Goal: Complete application form

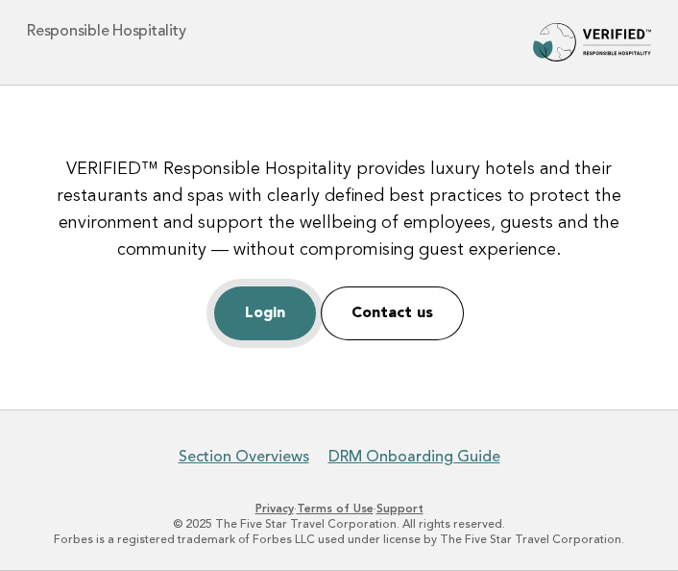
click at [250, 312] on link "Login" at bounding box center [265, 313] width 102 height 54
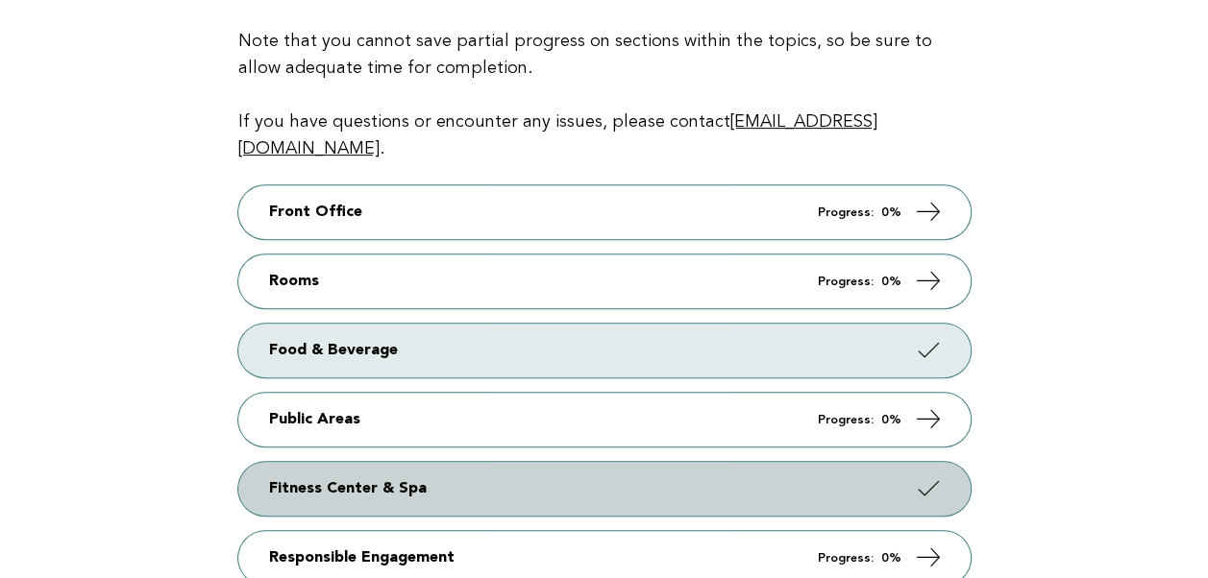
scroll to position [384, 0]
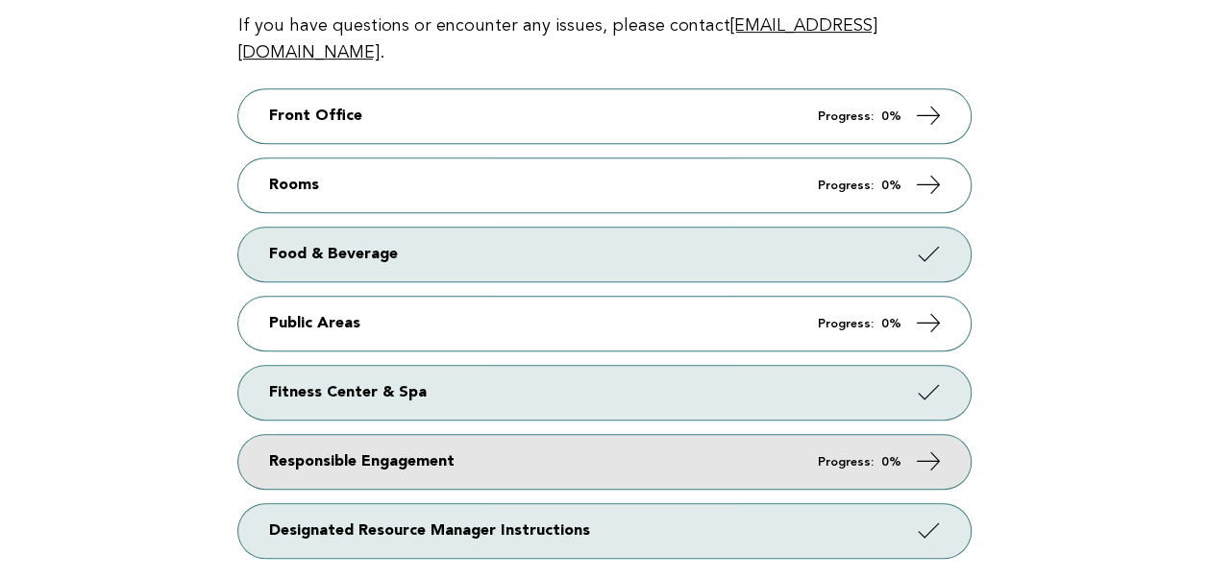
click at [415, 435] on link "Responsible Engagement Progress: 0%" at bounding box center [604, 462] width 732 height 54
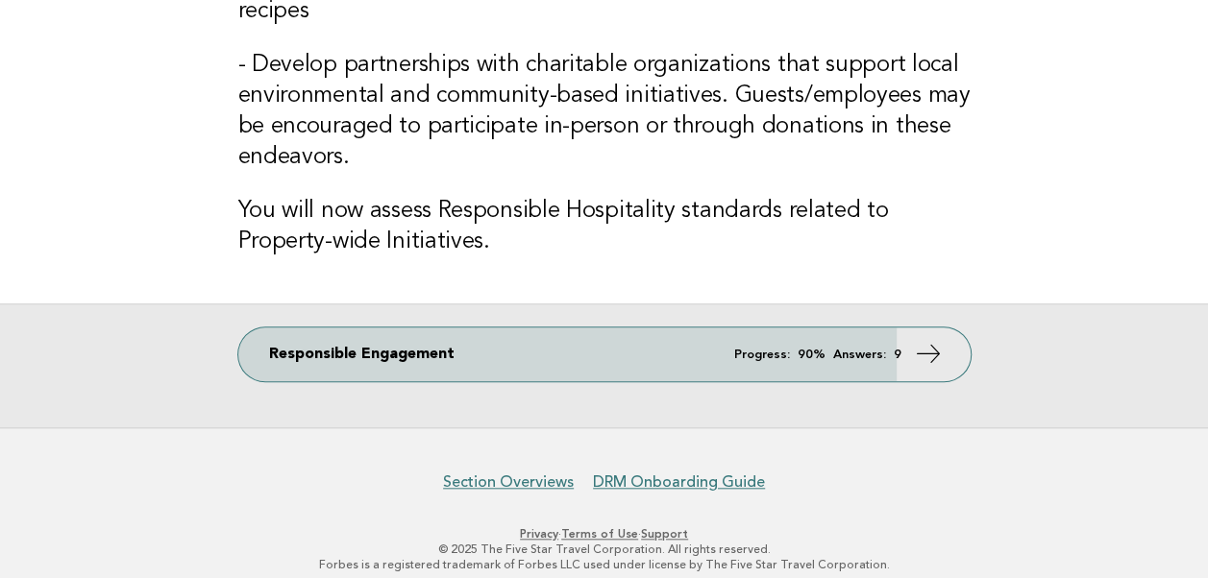
scroll to position [669, 0]
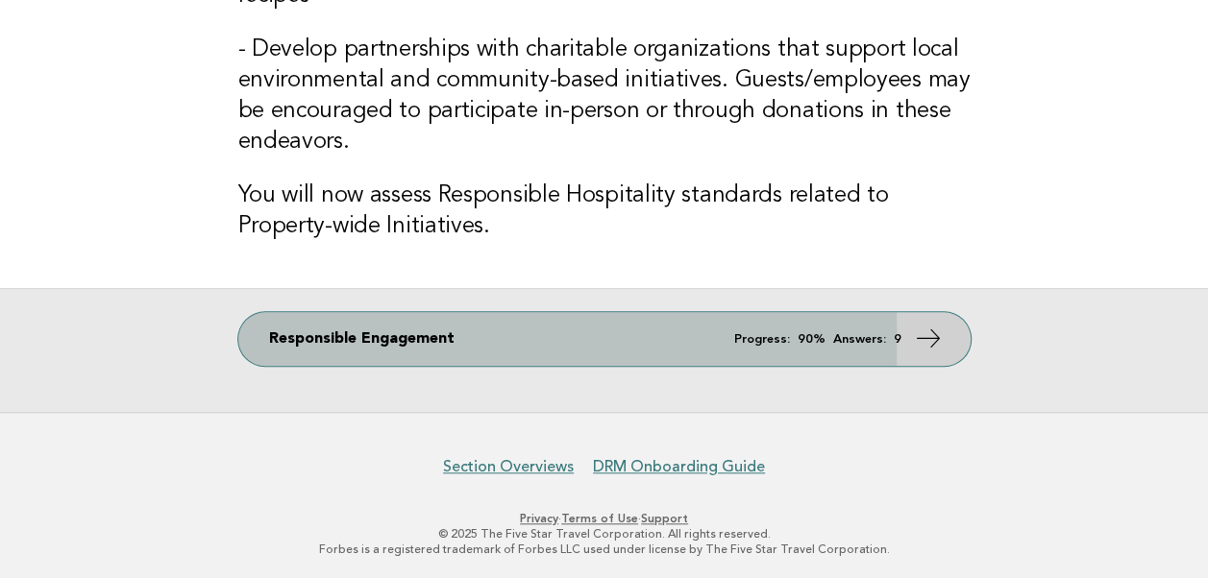
click at [769, 329] on link "Responsible Engagement Progress: 90% Answers: 9" at bounding box center [604, 339] width 732 height 54
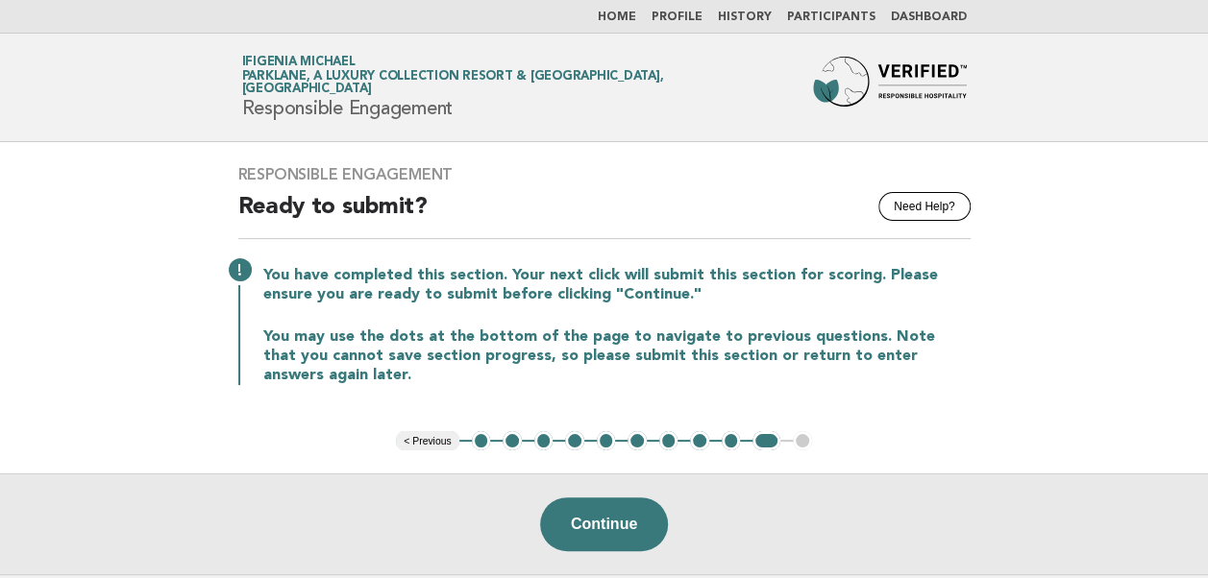
click at [428, 441] on button "< Previous" at bounding box center [427, 440] width 62 height 19
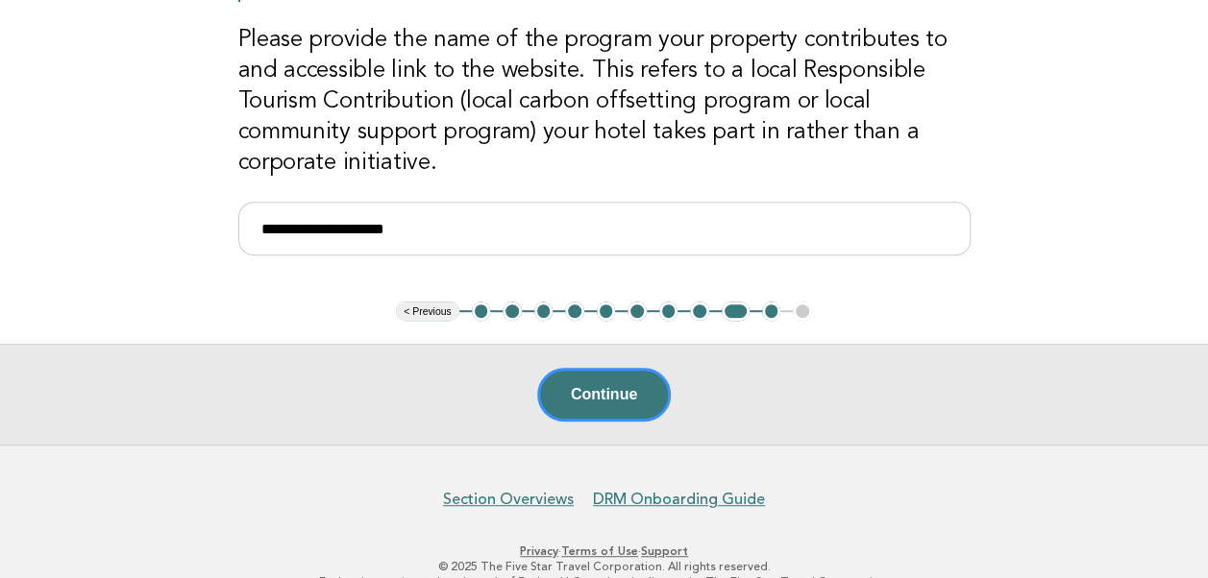
scroll to position [354, 0]
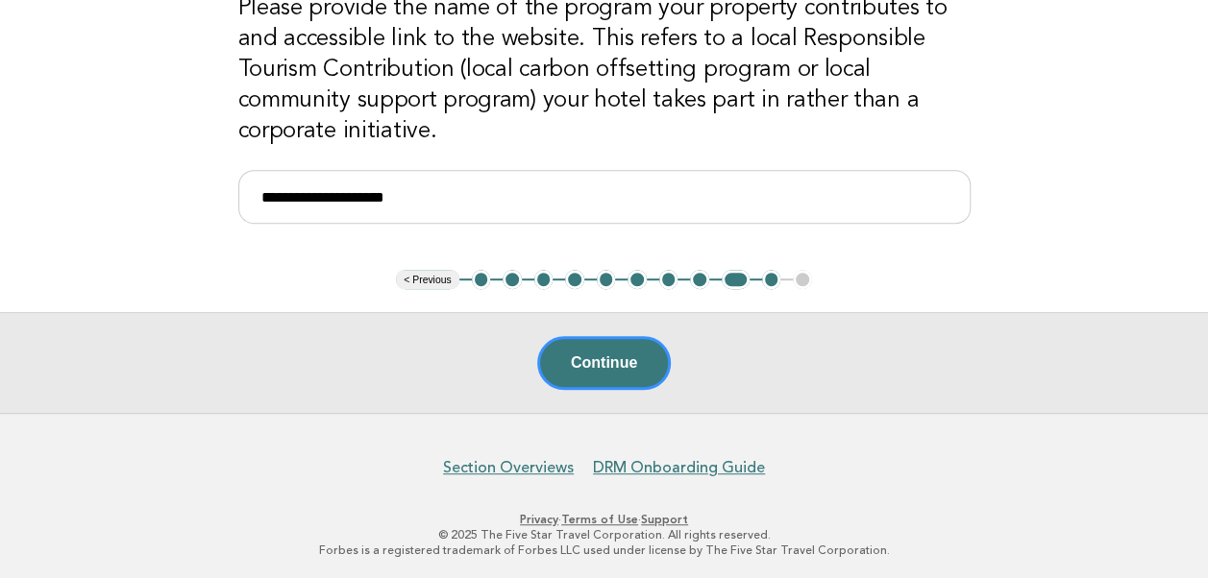
click at [422, 281] on button "< Previous" at bounding box center [427, 279] width 62 height 19
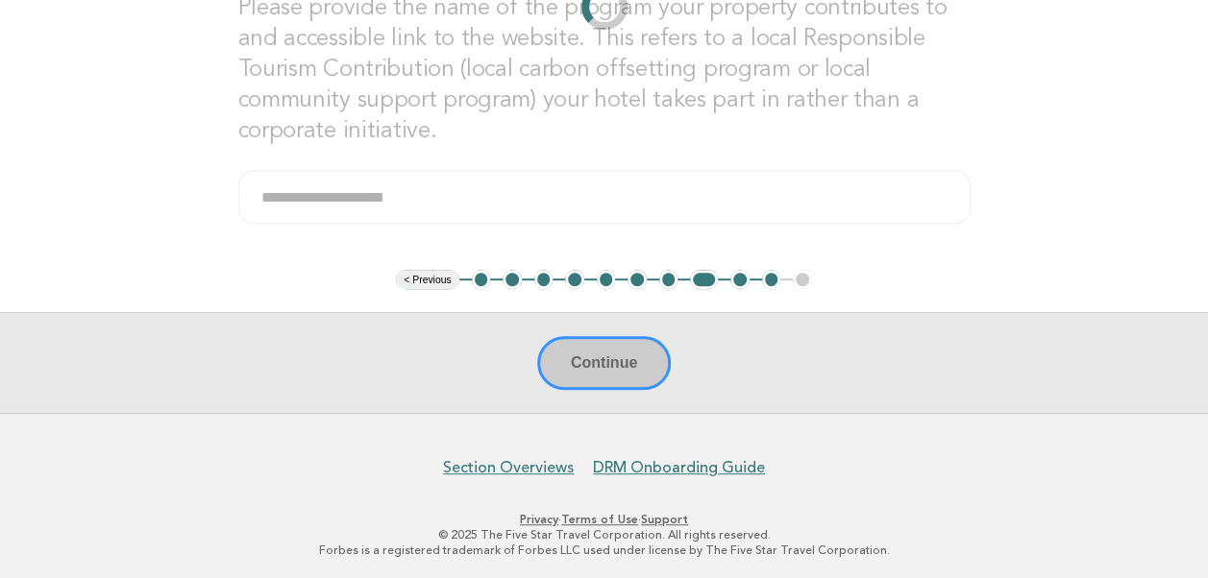
click at [422, 281] on li "< Previous" at bounding box center [427, 279] width 62 height 19
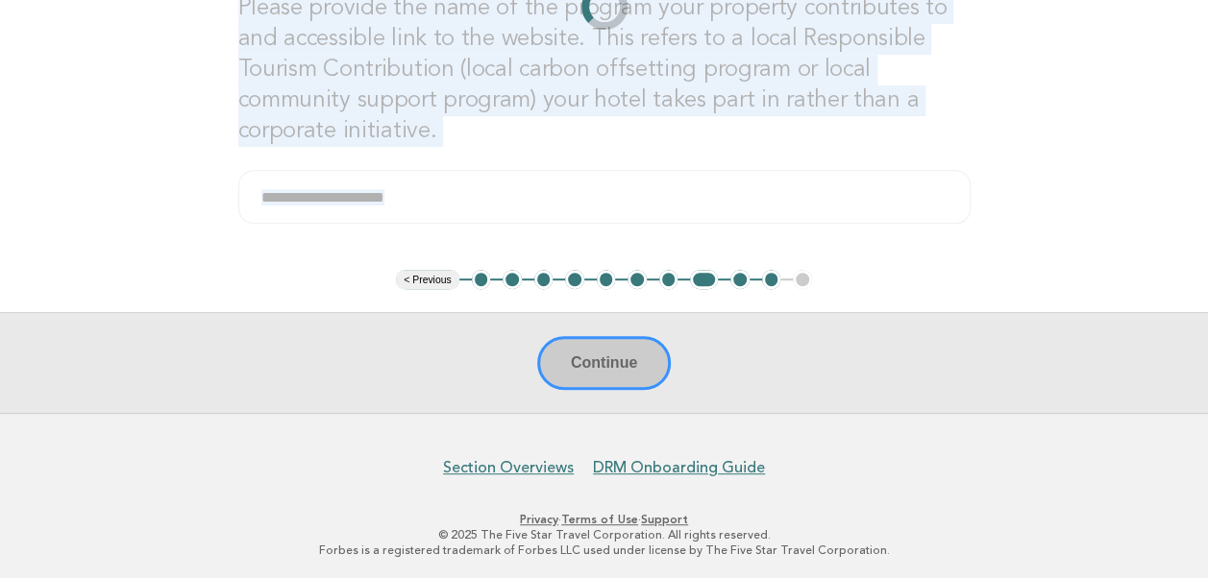
click at [422, 270] on div "**********" at bounding box center [604, 29] width 778 height 481
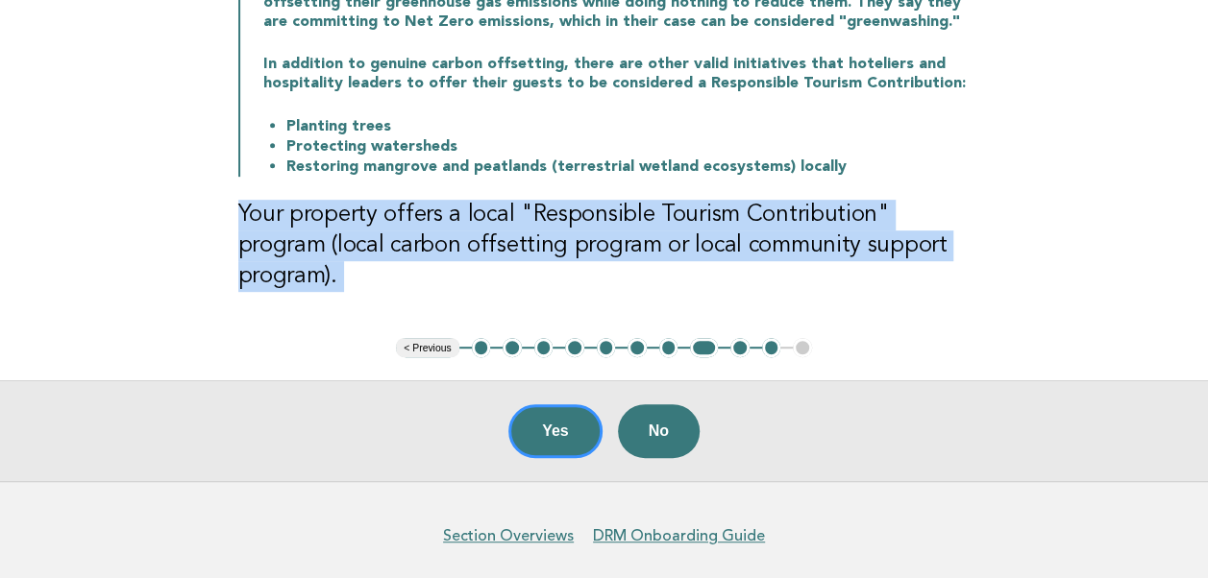
click at [422, 281] on div "Responsible Engagement Need Help? Responsible Tourism Contribution Responsible …" at bounding box center [604, 64] width 778 height 550
drag, startPoint x: 422, startPoint y: 281, endPoint x: 430, endPoint y: 309, distance: 30.1
click at [430, 338] on button "< Previous" at bounding box center [427, 347] width 62 height 19
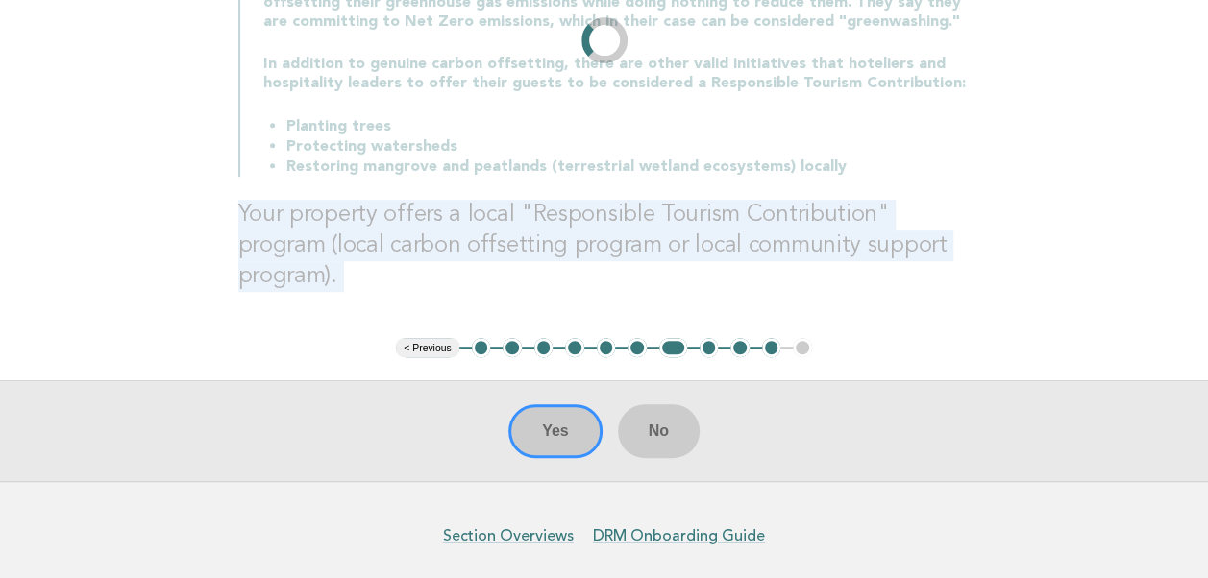
click at [429, 319] on main "Responsible Engagement Need Help? Responsible Tourism Contribution Responsible …" at bounding box center [604, 135] width 1208 height 693
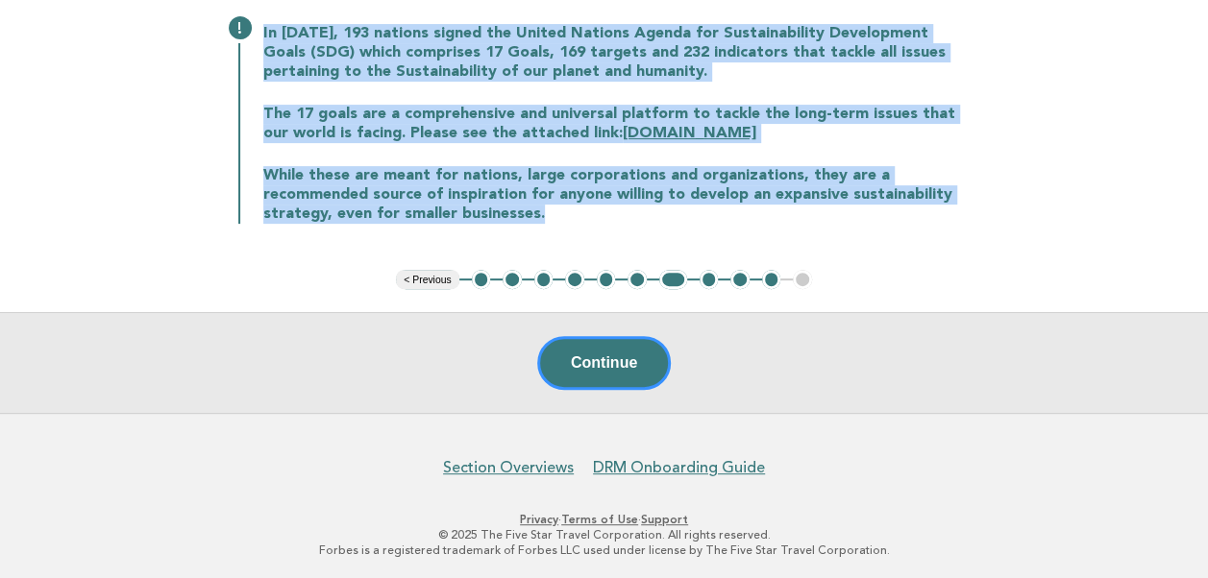
click at [429, 319] on div "Continue" at bounding box center [604, 362] width 1208 height 101
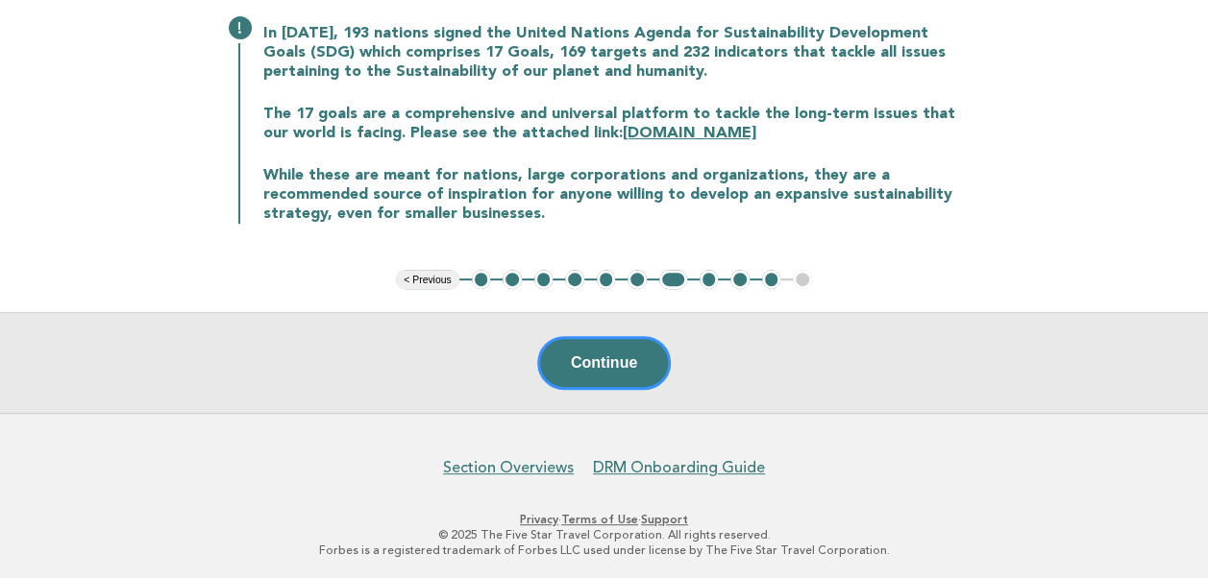
click at [434, 281] on button "< Previous" at bounding box center [427, 279] width 62 height 19
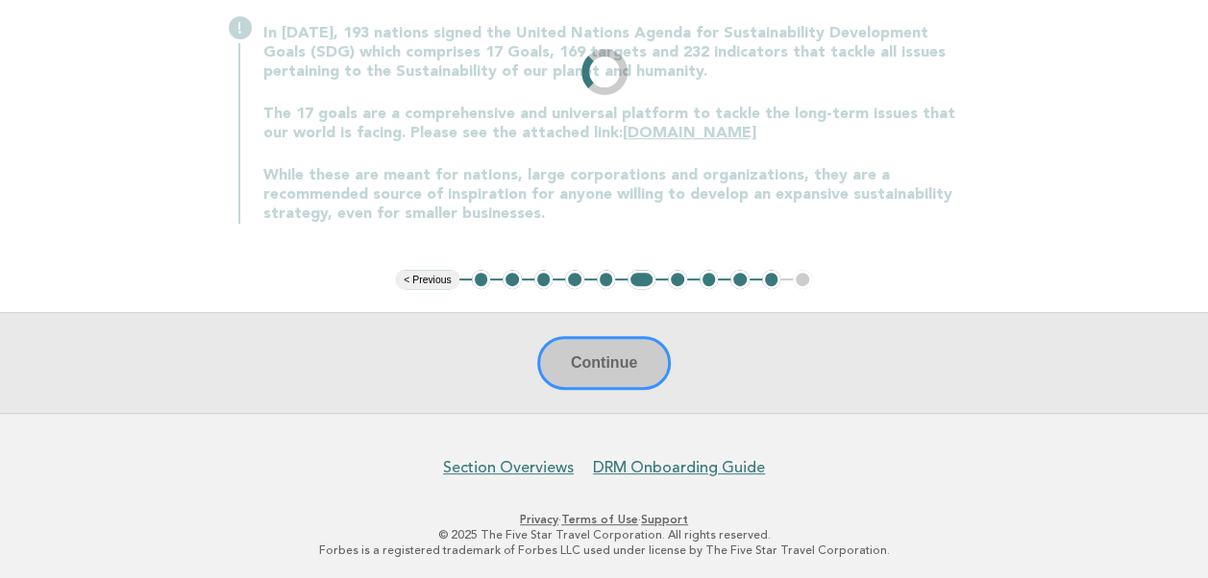
click at [434, 281] on main "Responsible Engagement Need Help? The 2030 United Nations Agenda for Sustainabl…" at bounding box center [604, 166] width 1208 height 493
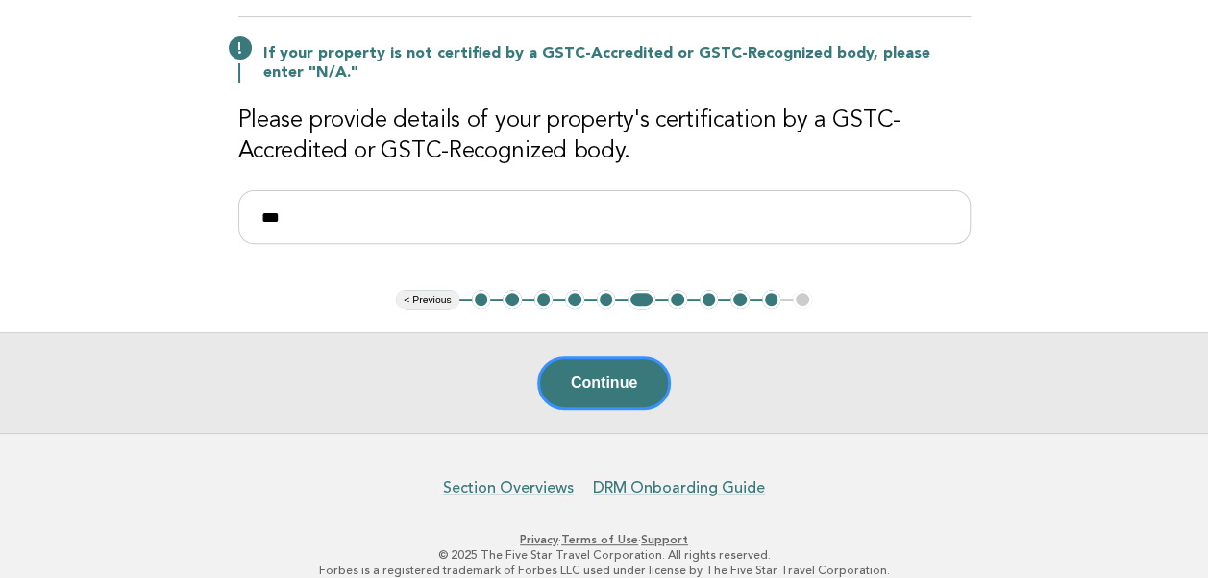
click at [434, 281] on div "Responsible Engagement Need Help? Details of Property Certification If your pro…" at bounding box center [604, 105] width 778 height 370
click at [427, 296] on button "< Previous" at bounding box center [427, 299] width 62 height 19
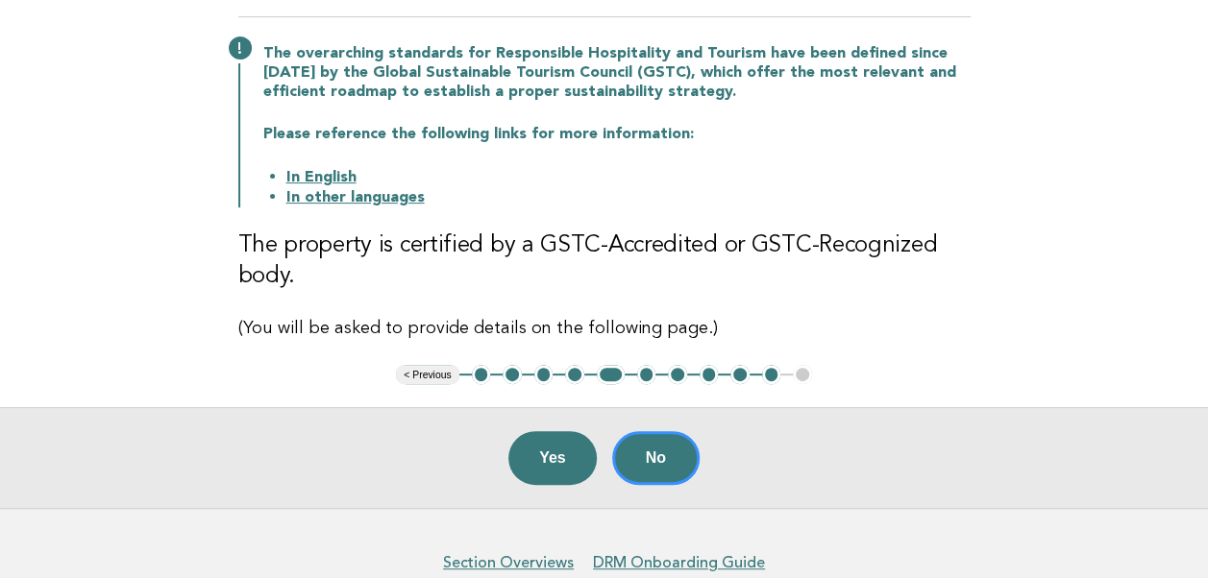
click at [442, 375] on button "< Previous" at bounding box center [427, 374] width 62 height 19
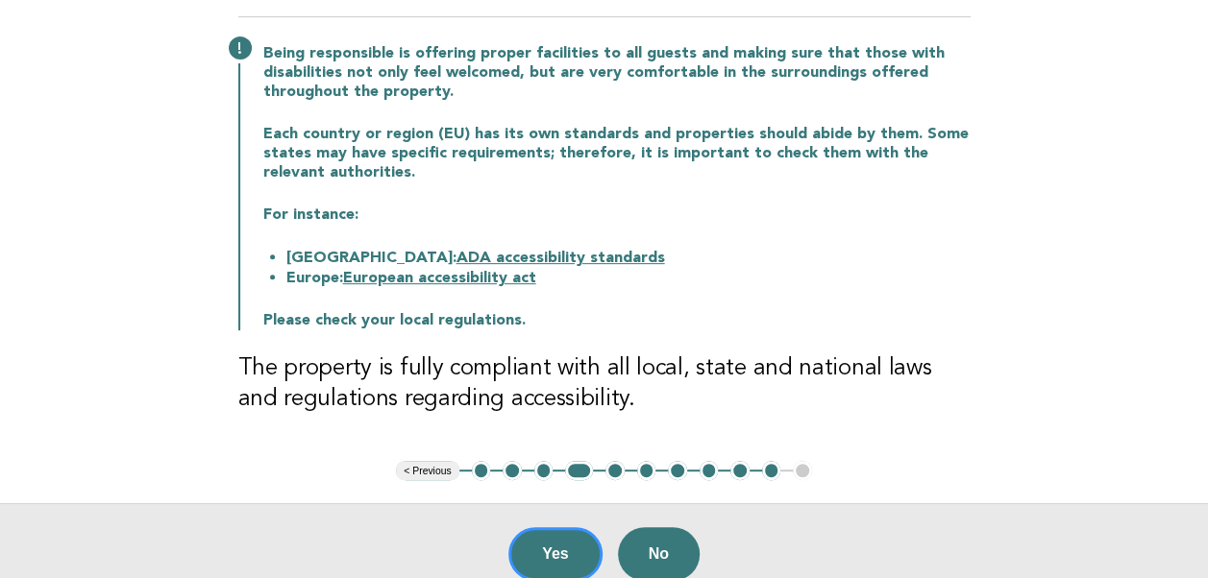
click at [438, 468] on button "< Previous" at bounding box center [427, 470] width 62 height 19
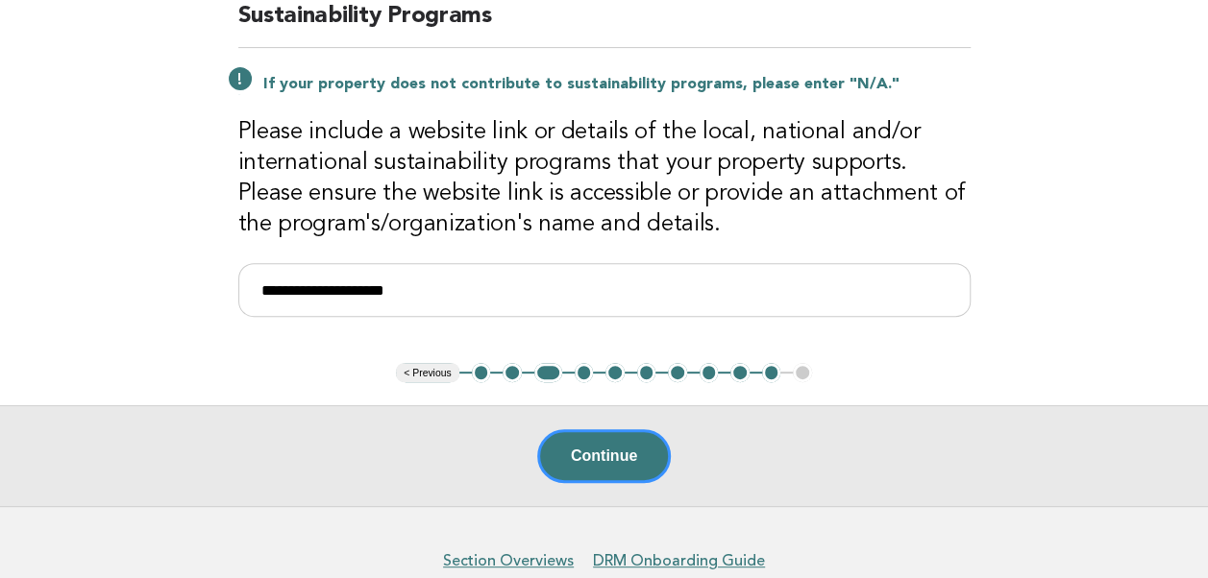
click at [438, 365] on button "< Previous" at bounding box center [427, 372] width 62 height 19
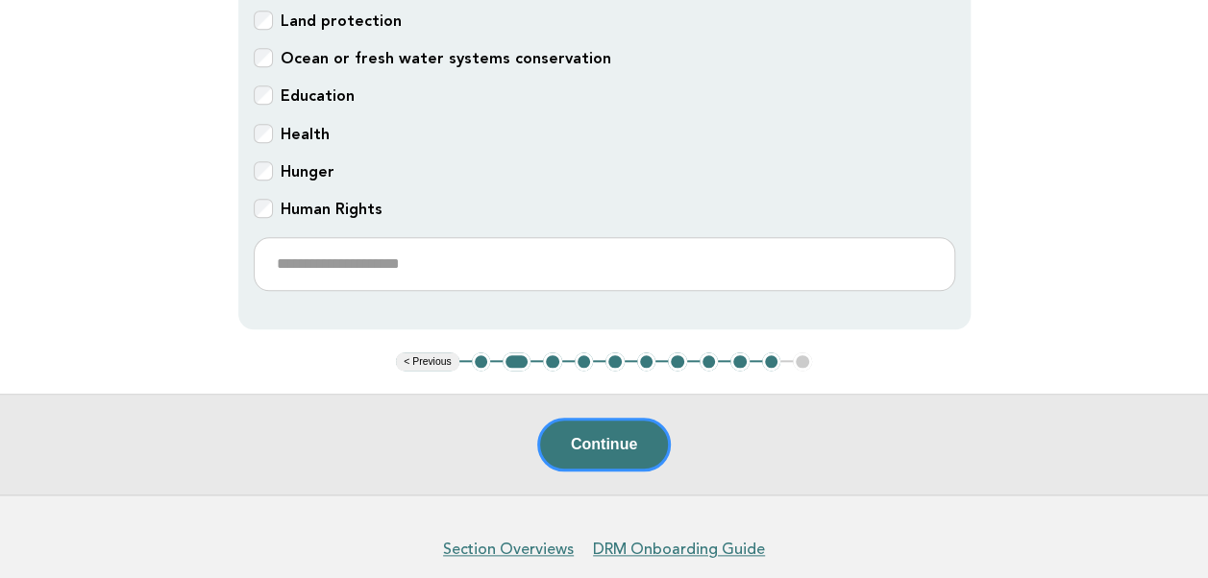
scroll to position [798, 0]
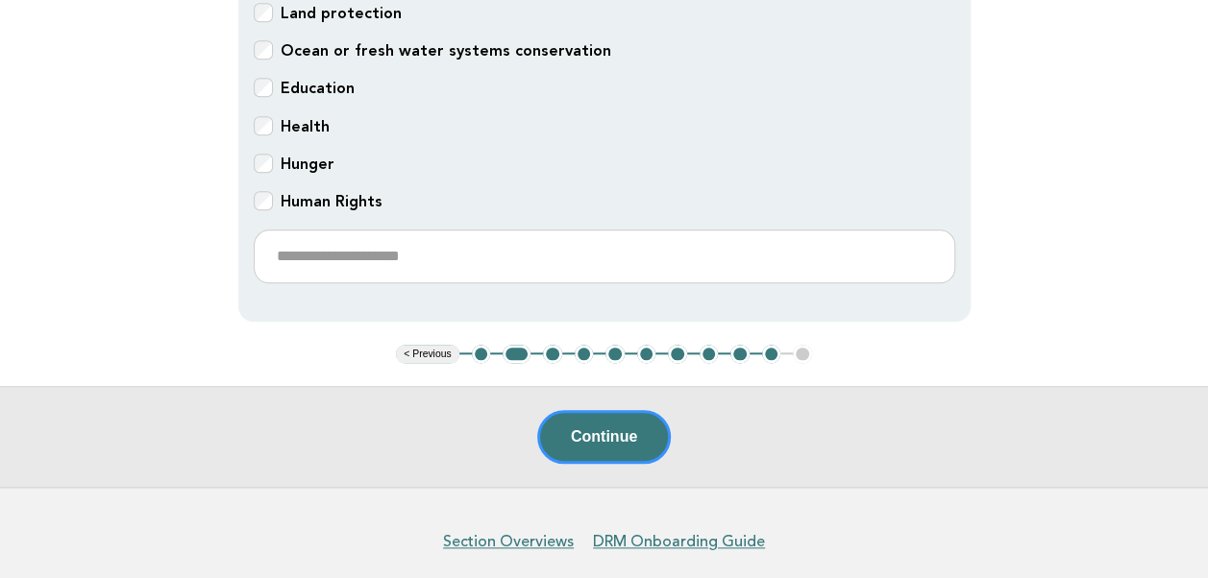
click at [427, 347] on button "< Previous" at bounding box center [427, 354] width 62 height 19
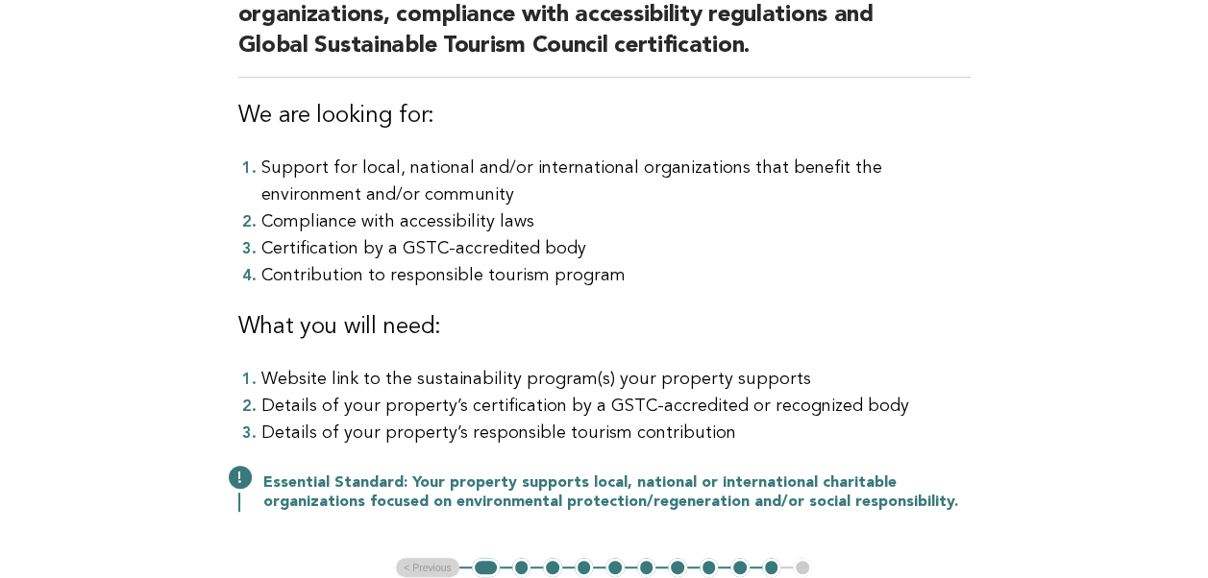
scroll to position [415, 0]
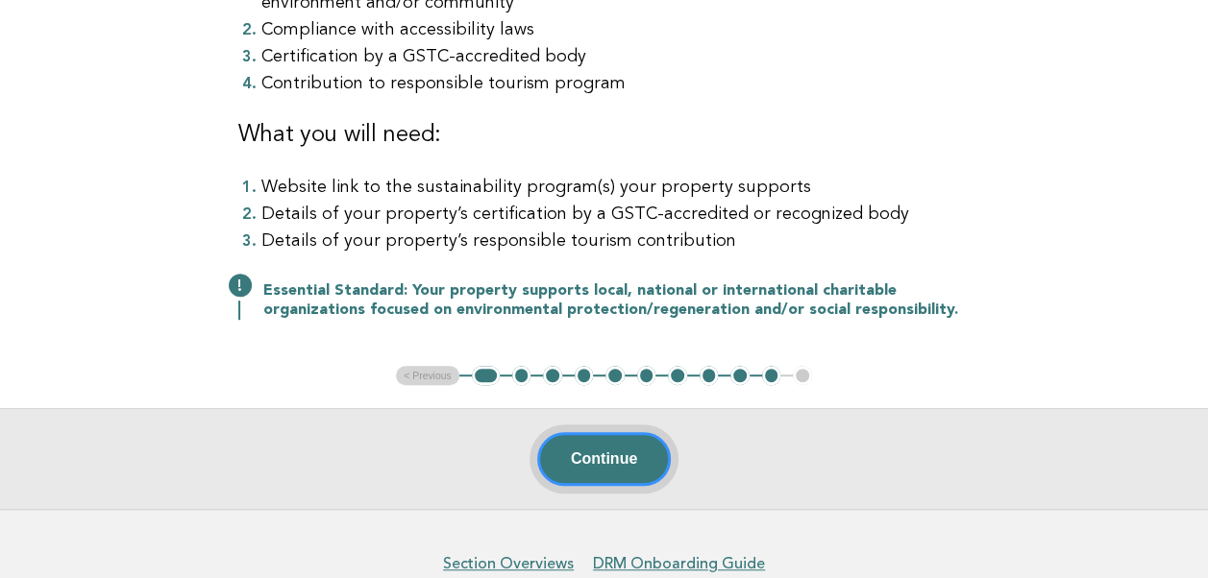
click at [578, 455] on button "Continue" at bounding box center [604, 459] width 134 height 54
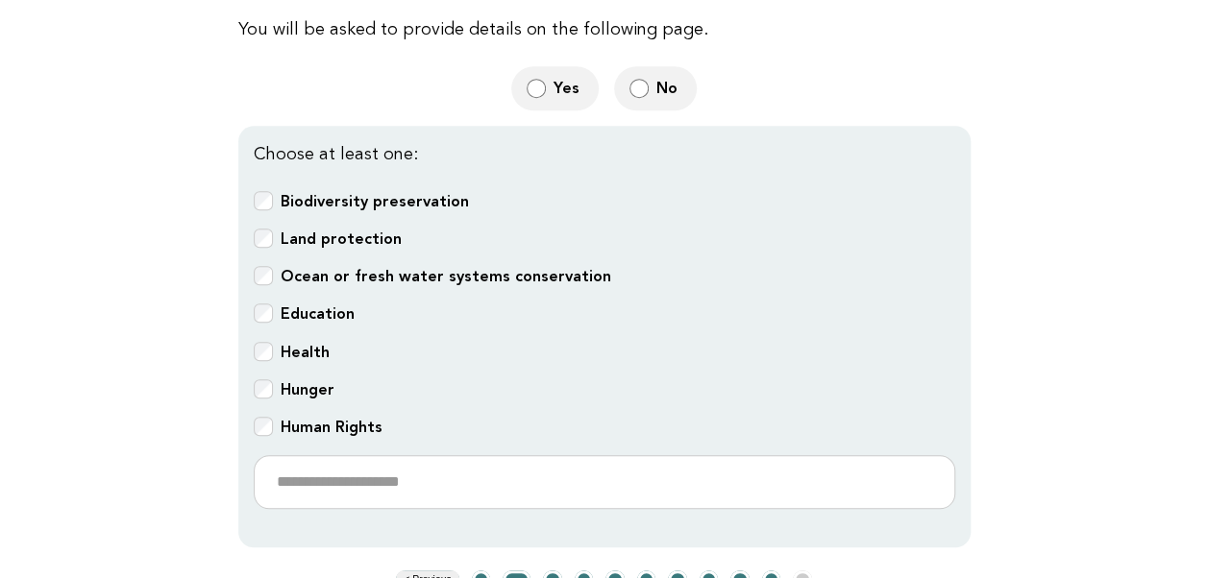
scroll to position [576, 0]
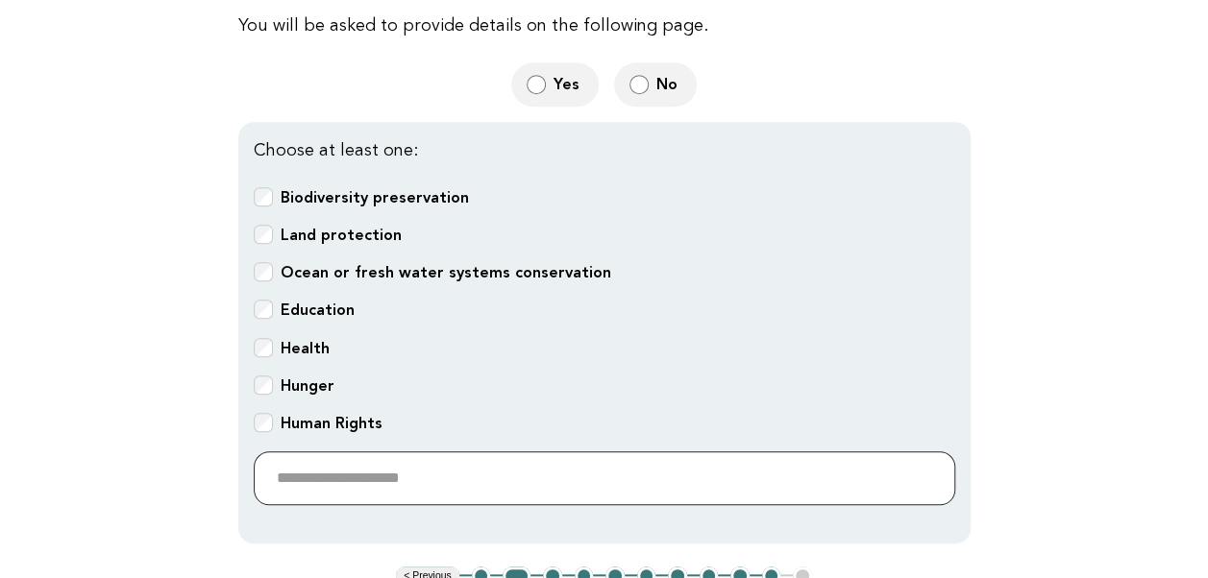
click at [296, 473] on input "text" at bounding box center [604, 479] width 701 height 54
click at [305, 459] on input "text" at bounding box center [604, 479] width 701 height 54
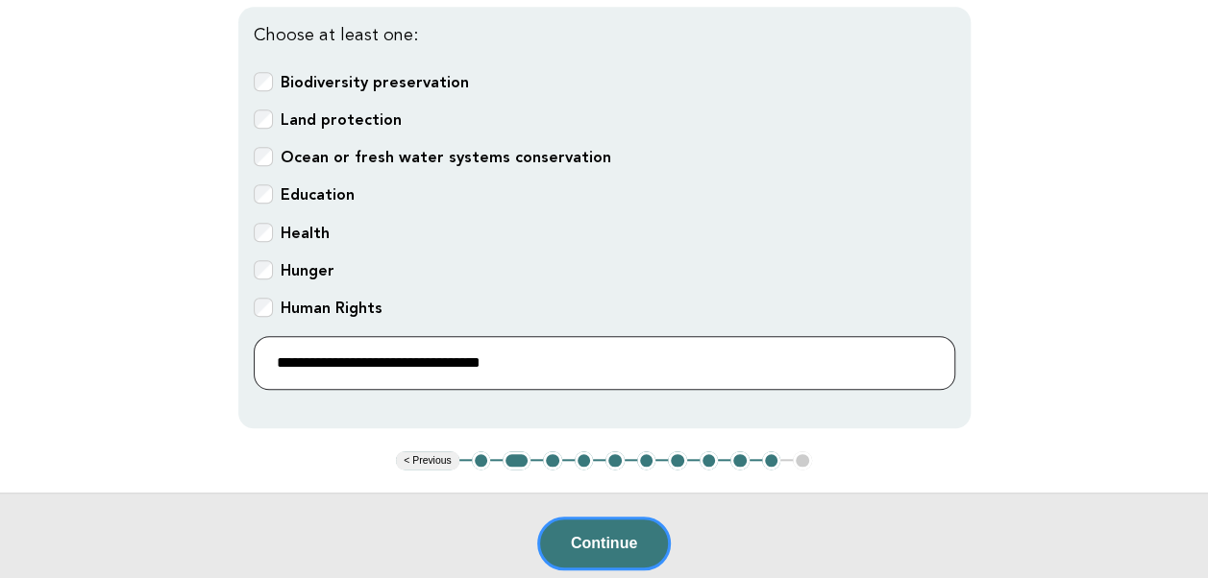
scroll to position [769, 0]
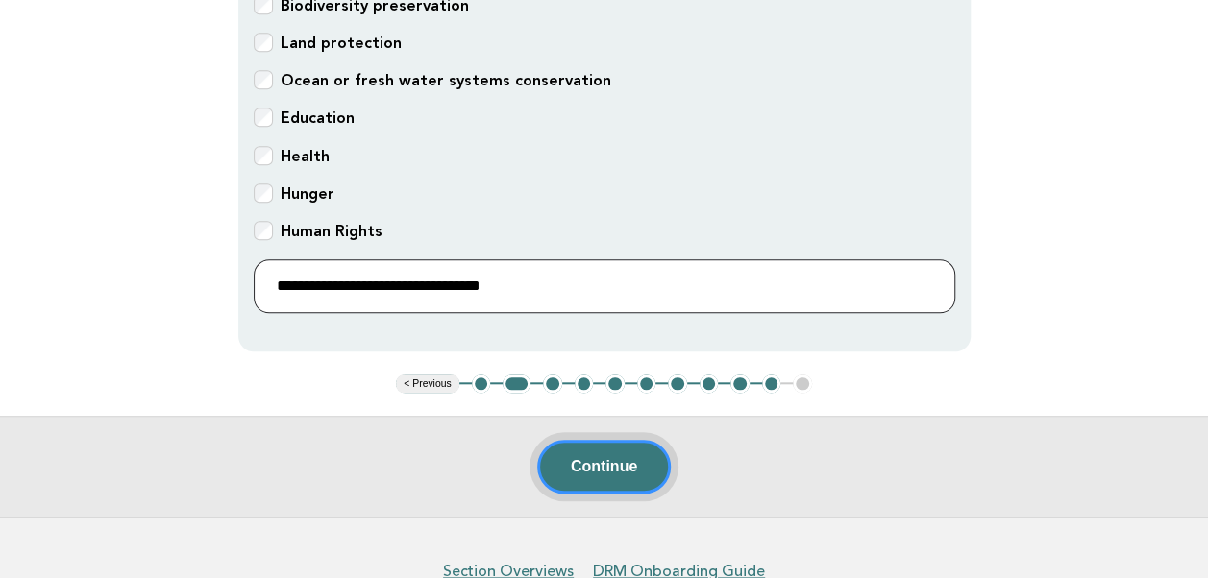
type input "**********"
click at [589, 452] on button "Continue" at bounding box center [604, 467] width 134 height 54
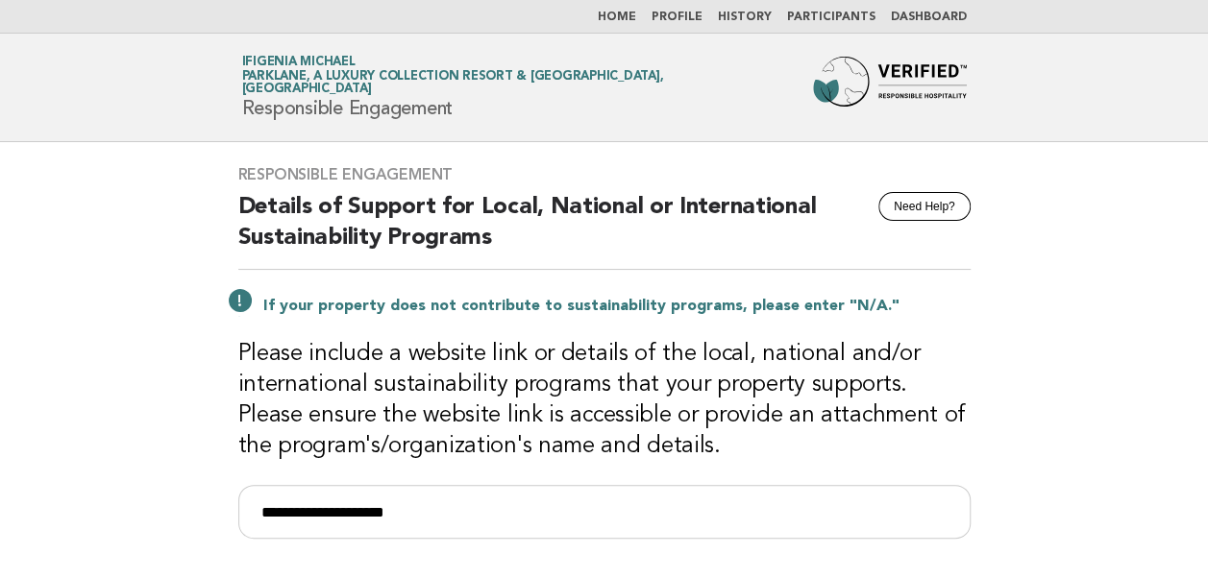
scroll to position [96, 0]
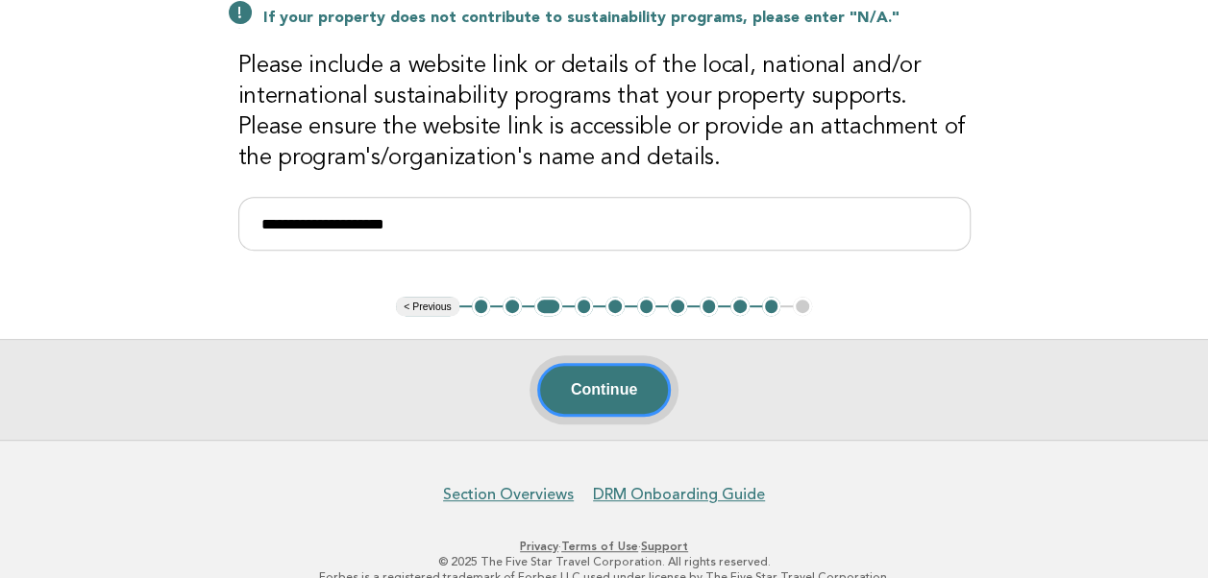
click at [601, 382] on button "Continue" at bounding box center [604, 390] width 134 height 54
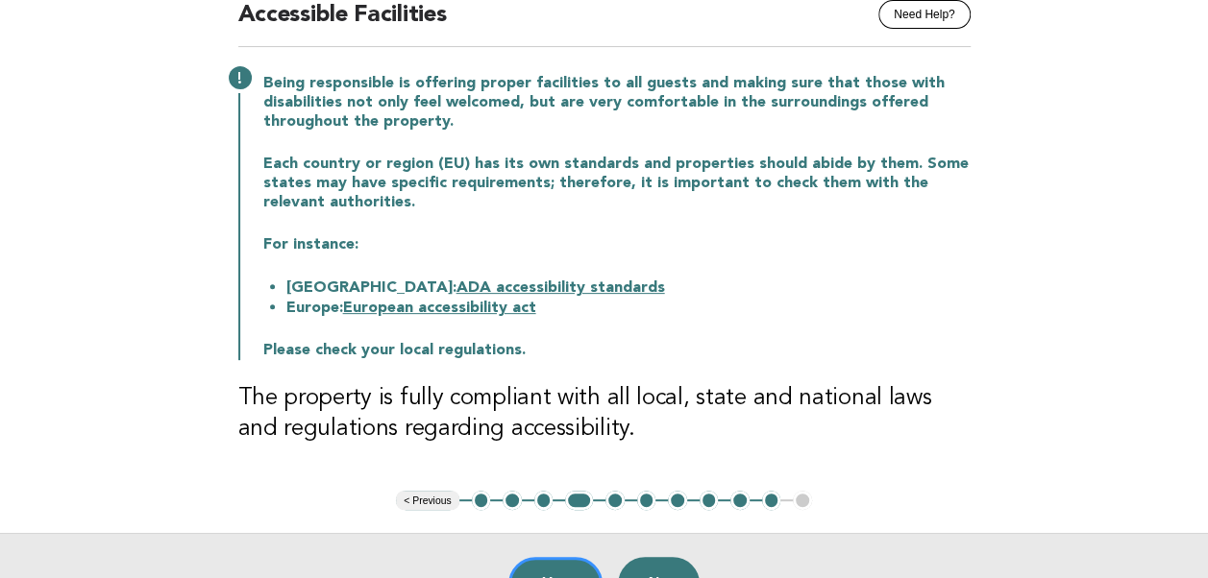
scroll to position [288, 0]
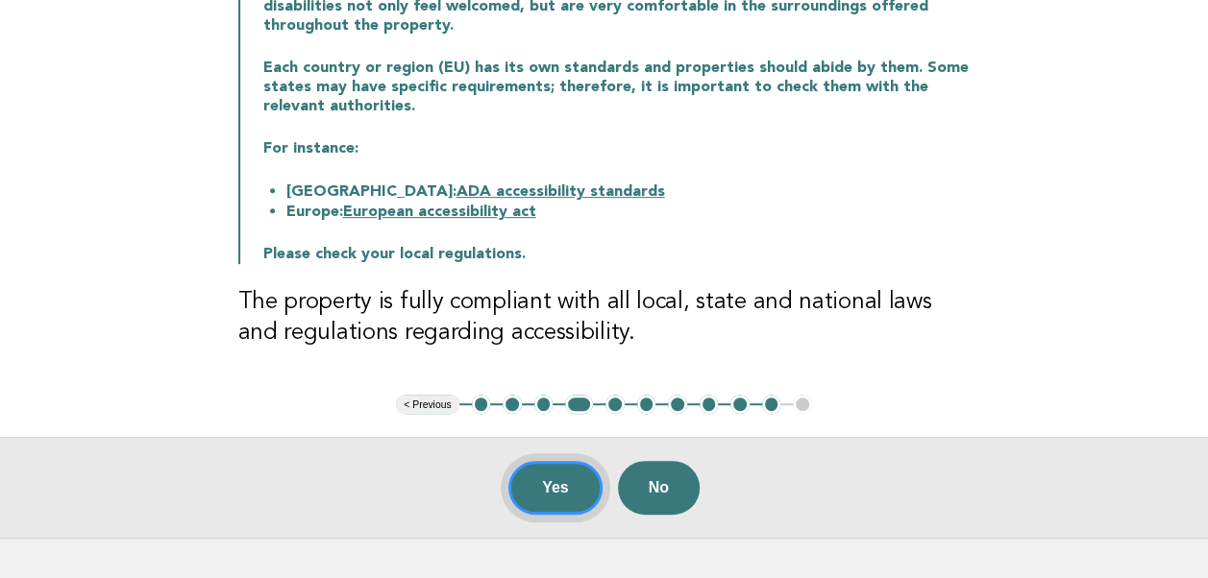
click at [546, 477] on button "Yes" at bounding box center [555, 488] width 94 height 54
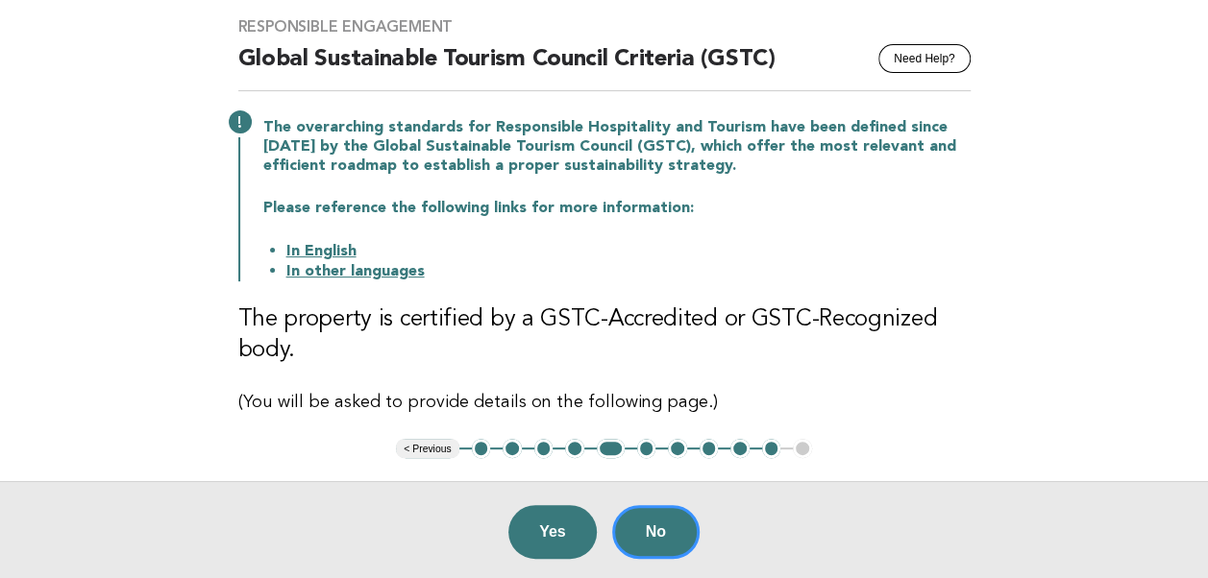
scroll to position [192, 0]
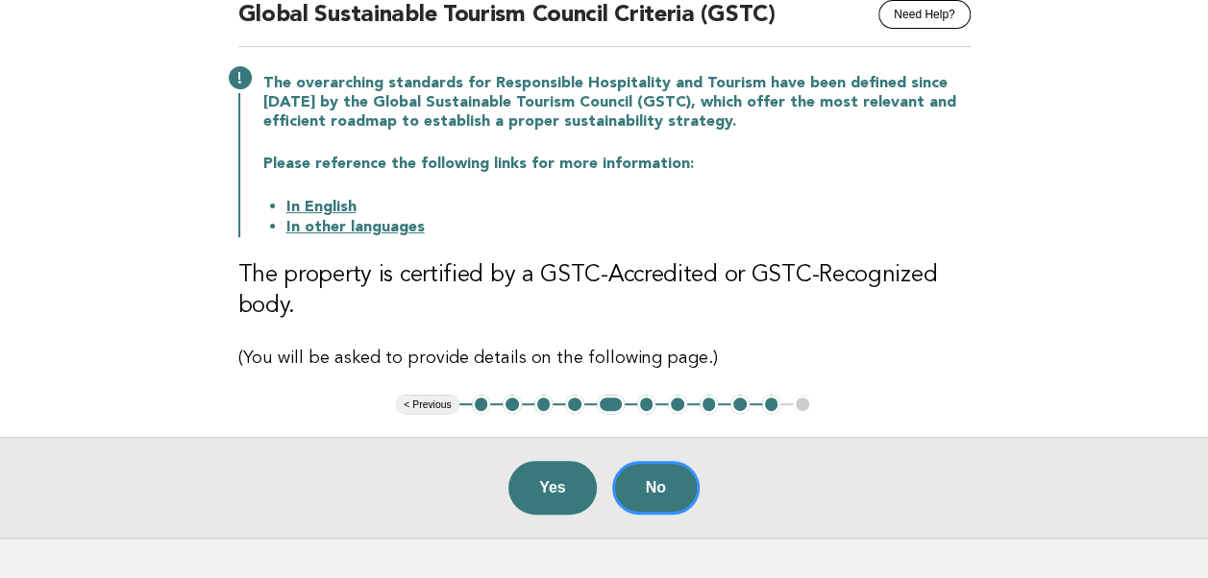
drag, startPoint x: 562, startPoint y: 477, endPoint x: 544, endPoint y: 482, distance: 18.9
click at [559, 477] on button "Yes" at bounding box center [552, 488] width 88 height 54
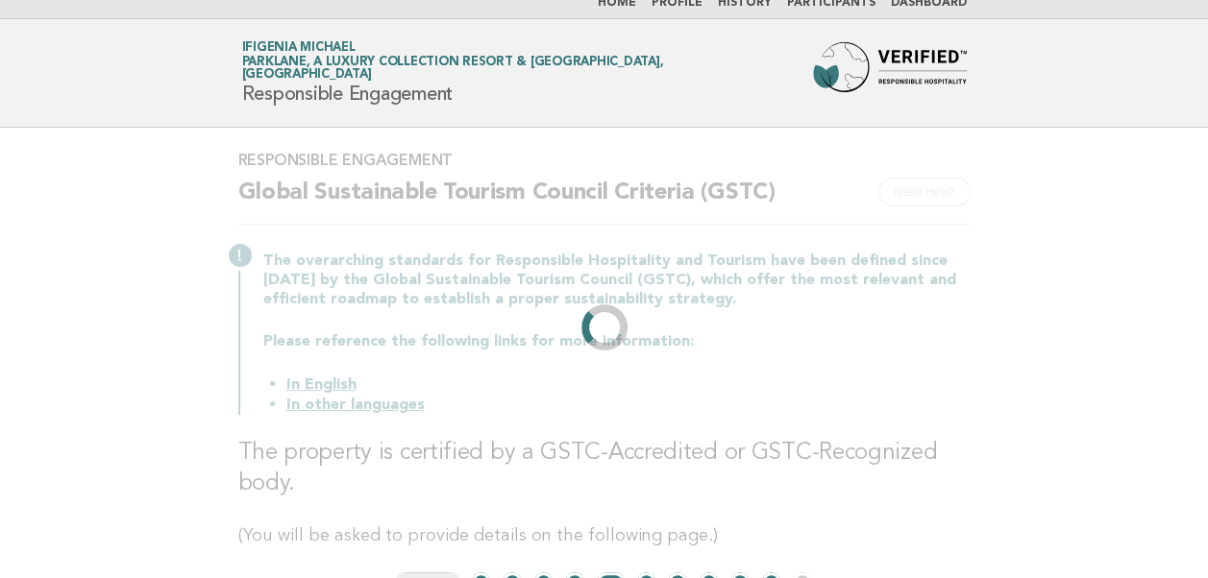
scroll to position [0, 0]
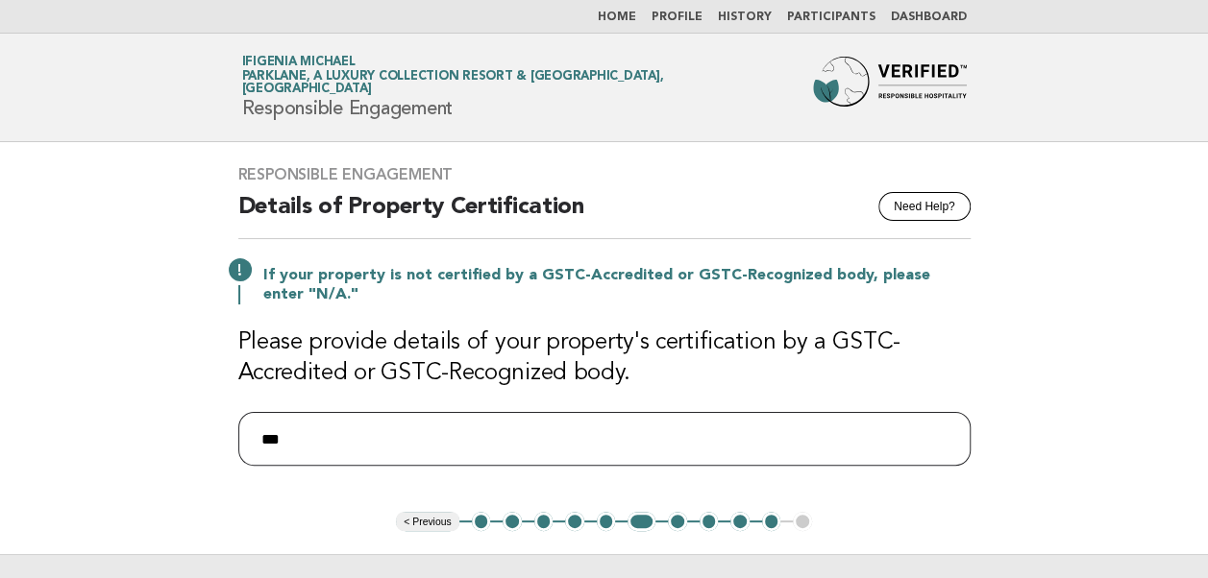
drag, startPoint x: 313, startPoint y: 436, endPoint x: 248, endPoint y: 429, distance: 65.7
click at [238, 442] on input "***" at bounding box center [604, 439] width 732 height 54
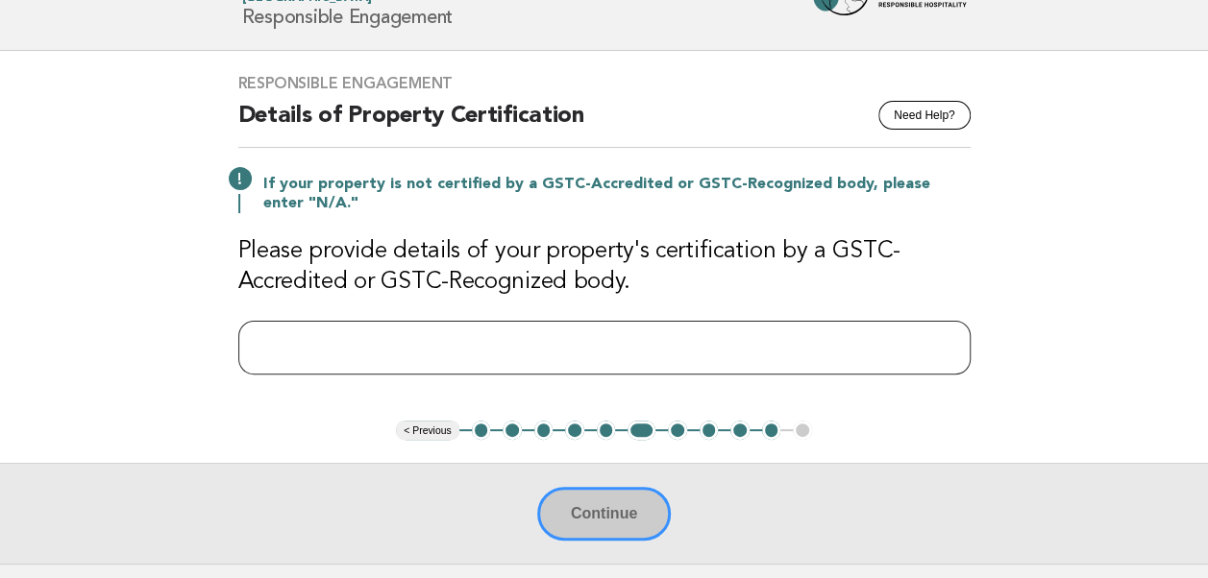
scroll to position [242, 0]
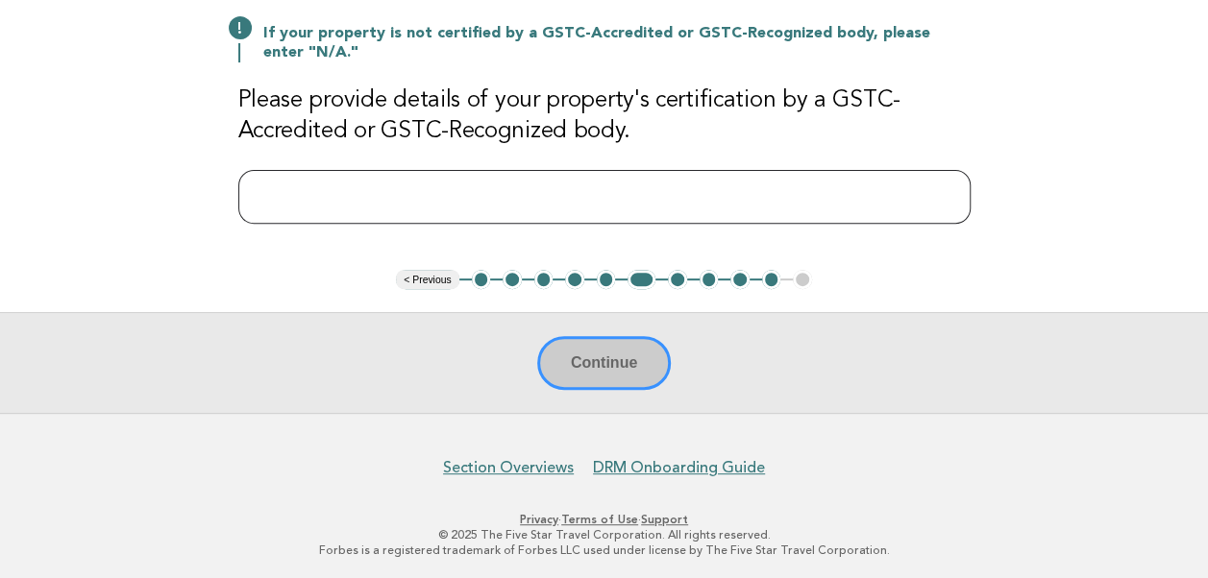
drag, startPoint x: 396, startPoint y: 192, endPoint x: 389, endPoint y: 203, distance: 12.5
click at [395, 192] on input "text" at bounding box center [604, 197] width 732 height 54
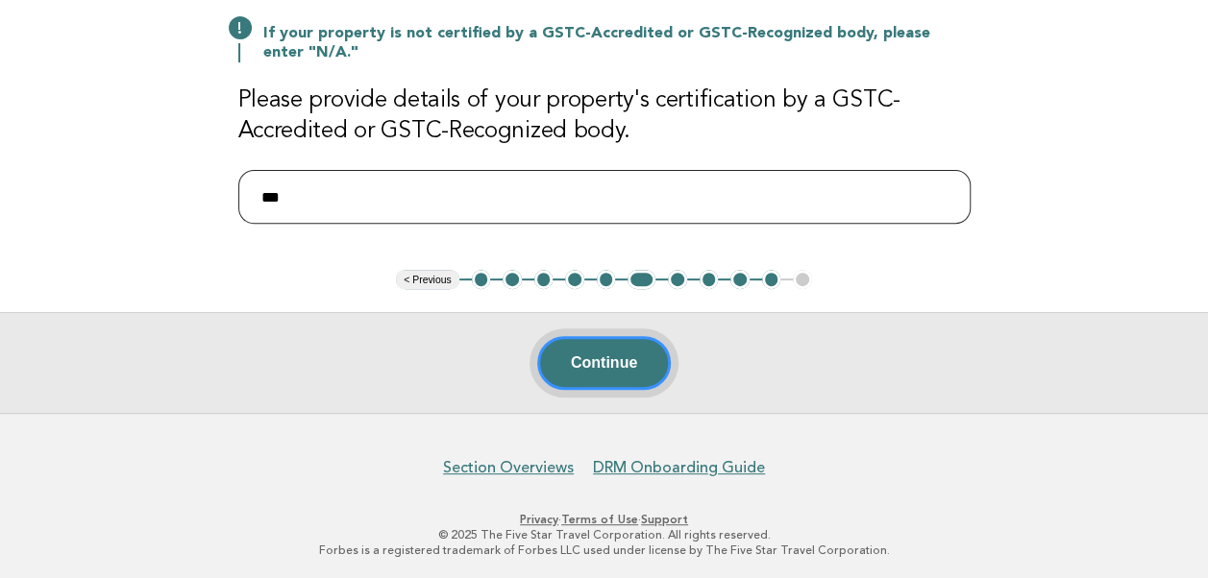
type input "***"
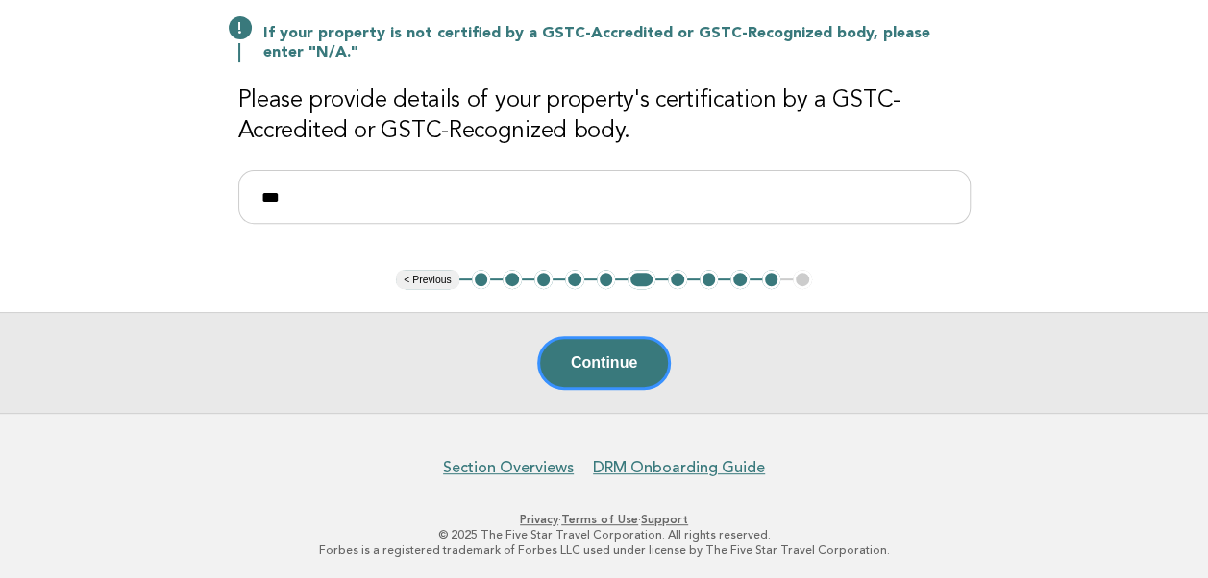
drag, startPoint x: 617, startPoint y: 369, endPoint x: 573, endPoint y: 368, distance: 44.2
click at [615, 369] on button "Continue" at bounding box center [604, 363] width 134 height 54
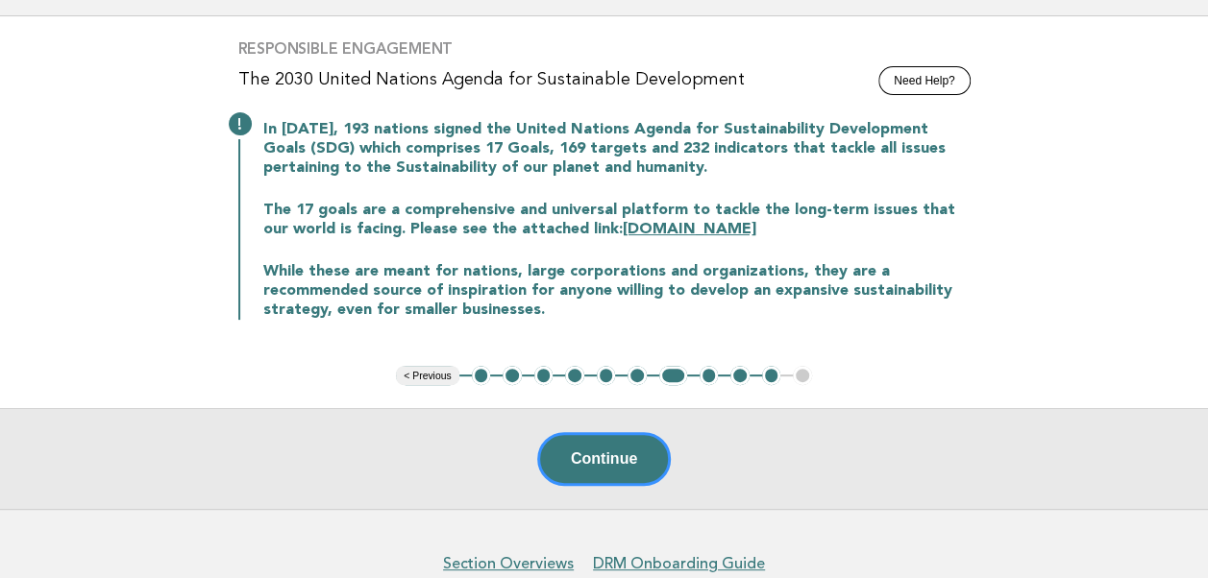
scroll to position [96, 0]
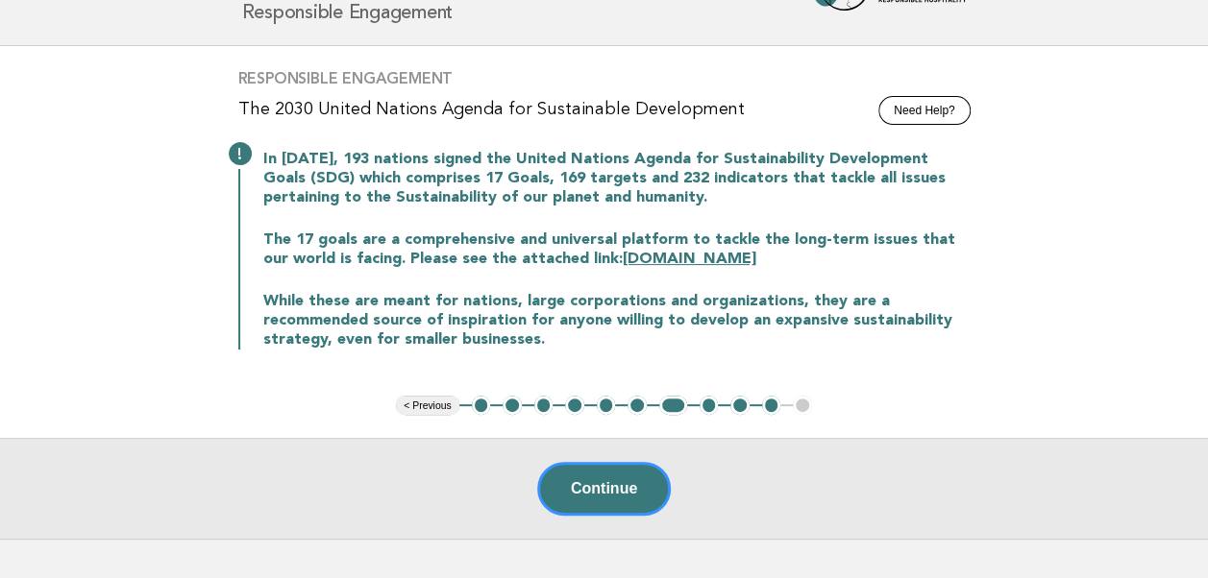
click at [618, 481] on button "Continue" at bounding box center [604, 489] width 134 height 54
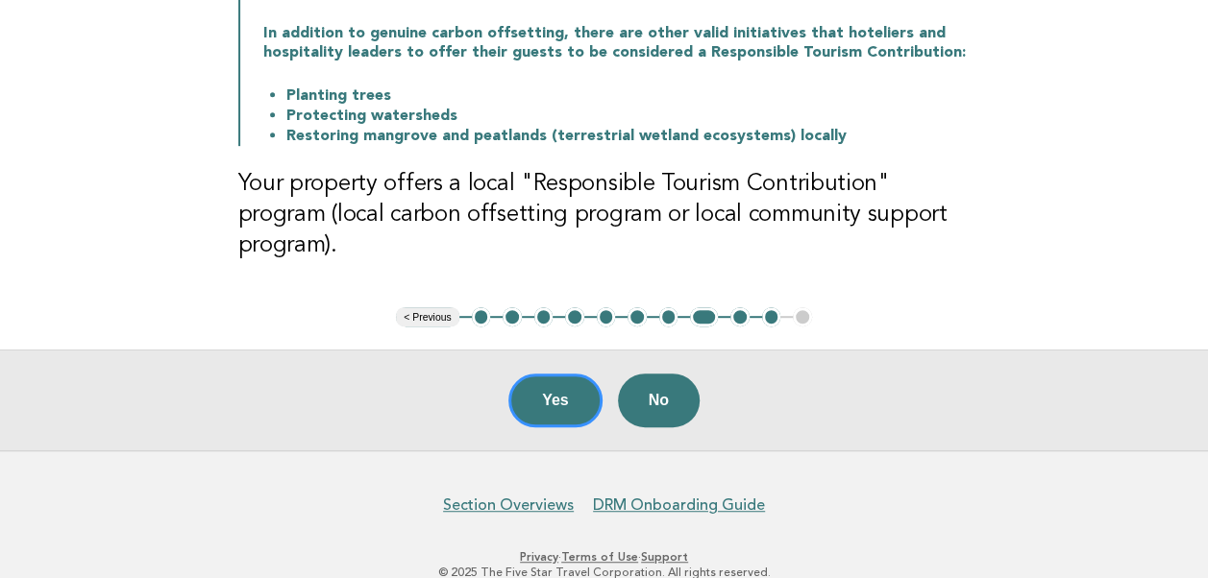
scroll to position [288, 0]
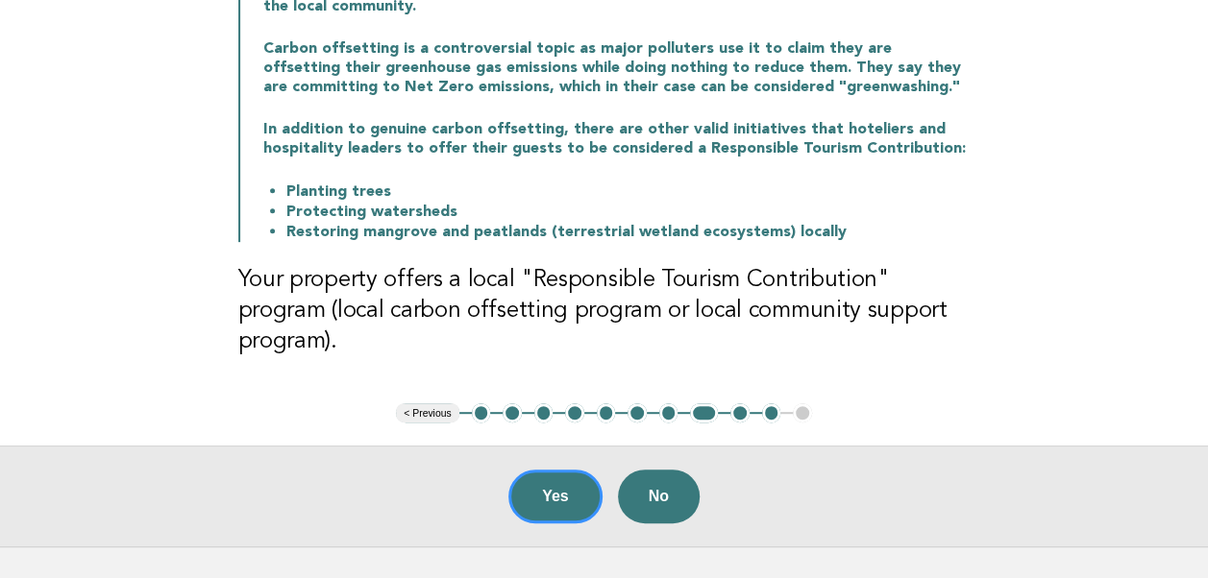
click at [428, 403] on button "< Previous" at bounding box center [427, 412] width 62 height 19
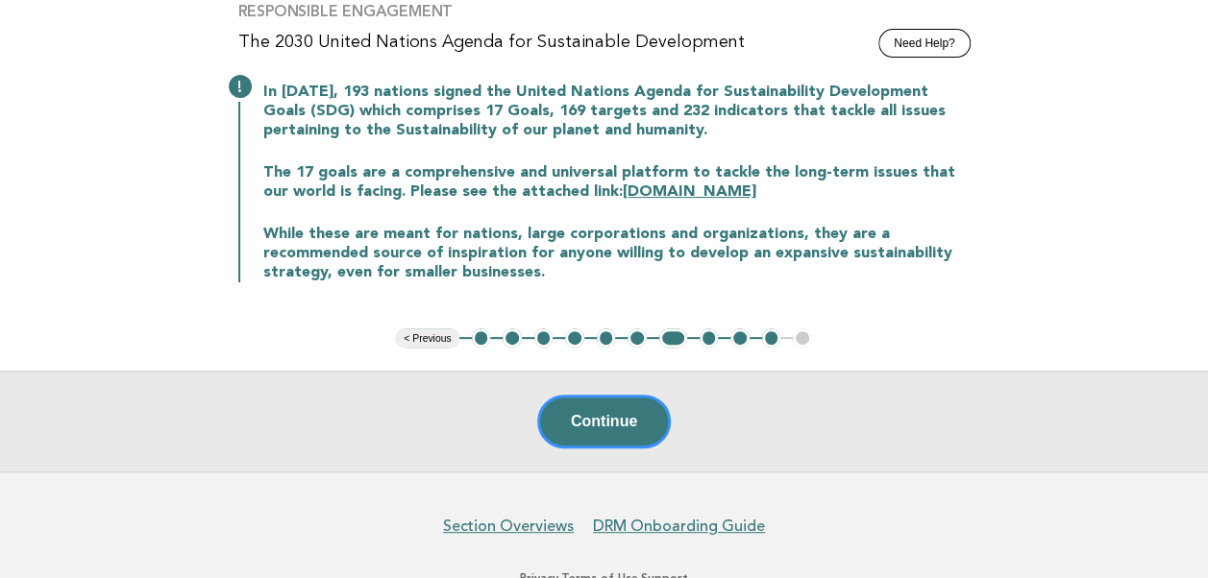
scroll to position [222, 0]
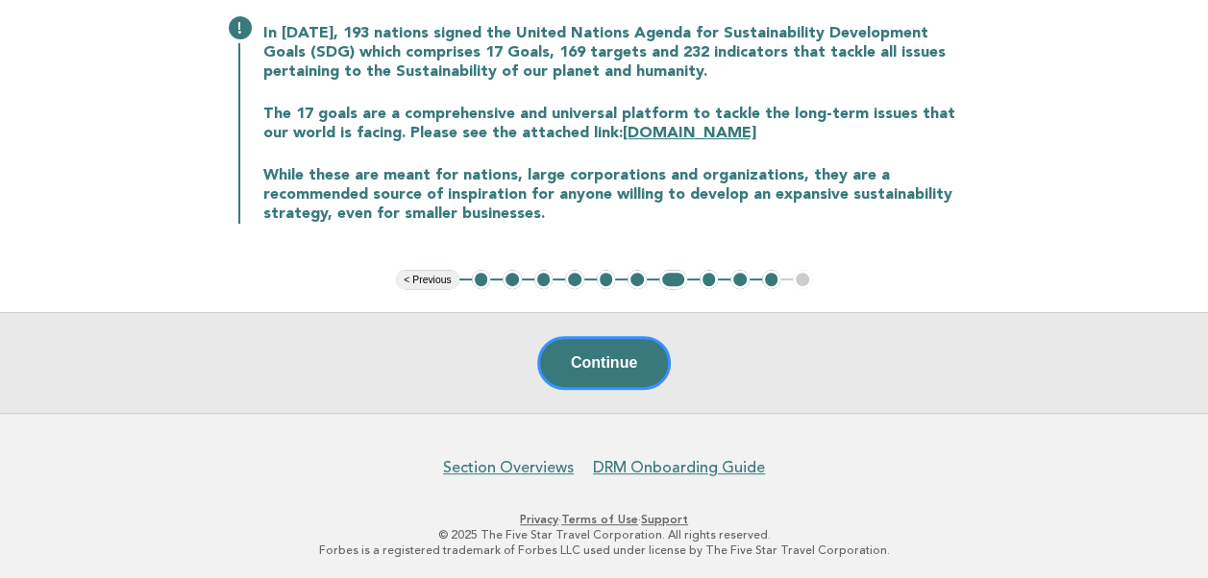
click at [423, 281] on button "< Previous" at bounding box center [427, 279] width 62 height 19
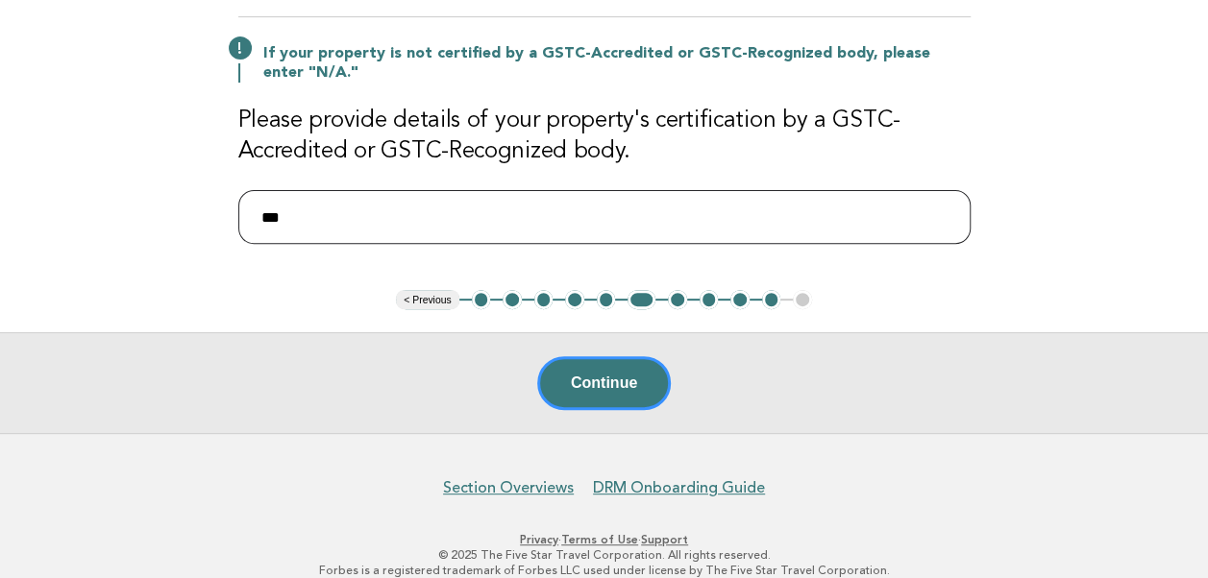
drag, startPoint x: 313, startPoint y: 209, endPoint x: 229, endPoint y: 217, distance: 84.9
click at [229, 217] on div "Responsible Engagement Need Help? Details of Property Certification If your pro…" at bounding box center [604, 105] width 778 height 370
click at [413, 207] on input "text" at bounding box center [604, 217] width 732 height 54
type input "**********"
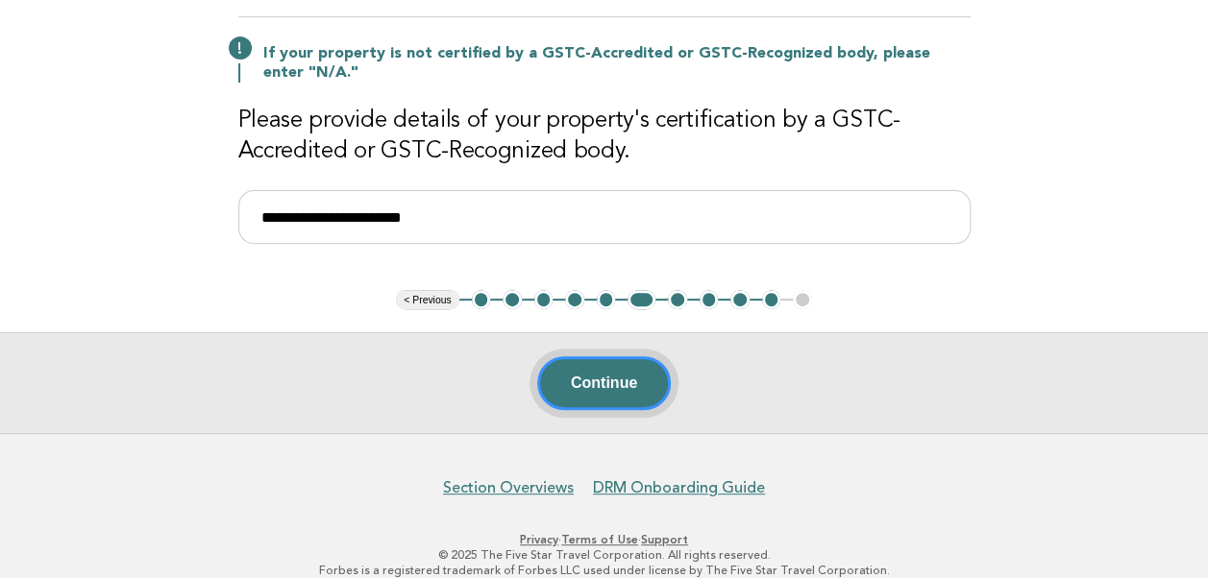
click at [568, 380] on button "Continue" at bounding box center [604, 383] width 134 height 54
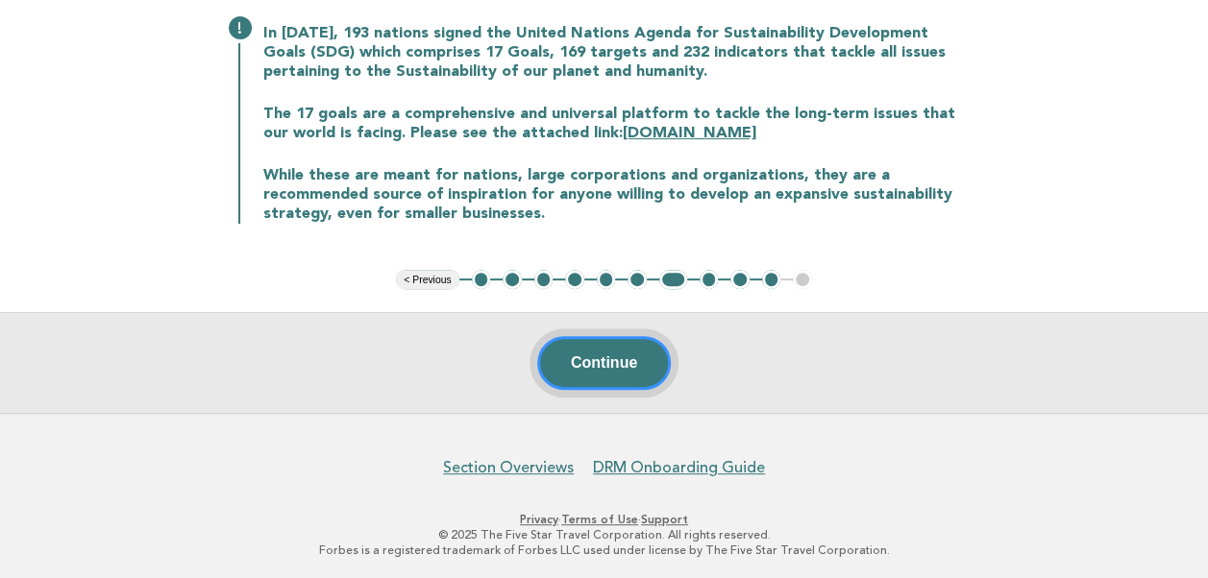
click at [608, 365] on button "Continue" at bounding box center [604, 363] width 134 height 54
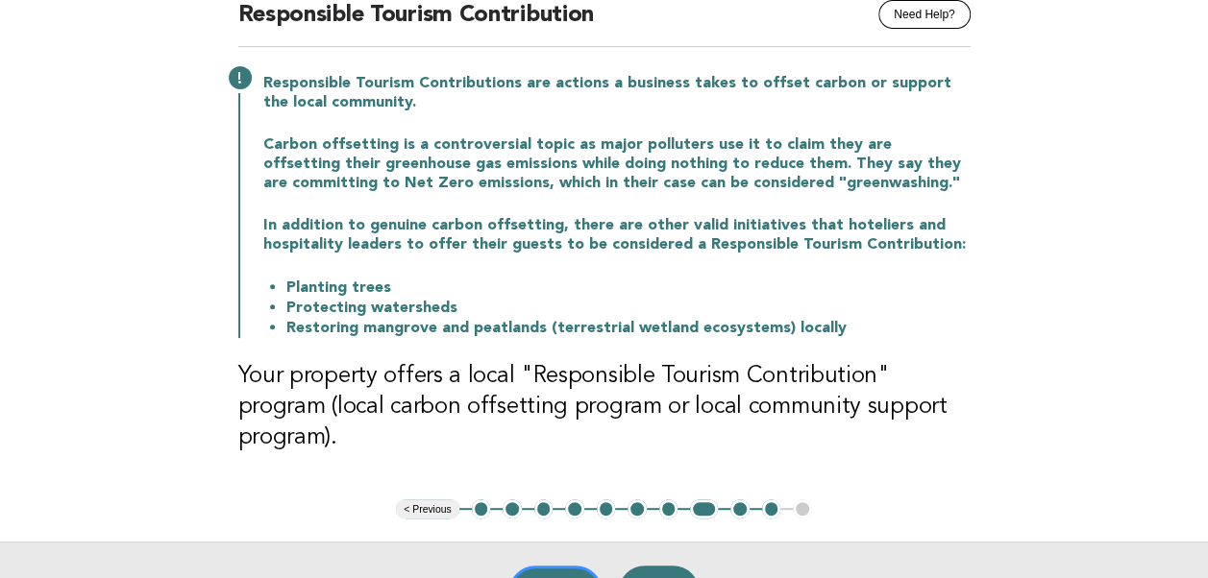
scroll to position [288, 0]
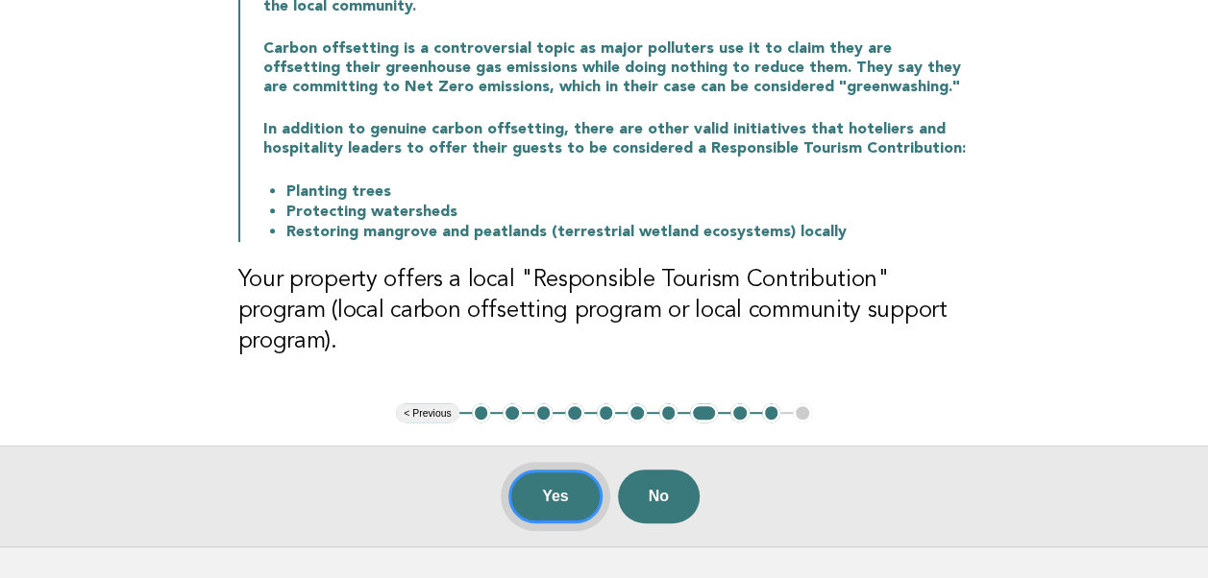
click at [568, 470] on button "Yes" at bounding box center [555, 497] width 94 height 54
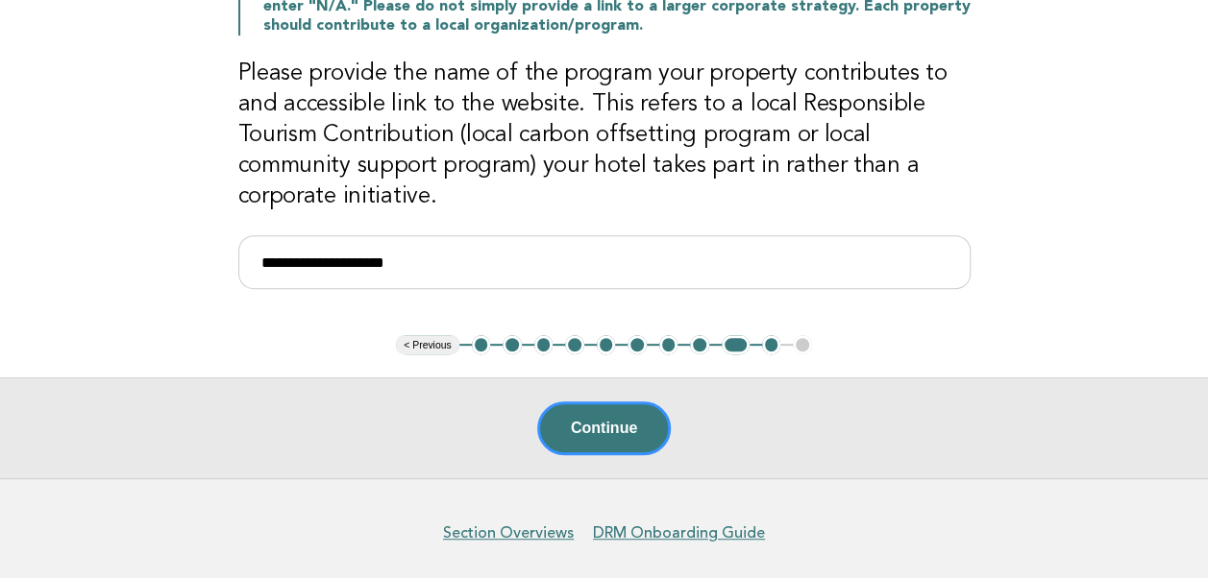
click at [411, 342] on button "< Previous" at bounding box center [427, 344] width 62 height 19
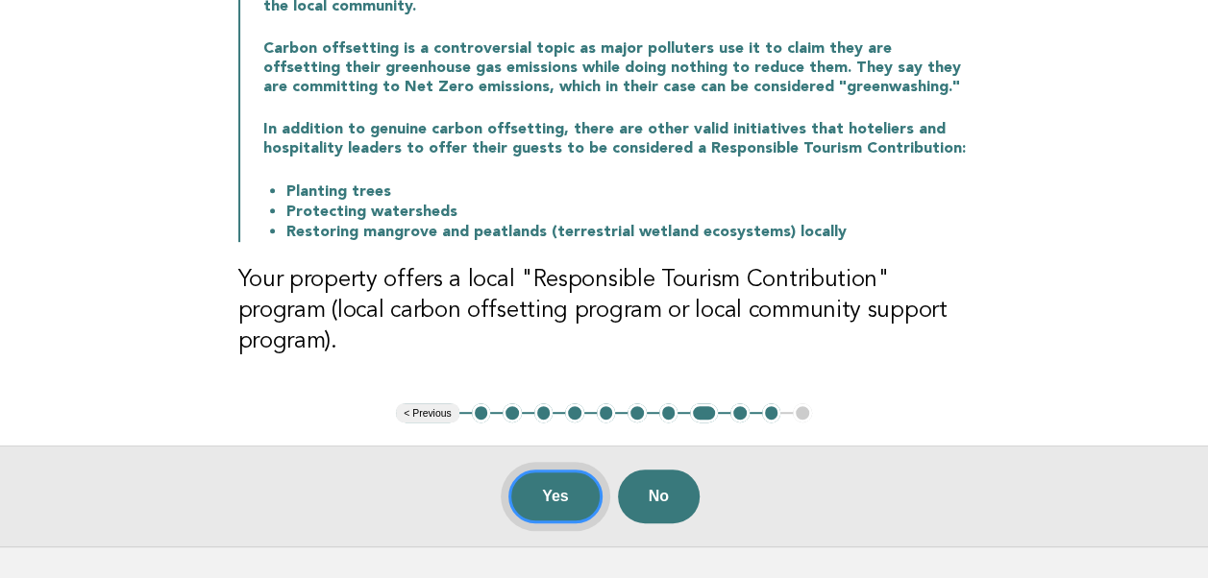
click at [553, 475] on button "Yes" at bounding box center [555, 497] width 94 height 54
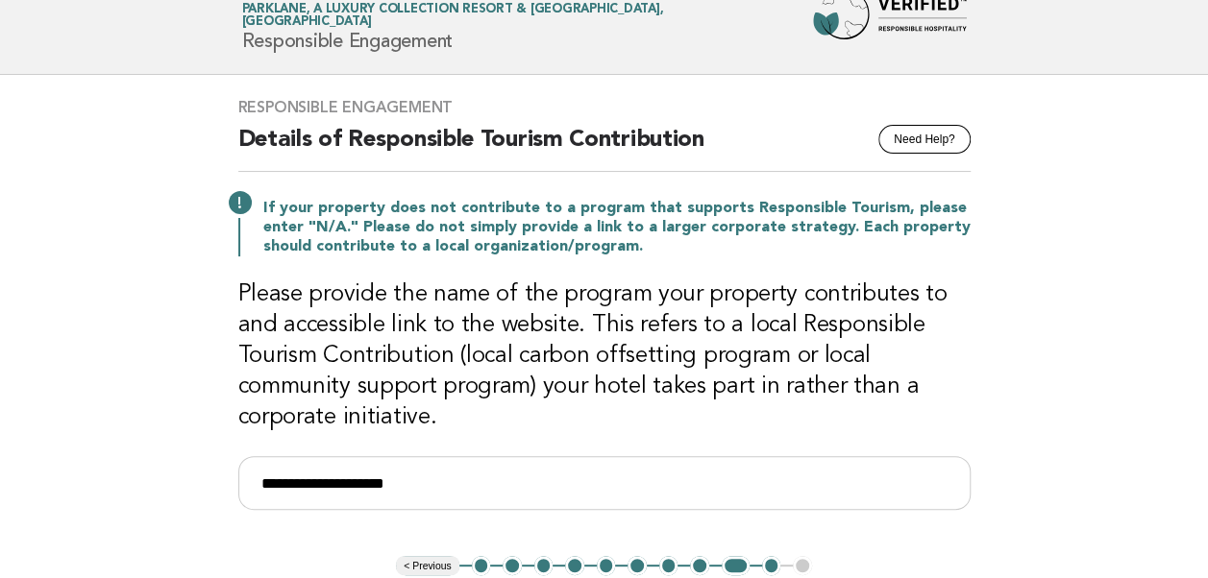
scroll to position [96, 0]
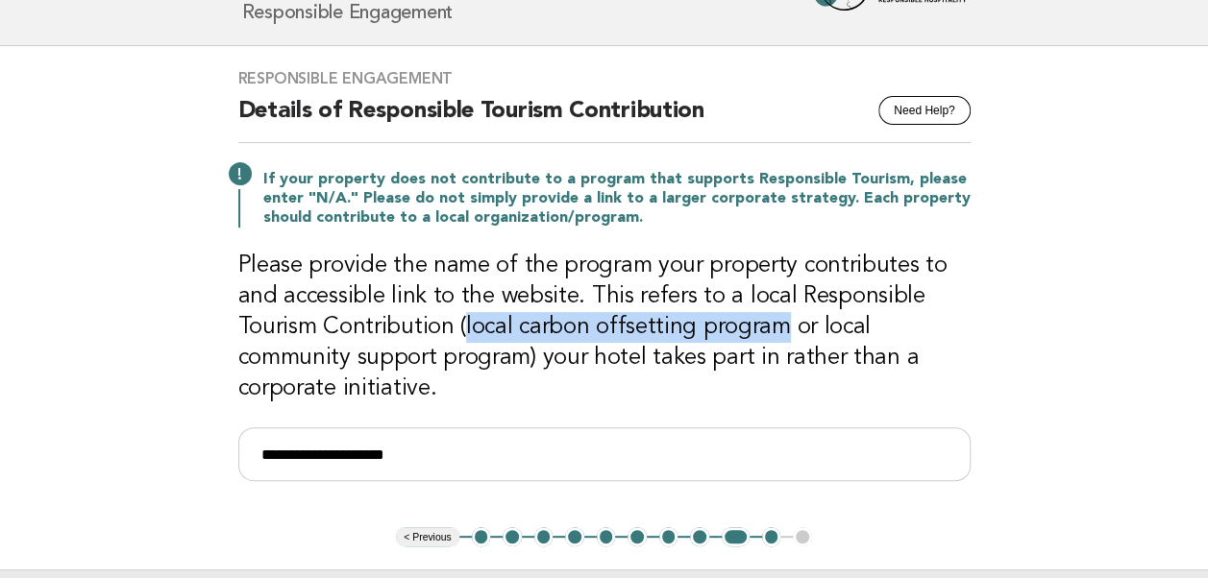
drag, startPoint x: 775, startPoint y: 326, endPoint x: 460, endPoint y: 321, distance: 315.1
click at [460, 321] on h3 "Please provide the name of the program your property contributes to and accessi…" at bounding box center [604, 328] width 732 height 154
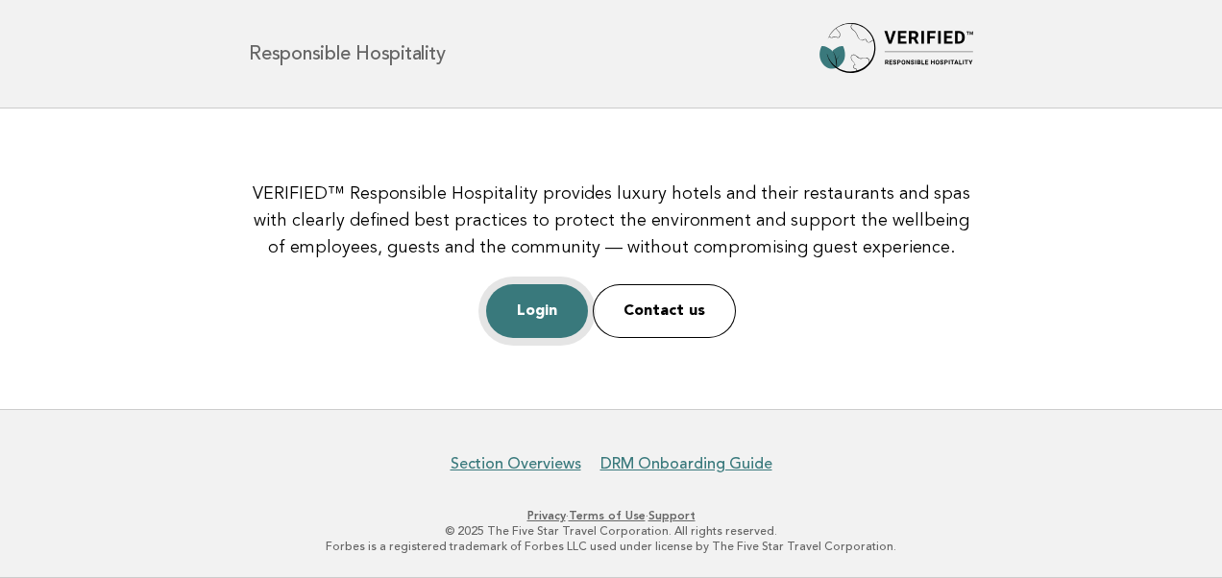
click at [530, 302] on link "Login" at bounding box center [537, 311] width 102 height 54
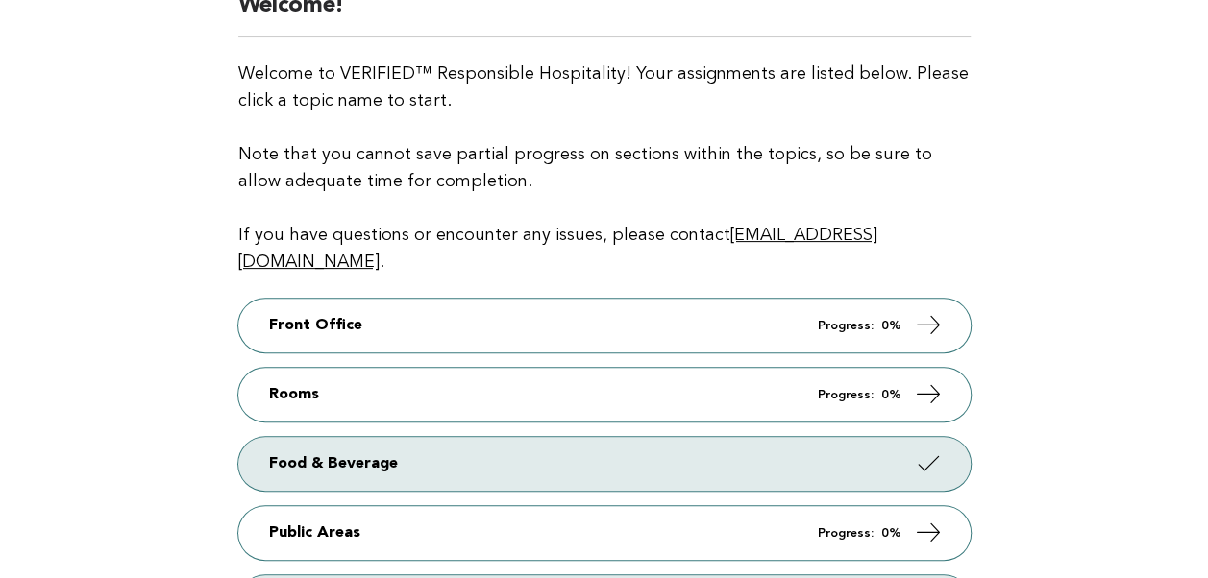
scroll to position [384, 0]
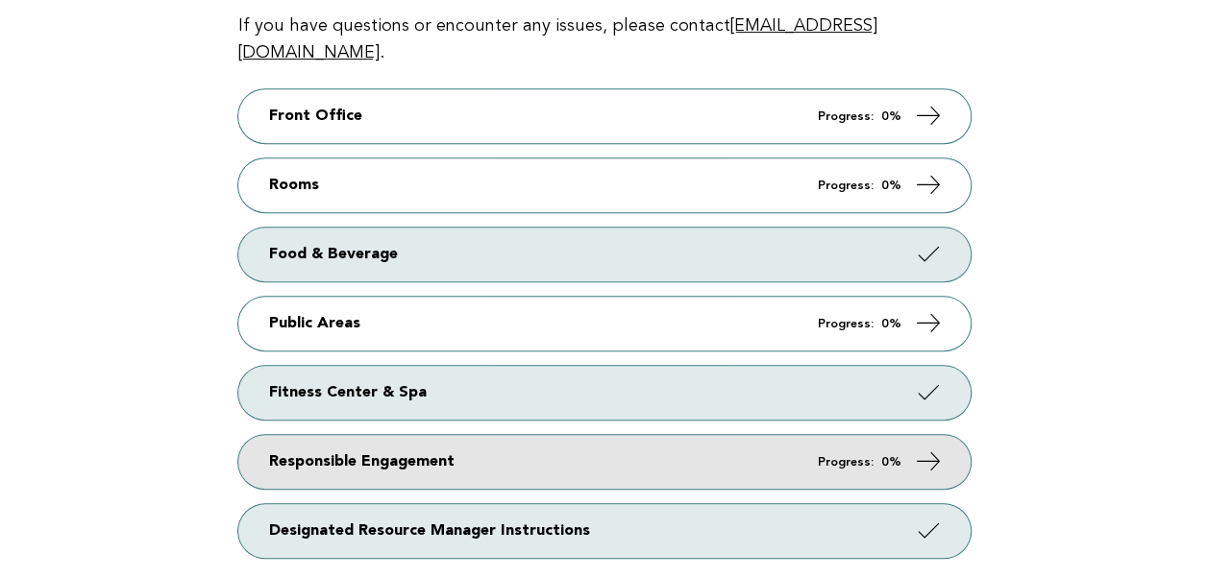
click at [448, 435] on link "Responsible Engagement Progress: 0%" at bounding box center [604, 462] width 732 height 54
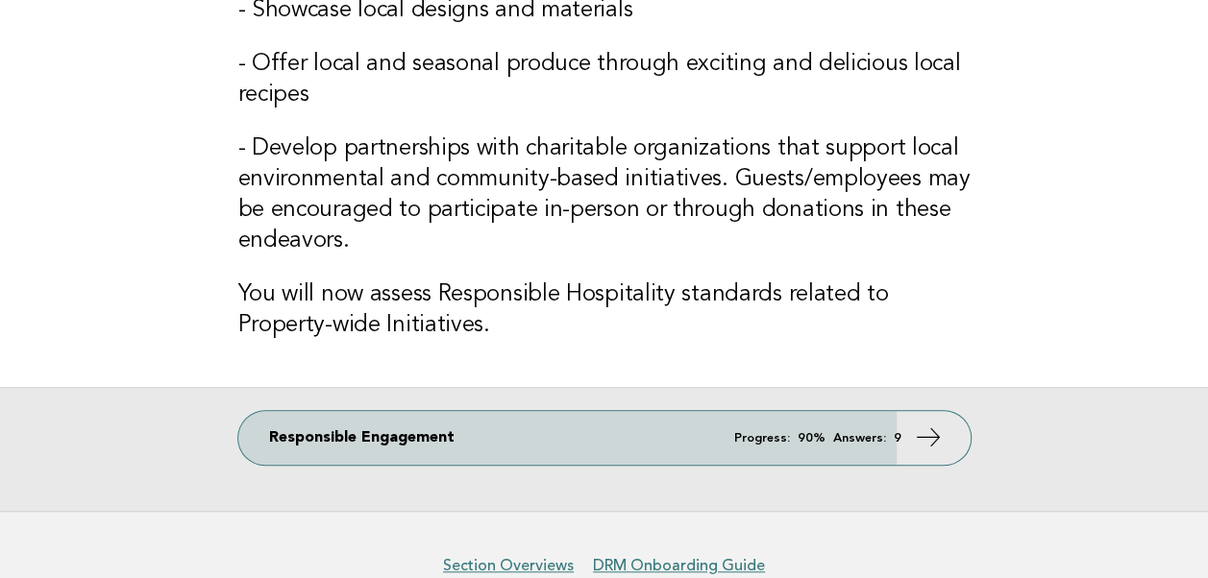
scroll to position [669, 0]
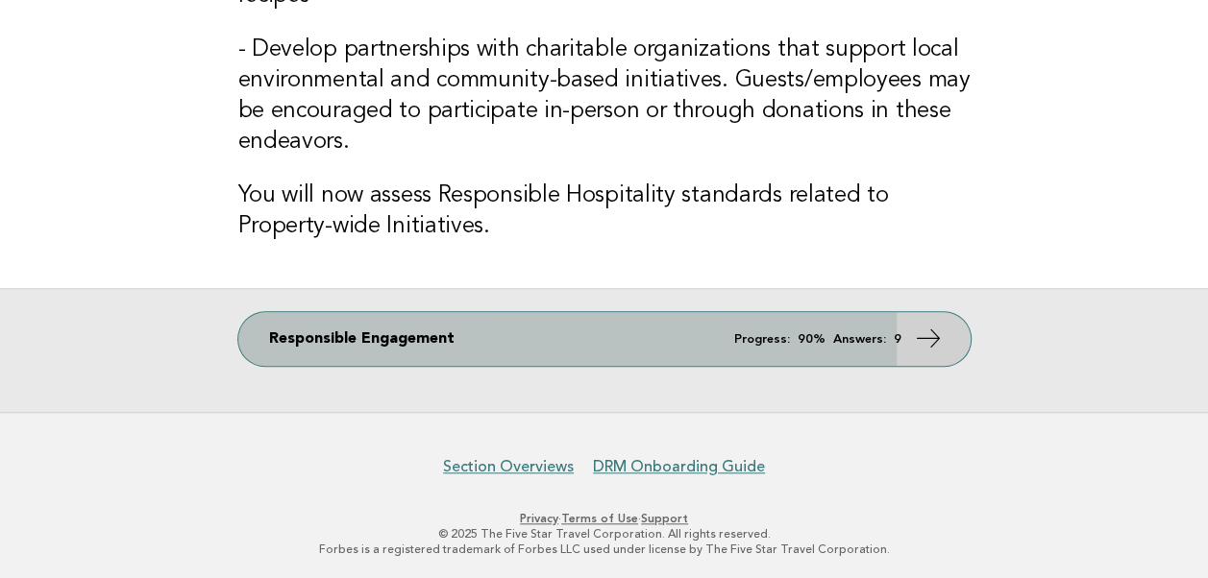
click at [765, 335] on em "Progress:" at bounding box center [762, 339] width 56 height 12
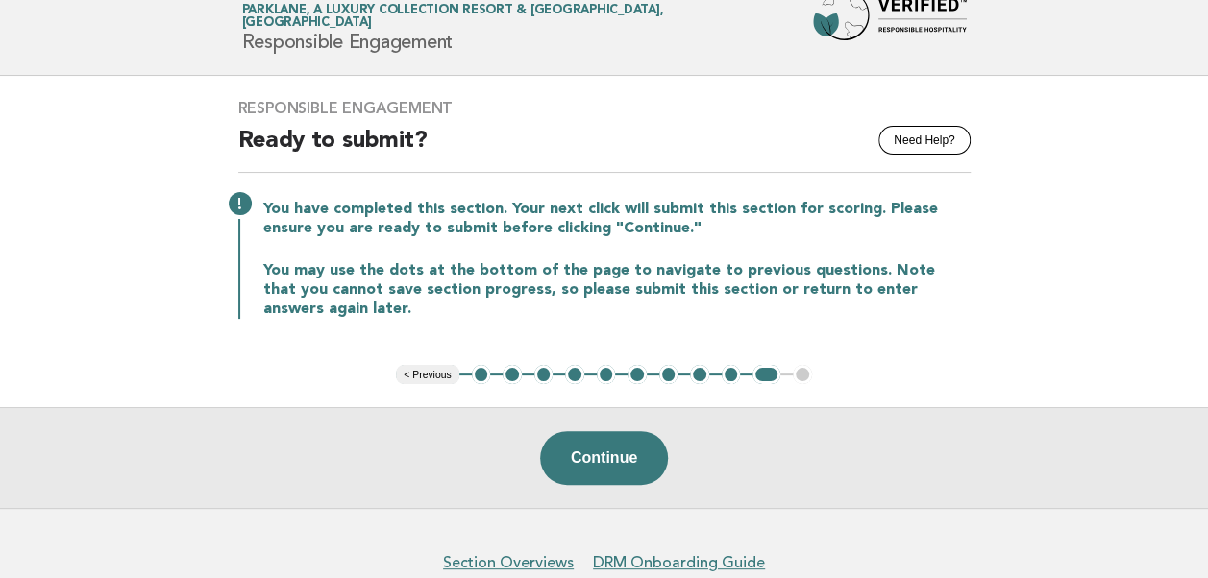
scroll to position [96, 0]
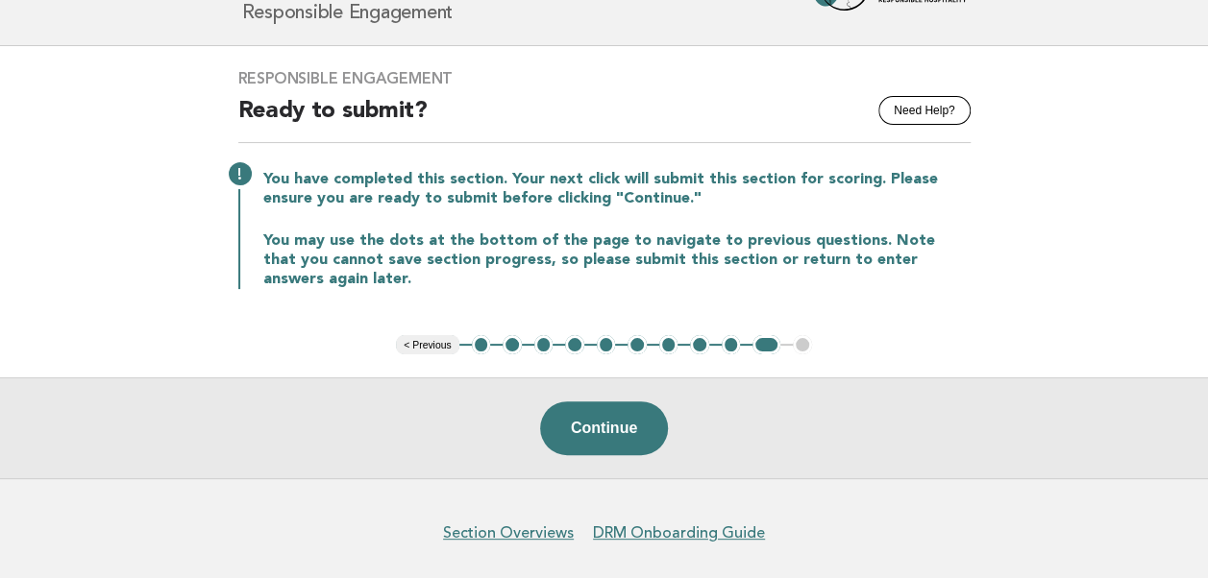
click at [697, 341] on button "8" at bounding box center [699, 344] width 19 height 19
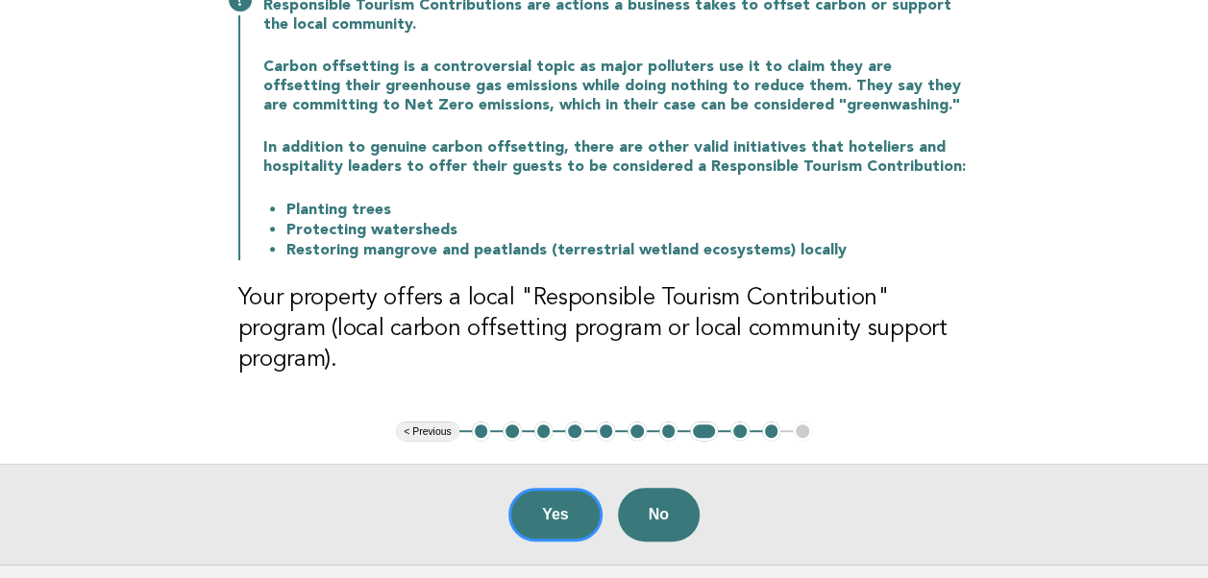
scroll to position [288, 0]
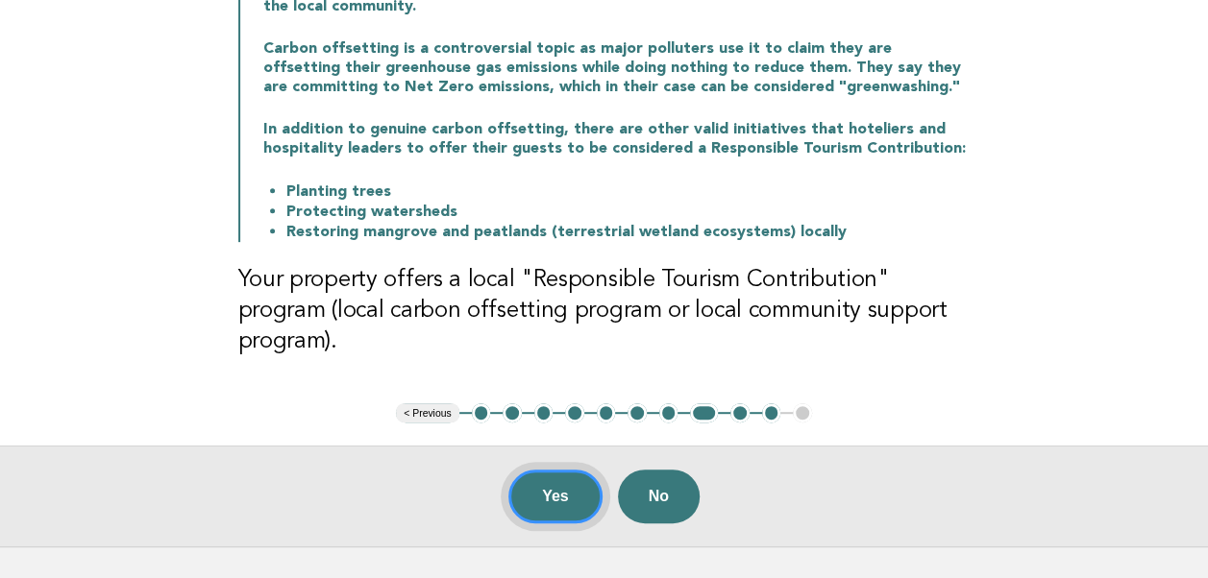
click at [534, 470] on button "Yes" at bounding box center [555, 497] width 94 height 54
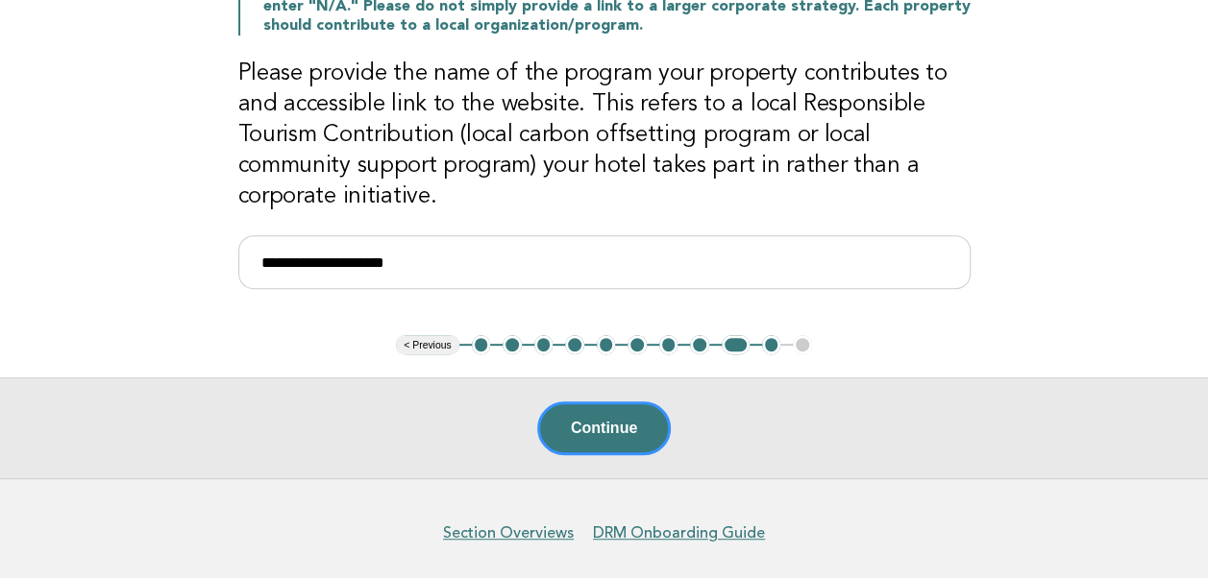
scroll to position [192, 0]
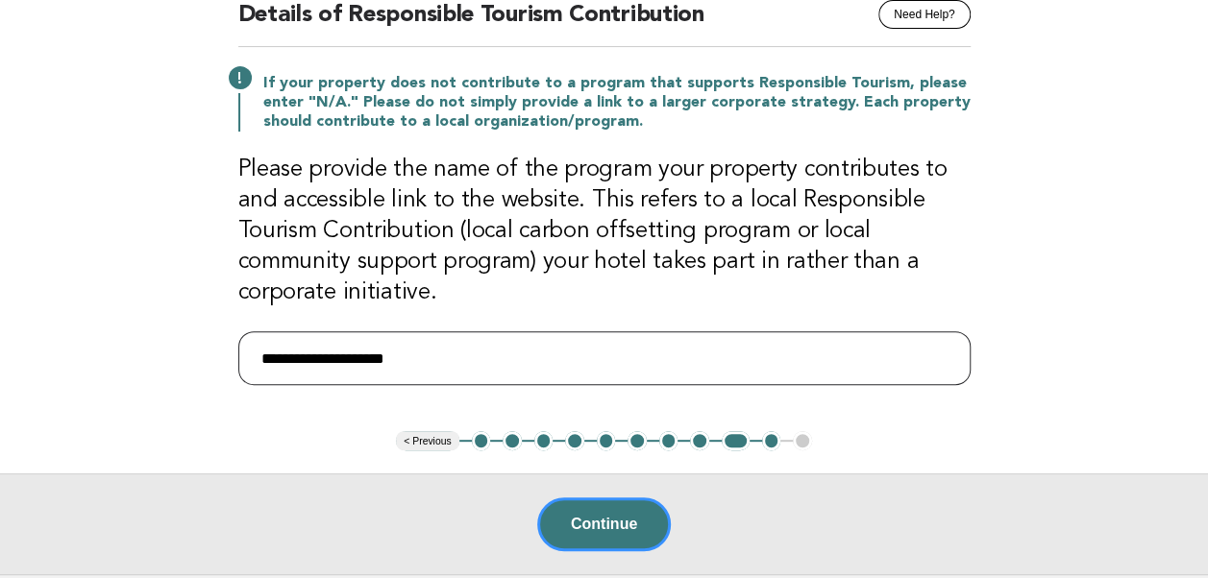
click at [438, 361] on input "**********" at bounding box center [604, 358] width 732 height 54
drag, startPoint x: 448, startPoint y: 355, endPoint x: 294, endPoint y: 315, distance: 158.9
click at [211, 335] on main "**********" at bounding box center [604, 262] width 1208 height 624
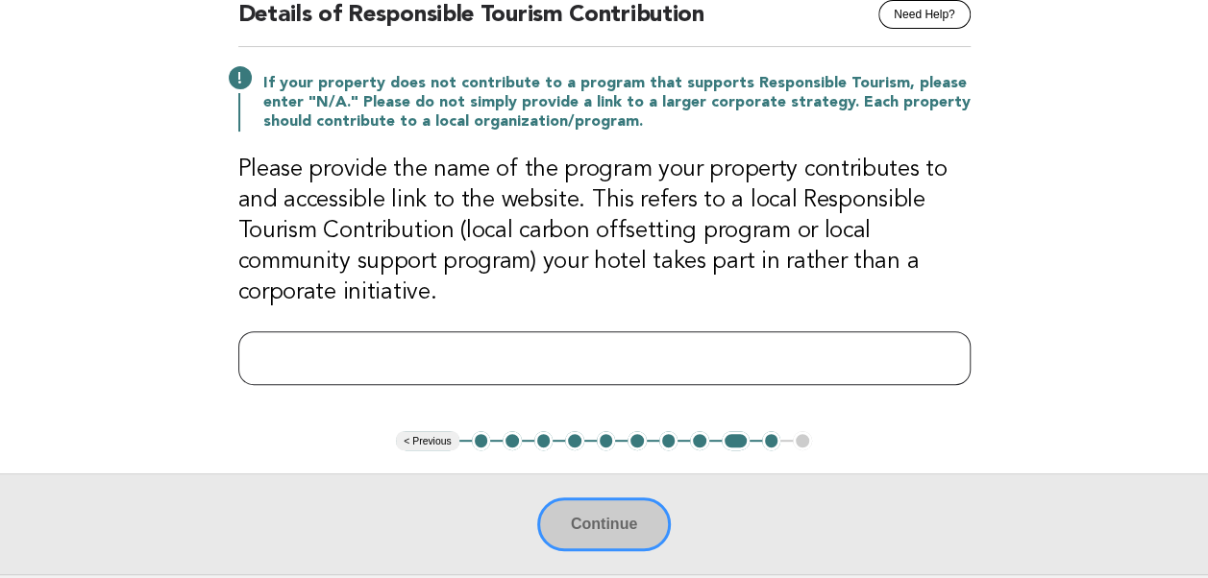
click at [288, 346] on input "text" at bounding box center [604, 358] width 732 height 54
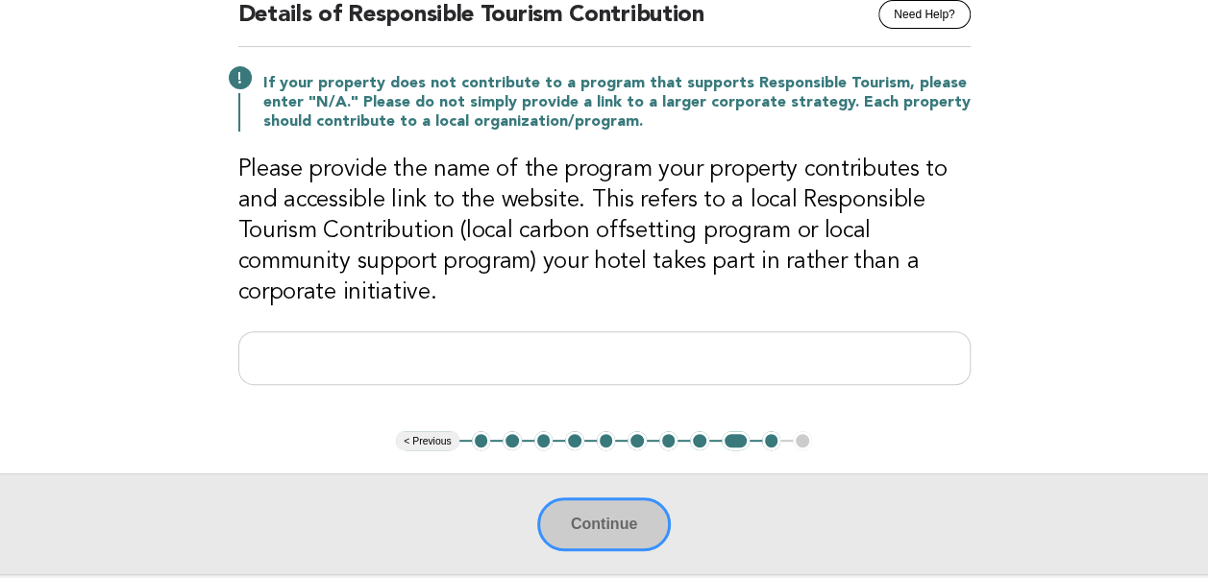
click at [163, 386] on main "Responsible Engagement Need Help? Details of Responsible Tourism Contribution I…" at bounding box center [604, 262] width 1208 height 624
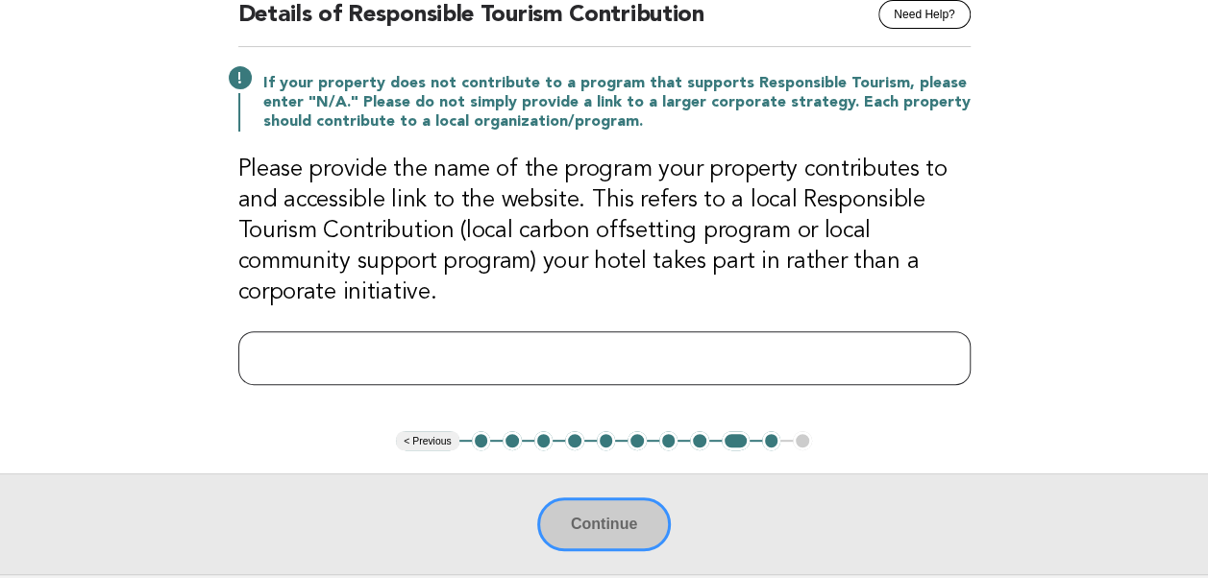
click at [285, 351] on input "text" at bounding box center [604, 358] width 732 height 54
click at [542, 347] on input "text" at bounding box center [604, 358] width 732 height 54
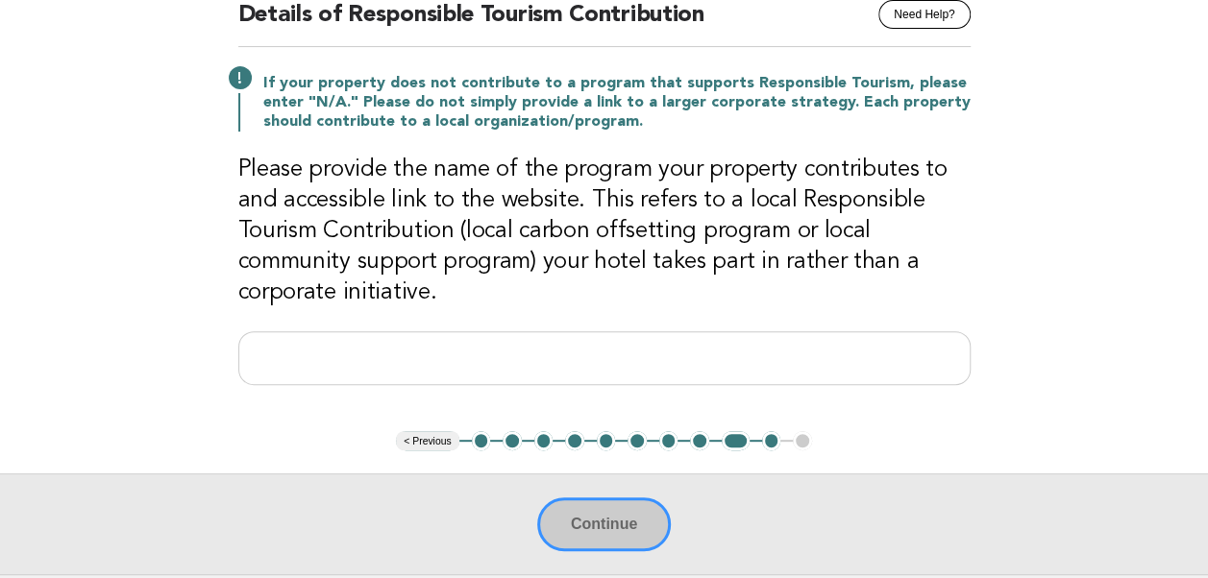
click at [826, 307] on div "Responsible Engagement Need Help? Details of Responsible Tourism Contribution I…" at bounding box center [604, 190] width 778 height 481
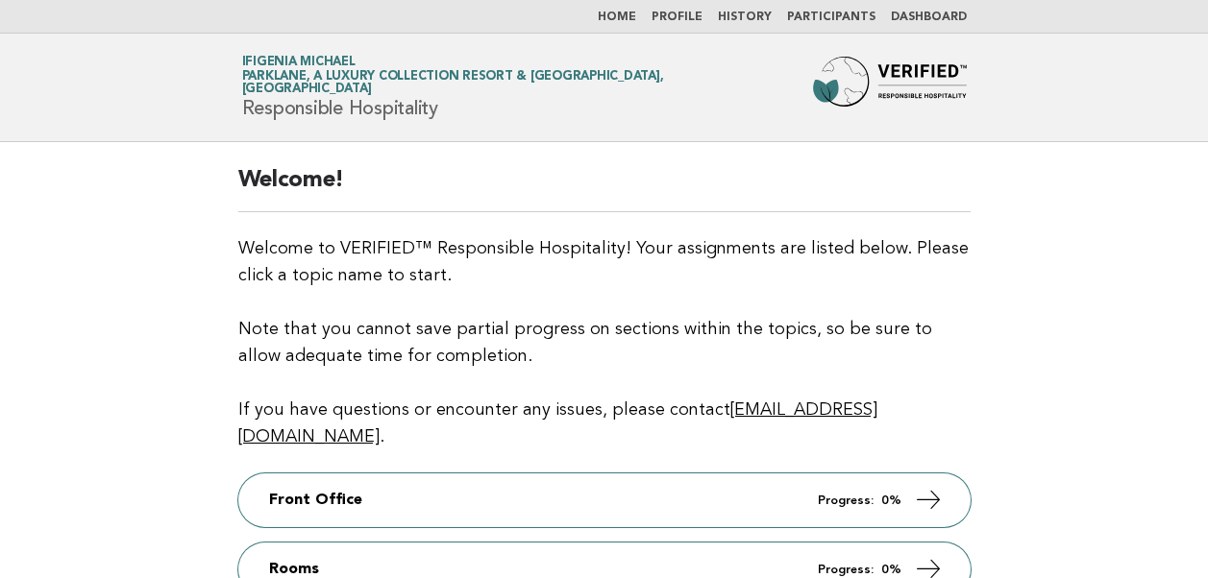
scroll to position [384, 0]
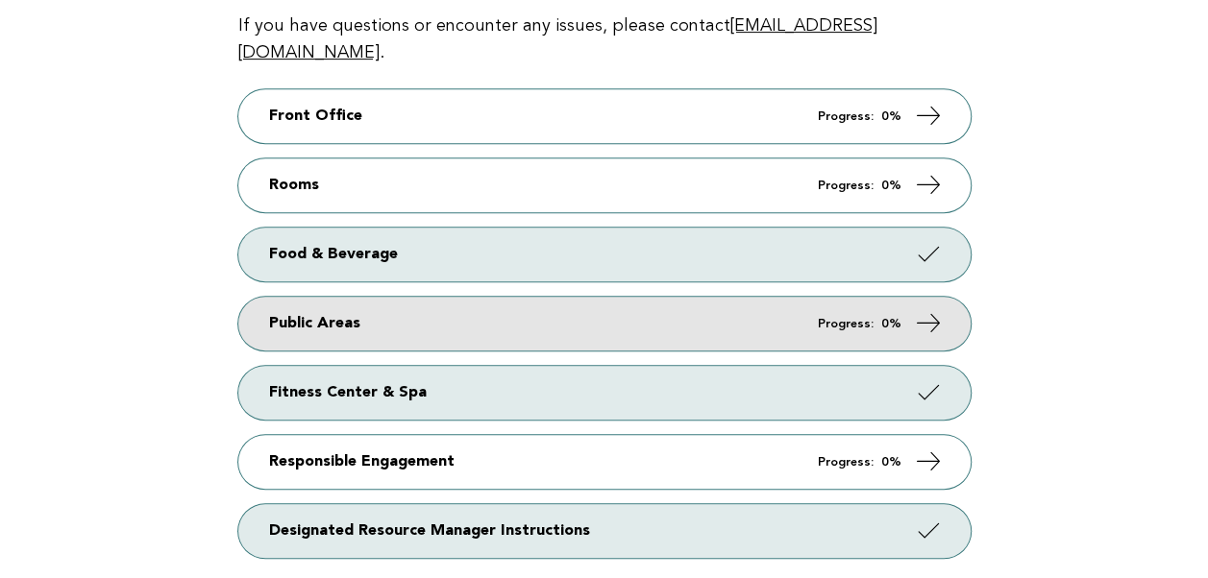
click at [323, 297] on link "Public Areas Progress: 0%" at bounding box center [604, 324] width 732 height 54
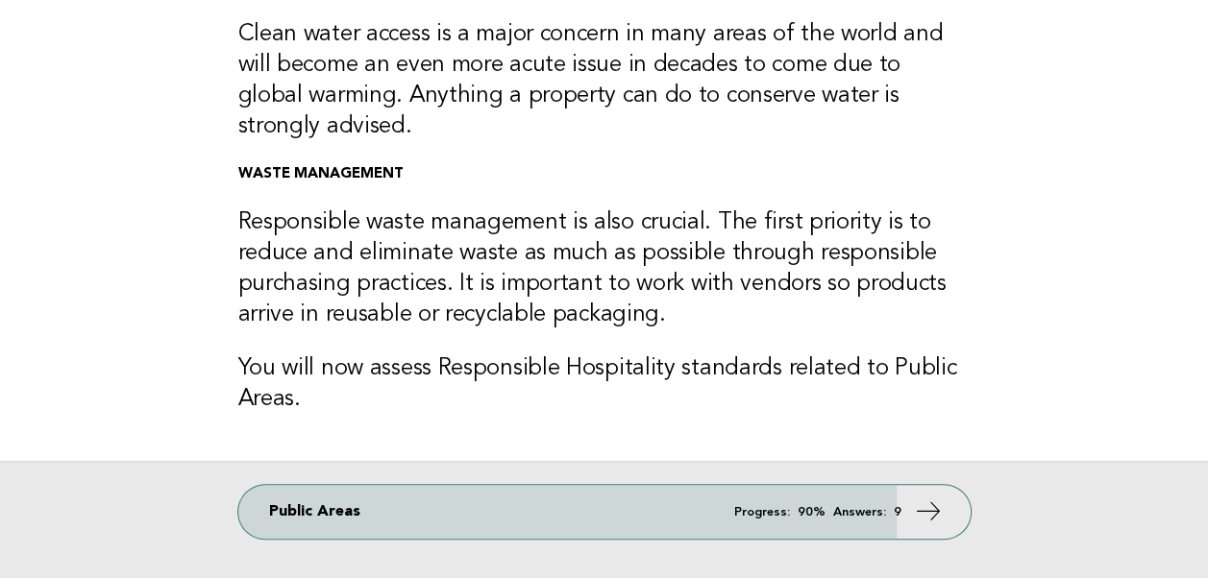
scroll to position [576, 0]
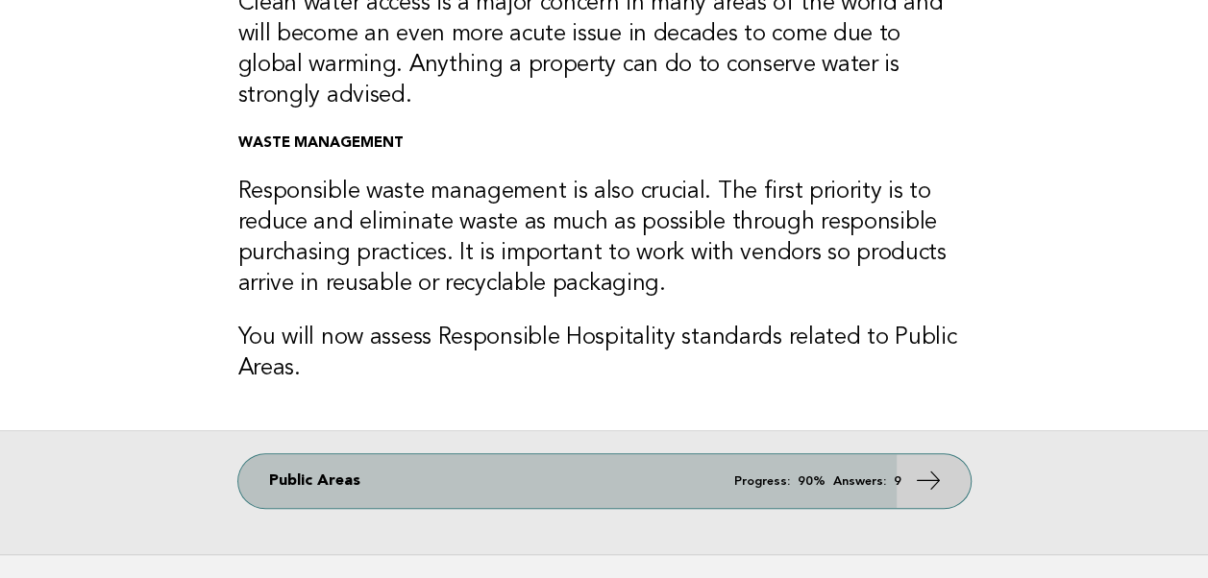
click at [749, 482] on em "Progress:" at bounding box center [762, 482] width 56 height 12
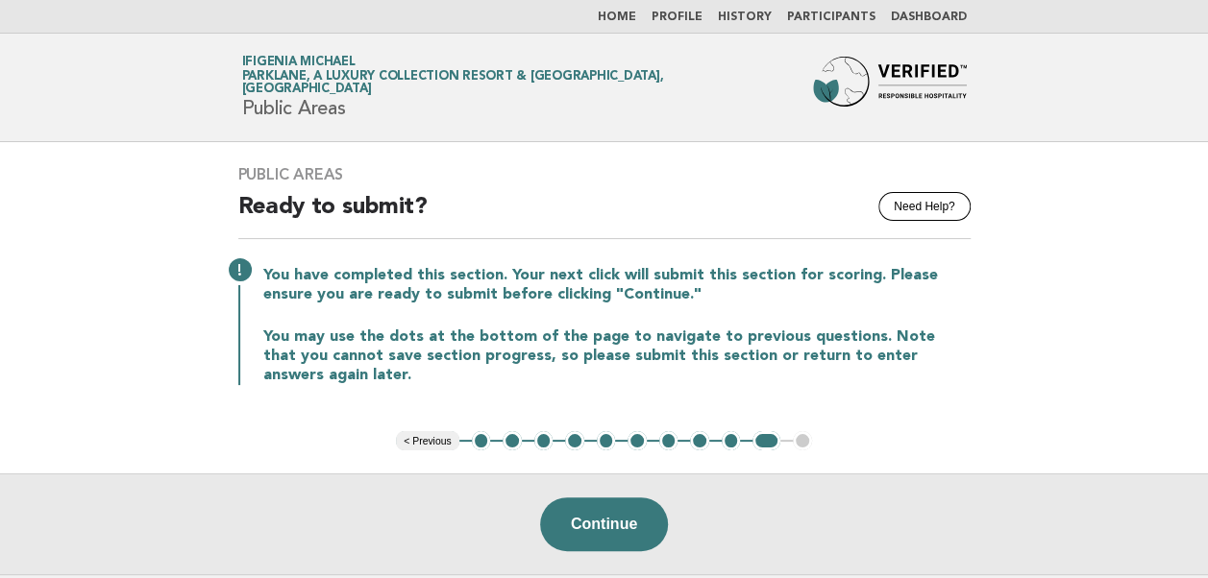
click at [428, 438] on button "< Previous" at bounding box center [427, 440] width 62 height 19
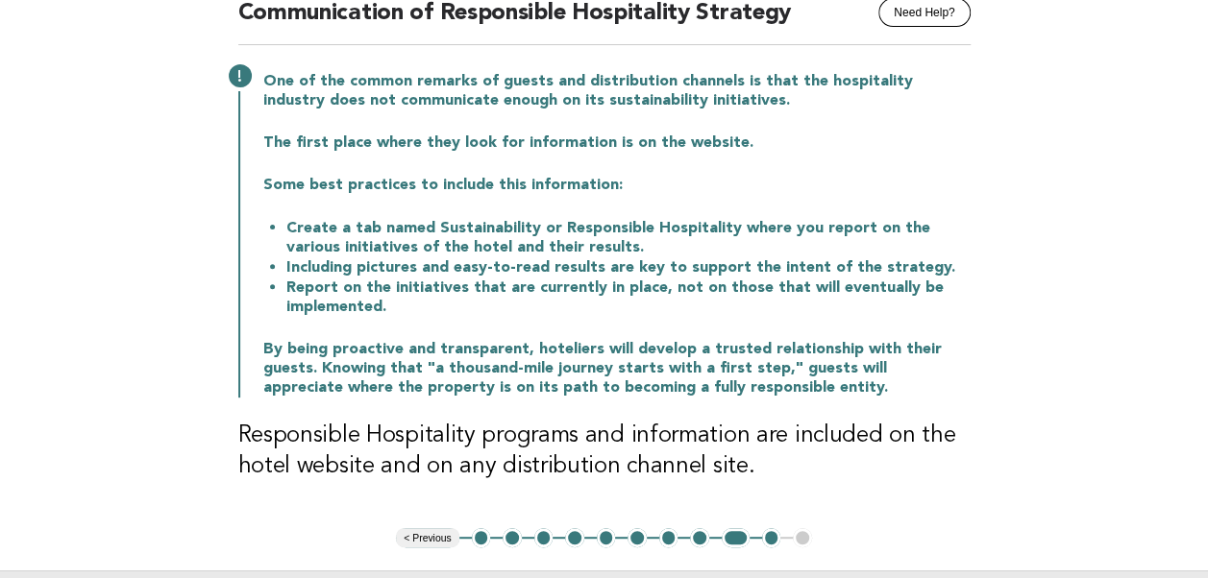
scroll to position [384, 0]
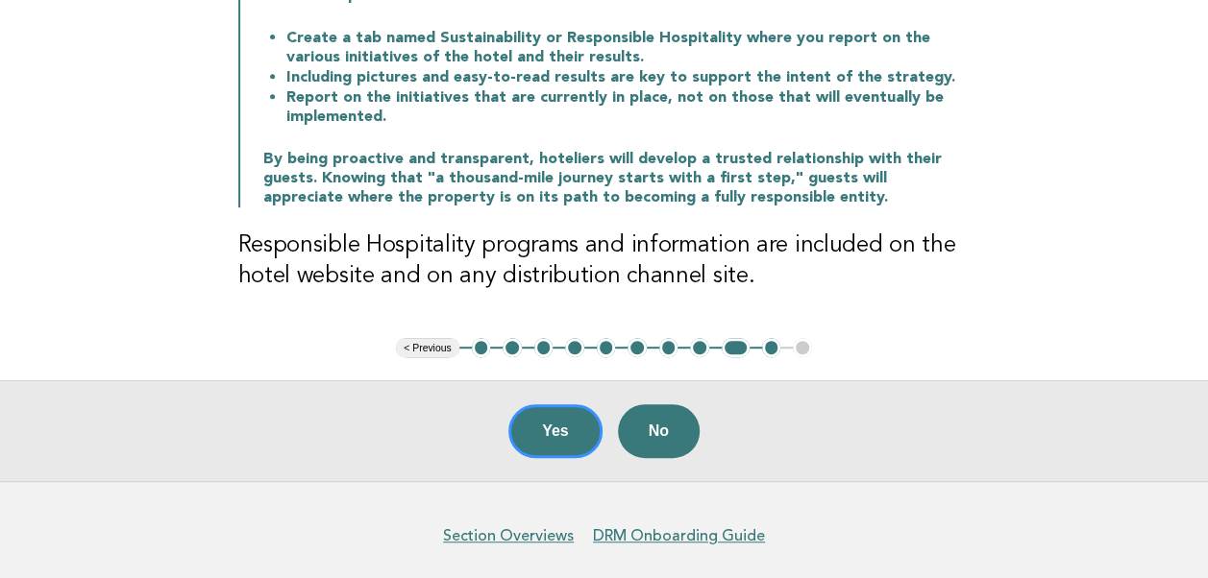
click at [440, 345] on button "< Previous" at bounding box center [427, 347] width 62 height 19
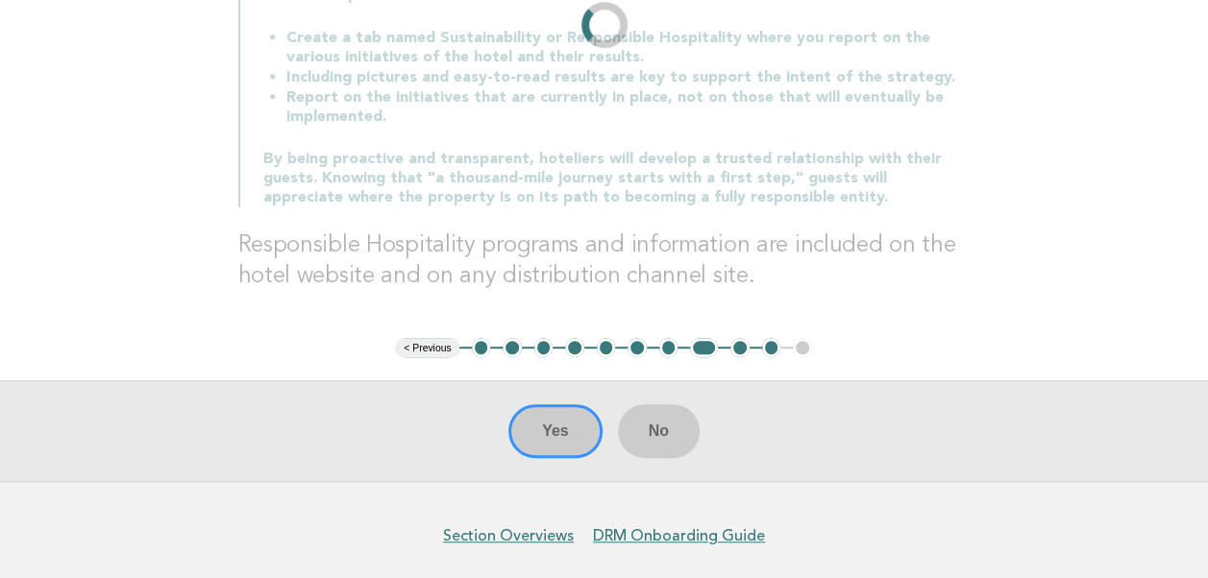
scroll to position [158, 0]
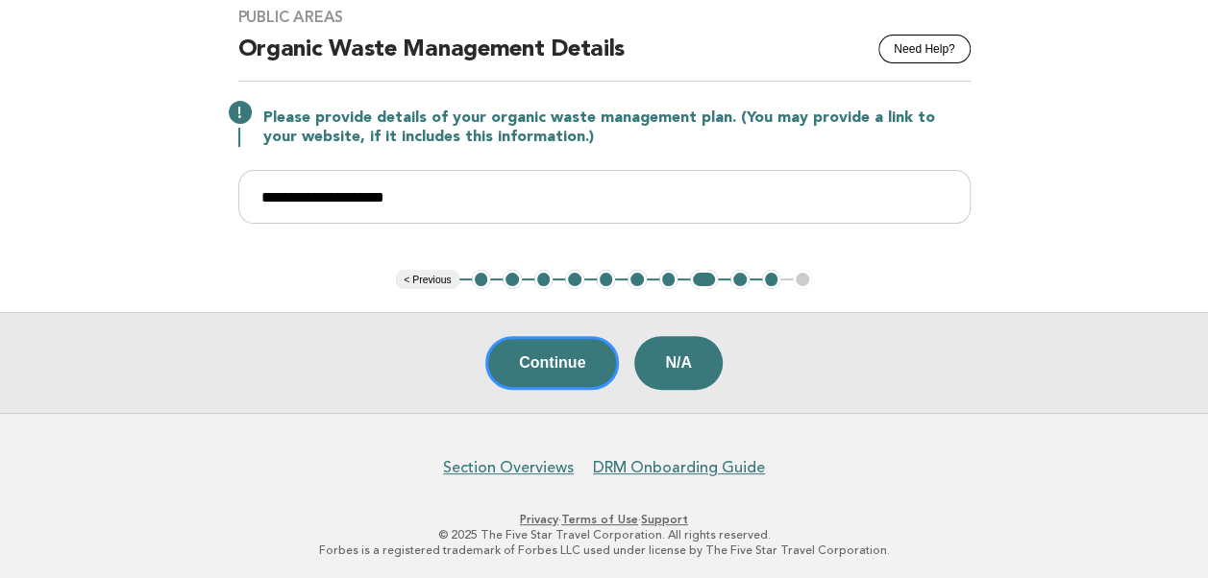
click at [417, 272] on button "< Previous" at bounding box center [427, 279] width 62 height 19
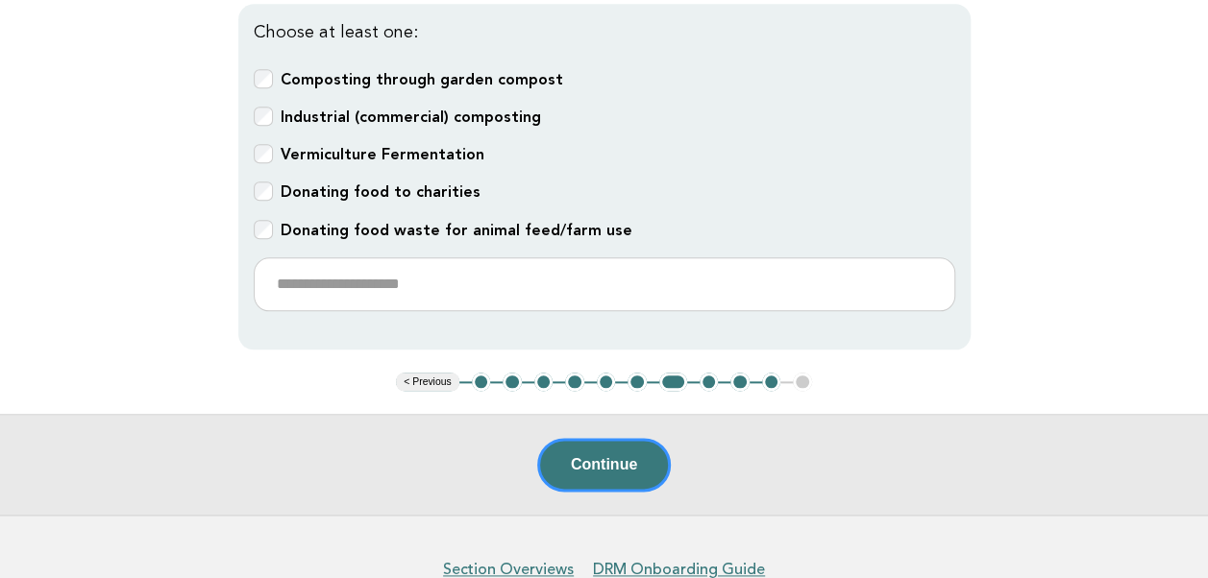
scroll to position [840, 0]
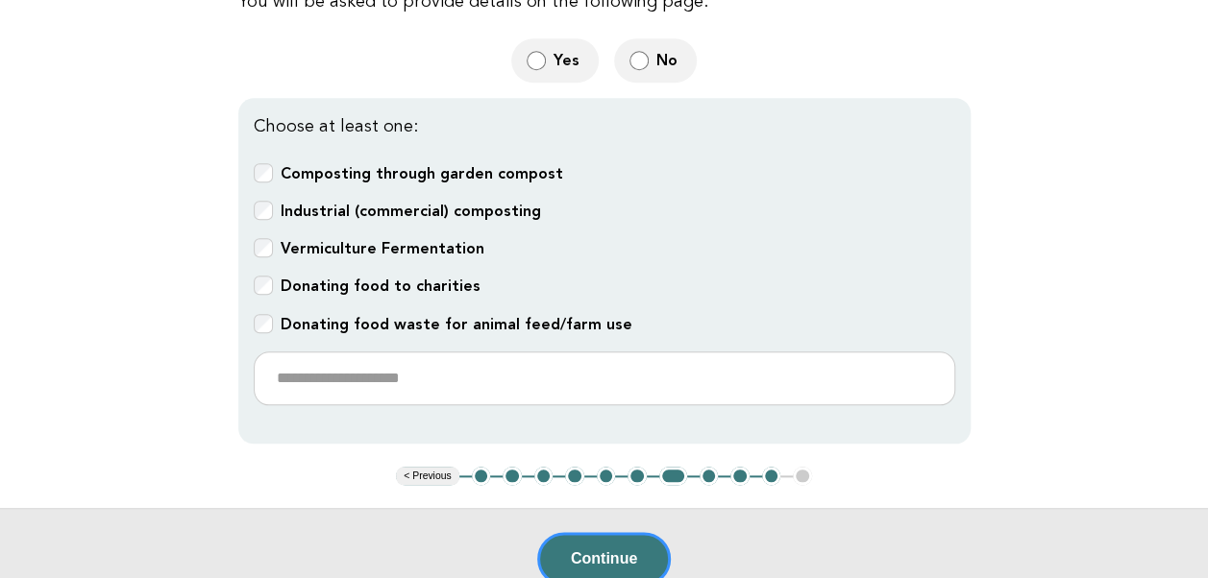
click at [428, 467] on button "< Previous" at bounding box center [427, 476] width 62 height 19
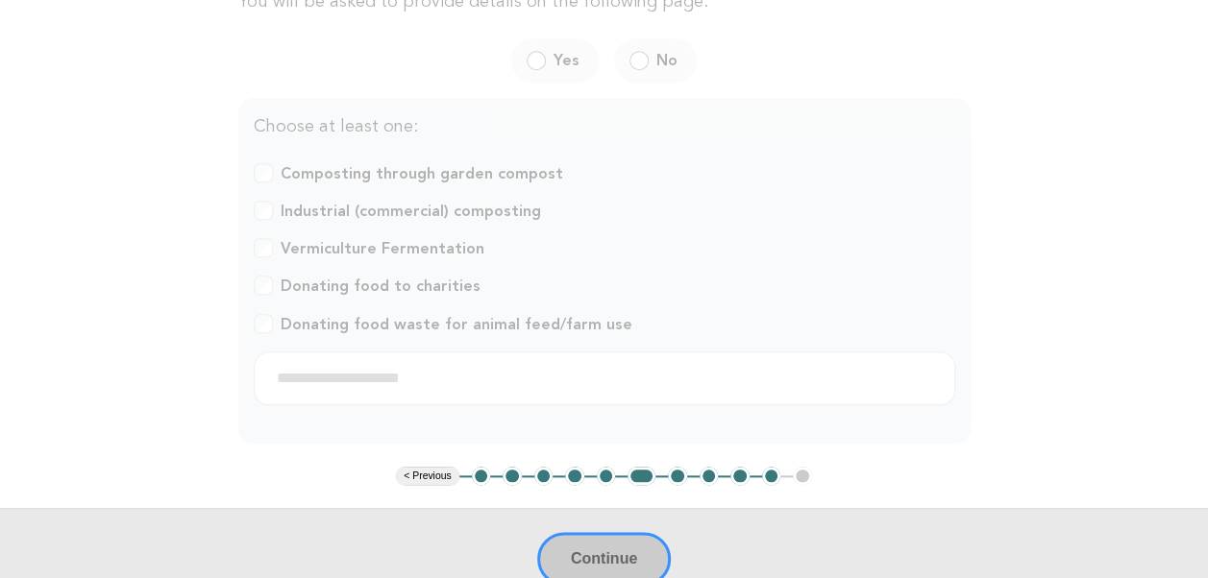
scroll to position [762, 0]
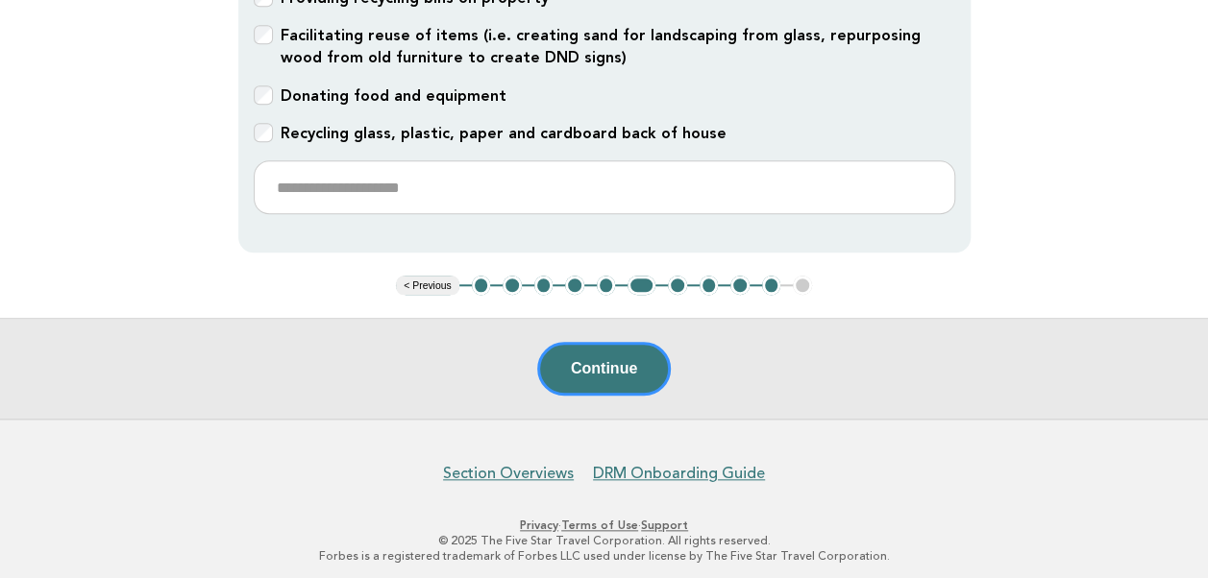
click at [435, 285] on button "< Previous" at bounding box center [427, 285] width 62 height 19
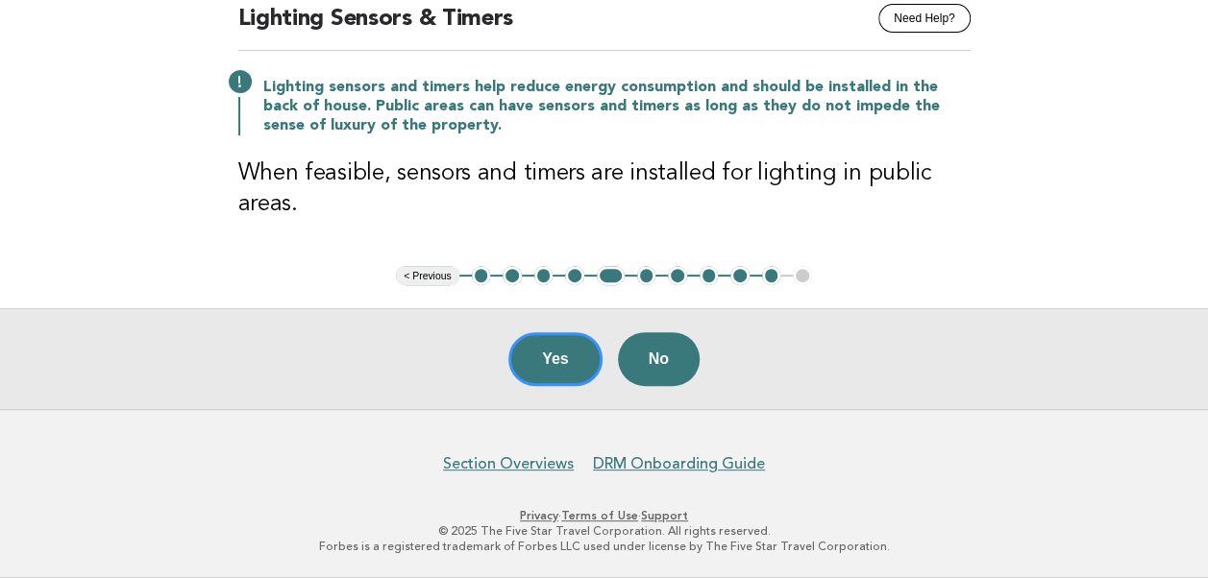
scroll to position [184, 0]
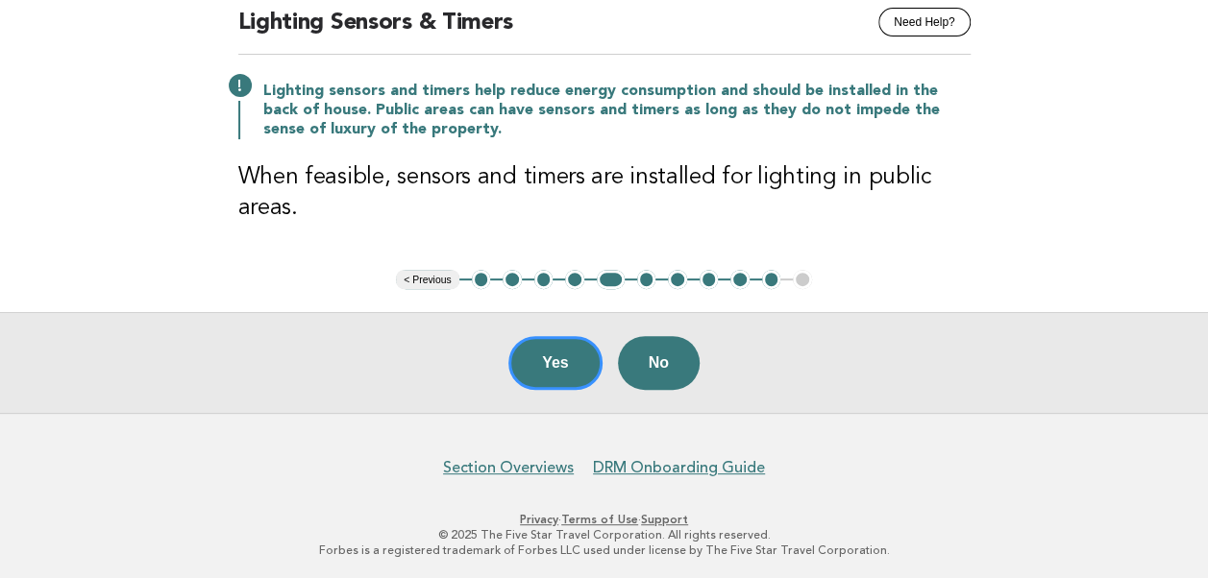
click at [434, 282] on button "< Previous" at bounding box center [427, 279] width 62 height 19
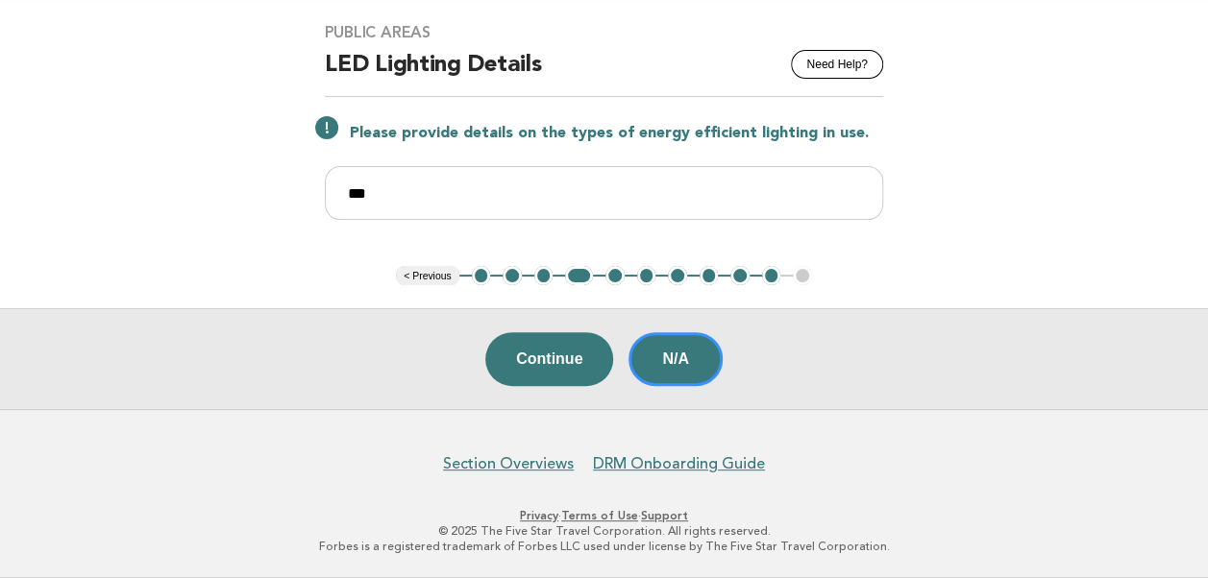
scroll to position [138, 0]
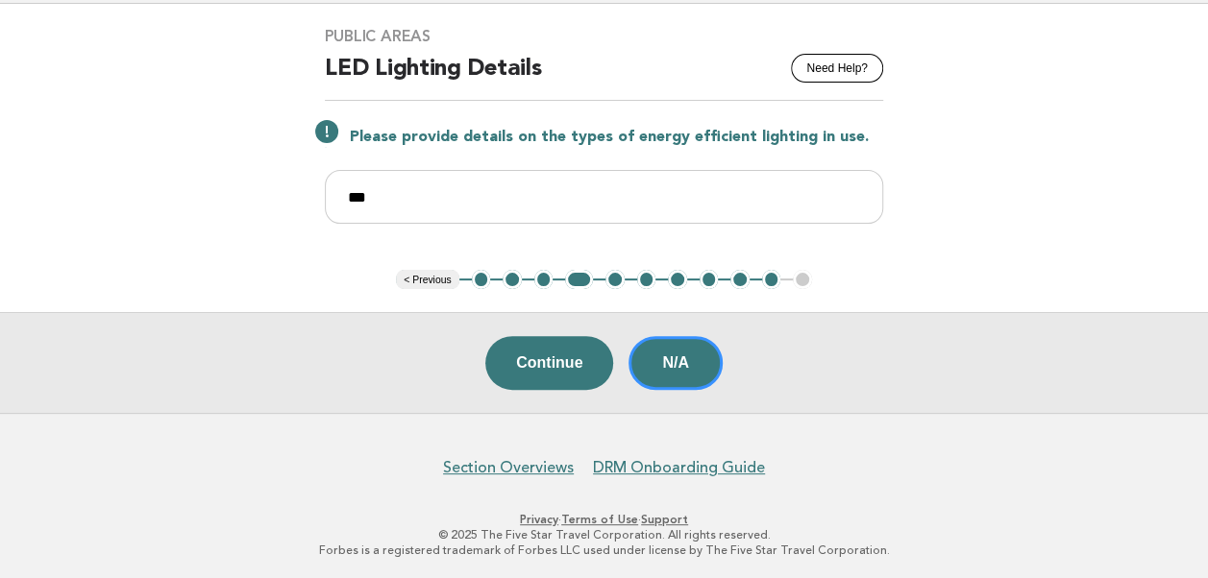
click at [434, 282] on button "< Previous" at bounding box center [427, 279] width 62 height 19
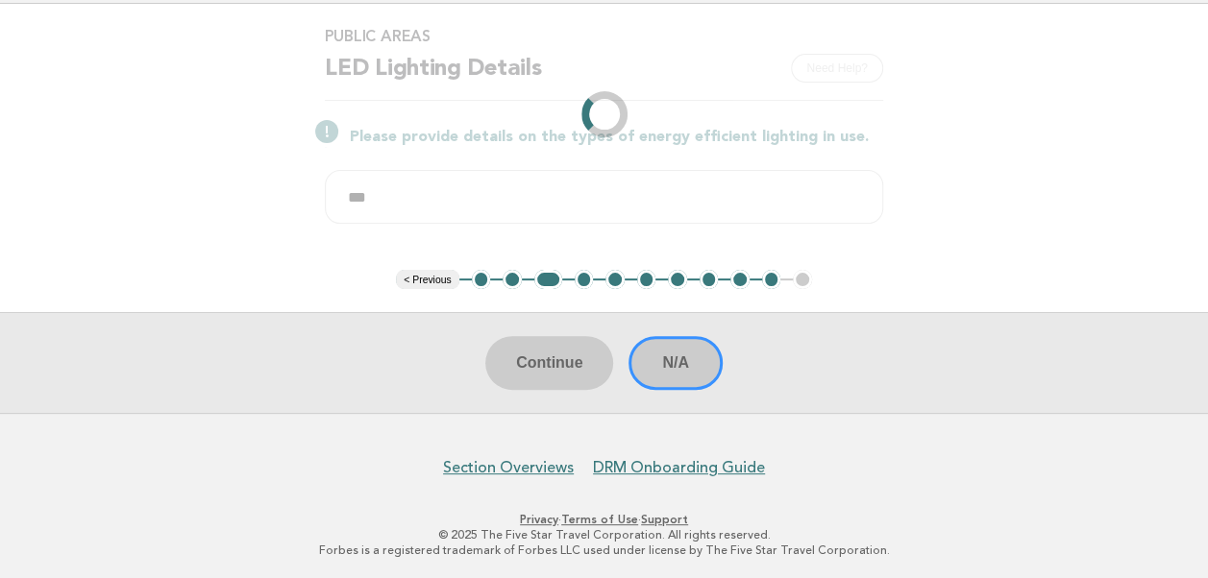
scroll to position [369, 0]
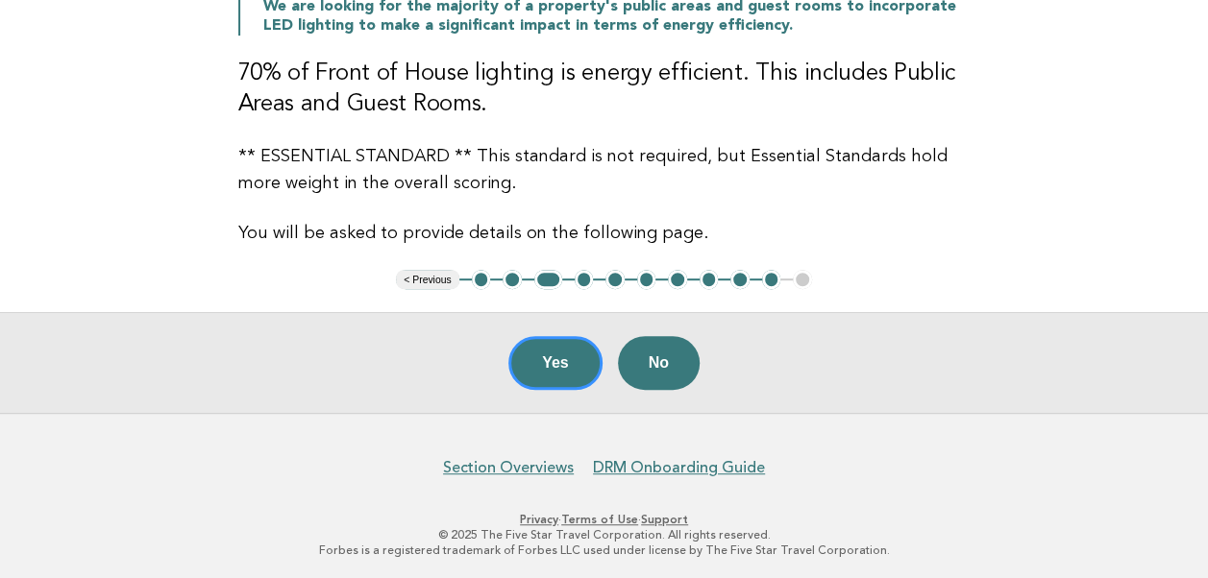
click at [431, 275] on button "< Previous" at bounding box center [427, 279] width 62 height 19
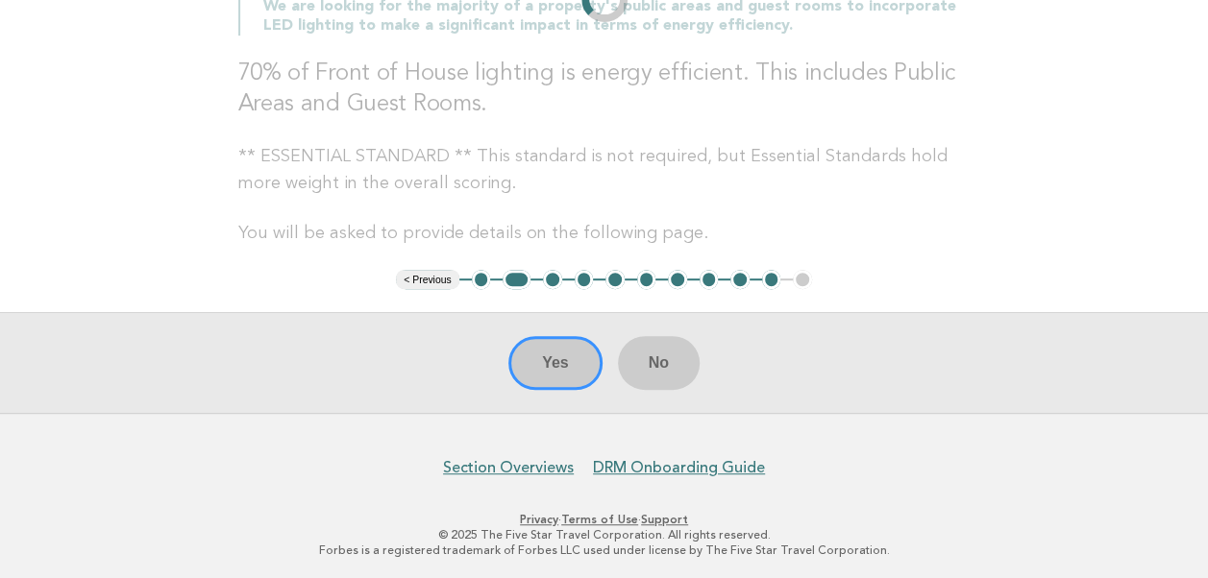
scroll to position [443, 0]
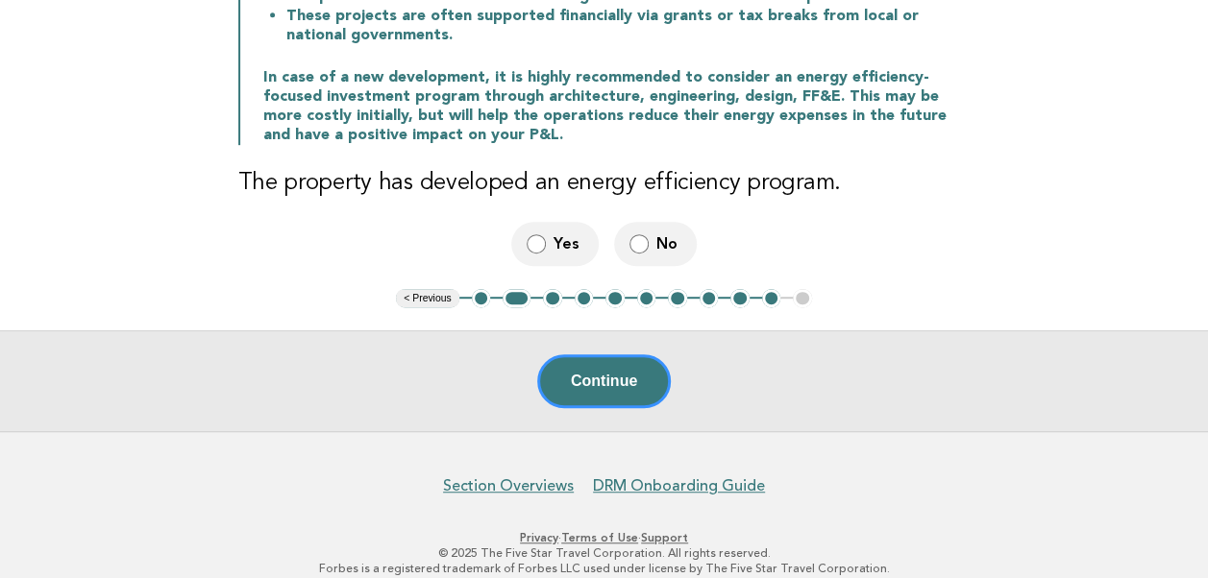
click at [431, 289] on button "< Previous" at bounding box center [427, 298] width 62 height 19
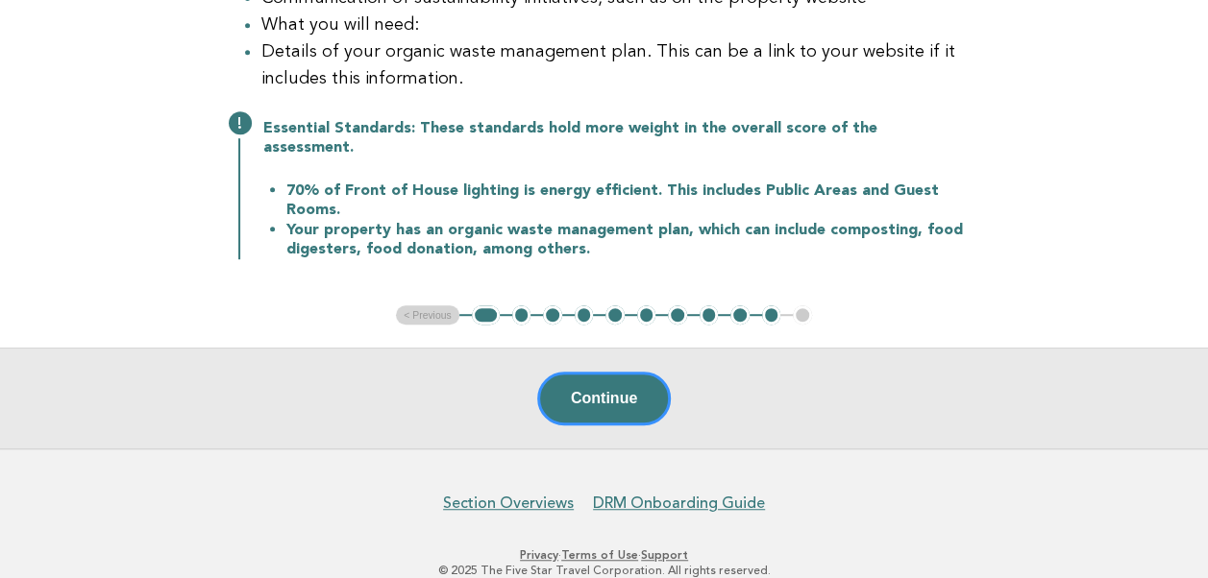
scroll to position [467, 0]
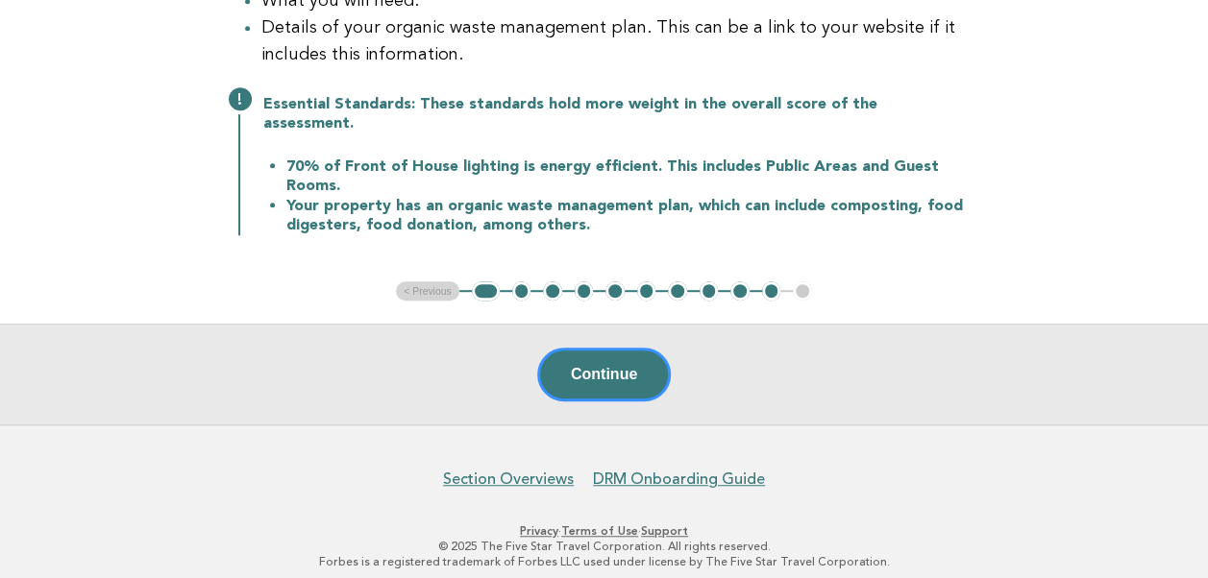
click at [431, 281] on ul "< Previous 1 2 3 4 5 6 7 8 9 10 11" at bounding box center [604, 290] width 416 height 19
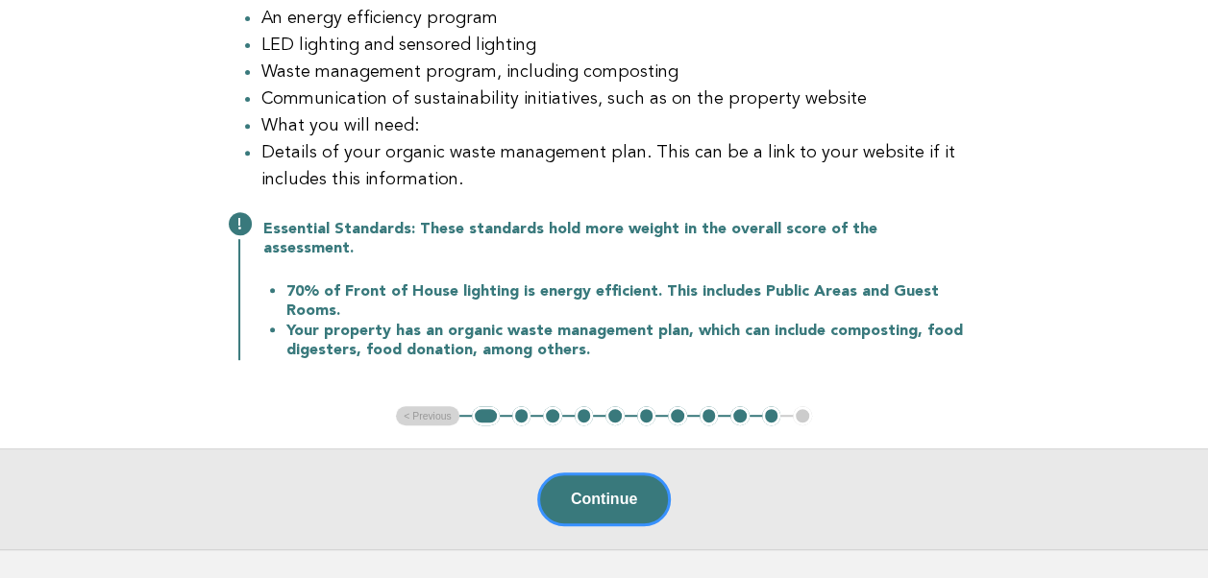
scroll to position [371, 0]
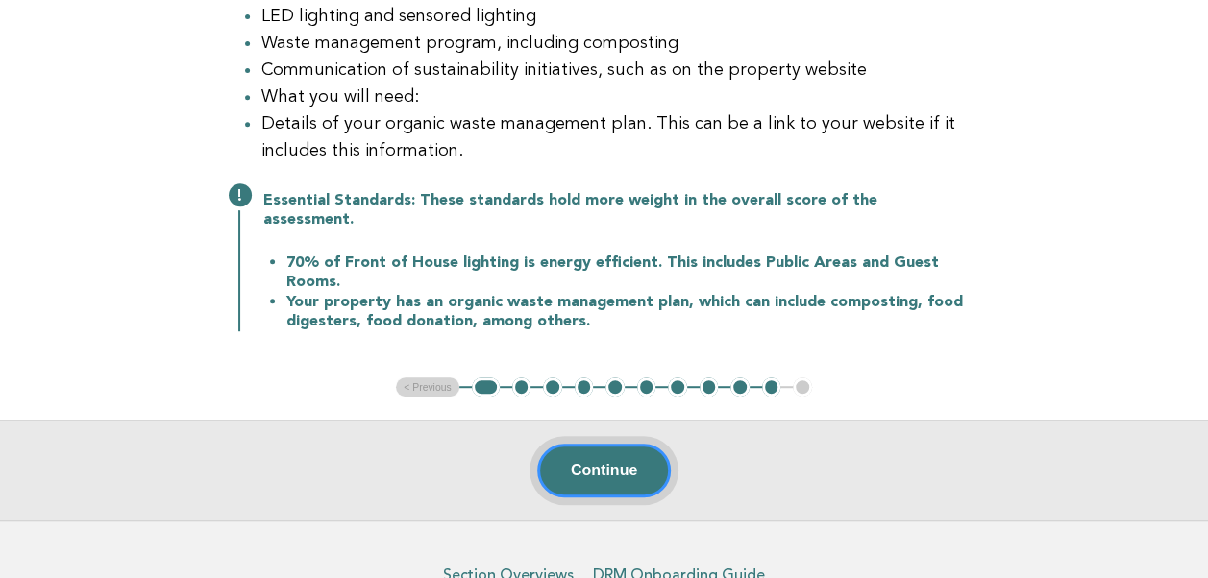
click at [592, 461] on button "Continue" at bounding box center [604, 471] width 134 height 54
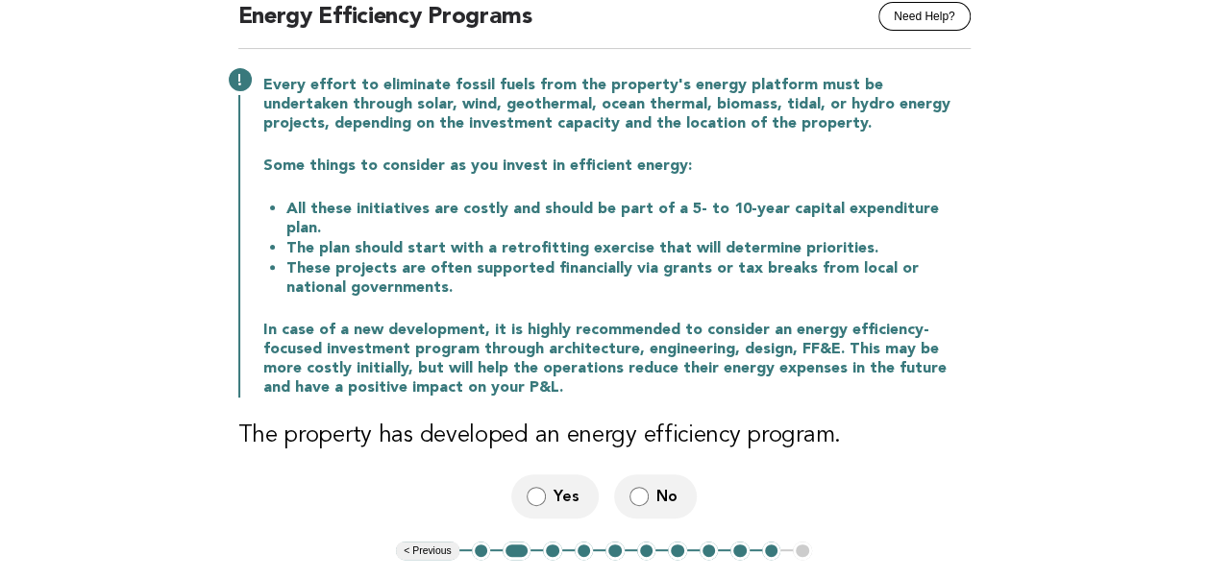
scroll to position [192, 0]
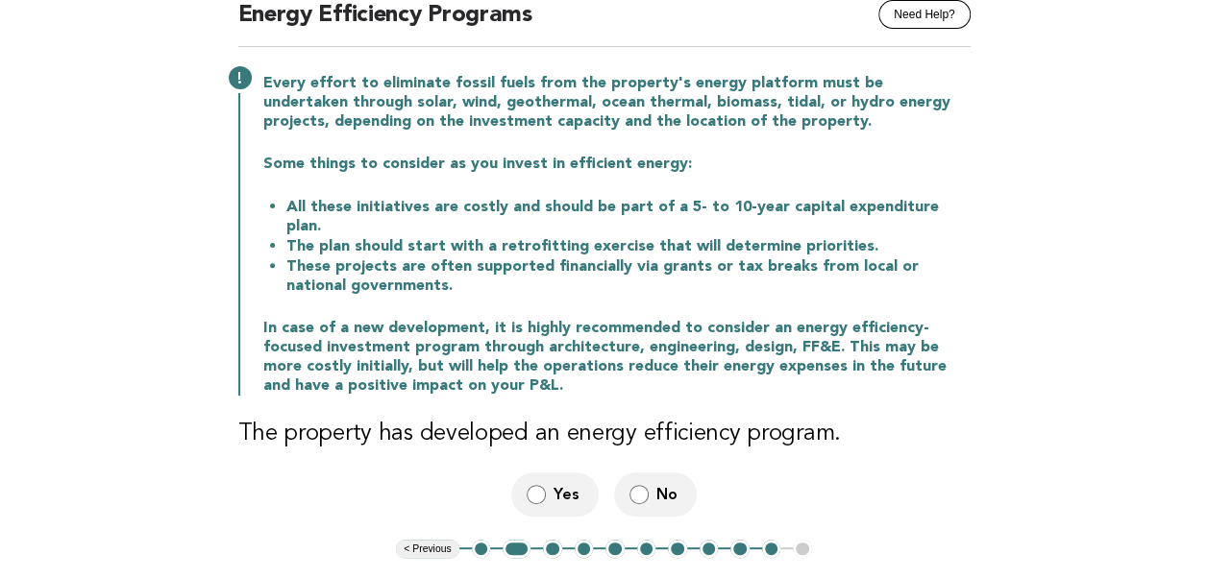
click at [550, 475] on label "Yes" at bounding box center [554, 494] width 87 height 43
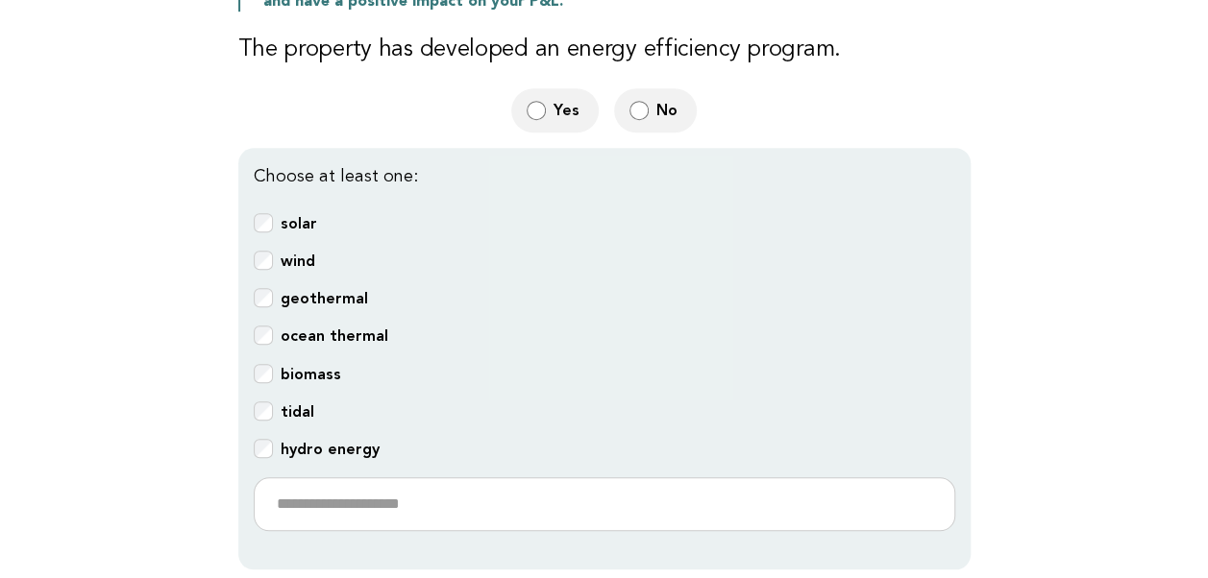
scroll to position [672, 0]
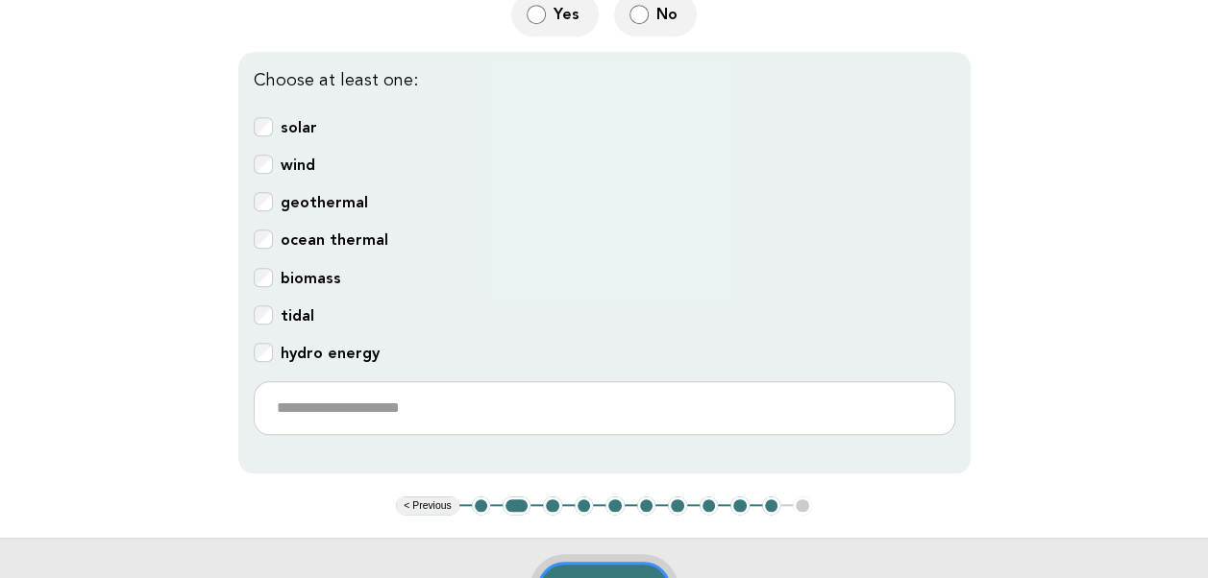
click at [583, 562] on button "Continue" at bounding box center [604, 589] width 134 height 54
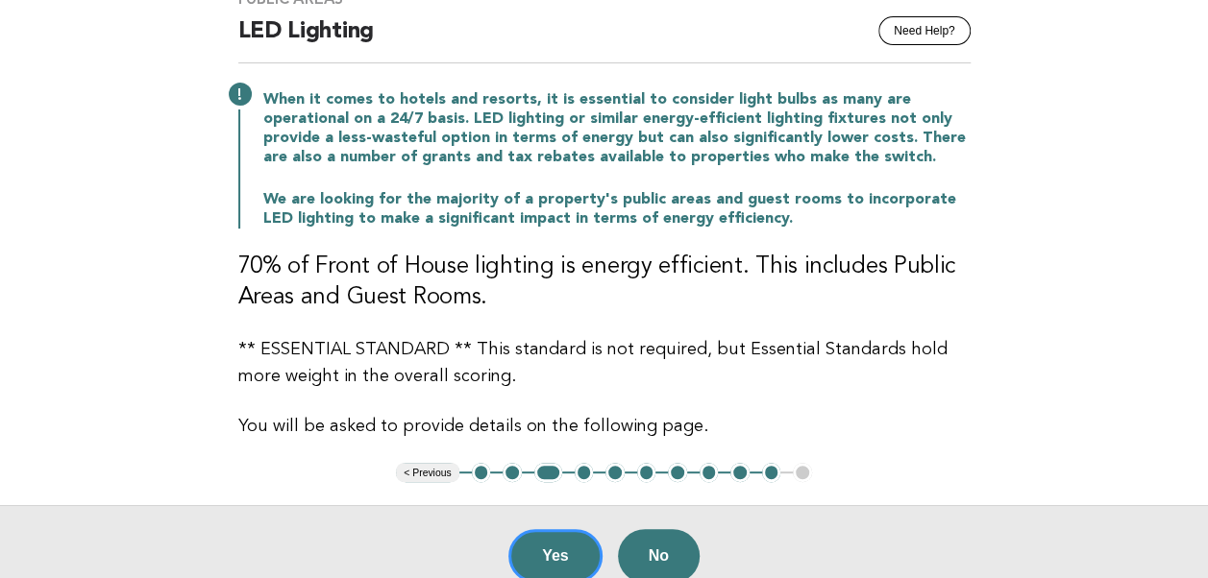
scroll to position [192, 0]
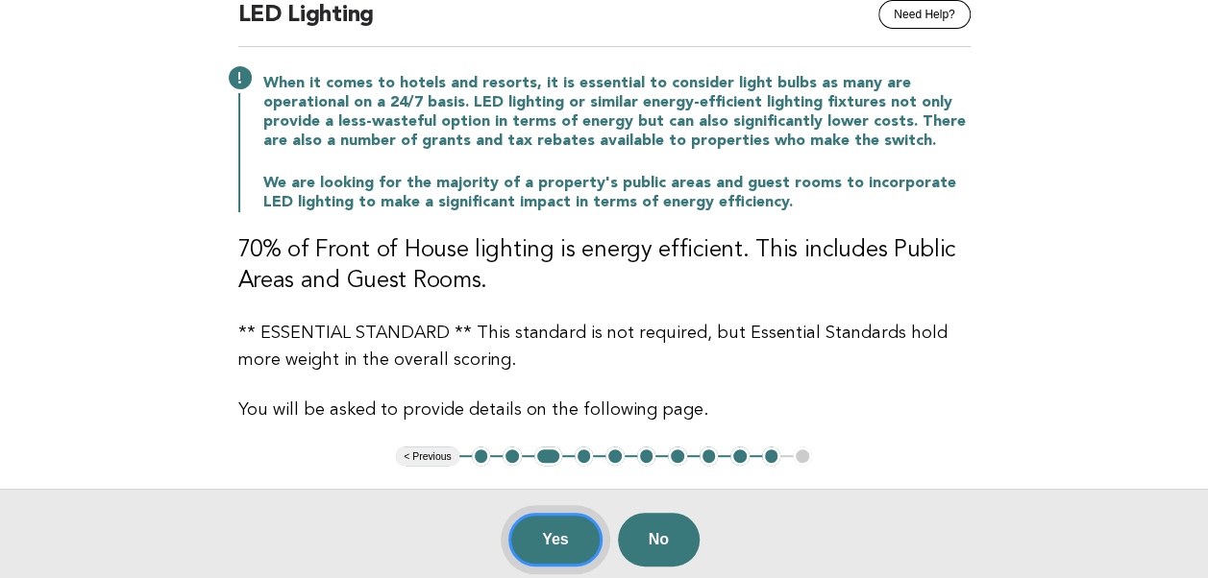
click at [578, 534] on button "Yes" at bounding box center [555, 540] width 94 height 54
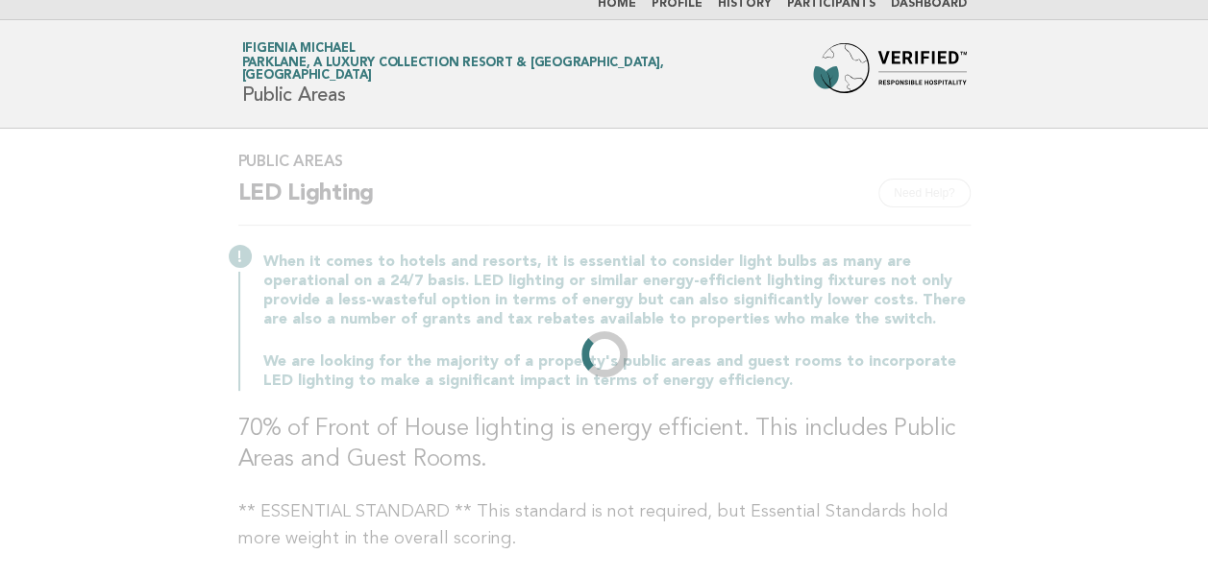
scroll to position [0, 0]
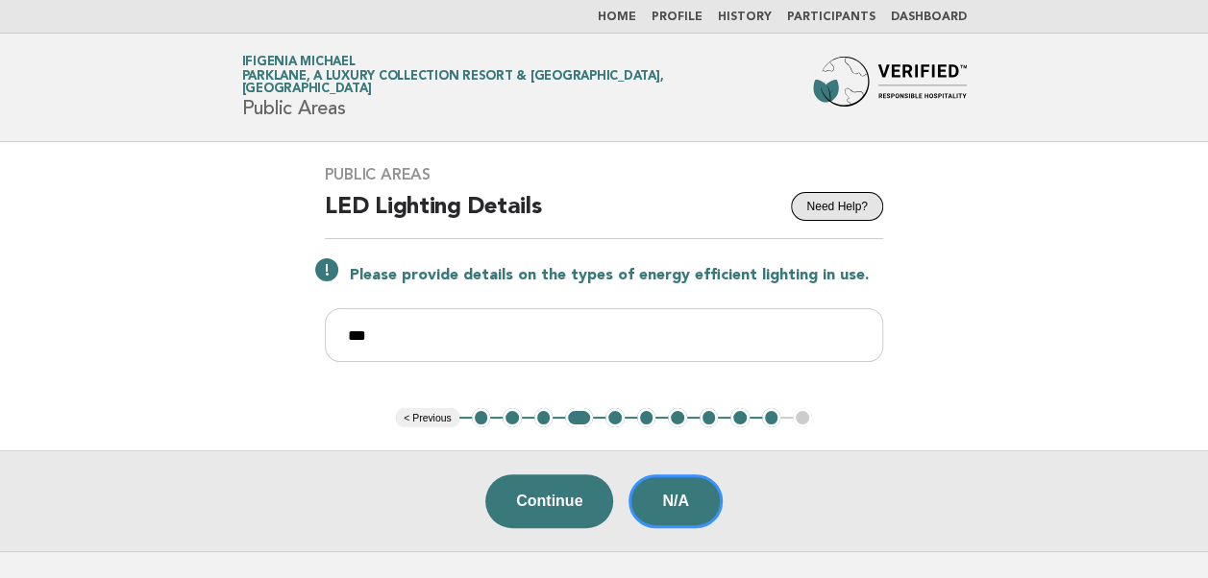
click at [864, 204] on button "Need Help?" at bounding box center [836, 206] width 91 height 29
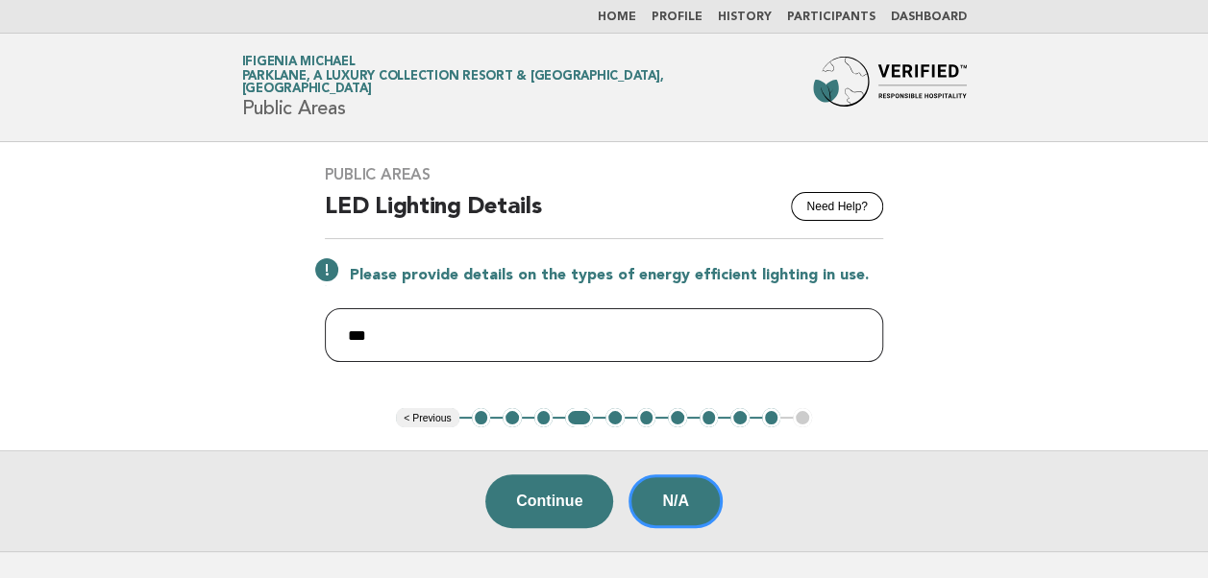
drag, startPoint x: 402, startPoint y: 336, endPoint x: 147, endPoint y: 321, distance: 255.0
click at [147, 321] on main "Public Areas Need Help? LED Lighting Details Please provide details on the type…" at bounding box center [604, 346] width 1208 height 409
drag, startPoint x: 407, startPoint y: 337, endPoint x: 343, endPoint y: 317, distance: 67.5
click at [343, 317] on input "******" at bounding box center [604, 335] width 558 height 54
type input "**********"
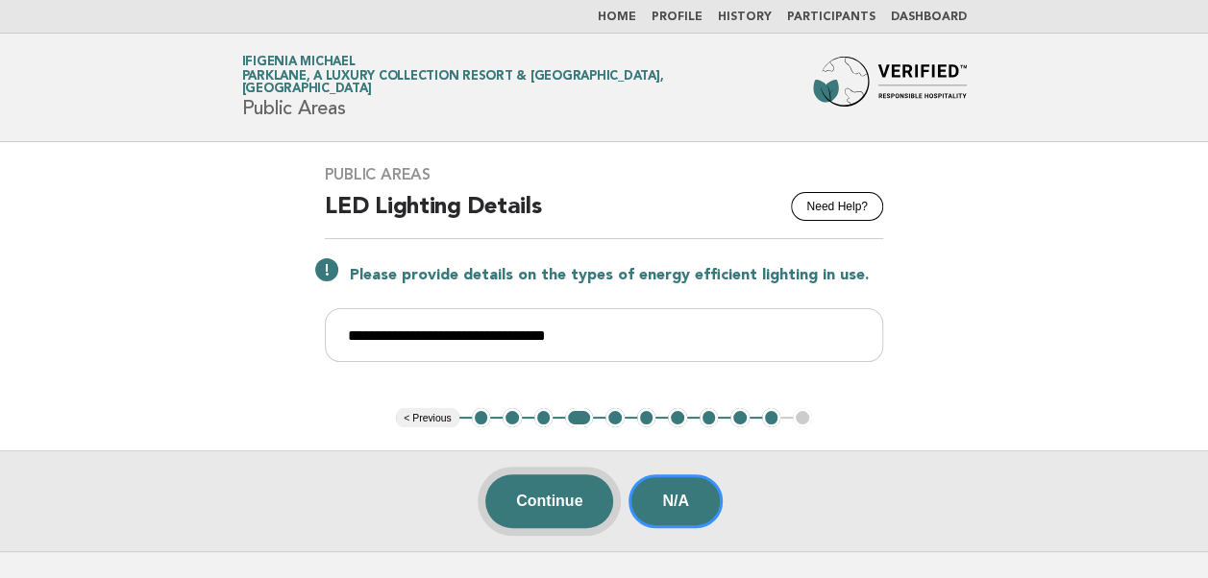
click at [574, 497] on button "Continue" at bounding box center [549, 502] width 128 height 54
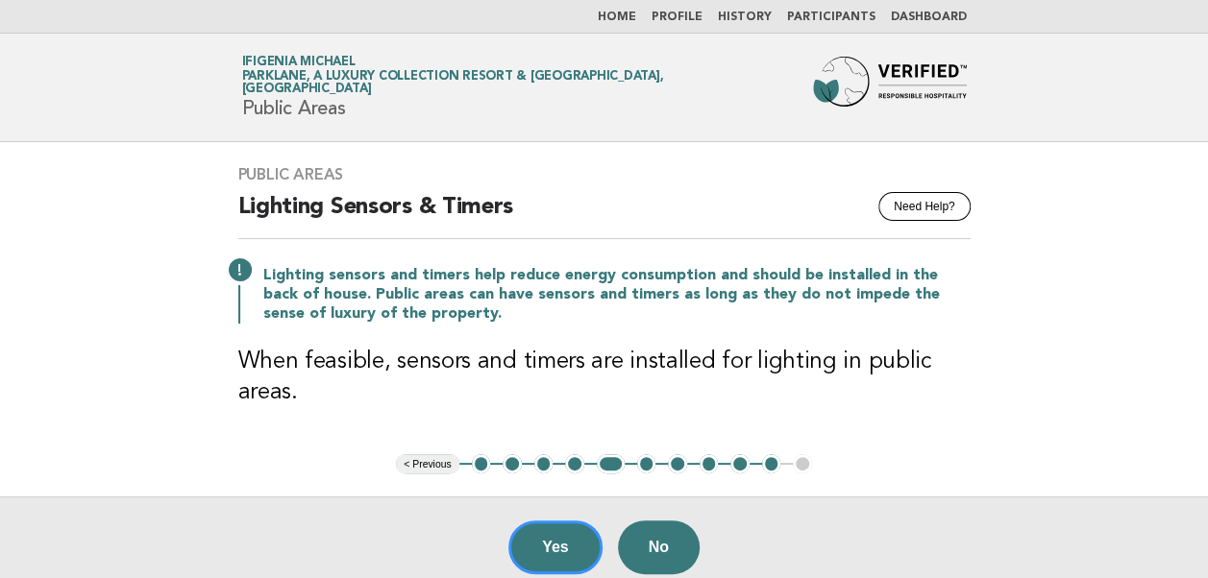
scroll to position [96, 0]
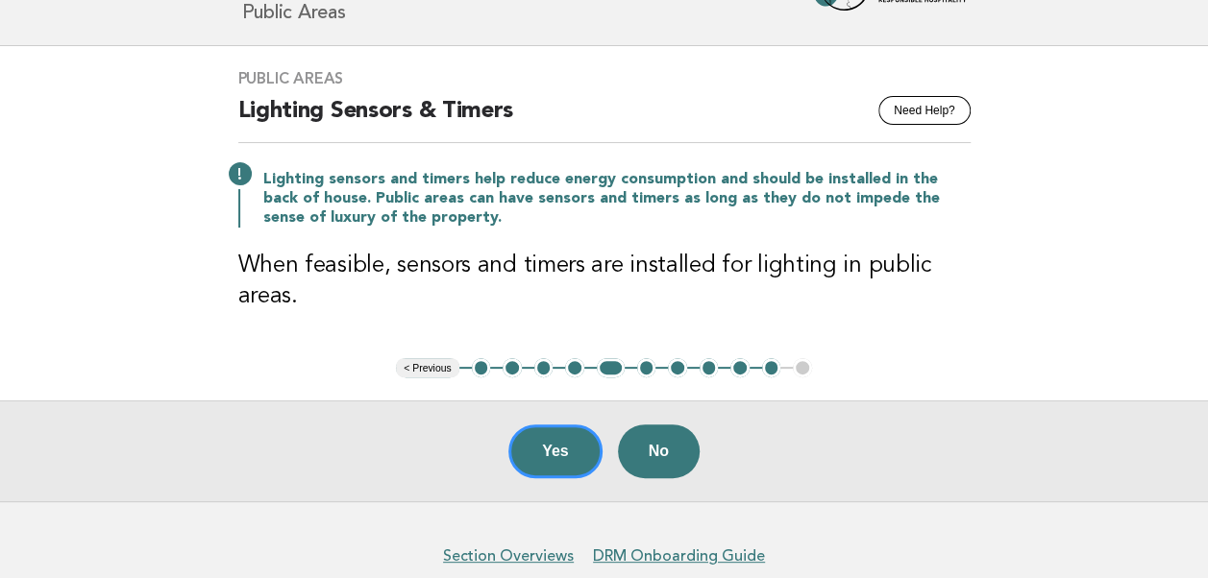
click at [428, 366] on button "< Previous" at bounding box center [427, 367] width 62 height 19
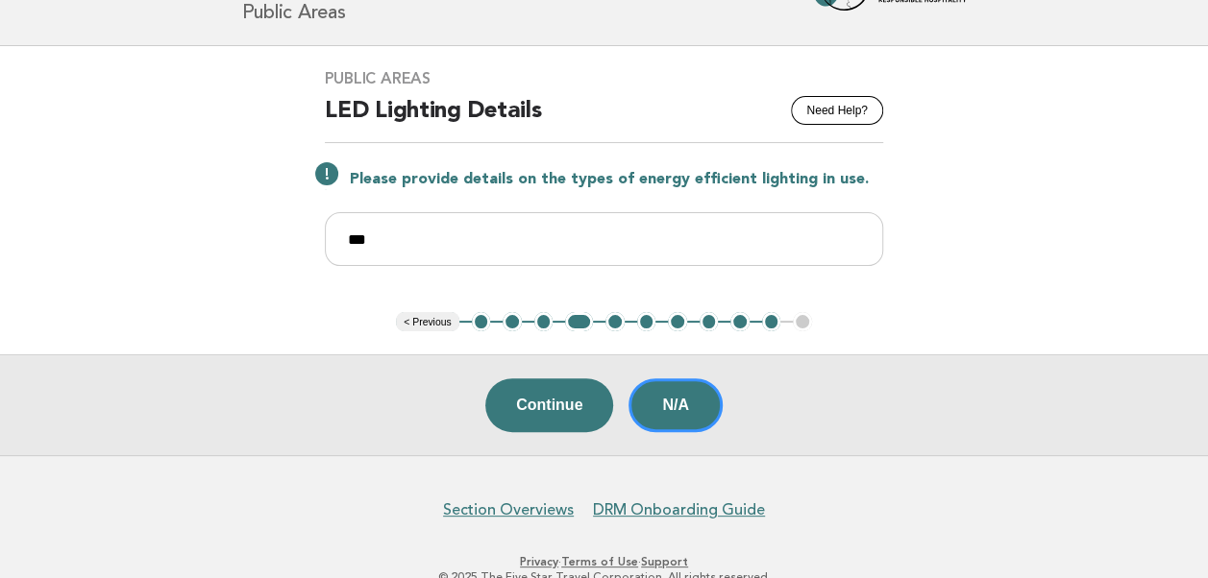
click at [413, 322] on button "< Previous" at bounding box center [427, 321] width 62 height 19
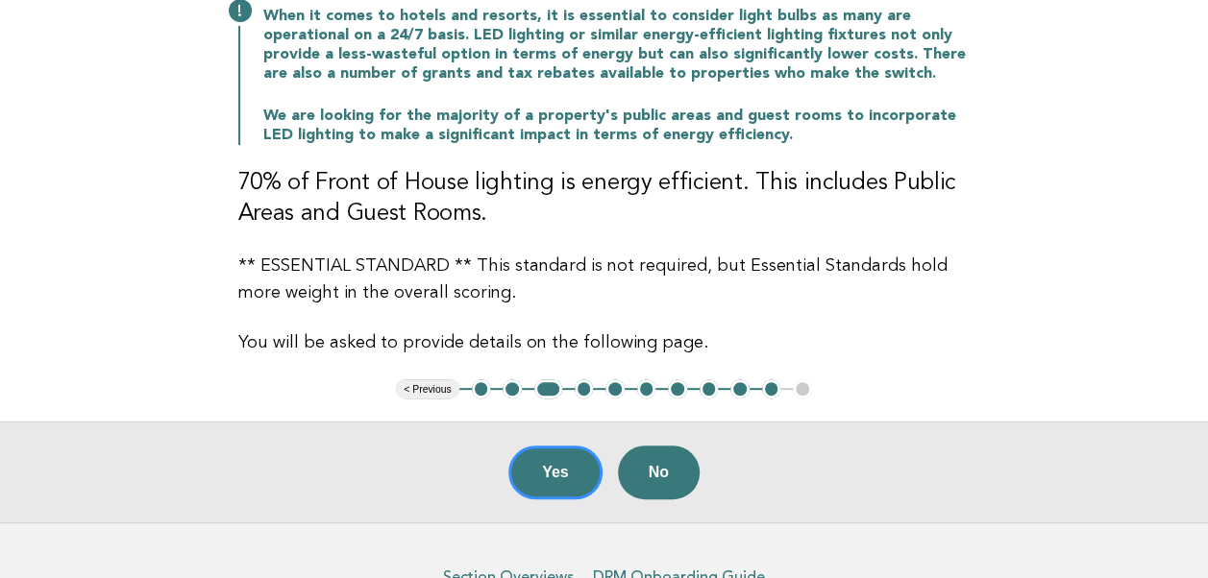
scroll to position [369, 0]
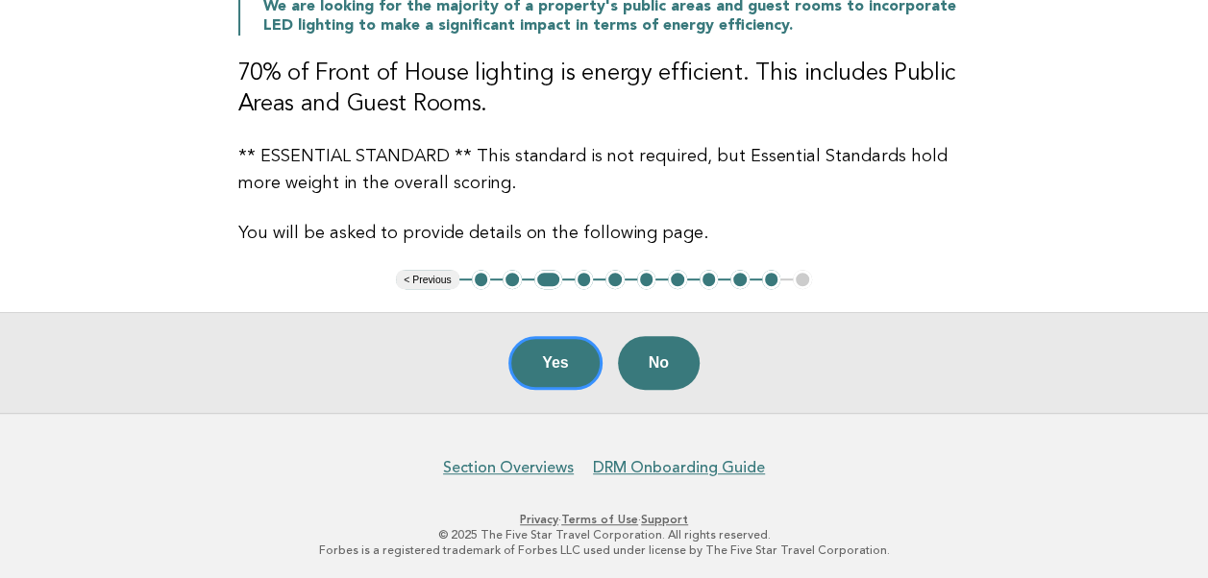
click at [415, 282] on button "< Previous" at bounding box center [427, 279] width 62 height 19
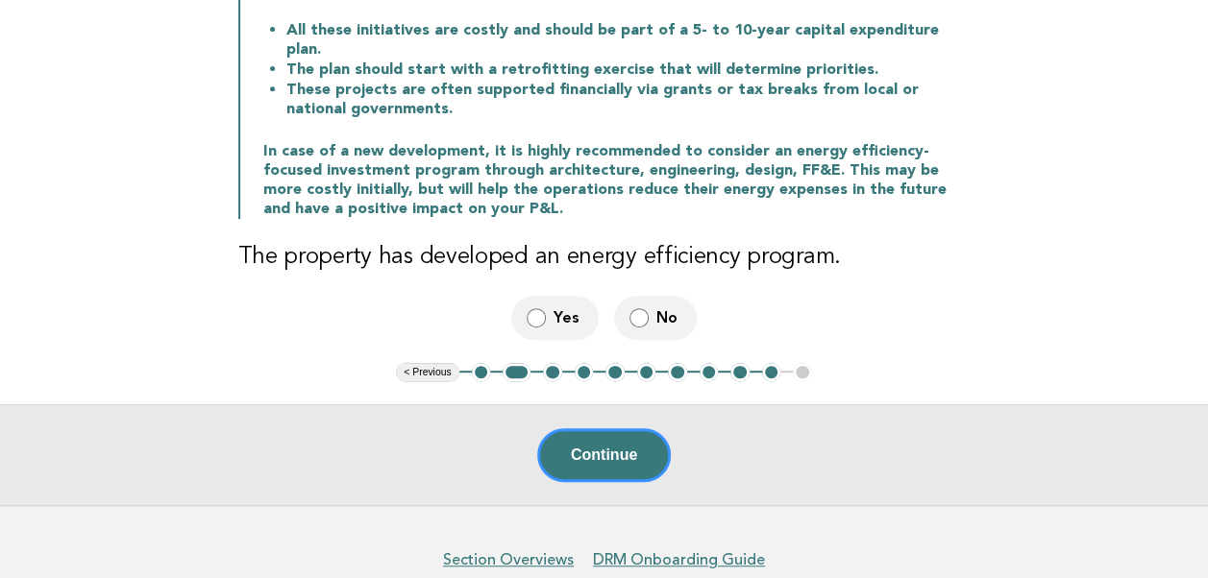
click at [565, 307] on span "Yes" at bounding box center [568, 317] width 30 height 20
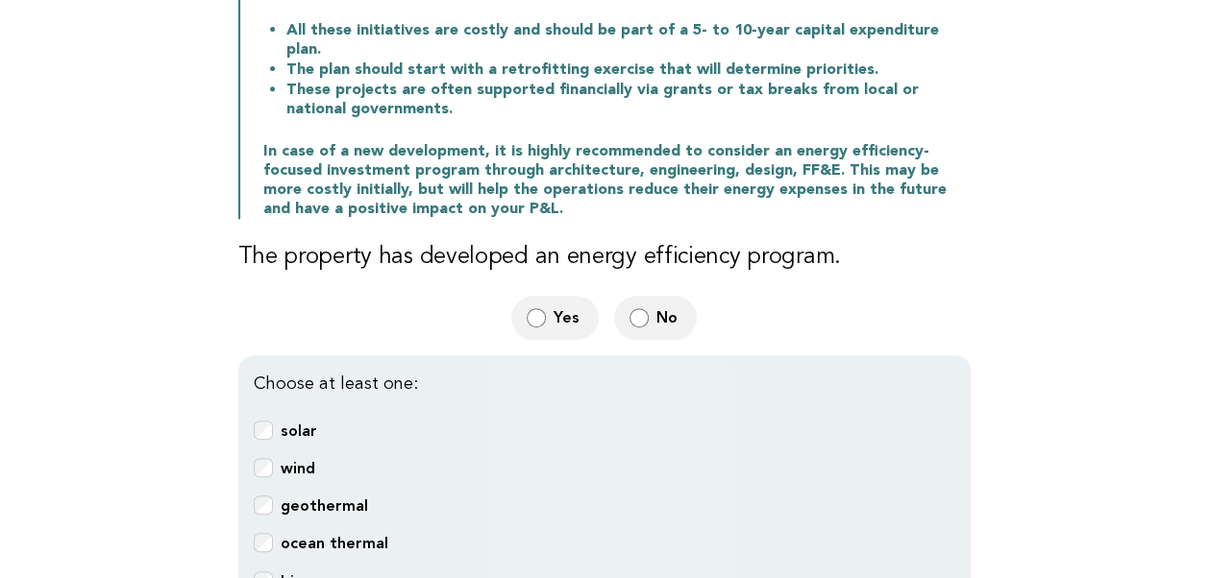
click at [283, 422] on b "solar" at bounding box center [299, 431] width 37 height 18
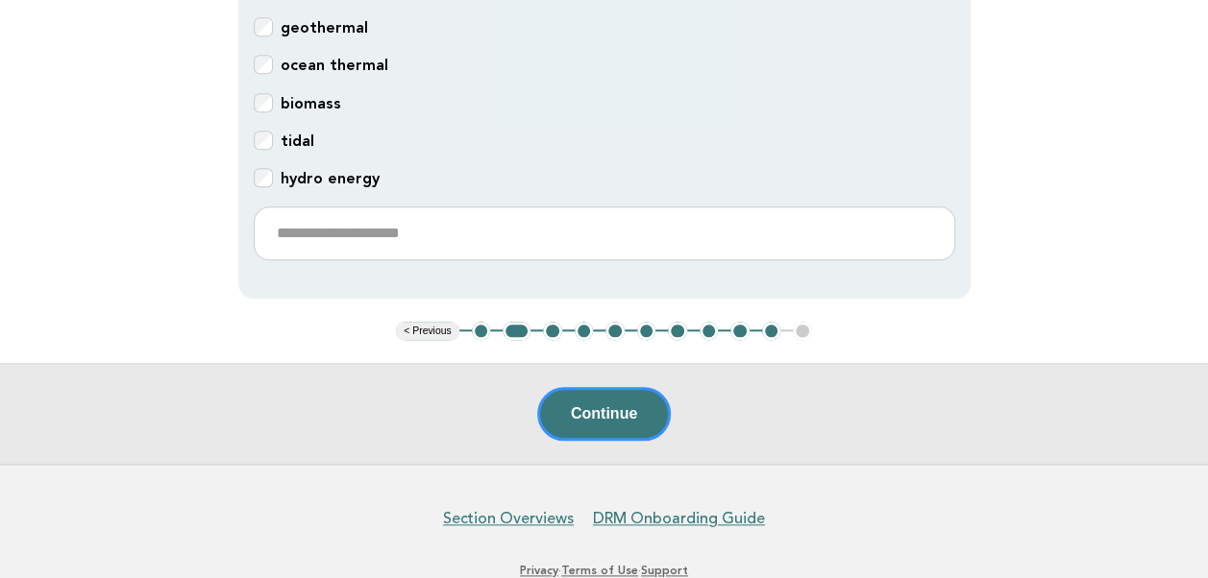
scroll to position [849, 0]
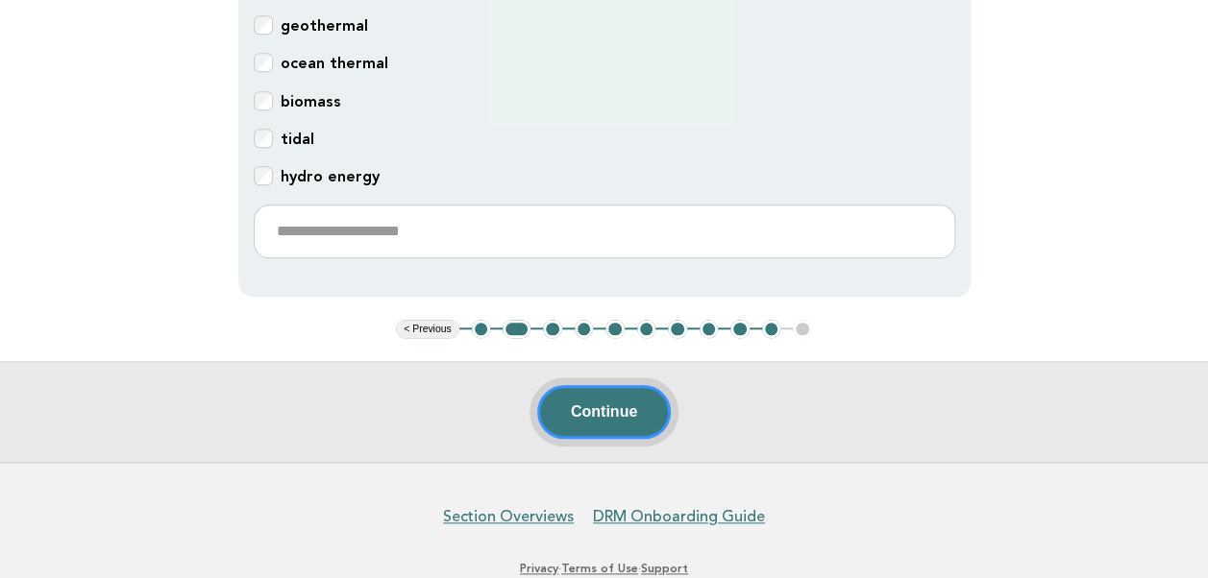
click at [596, 385] on button "Continue" at bounding box center [604, 412] width 134 height 54
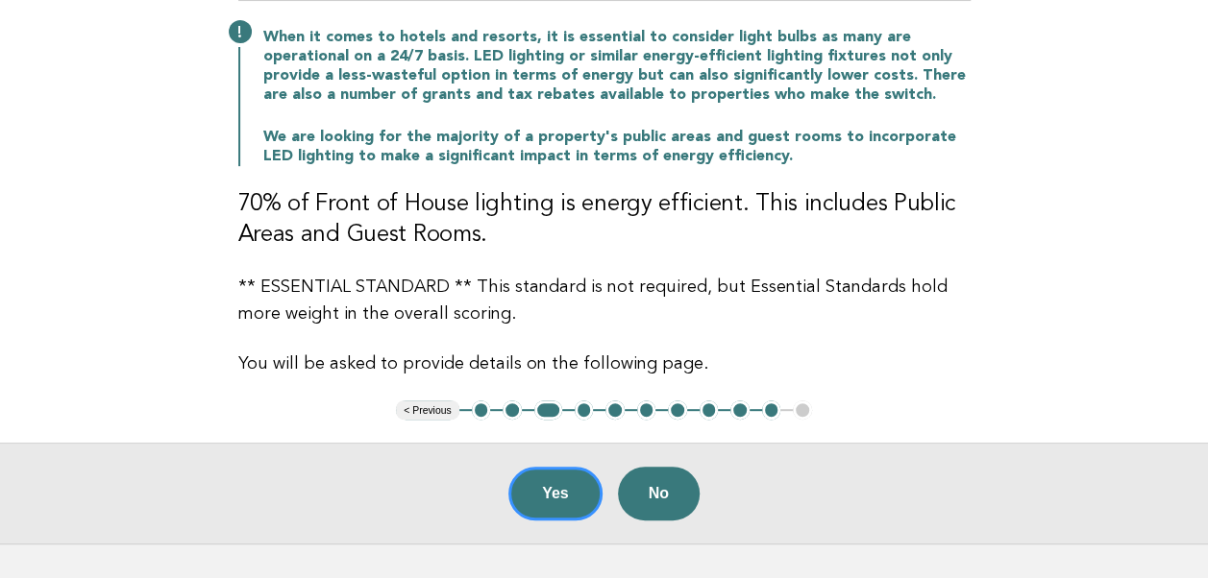
scroll to position [288, 0]
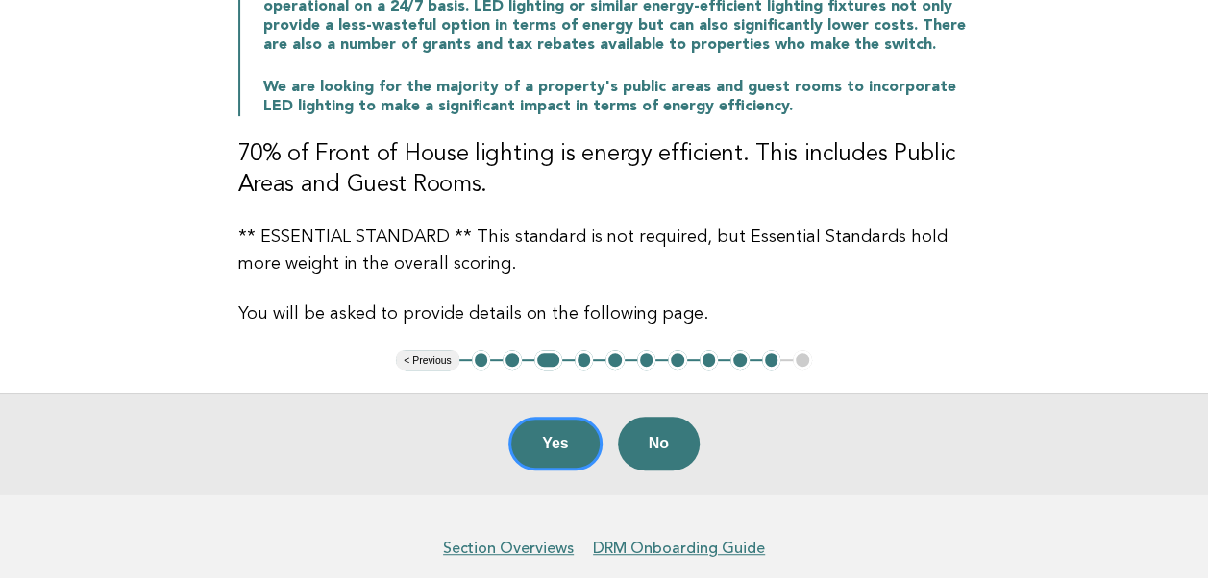
click at [646, 364] on button "6" at bounding box center [646, 360] width 19 height 19
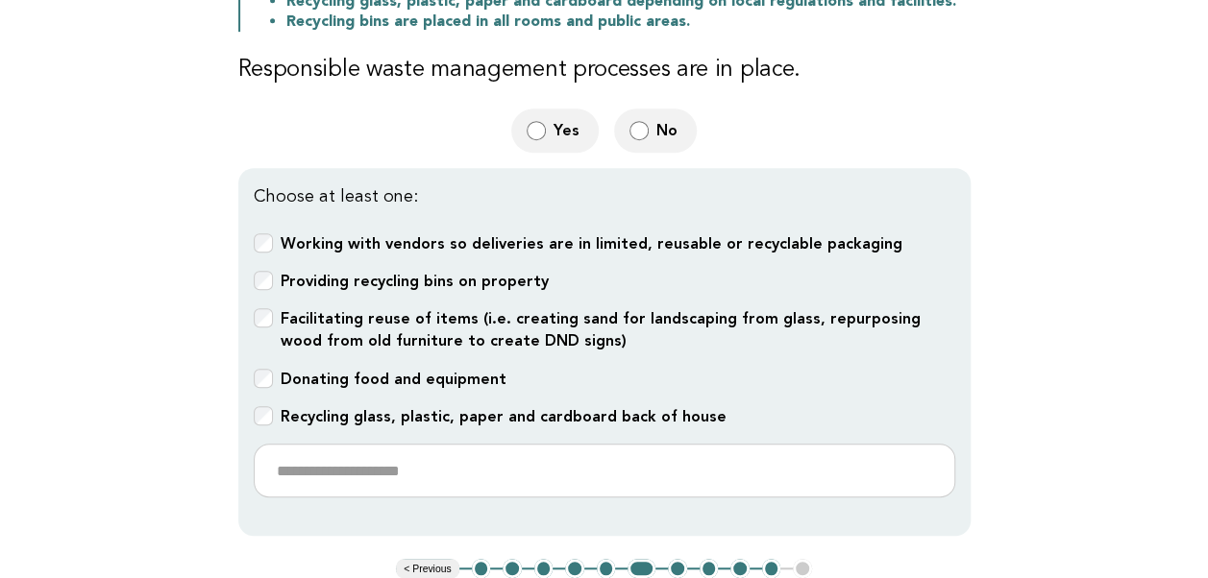
scroll to position [480, 0]
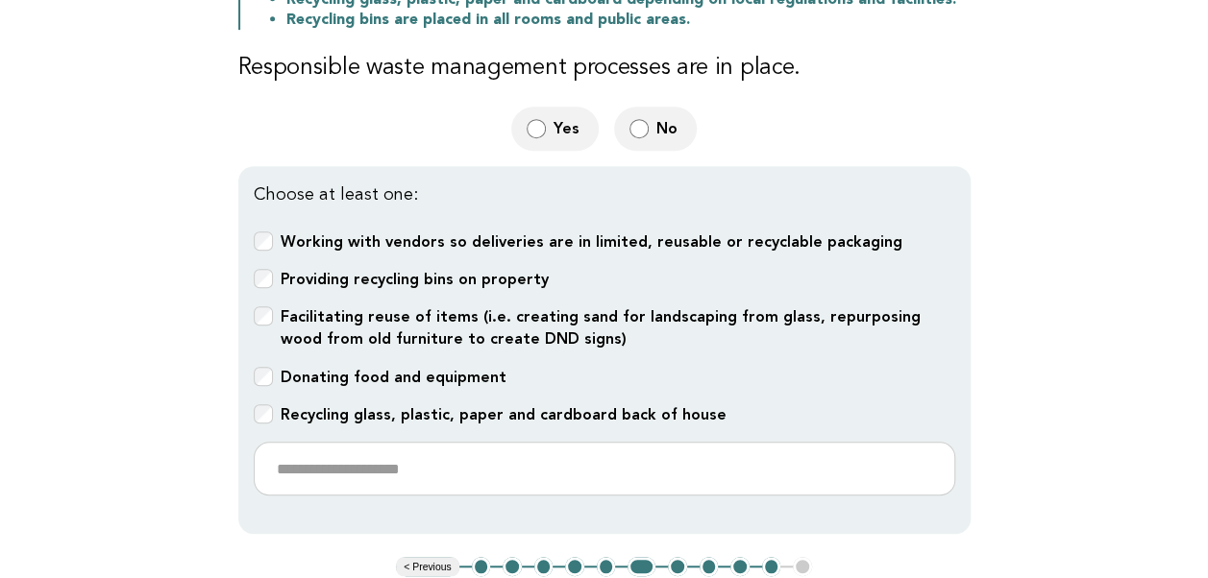
click at [642, 557] on button "6" at bounding box center [641, 566] width 28 height 19
click at [669, 561] on button "7" at bounding box center [677, 566] width 19 height 19
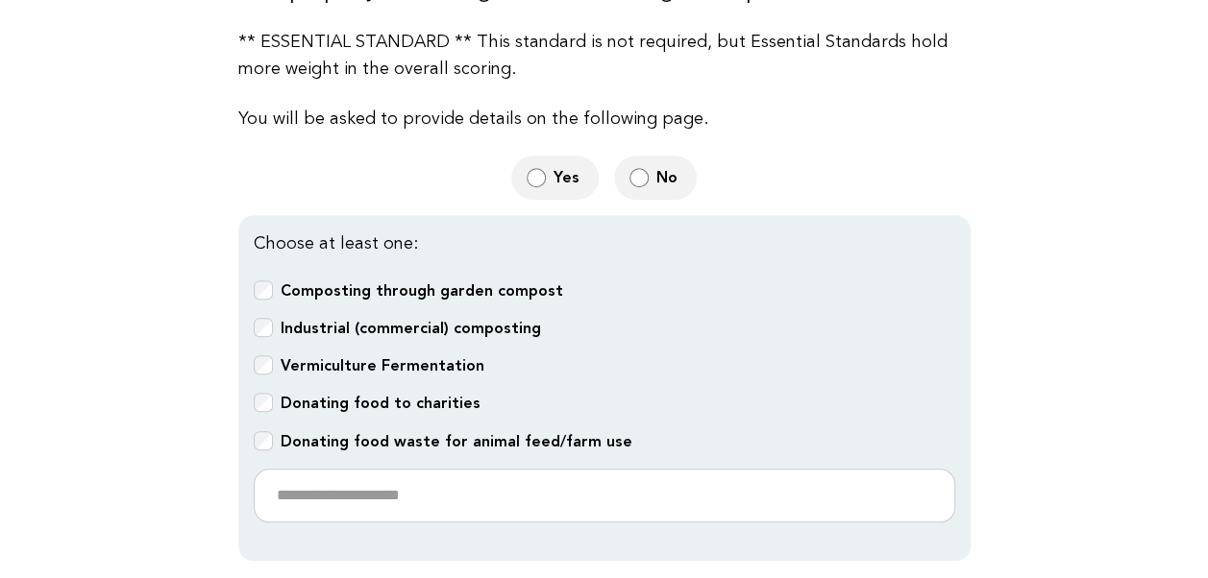
scroll to position [769, 0]
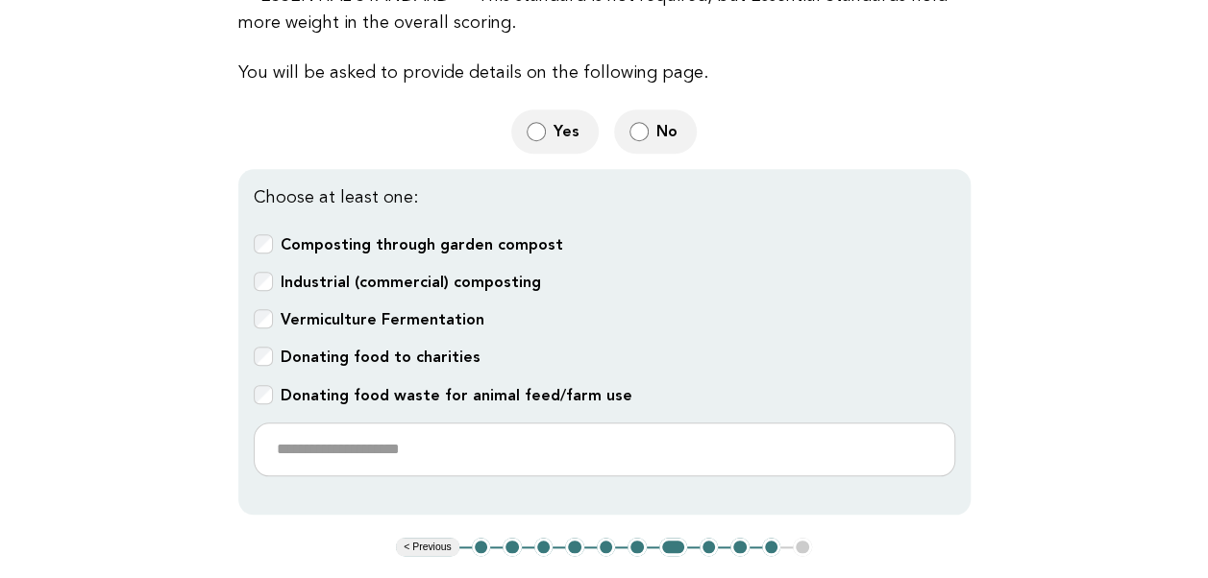
click at [638, 538] on button "6" at bounding box center [636, 547] width 19 height 19
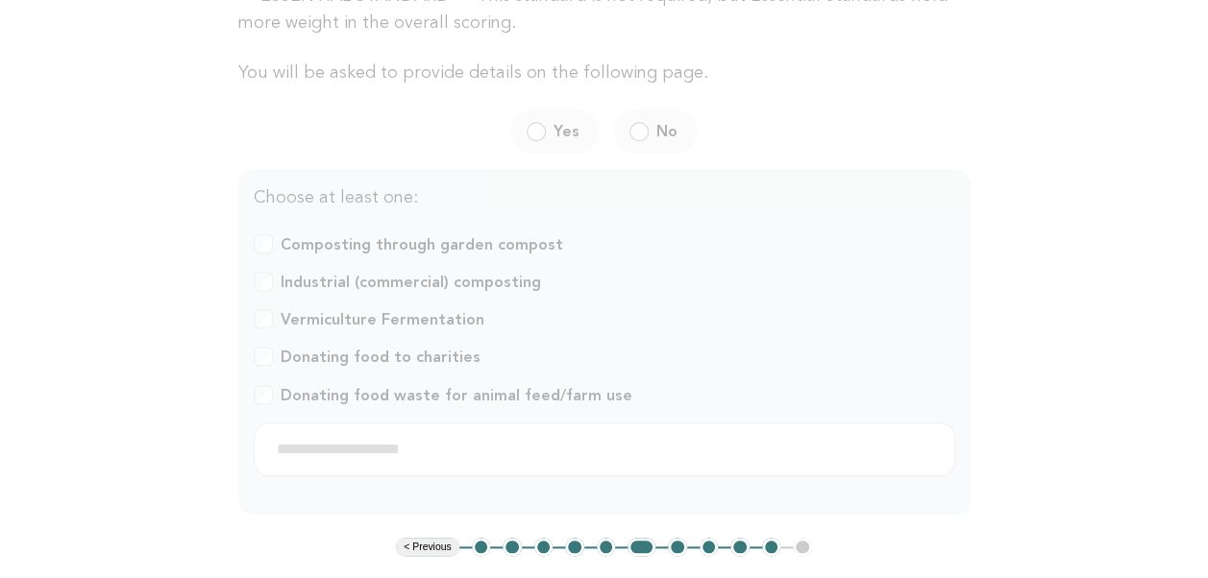
scroll to position [762, 0]
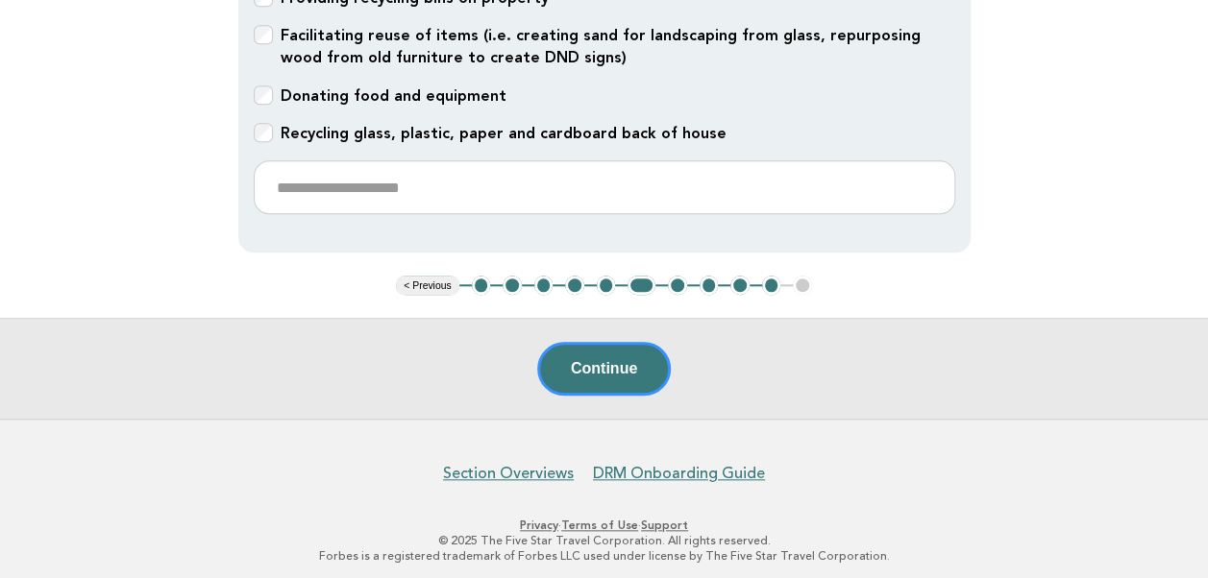
click at [439, 279] on button "< Previous" at bounding box center [427, 285] width 62 height 19
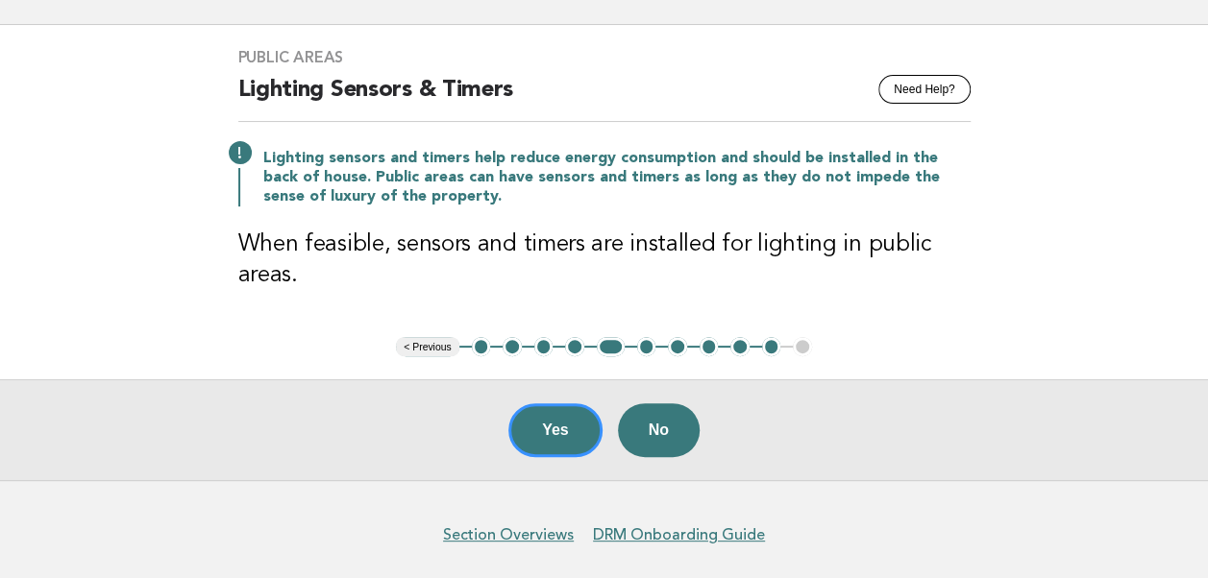
scroll to position [88, 0]
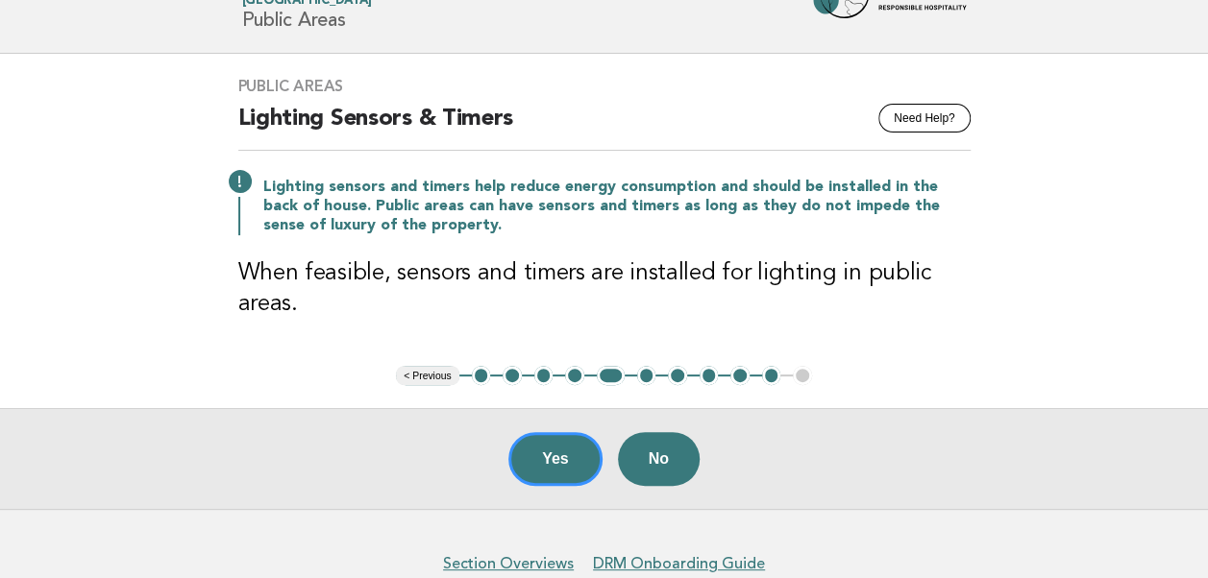
click at [444, 368] on button "< Previous" at bounding box center [427, 375] width 62 height 19
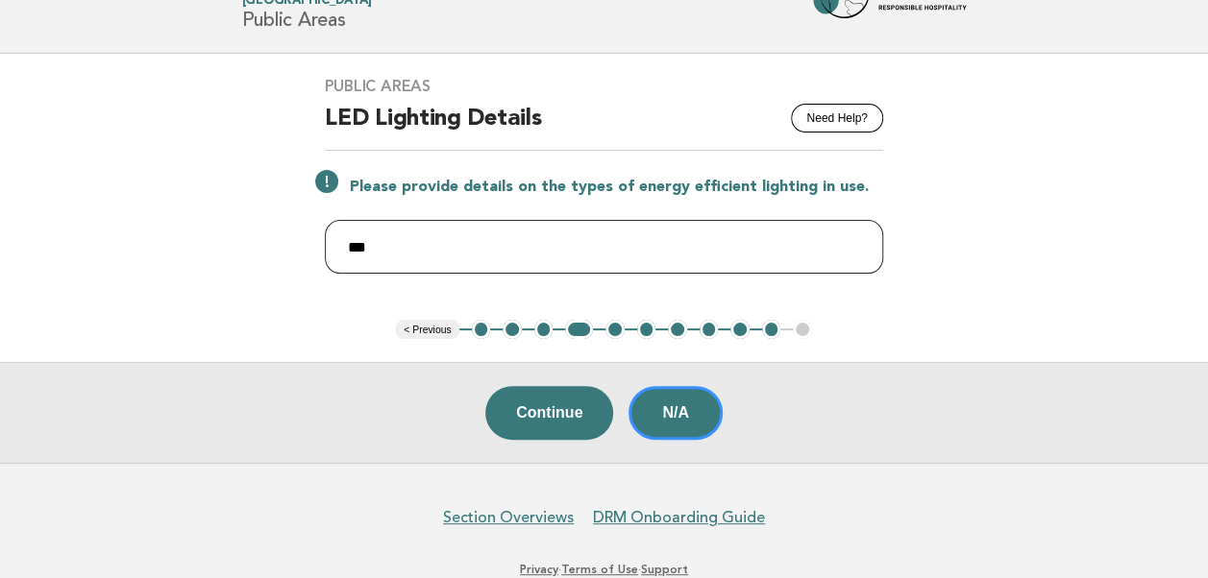
click at [467, 246] on input "***" at bounding box center [604, 247] width 558 height 54
drag, startPoint x: 376, startPoint y: 238, endPoint x: 310, endPoint y: 235, distance: 65.4
click at [310, 235] on div "Public Areas Need Help? LED Lighting Details Please provide details on the type…" at bounding box center [604, 187] width 604 height 266
click at [373, 256] on input "***" at bounding box center [604, 247] width 558 height 54
drag, startPoint x: 373, startPoint y: 241, endPoint x: 332, endPoint y: 232, distance: 41.5
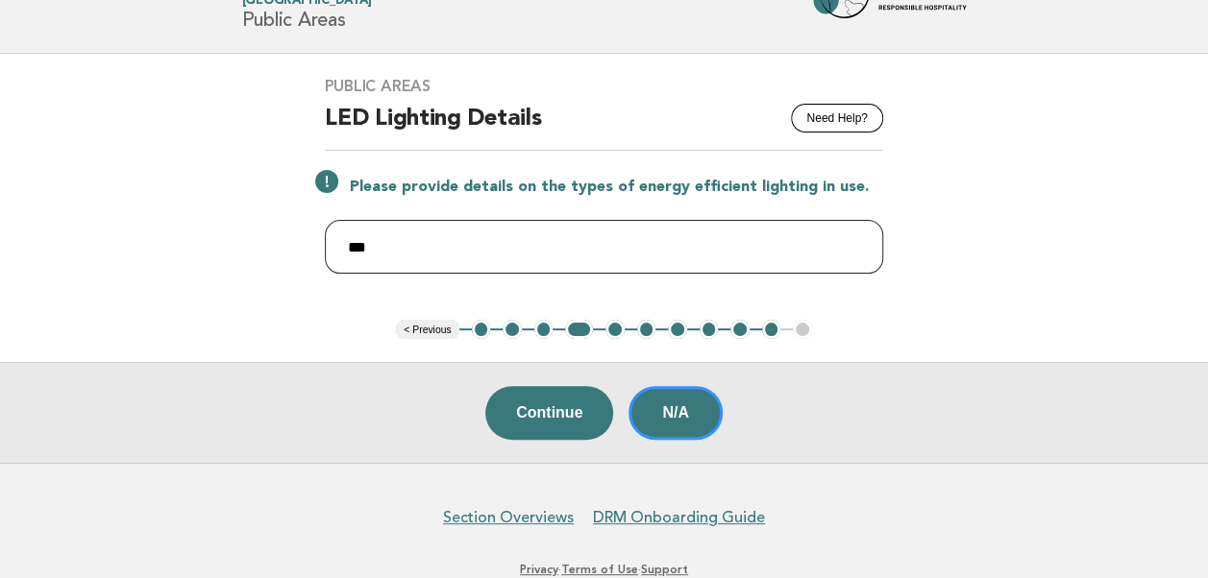
click at [332, 232] on input "***" at bounding box center [604, 247] width 558 height 54
click at [558, 272] on input "text" at bounding box center [604, 247] width 558 height 54
click at [453, 245] on input "text" at bounding box center [604, 247] width 558 height 54
type input "**********"
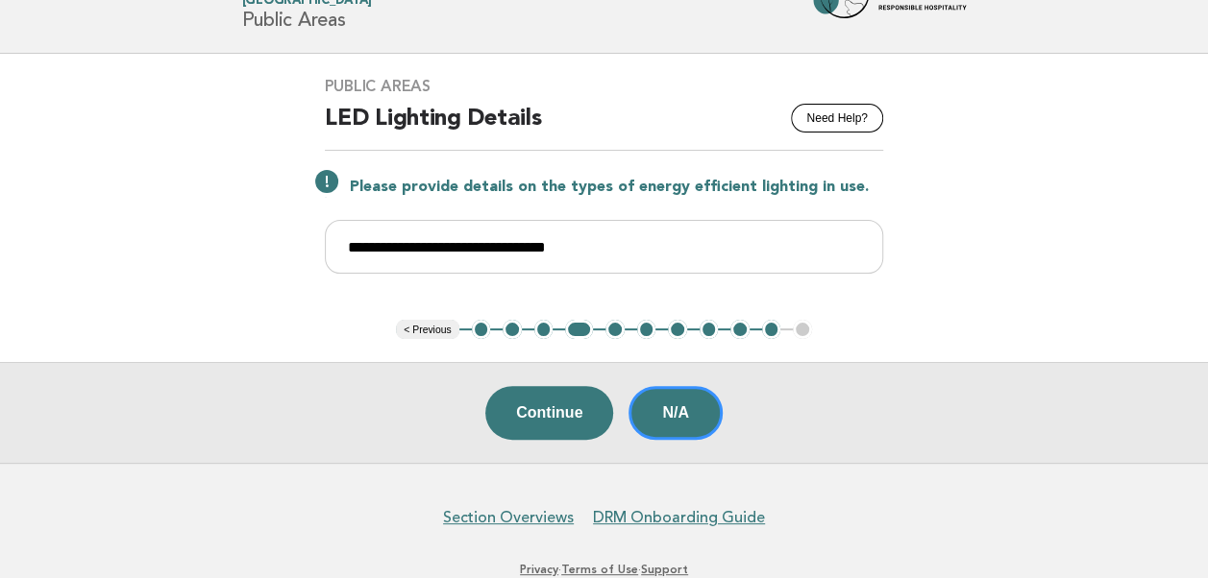
drag, startPoint x: 598, startPoint y: 249, endPoint x: 556, endPoint y: 352, distance: 110.8
click at [556, 352] on main "**********" at bounding box center [604, 258] width 1208 height 409
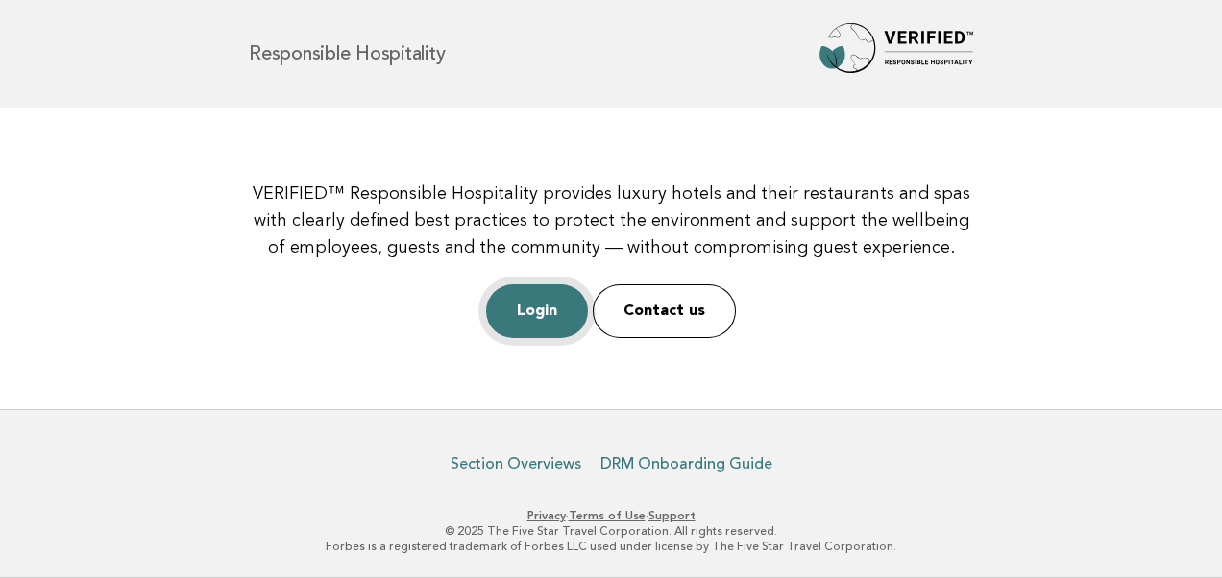
click at [540, 311] on link "Login" at bounding box center [537, 311] width 102 height 54
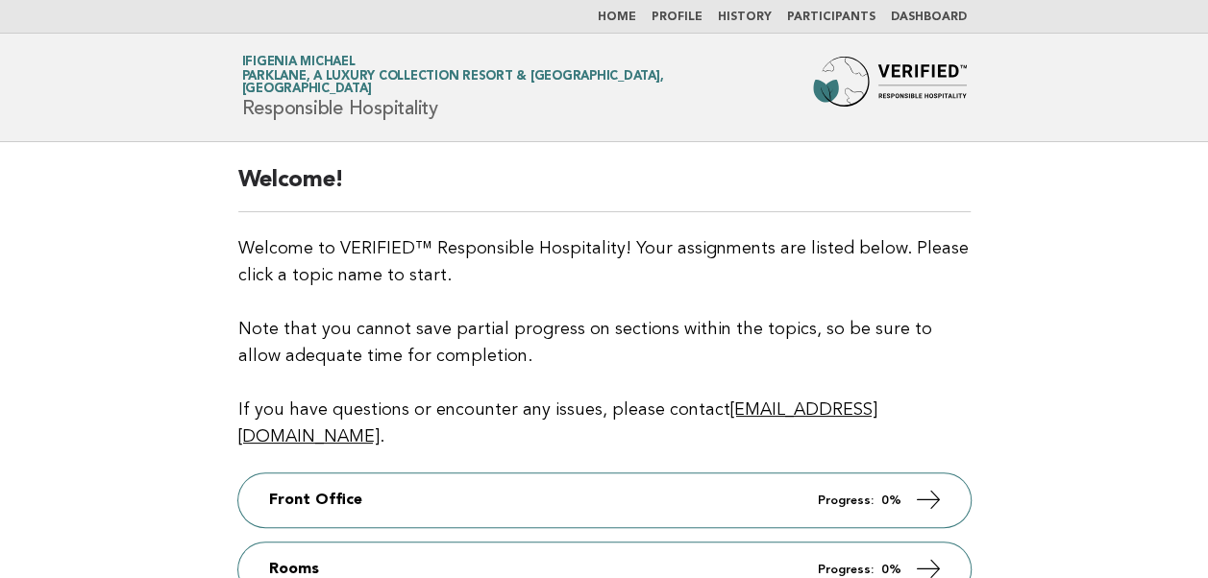
click at [1106, 379] on main "Welcome! Welcome to VERIFIED™ Responsible Hospitality! Your assignments are lis…" at bounding box center [604, 576] width 1208 height 869
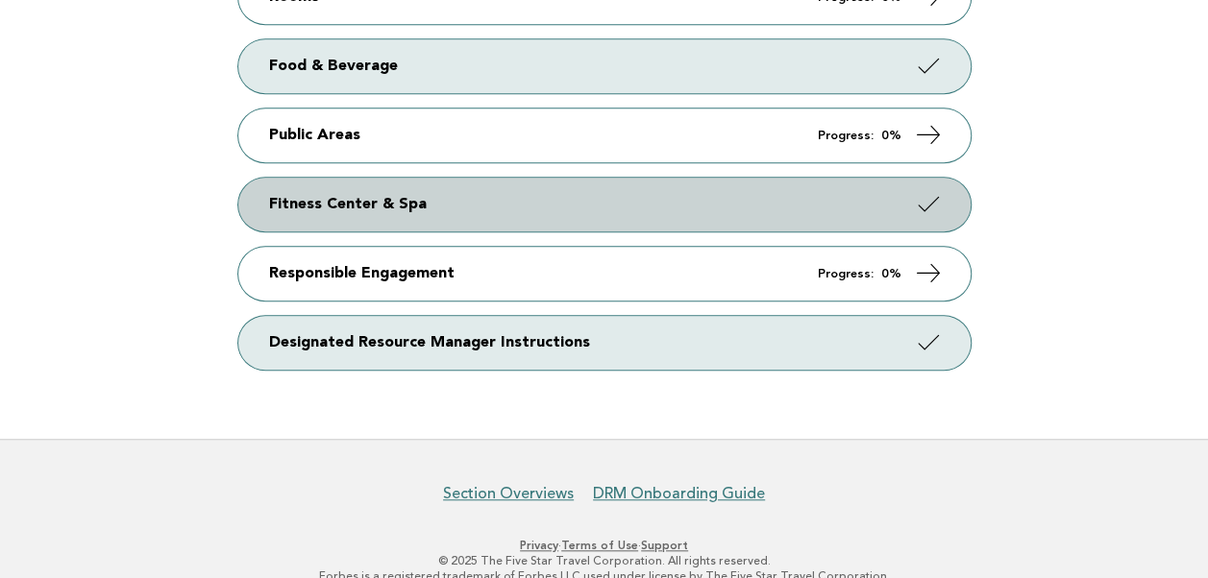
scroll to position [477, 0]
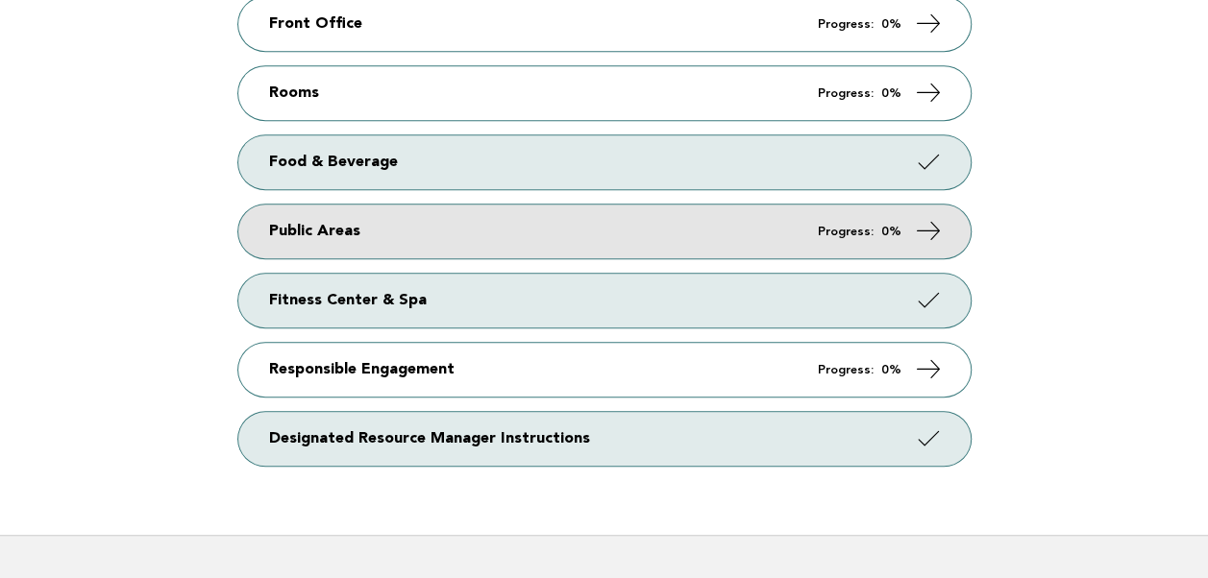
click at [528, 205] on link "Public Areas Progress: 0%" at bounding box center [604, 232] width 732 height 54
click at [876, 205] on link "Public Areas Progress: 0%" at bounding box center [604, 232] width 732 height 54
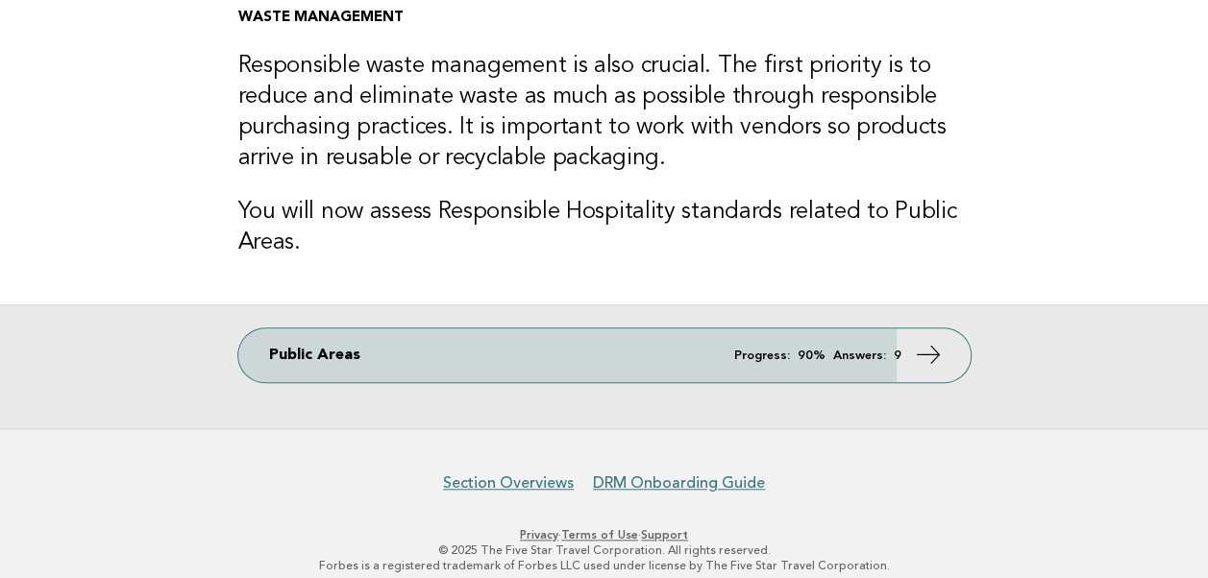
scroll to position [719, 0]
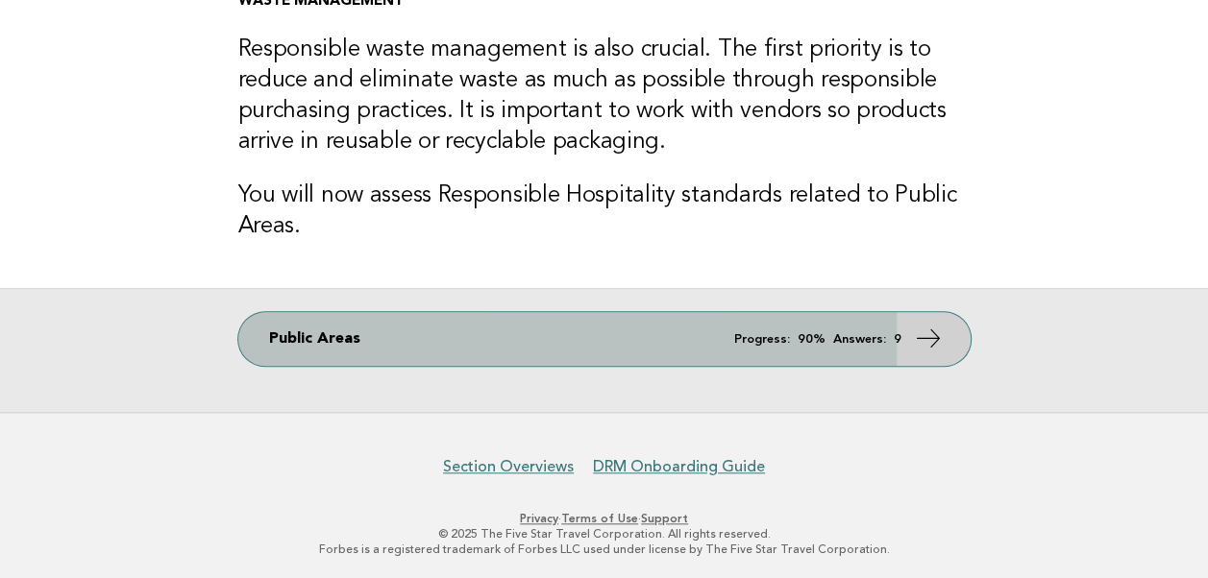
click at [772, 334] on em "Progress:" at bounding box center [762, 339] width 56 height 12
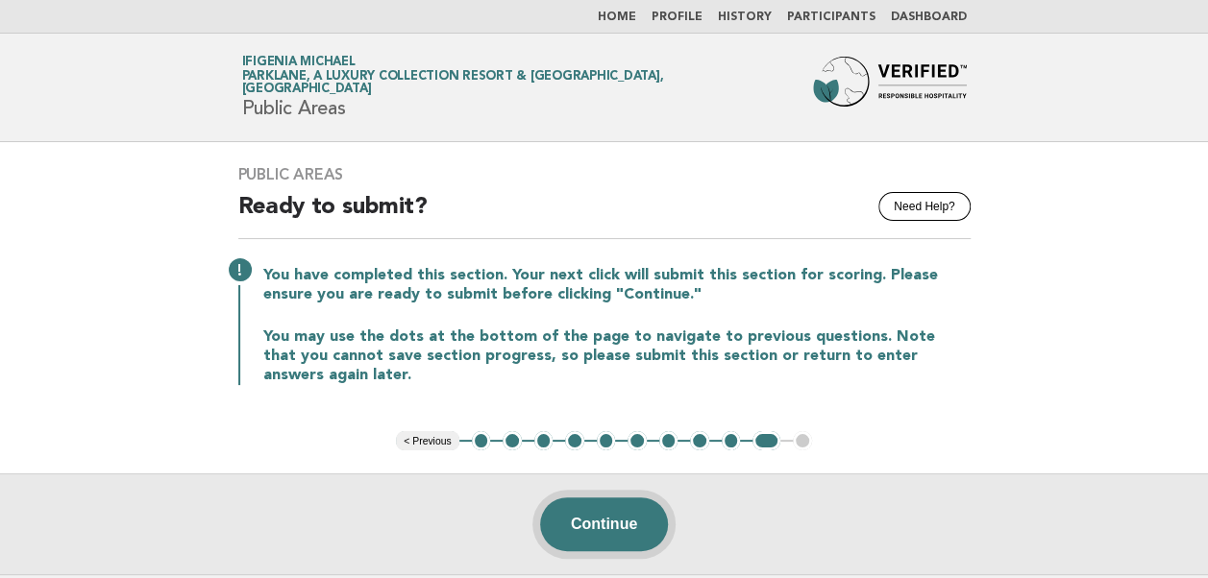
click at [592, 513] on button "Continue" at bounding box center [604, 525] width 128 height 54
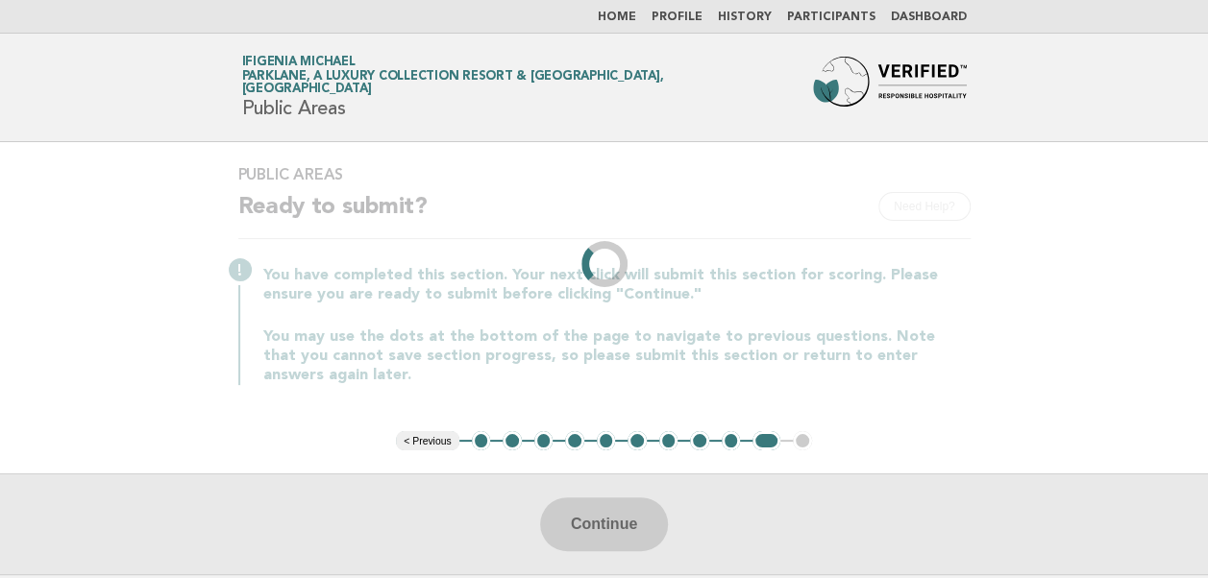
click at [666, 252] on div "Public Areas Need Help? Ready to submit? You have completed this section. Your …" at bounding box center [604, 286] width 778 height 289
click at [623, 265] on div "Public Areas Need Help? Ready to submit? You have completed this section. Your …" at bounding box center [604, 286] width 778 height 289
click at [626, 256] on div "Public Areas Need Help? Ready to submit? You have completed this section. Your …" at bounding box center [604, 286] width 778 height 289
click at [617, 259] on div "Public Areas Need Help? Ready to submit? You have completed this section. Your …" at bounding box center [604, 286] width 778 height 289
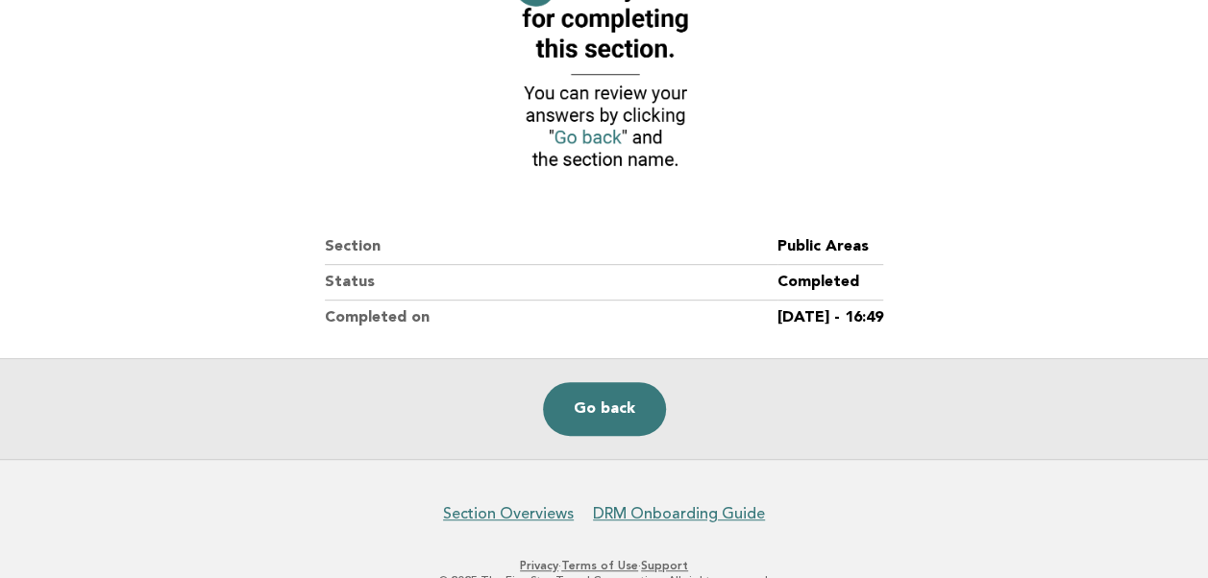
scroll to position [288, 0]
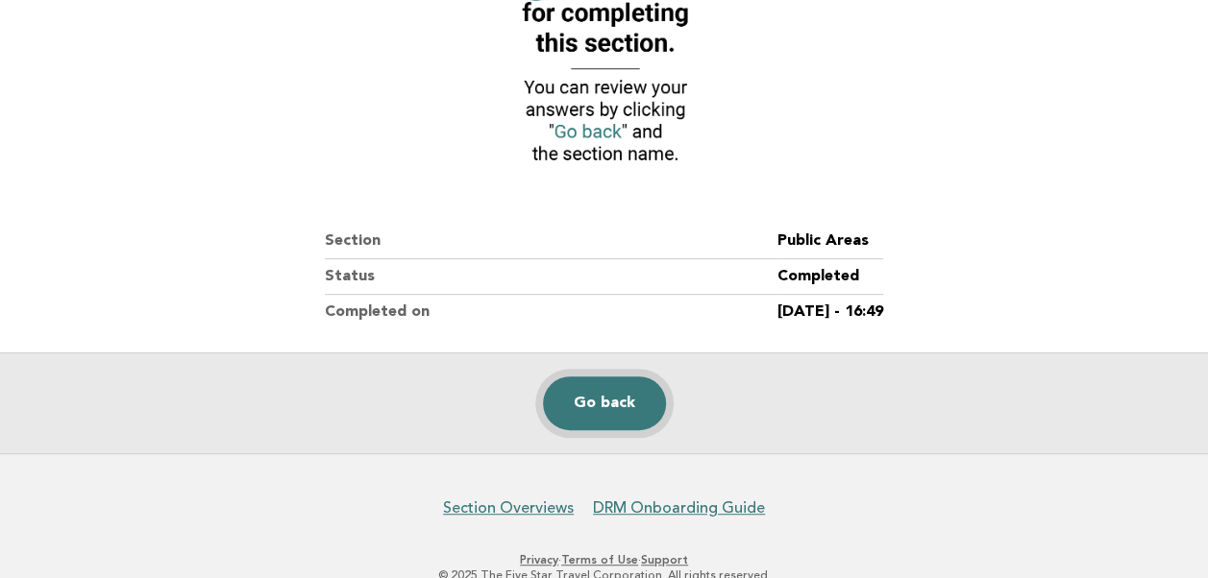
click at [605, 390] on link "Go back" at bounding box center [604, 404] width 123 height 54
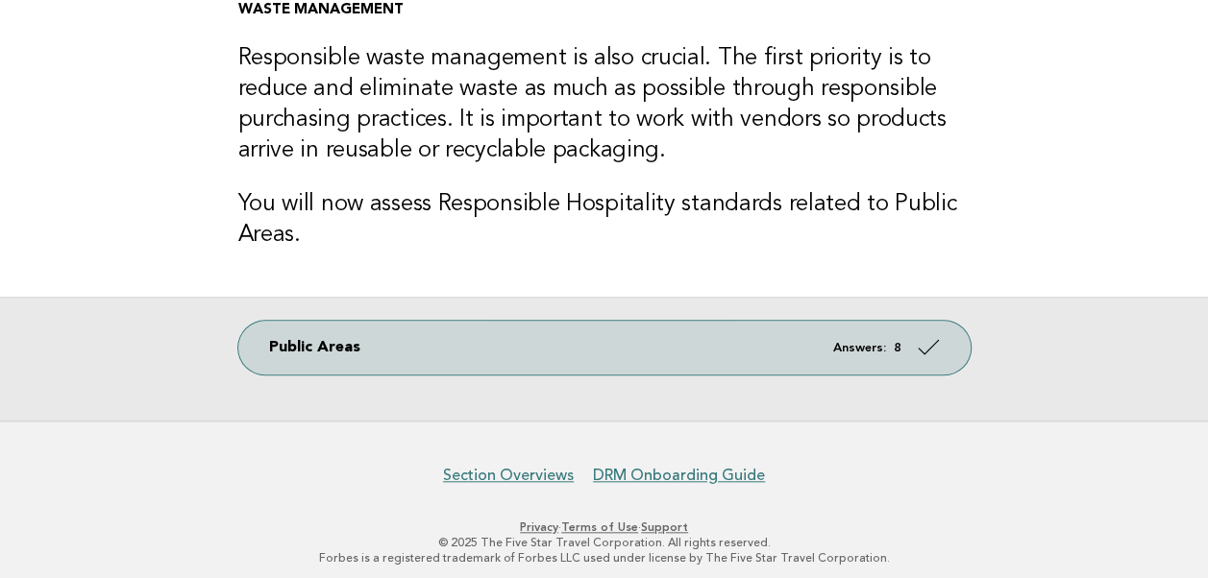
scroll to position [719, 0]
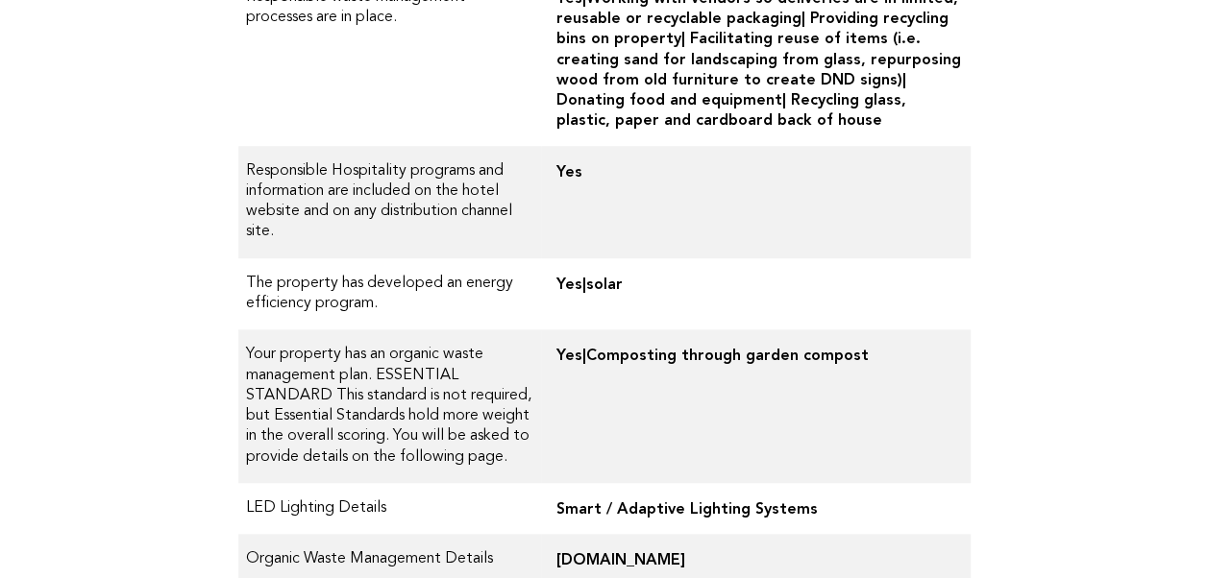
scroll to position [771, 0]
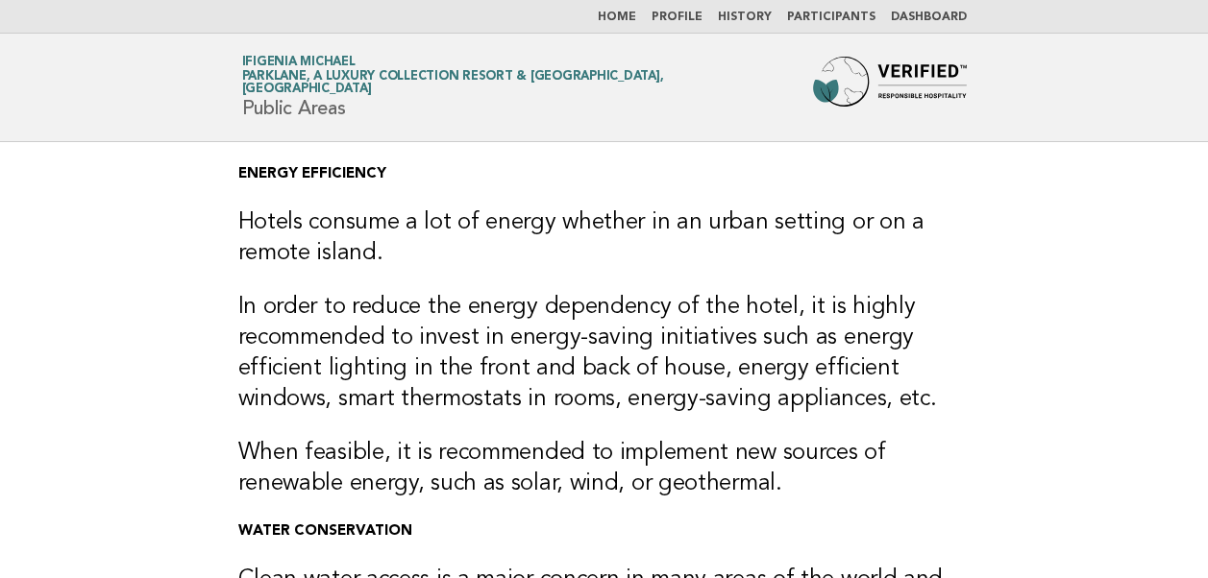
scroll to position [719, 0]
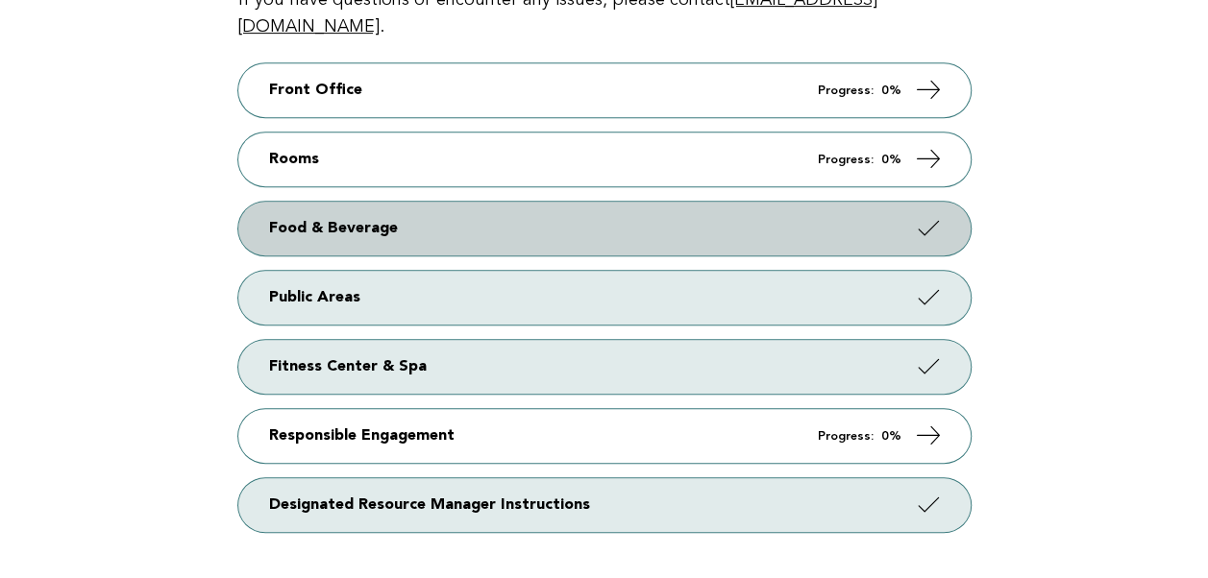
scroll to position [380, 0]
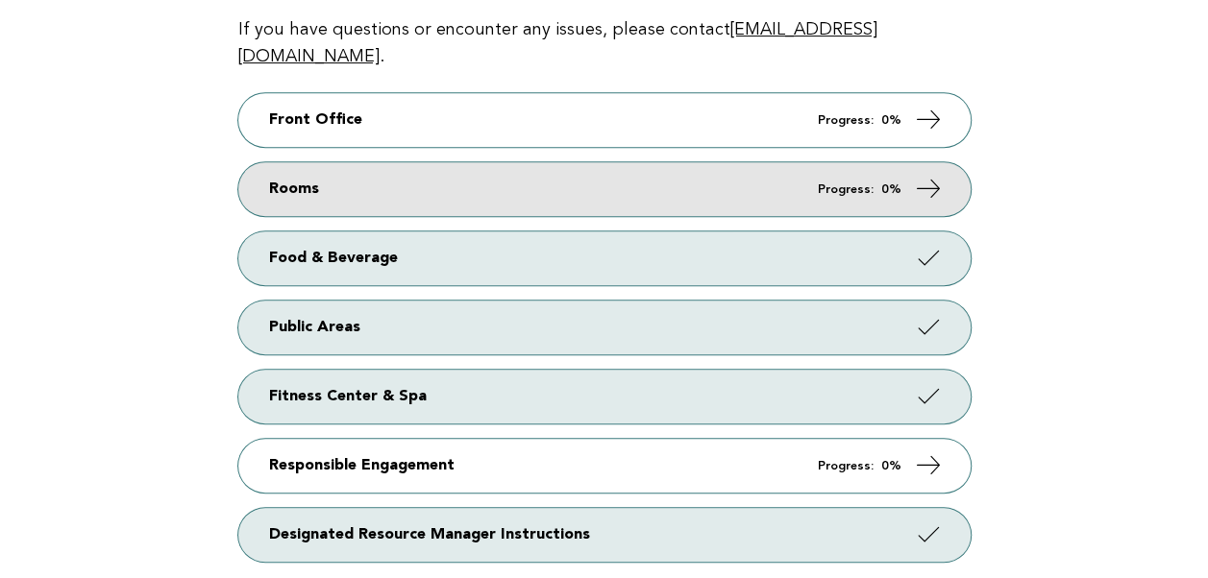
click at [843, 183] on em "Progress:" at bounding box center [846, 189] width 56 height 12
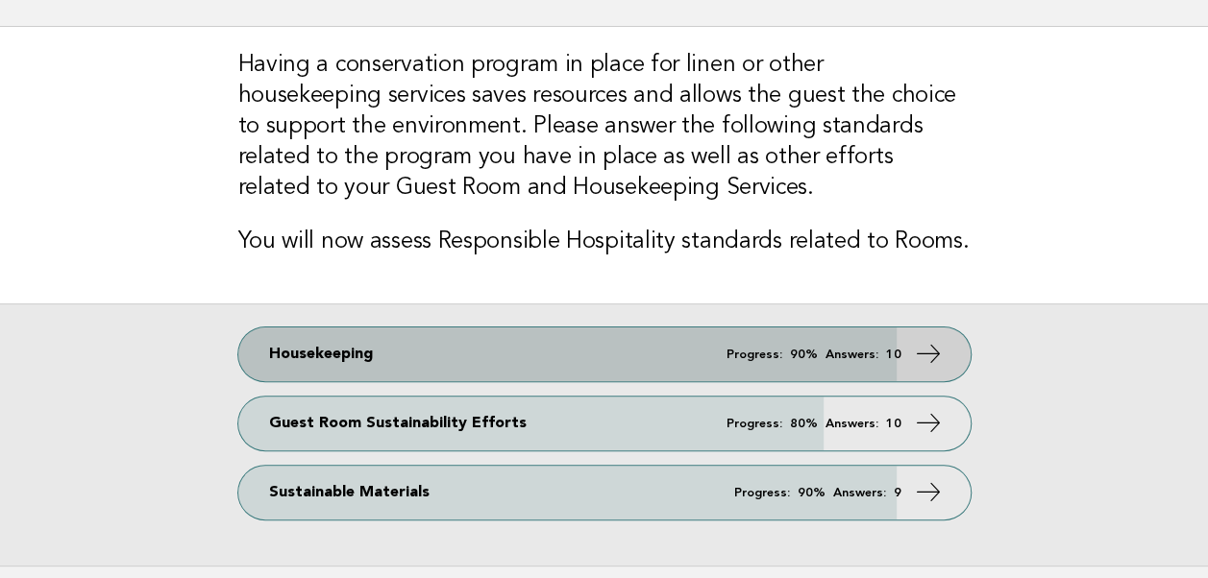
scroll to position [96, 0]
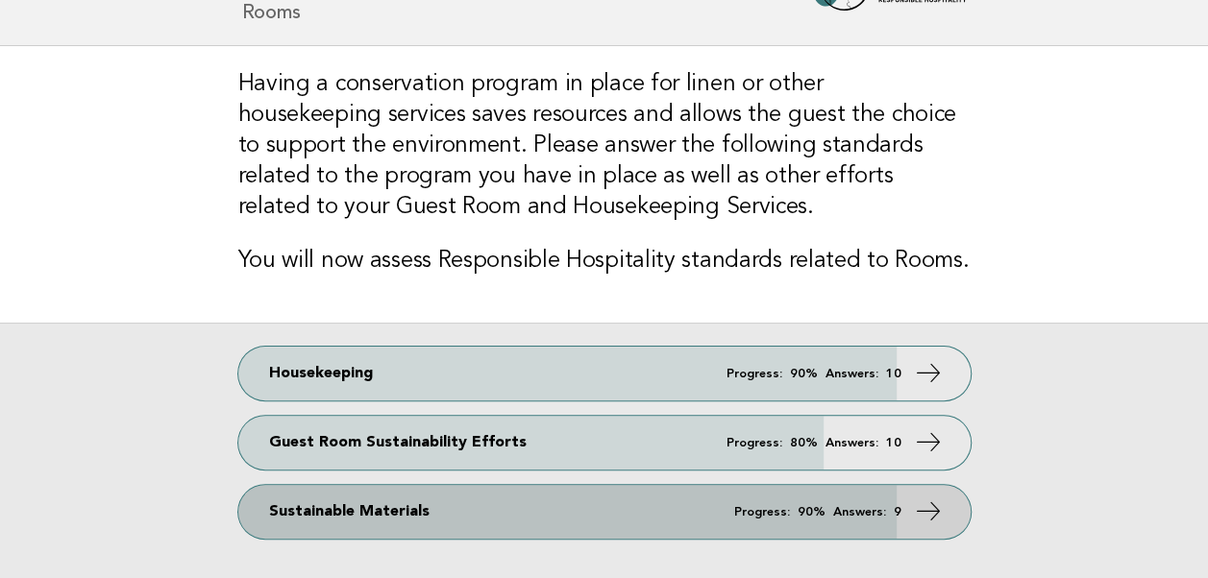
click at [861, 508] on em "Answers:" at bounding box center [859, 512] width 53 height 12
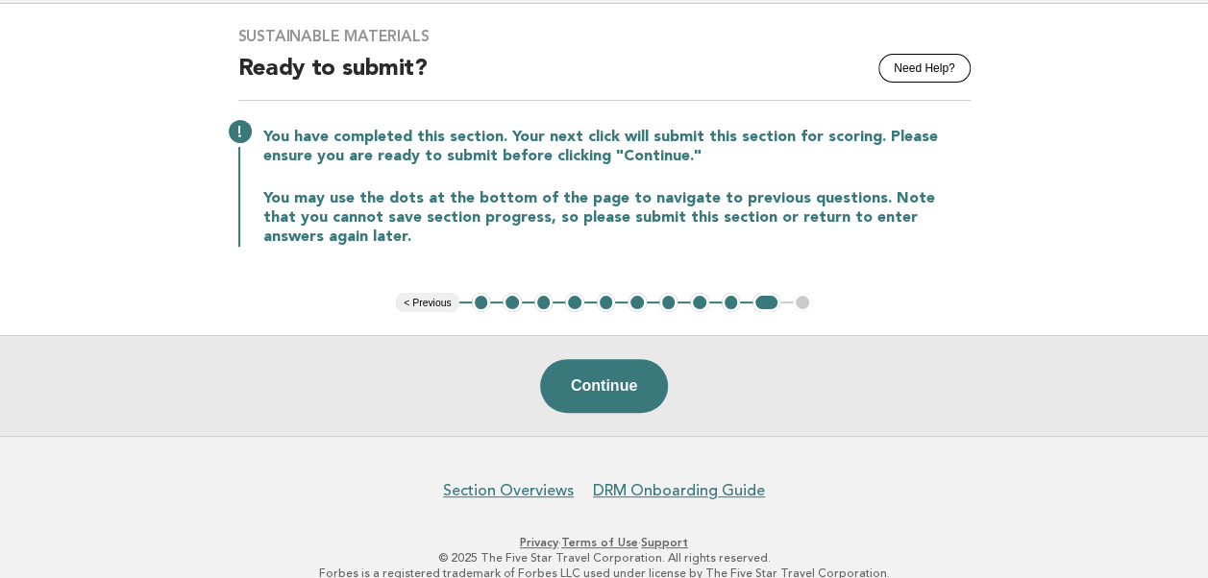
scroll to position [161, 0]
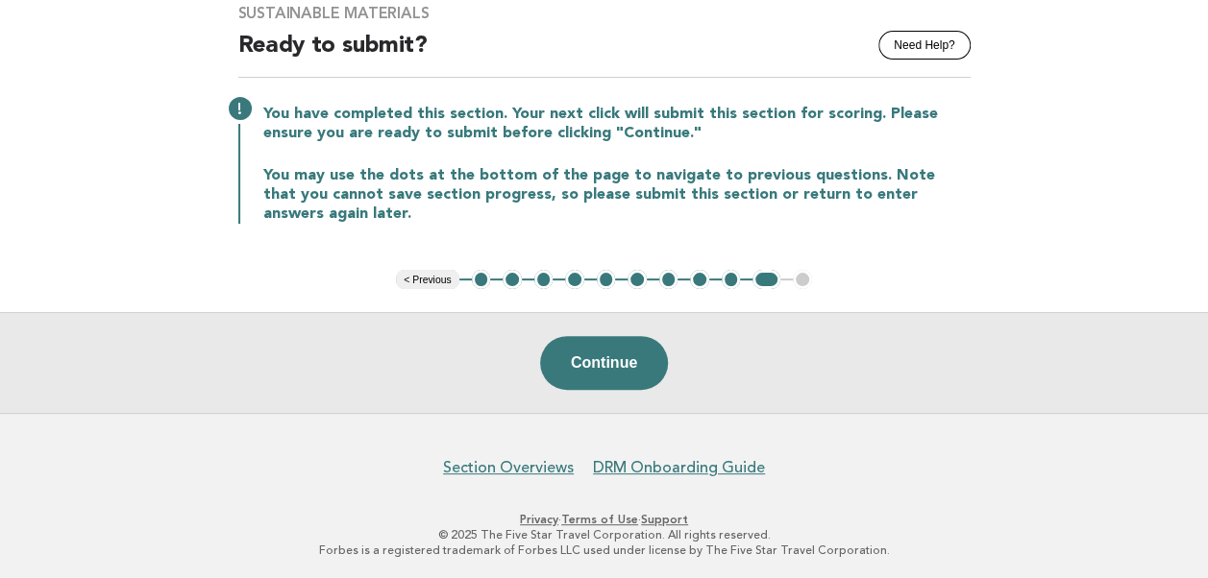
click at [442, 282] on button "< Previous" at bounding box center [427, 279] width 62 height 19
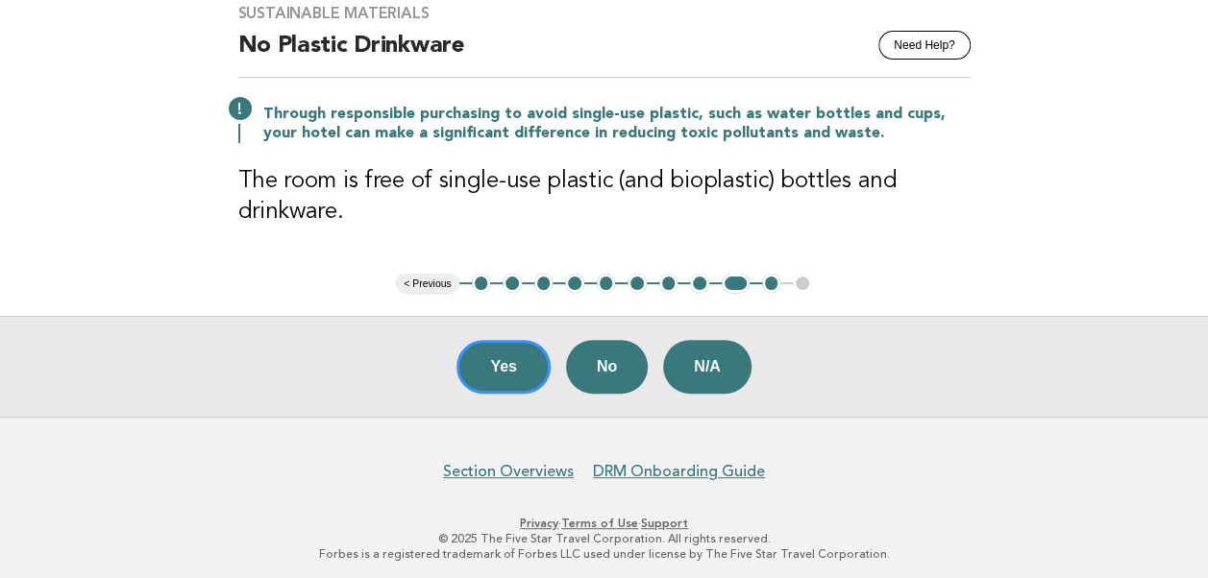
click at [442, 282] on button "< Previous" at bounding box center [427, 283] width 62 height 19
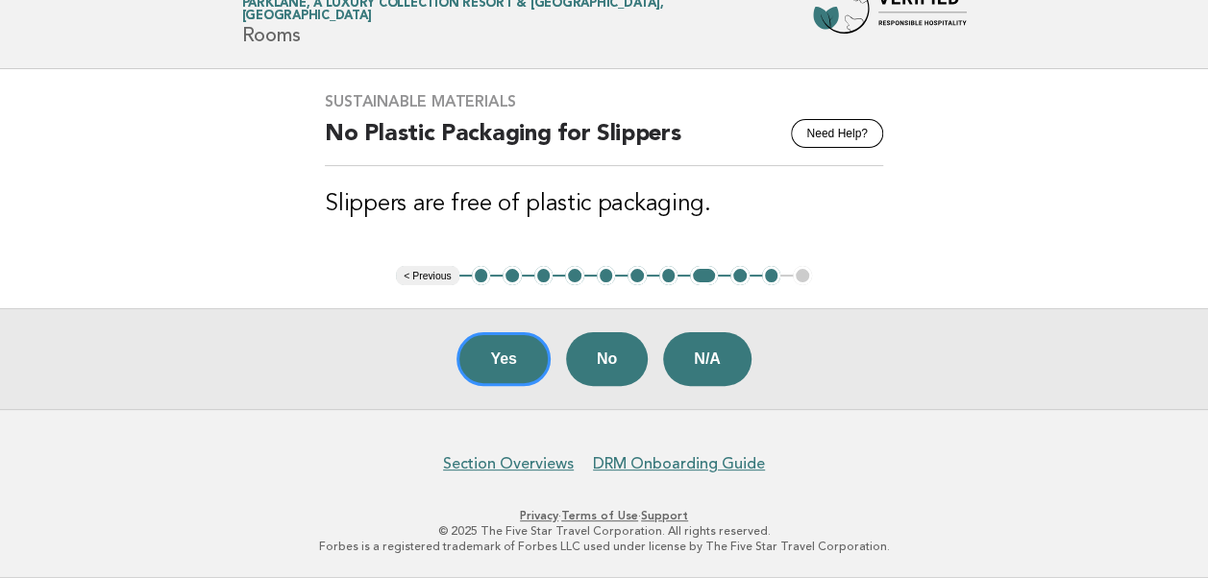
scroll to position [69, 0]
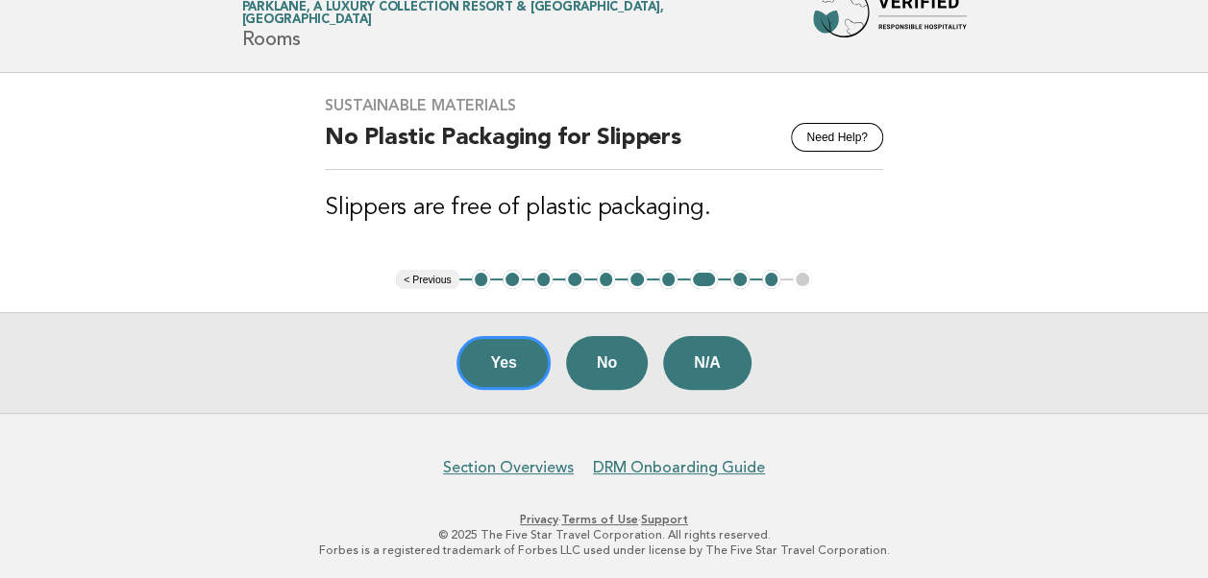
click at [442, 282] on button "< Previous" at bounding box center [427, 279] width 62 height 19
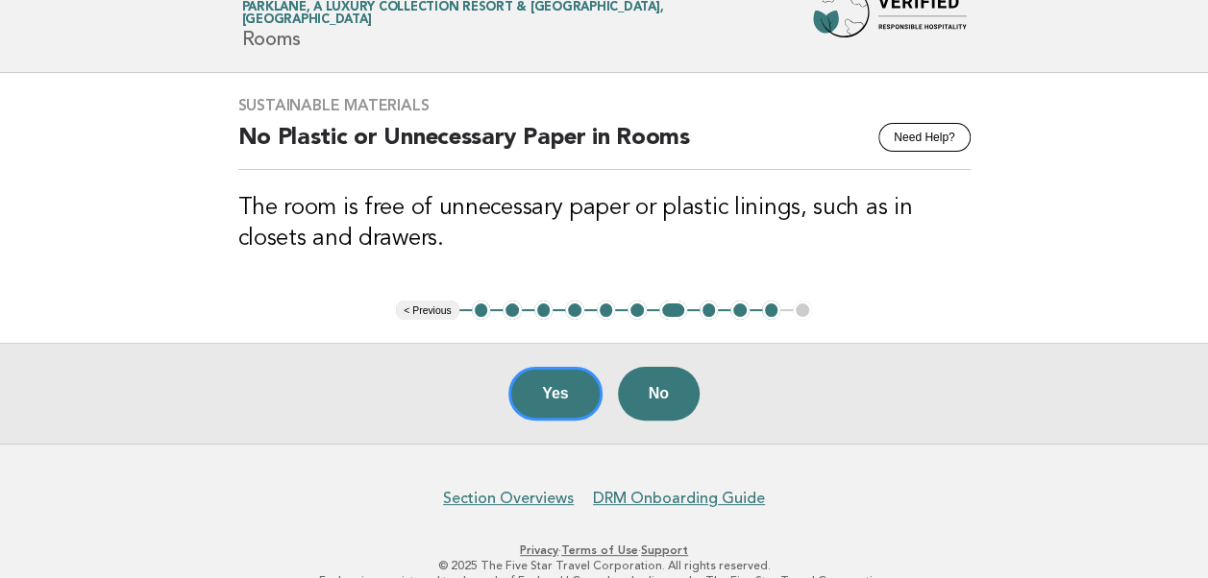
scroll to position [100, 0]
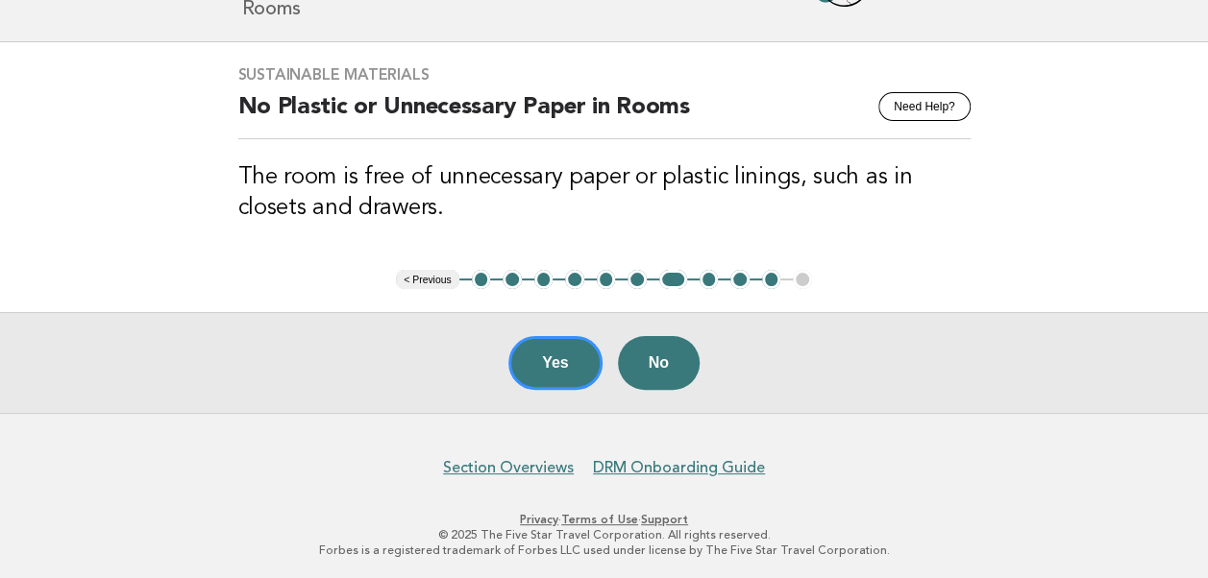
click at [442, 282] on button "< Previous" at bounding box center [427, 279] width 62 height 19
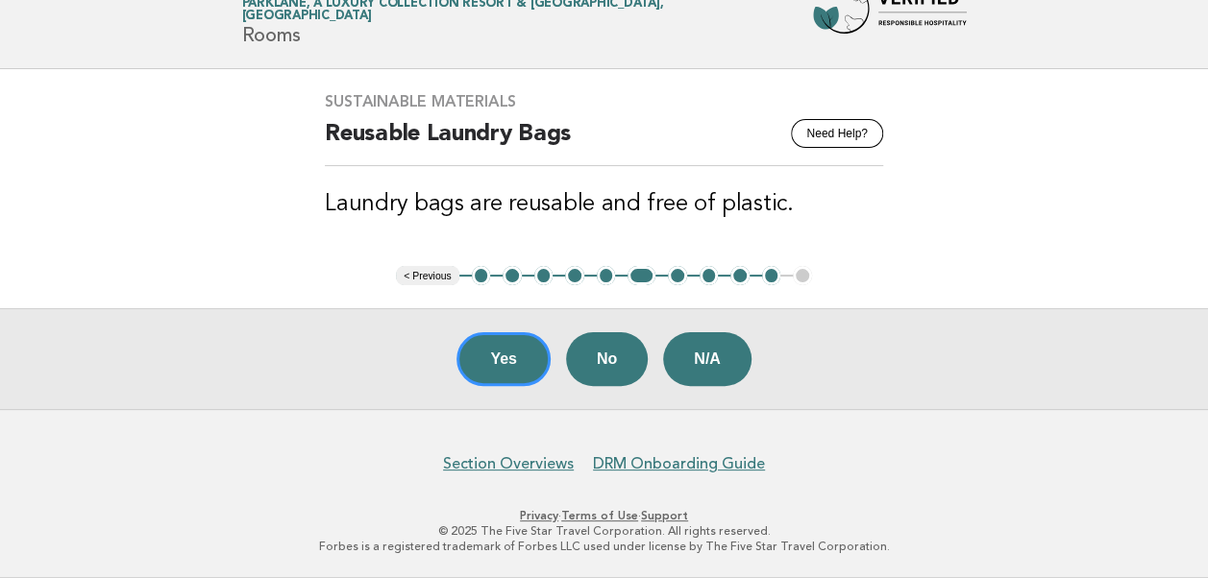
scroll to position [69, 0]
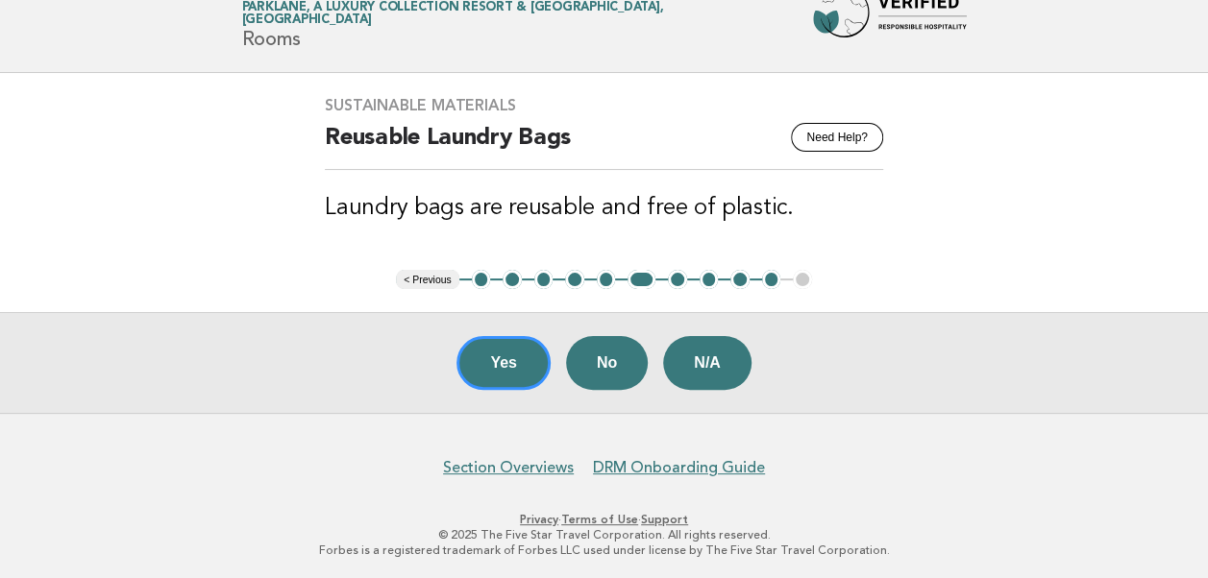
click at [440, 282] on button "< Previous" at bounding box center [427, 279] width 62 height 19
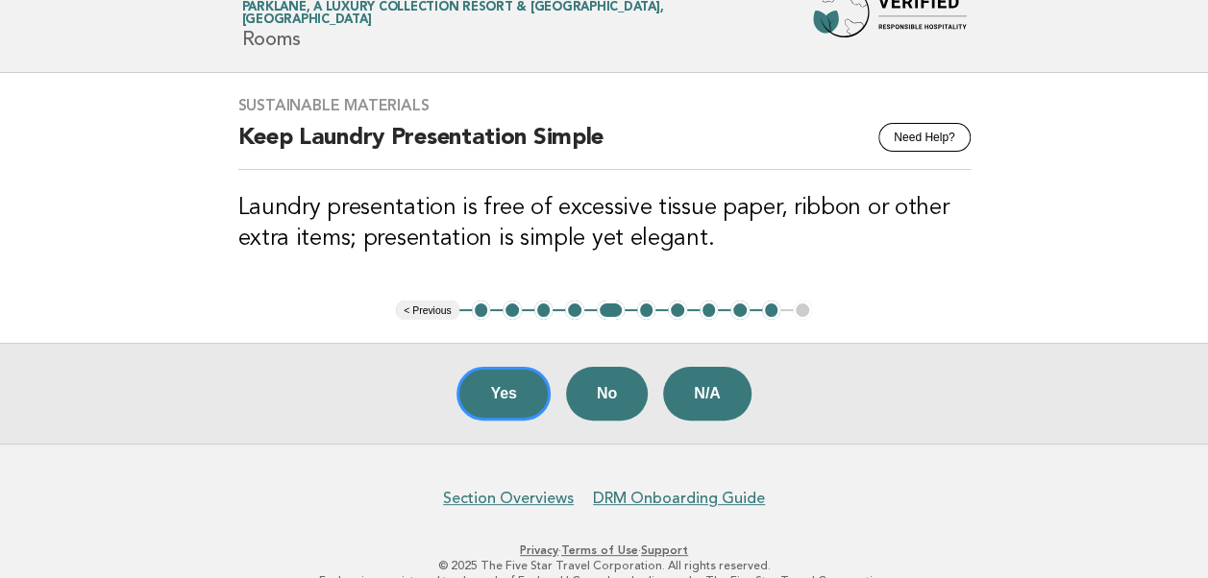
scroll to position [100, 0]
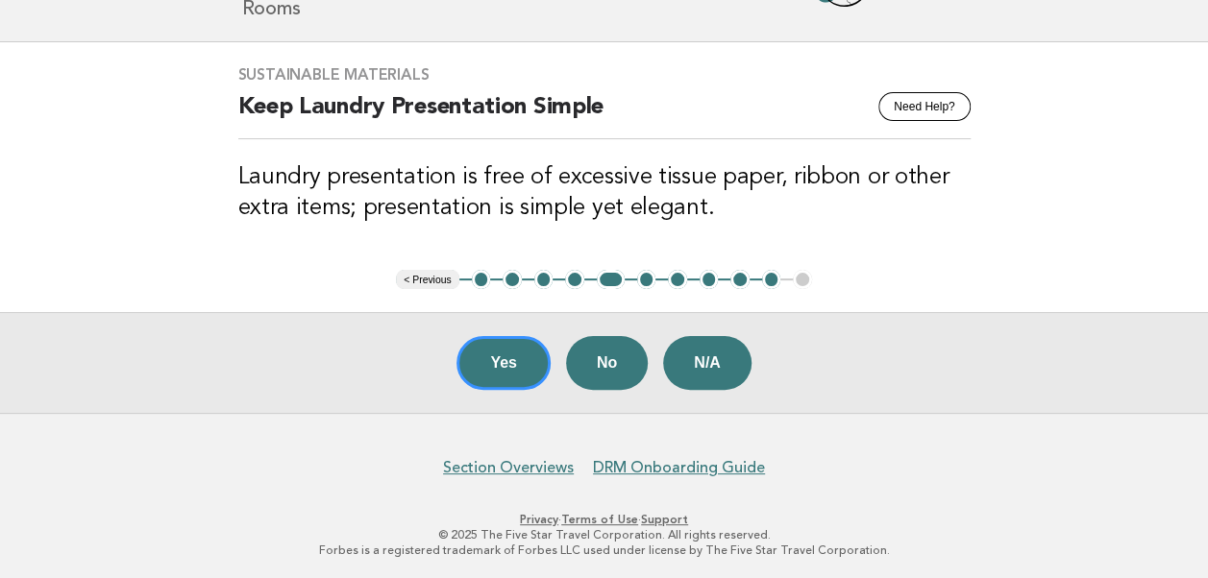
click at [440, 282] on button "< Previous" at bounding box center [427, 279] width 62 height 19
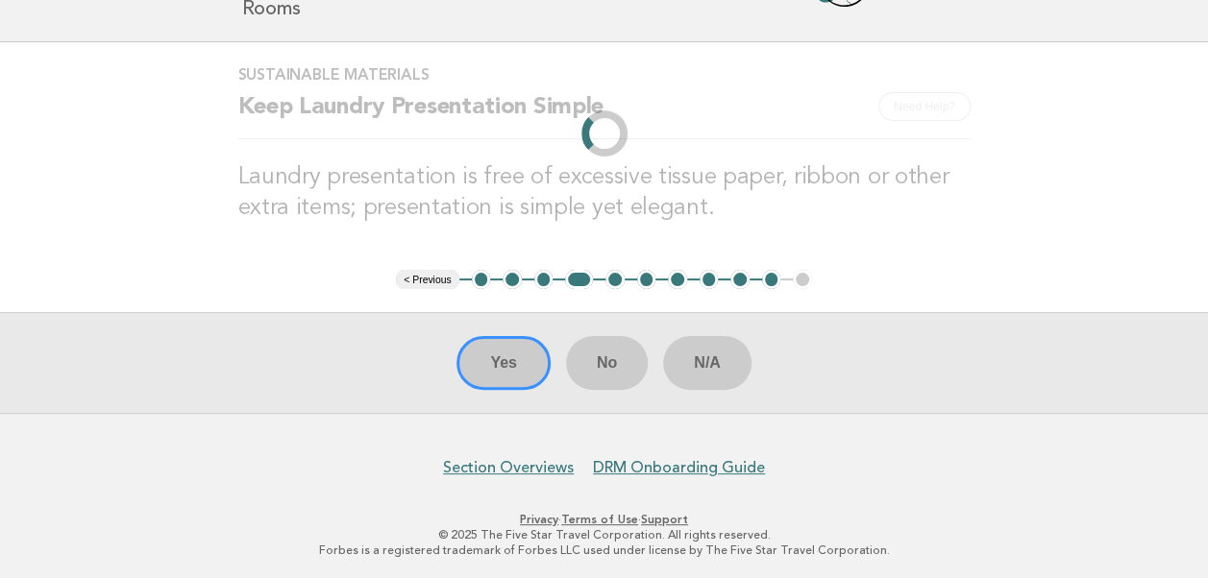
scroll to position [161, 0]
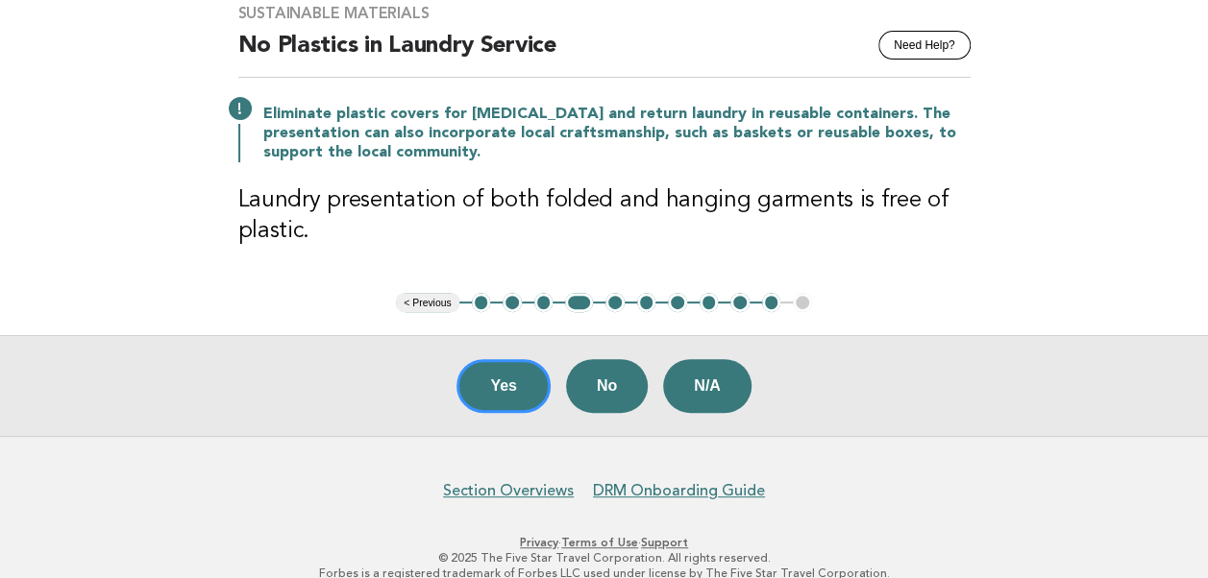
click at [440, 282] on div "Sustainable Materials Need Help? No Plastics in Laundry Service Eliminate plast…" at bounding box center [604, 137] width 778 height 312
click at [428, 300] on button "< Previous" at bounding box center [427, 302] width 62 height 19
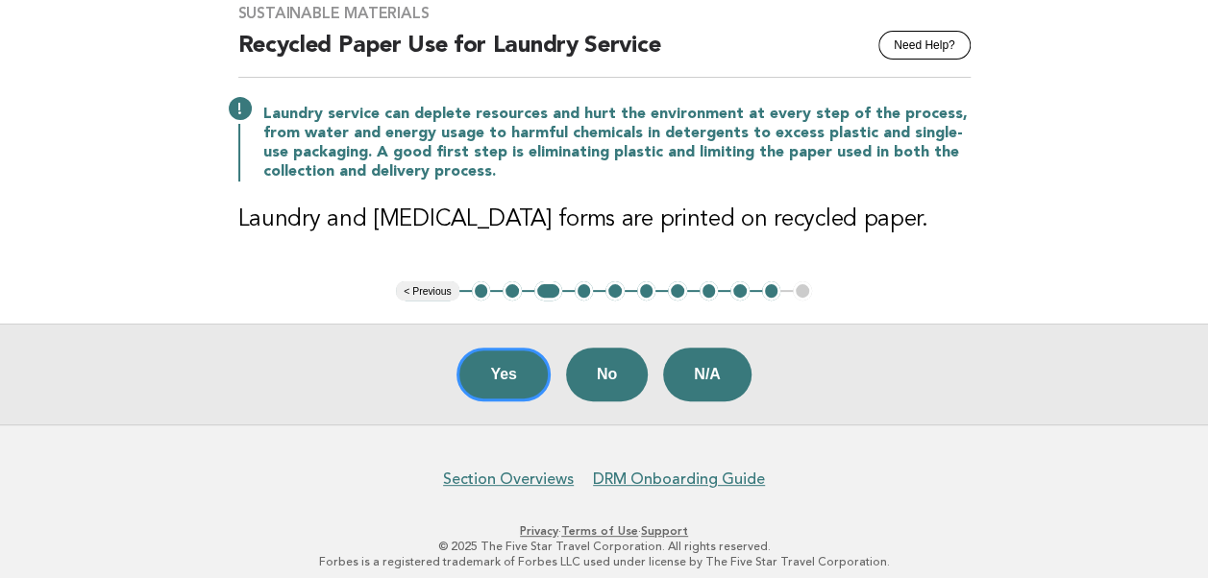
click at [424, 290] on button "< Previous" at bounding box center [427, 290] width 62 height 19
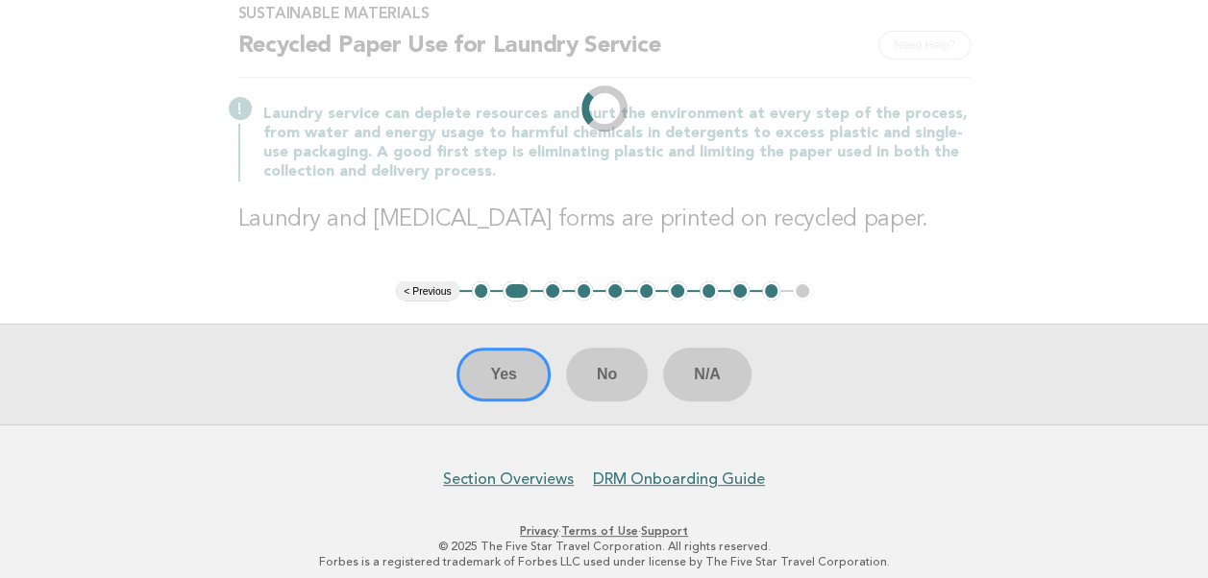
scroll to position [69, 0]
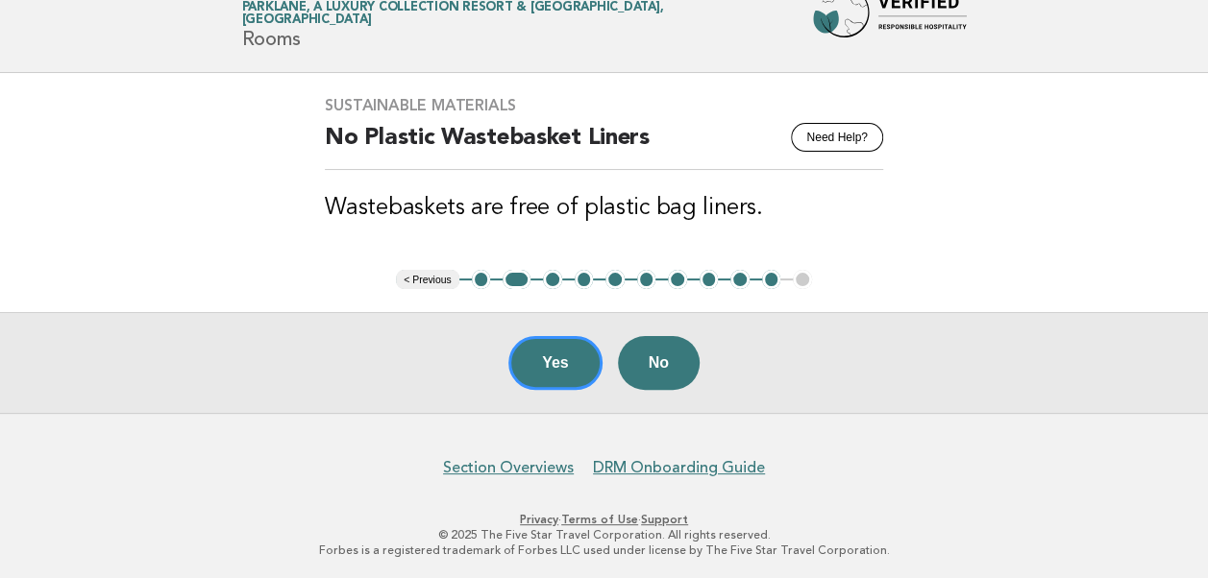
click at [424, 288] on main "Sustainable Materials Need Help? No Plastic Wastebasket Liners Wastebaskets are…" at bounding box center [604, 243] width 1208 height 340
click at [430, 274] on button "< Previous" at bounding box center [427, 279] width 62 height 19
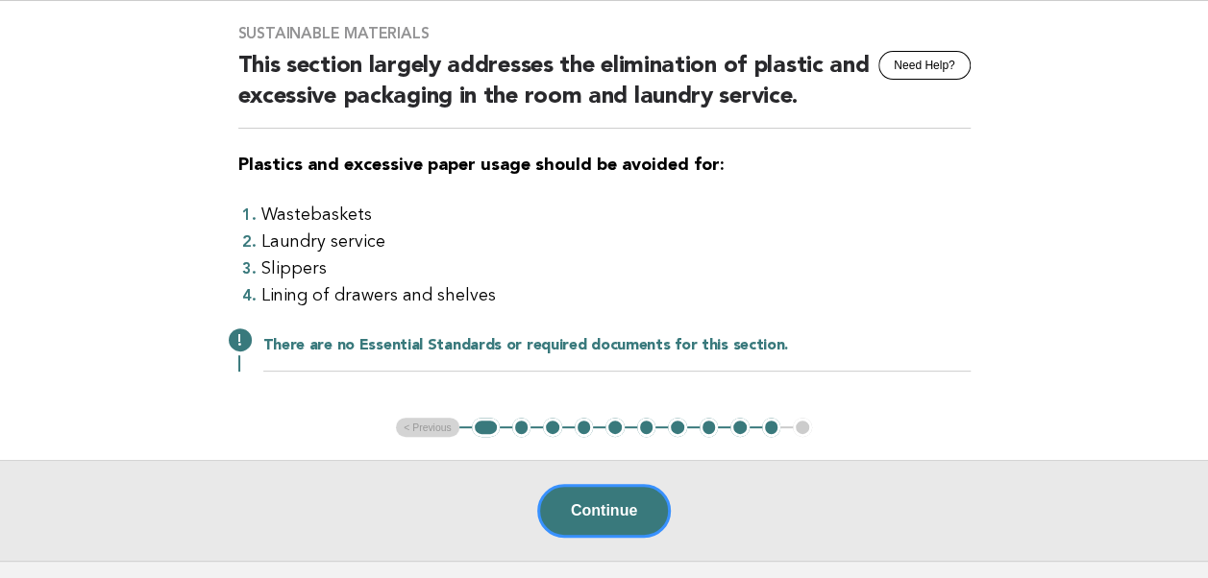
scroll to position [165, 0]
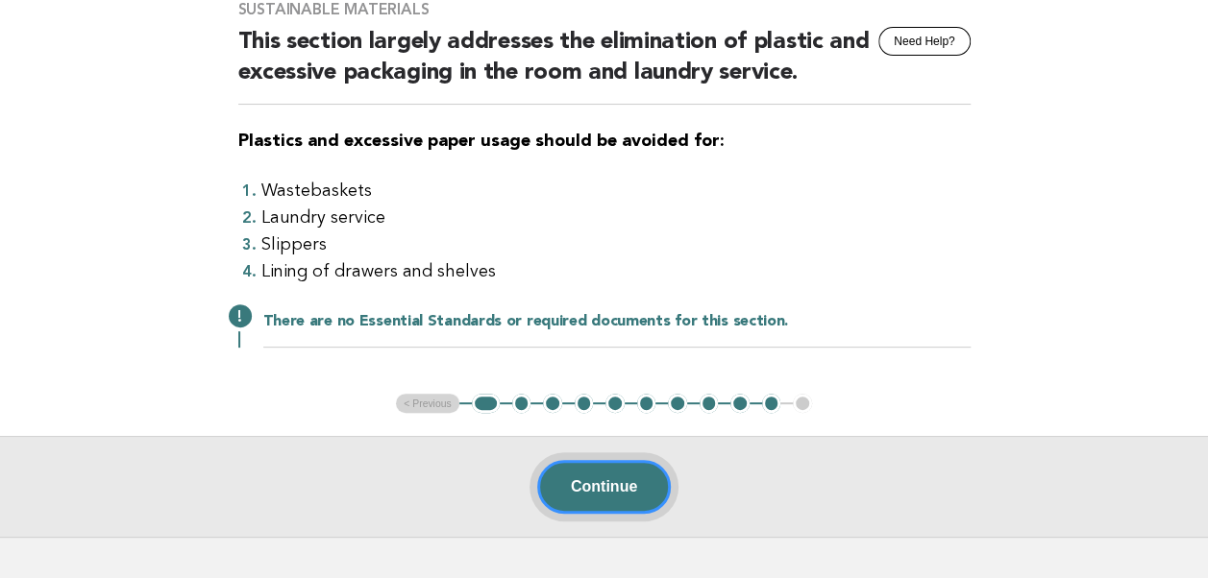
click at [582, 486] on button "Continue" at bounding box center [604, 487] width 134 height 54
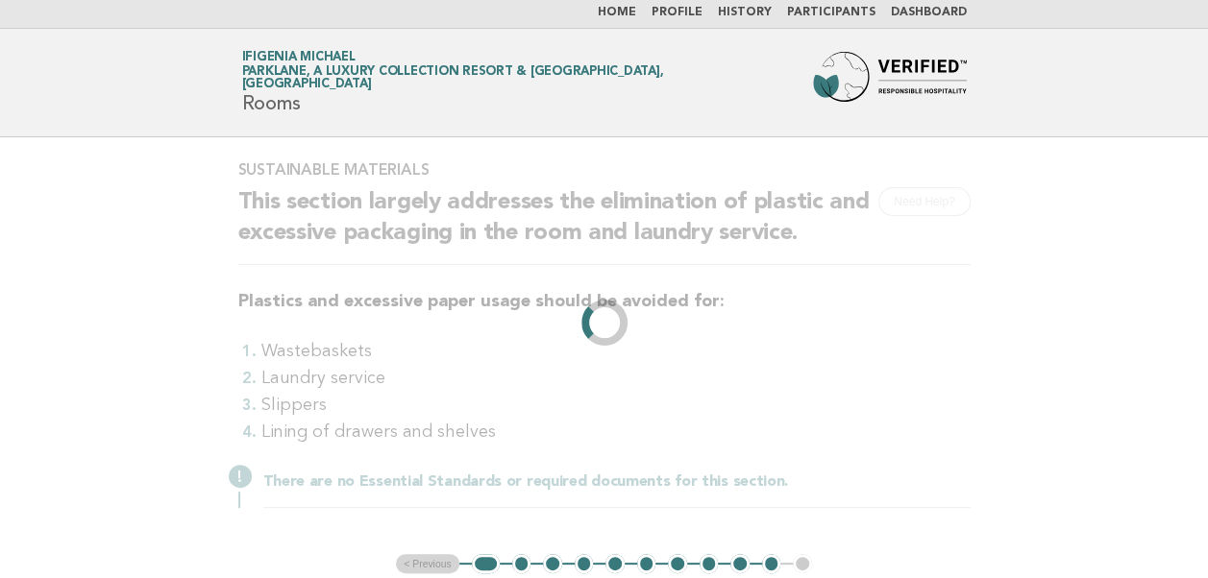
scroll to position [0, 0]
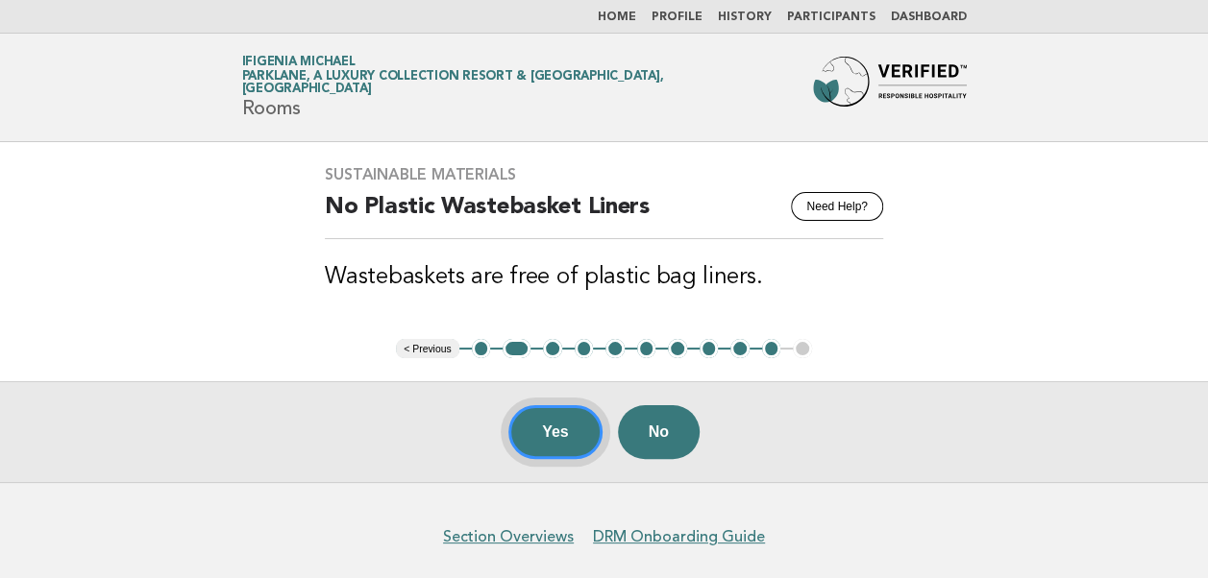
click at [559, 438] on button "Yes" at bounding box center [555, 432] width 94 height 54
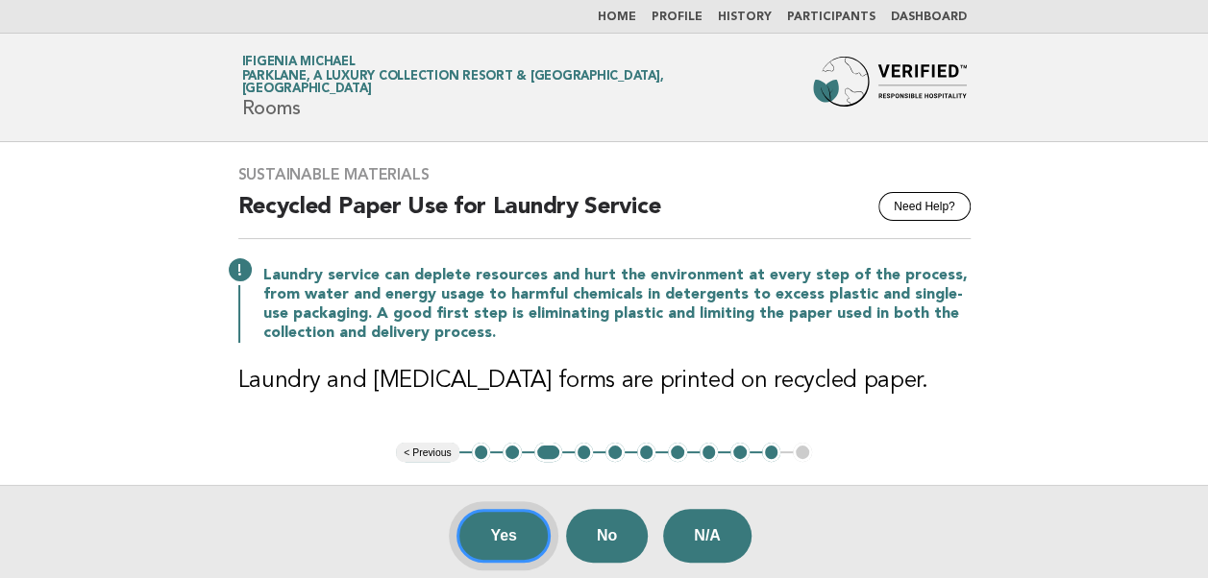
click at [492, 544] on button "Yes" at bounding box center [503, 536] width 94 height 54
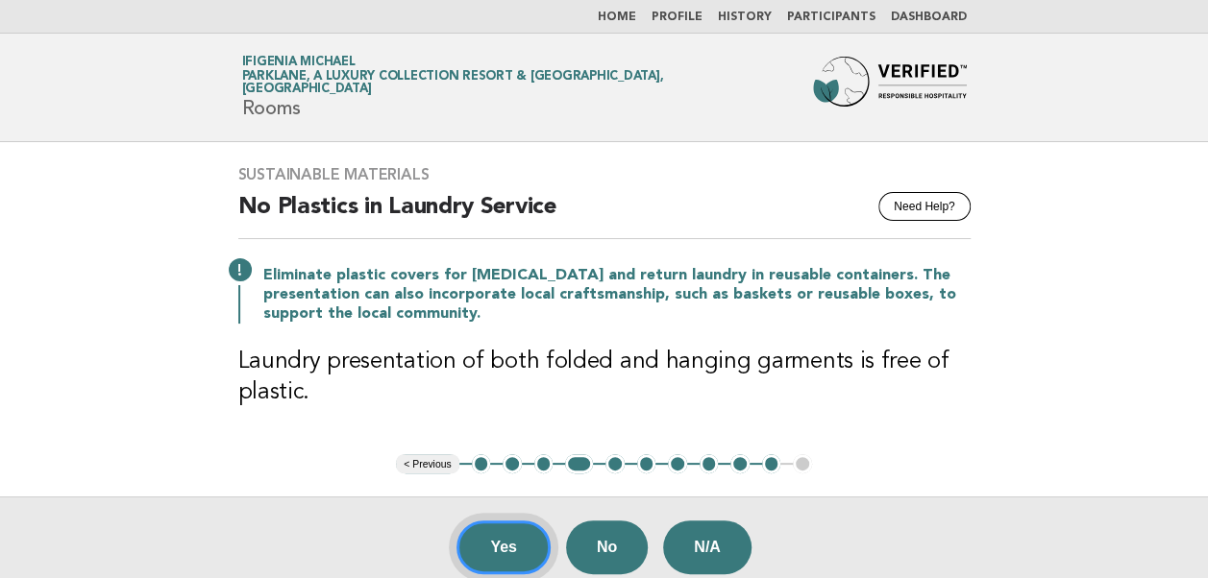
click at [508, 543] on button "Yes" at bounding box center [503, 548] width 94 height 54
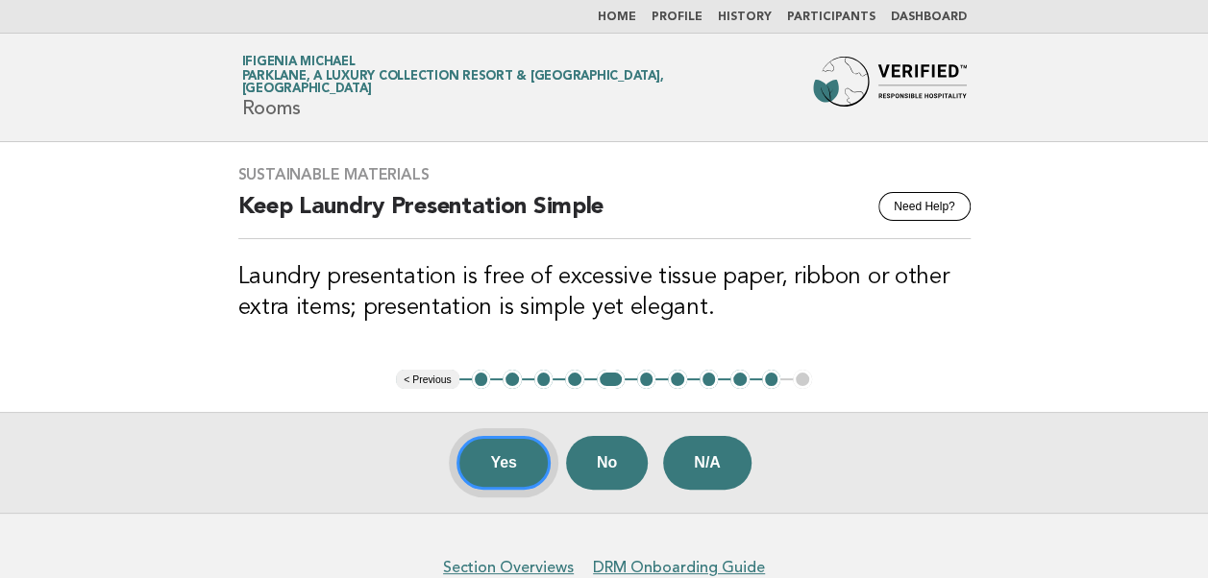
click at [496, 467] on button "Yes" at bounding box center [503, 463] width 94 height 54
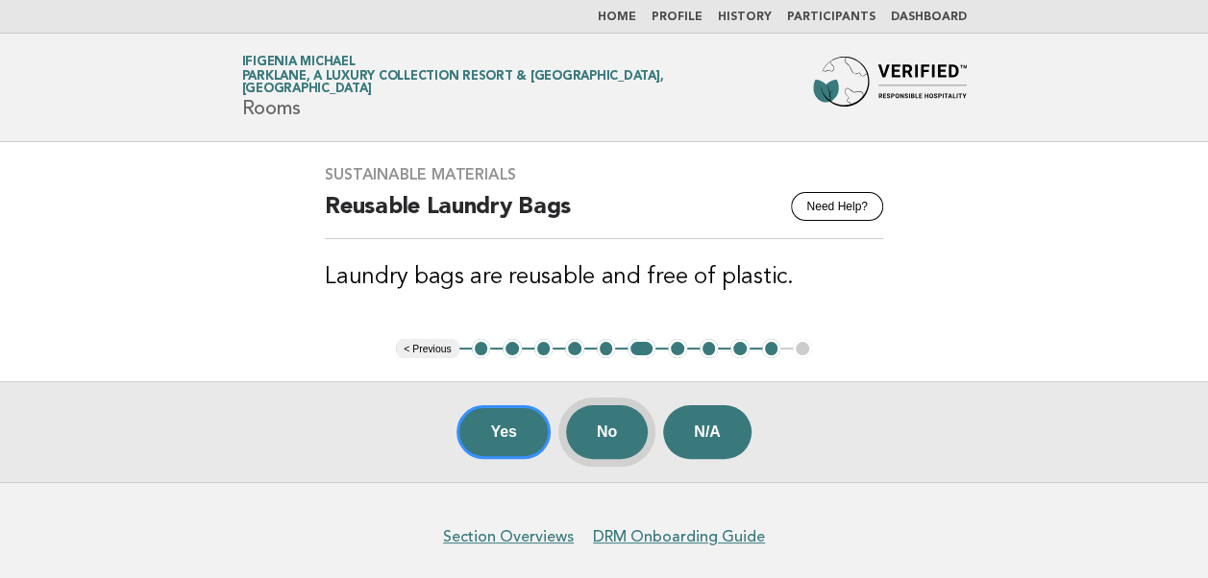
click at [613, 430] on button "No" at bounding box center [607, 432] width 82 height 54
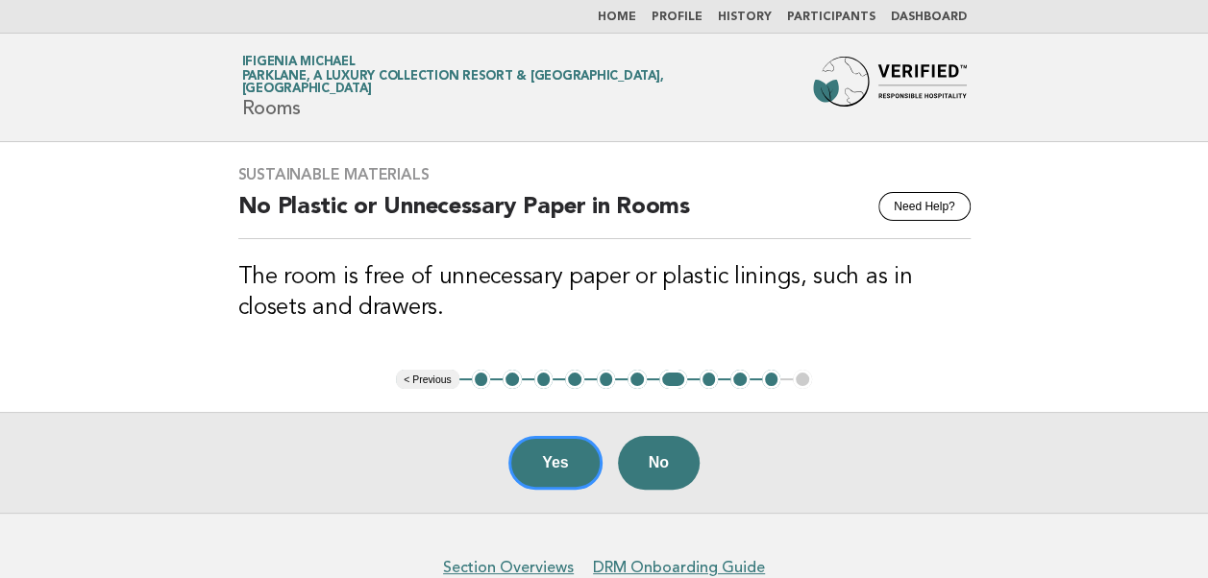
click at [547, 463] on button "Yes" at bounding box center [555, 463] width 94 height 54
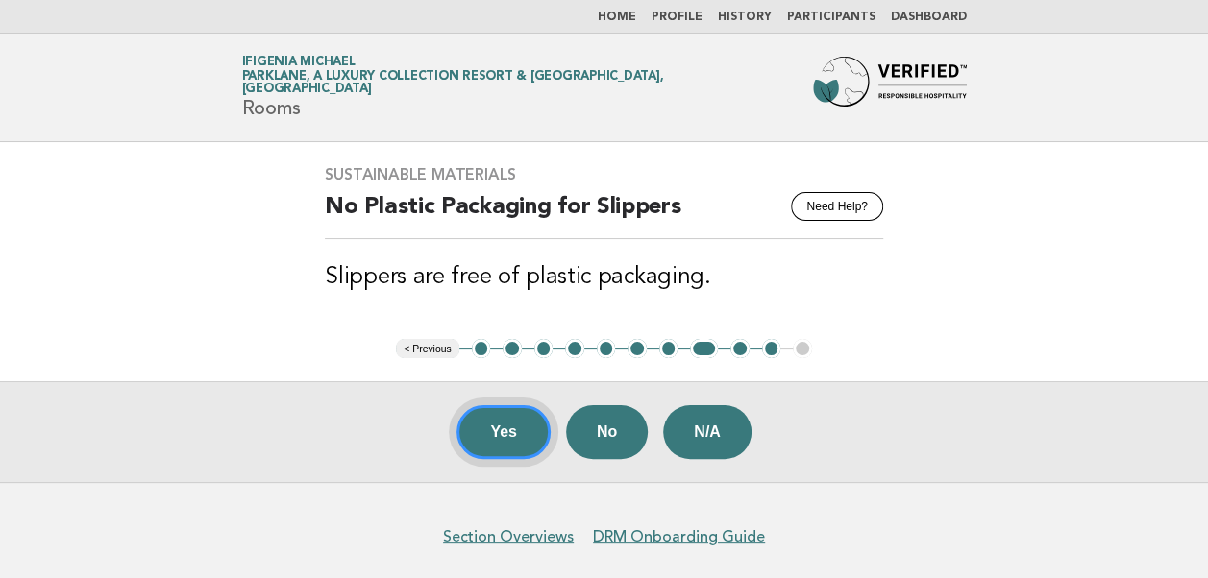
click at [496, 430] on button "Yes" at bounding box center [503, 432] width 94 height 54
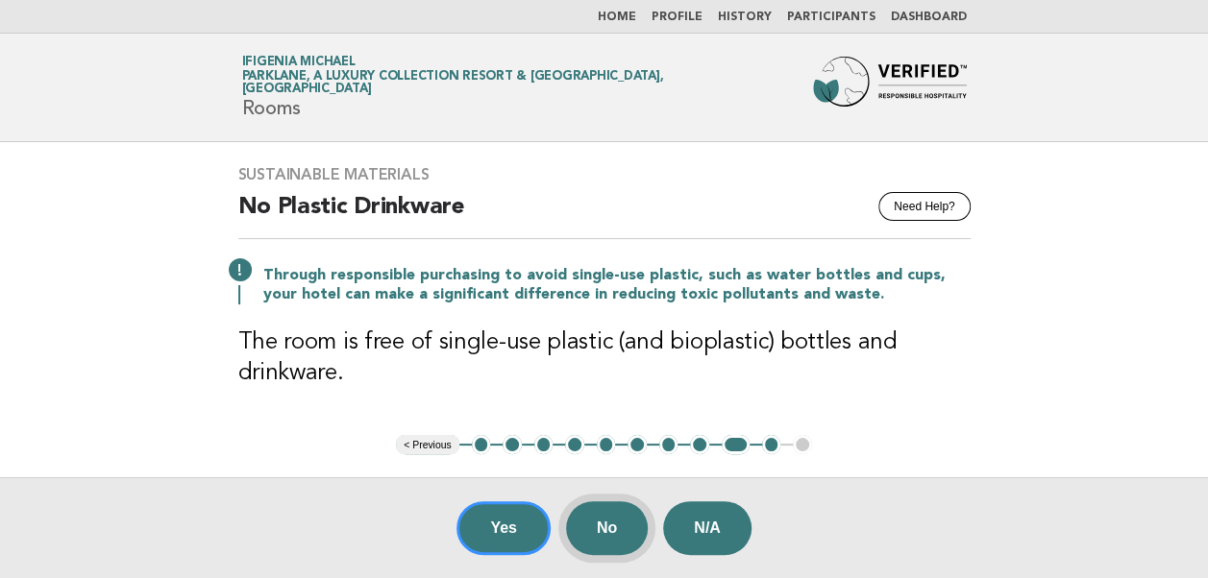
click at [624, 519] on button "No" at bounding box center [607, 528] width 82 height 54
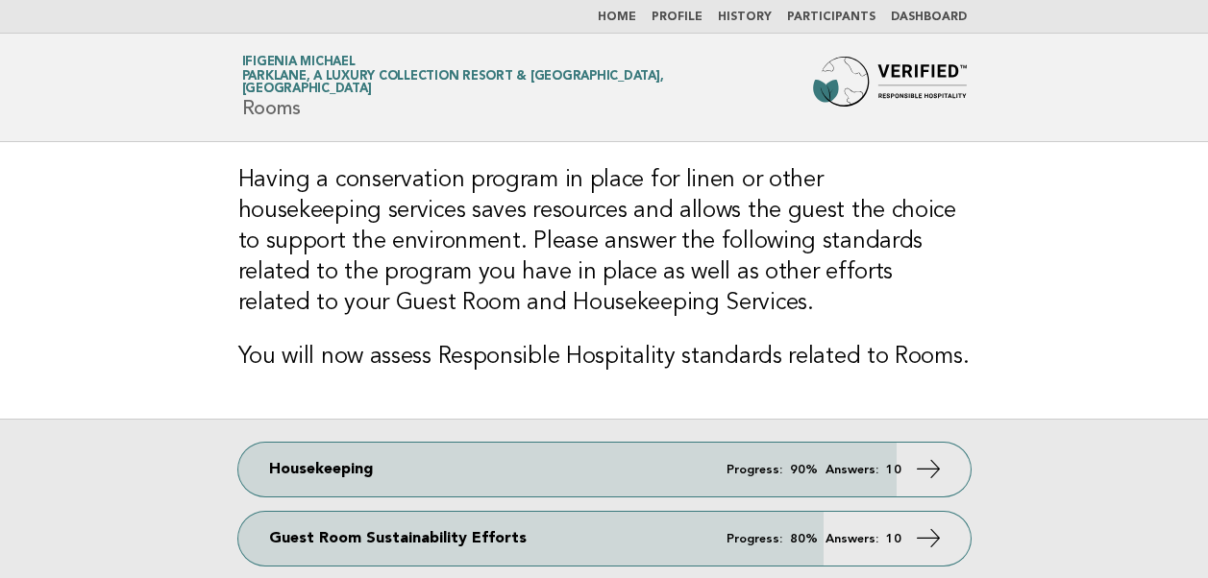
scroll to position [96, 0]
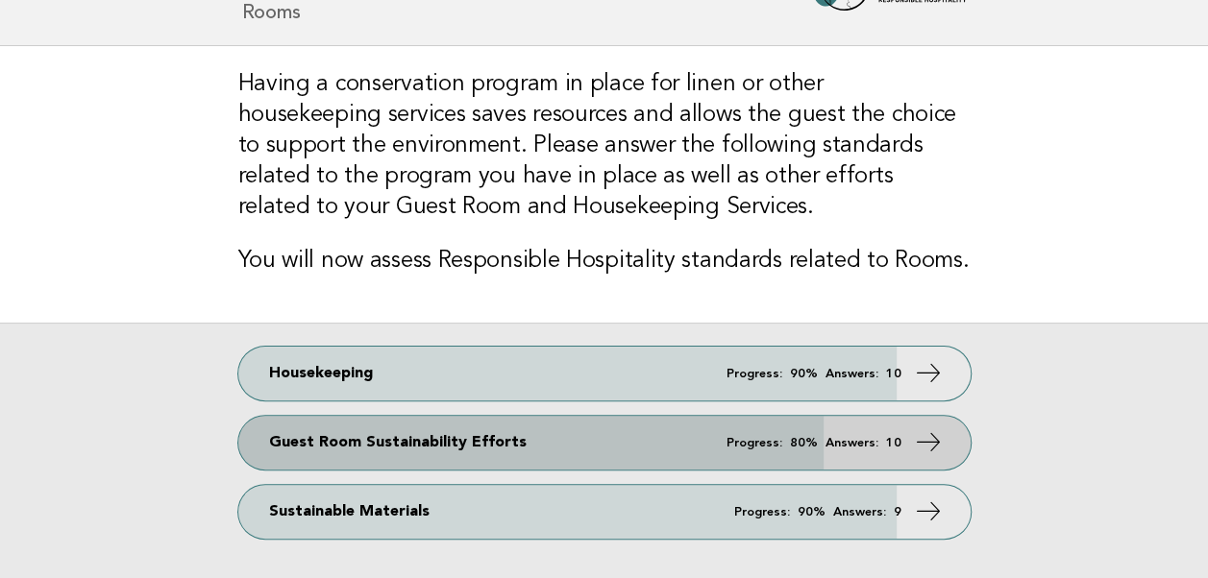
click at [390, 436] on link "Guest Room Sustainability Efforts Progress: 80% Answers: 10" at bounding box center [604, 443] width 732 height 54
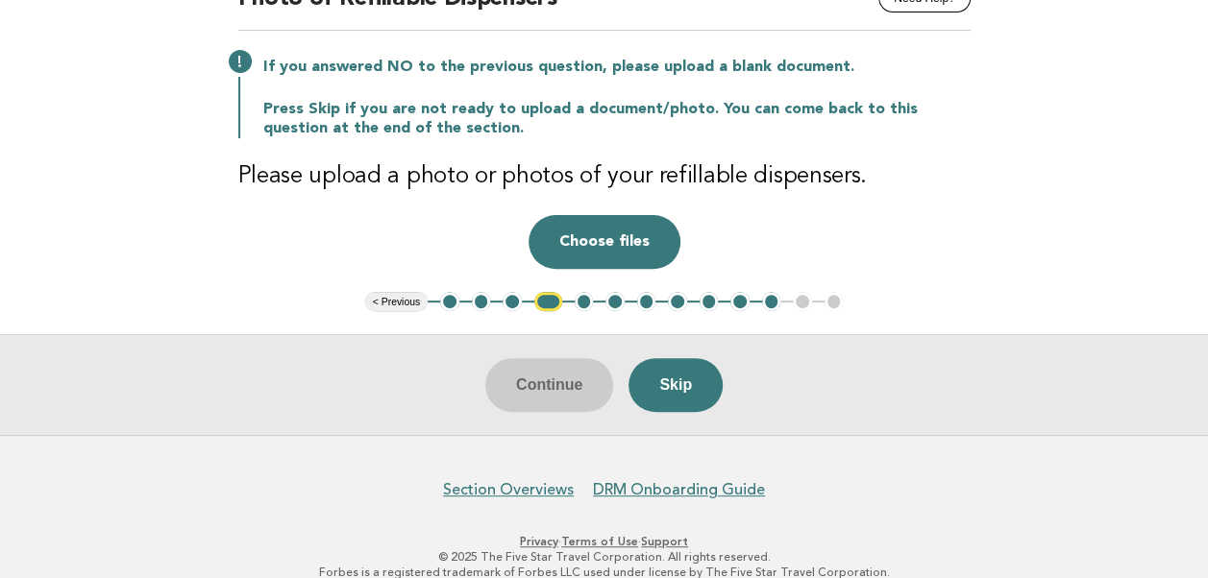
scroll to position [231, 0]
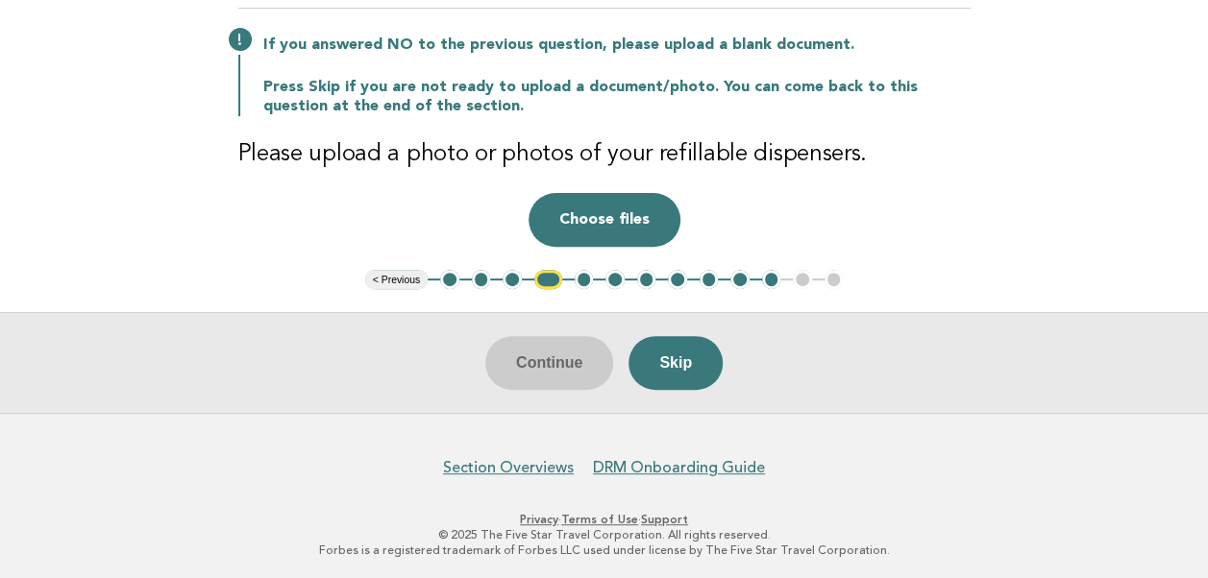
click at [394, 274] on button "< Previous" at bounding box center [396, 279] width 62 height 19
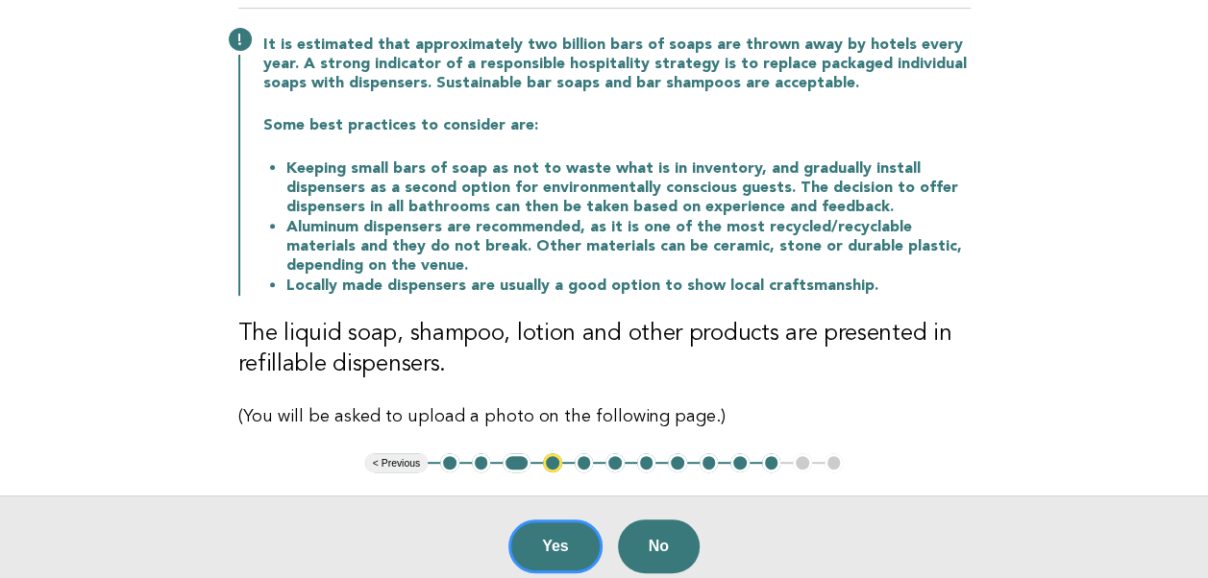
click at [400, 457] on button "< Previous" at bounding box center [396, 462] width 62 height 19
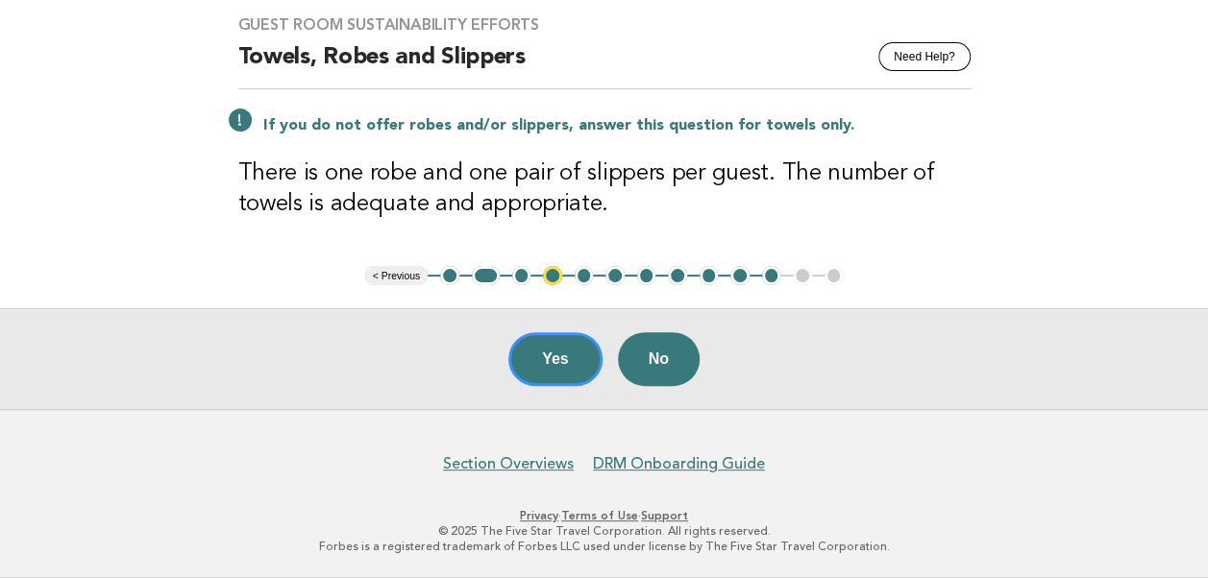
scroll to position [146, 0]
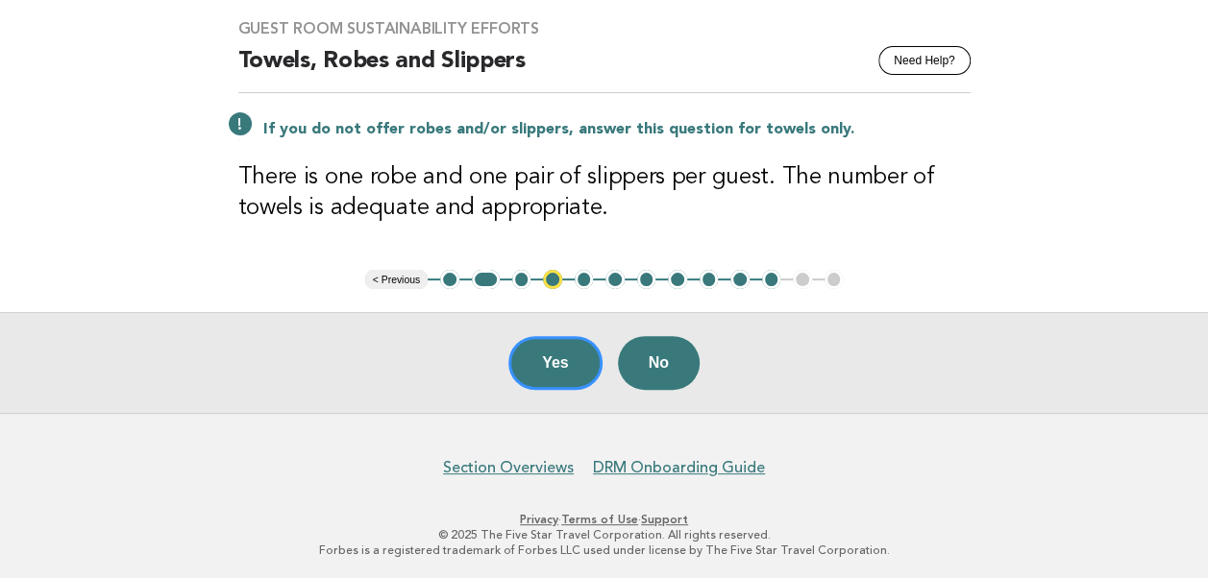
click at [410, 278] on button "< Previous" at bounding box center [396, 279] width 62 height 19
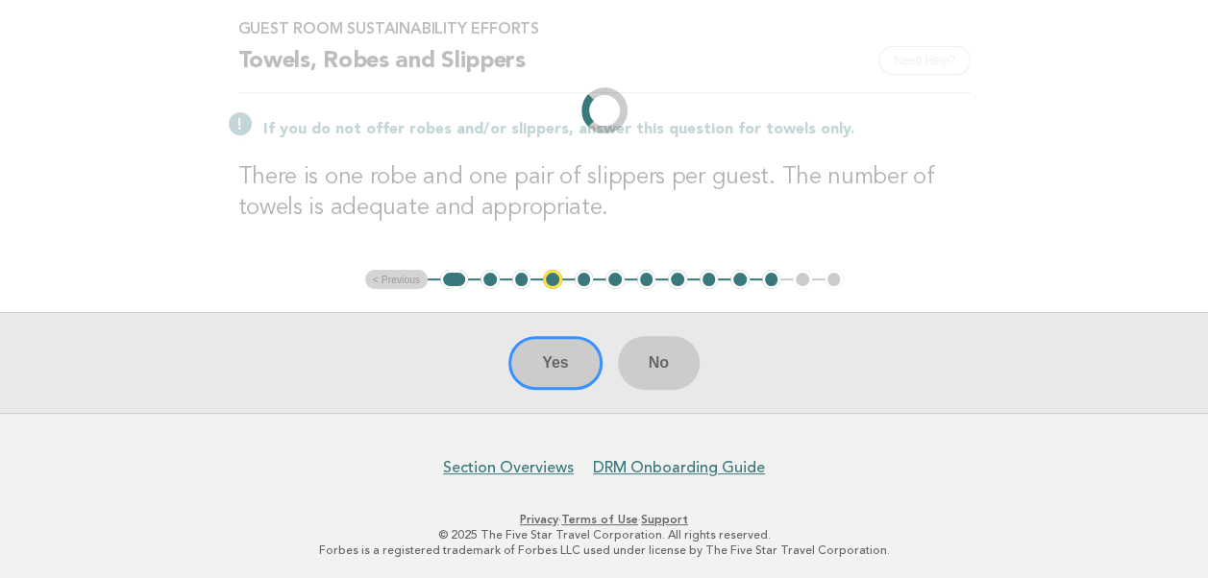
scroll to position [231, 0]
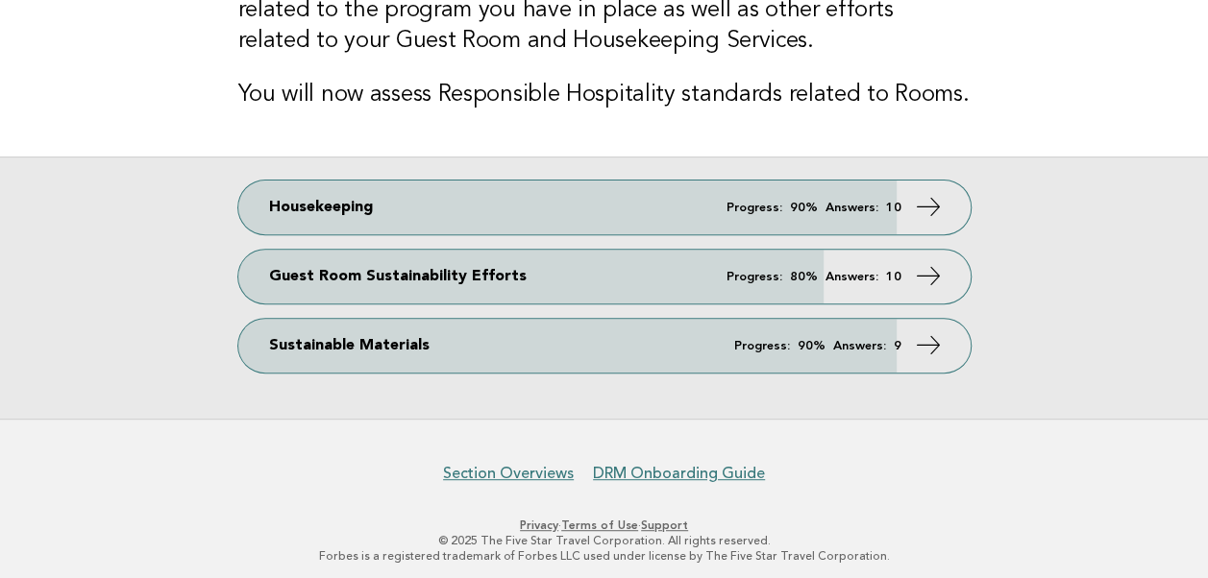
scroll to position [269, 0]
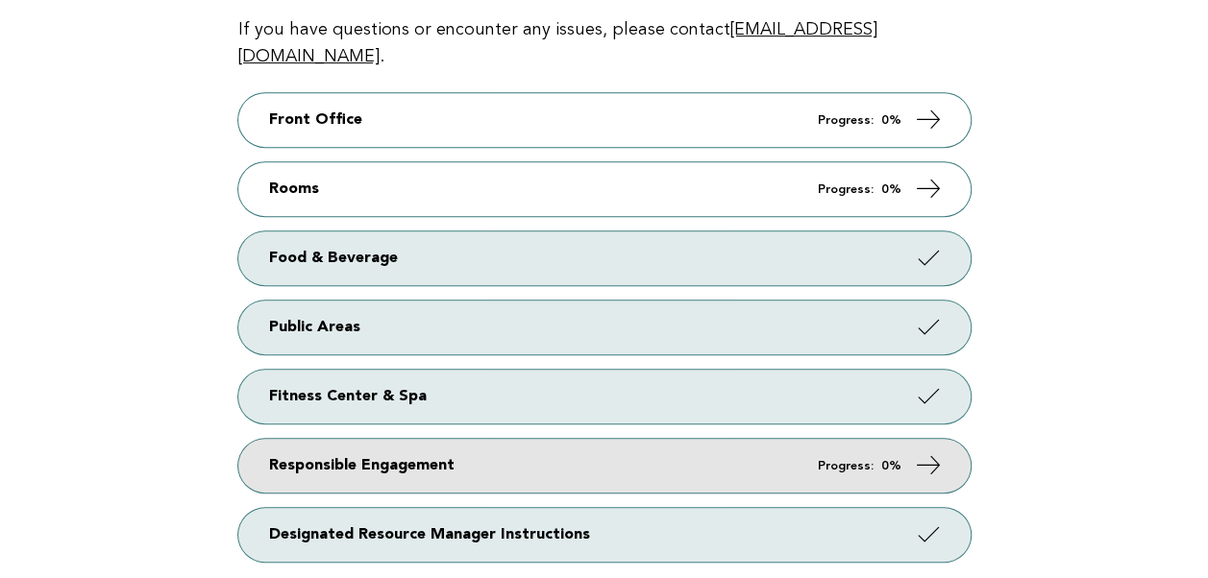
scroll to position [477, 0]
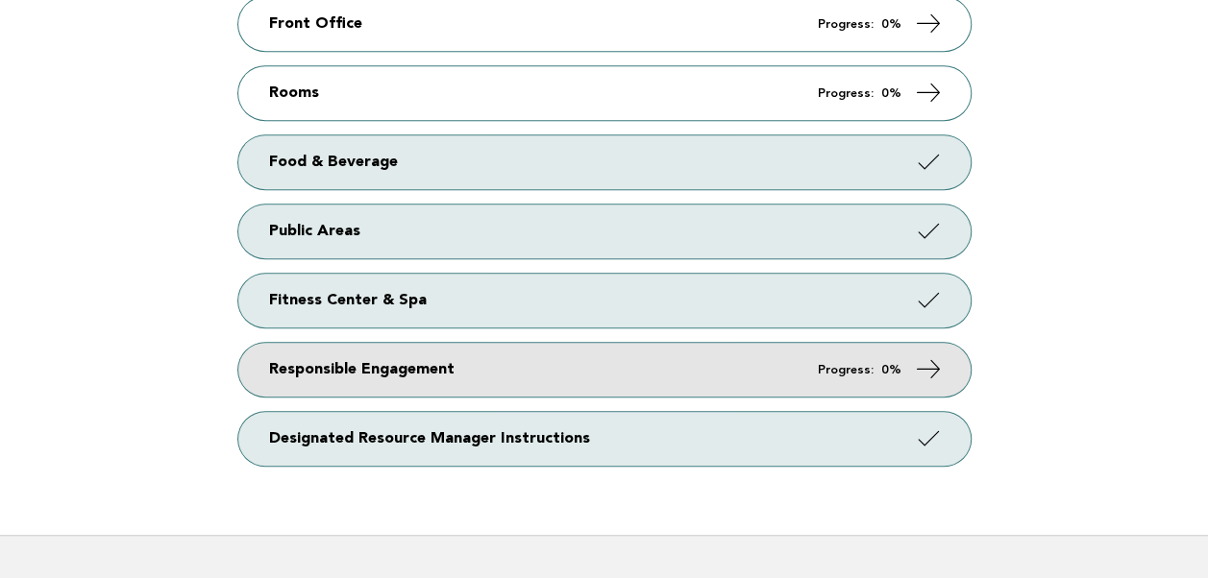
click at [870, 364] on em "Progress:" at bounding box center [846, 370] width 56 height 12
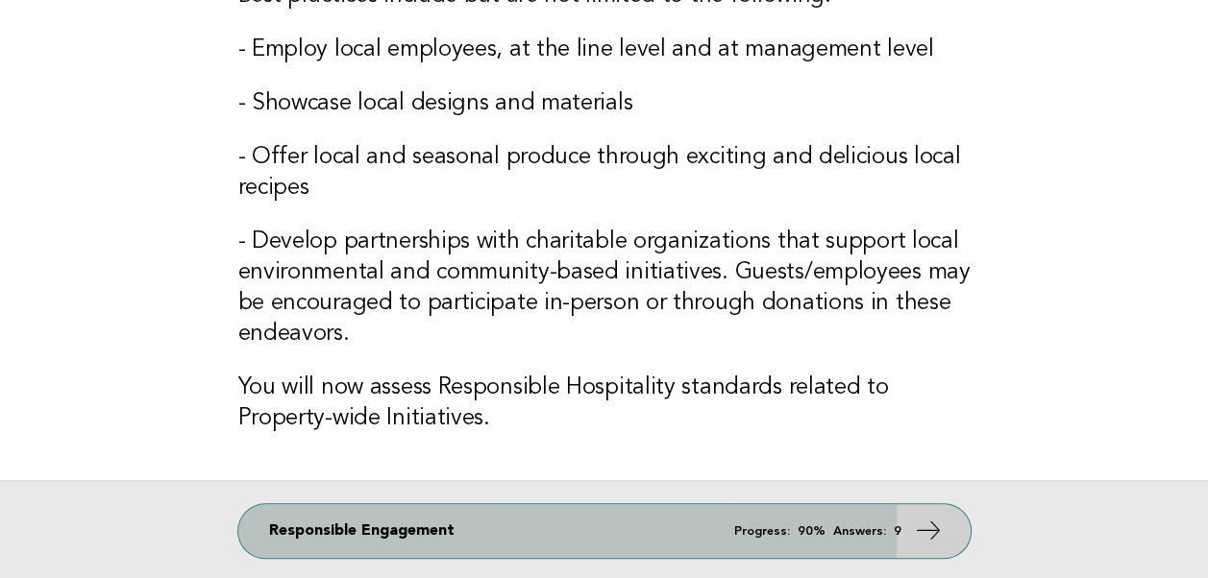
scroll to position [669, 0]
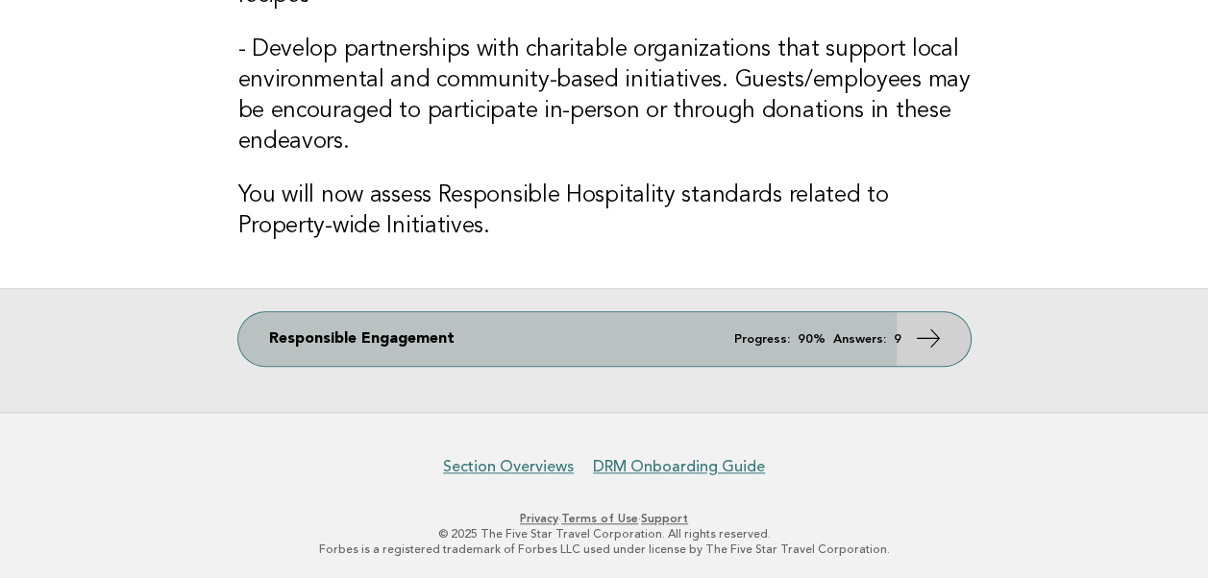
click at [769, 338] on em "Progress:" at bounding box center [762, 339] width 56 height 12
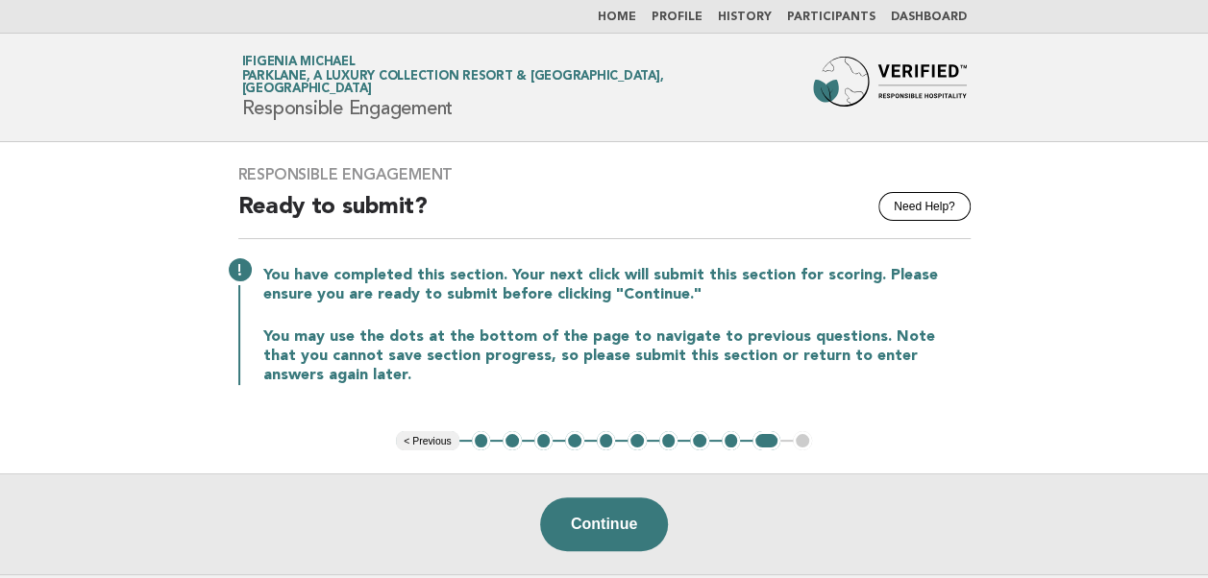
click at [405, 436] on button "< Previous" at bounding box center [427, 440] width 62 height 19
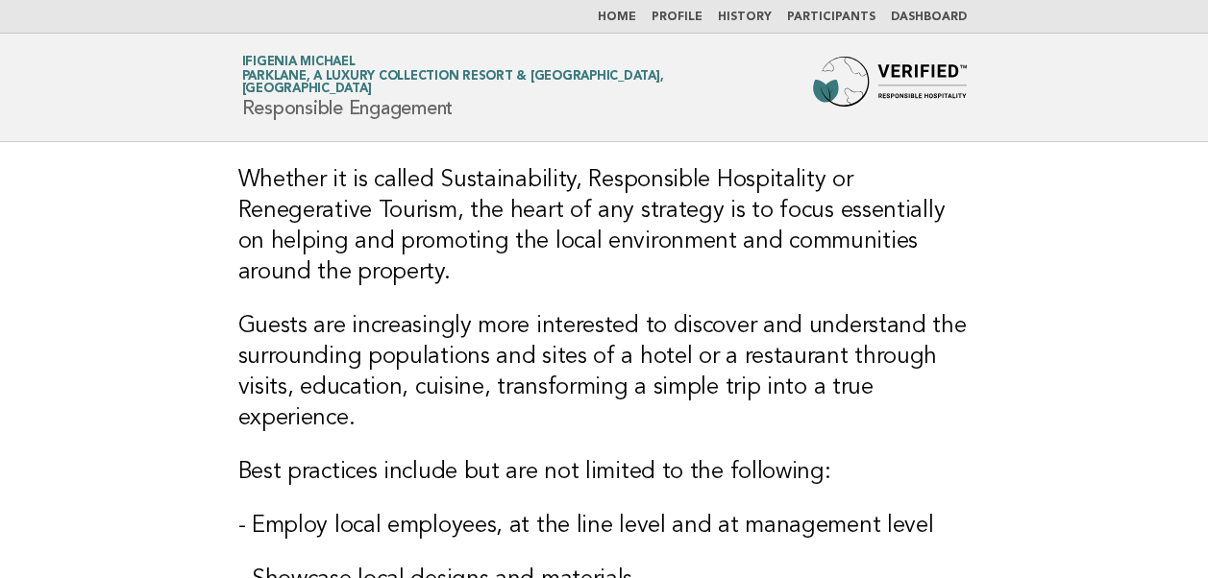
scroll to position [669, 0]
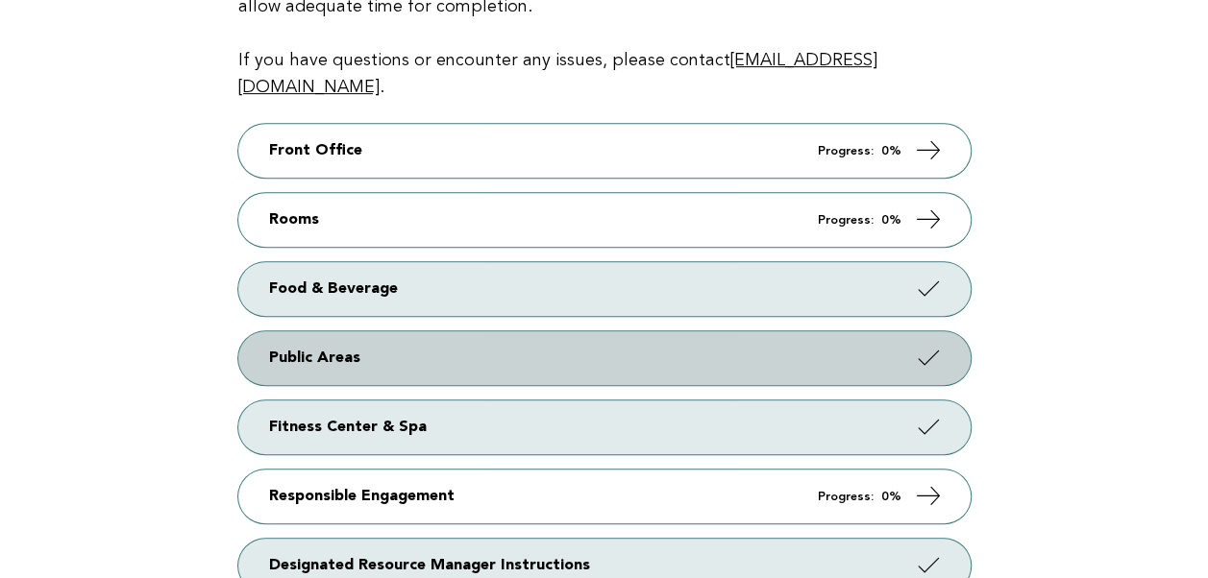
scroll to position [188, 0]
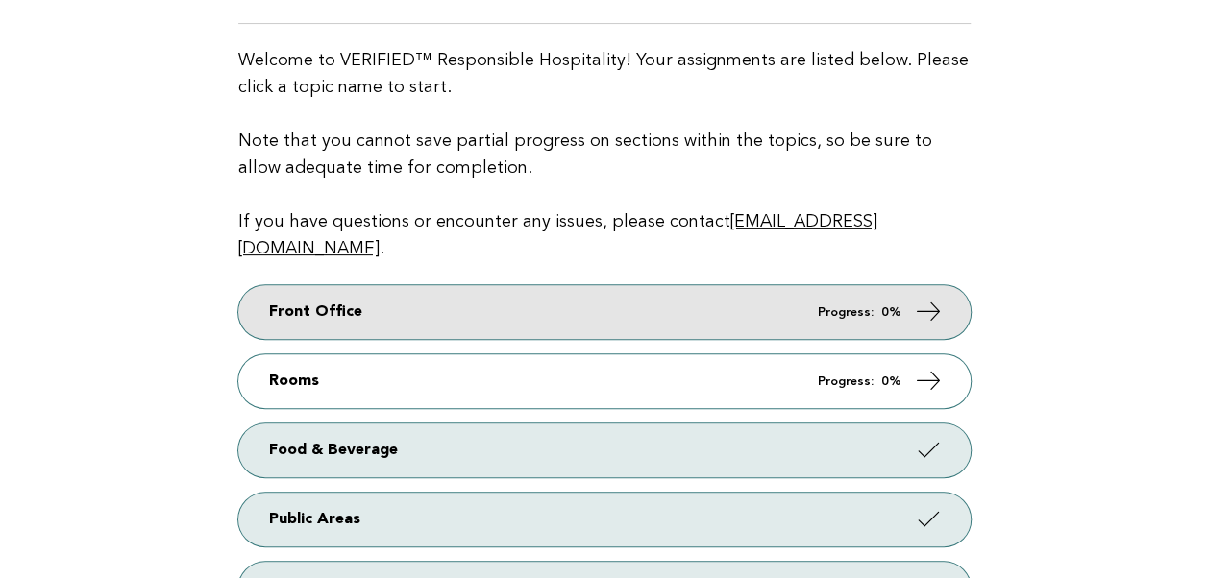
click at [832, 306] on em "Progress:" at bounding box center [846, 312] width 56 height 12
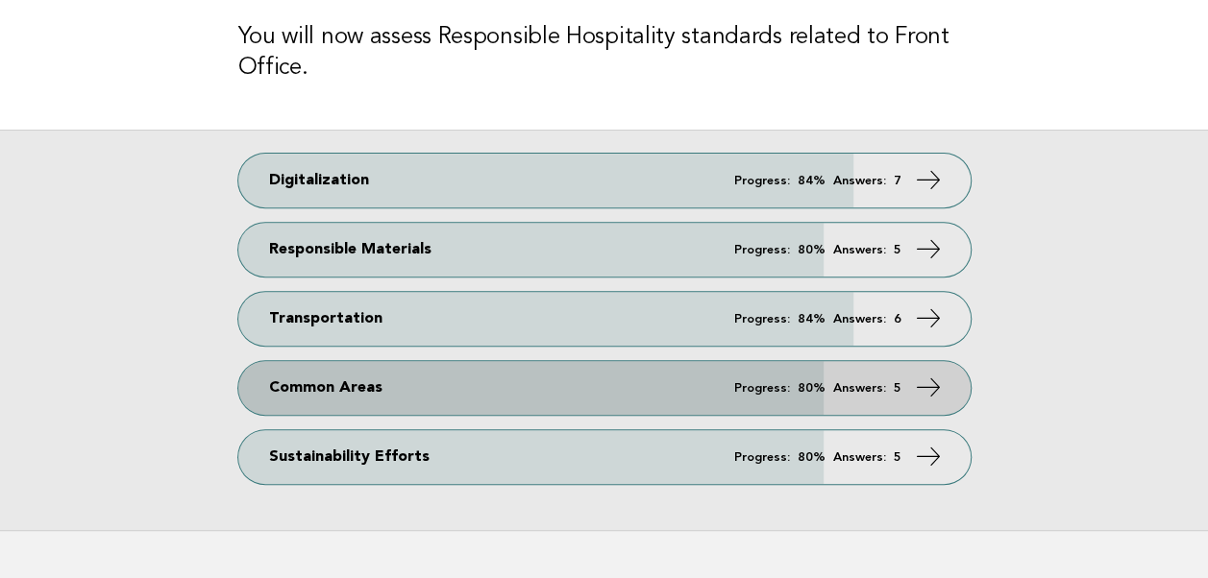
scroll to position [288, 0]
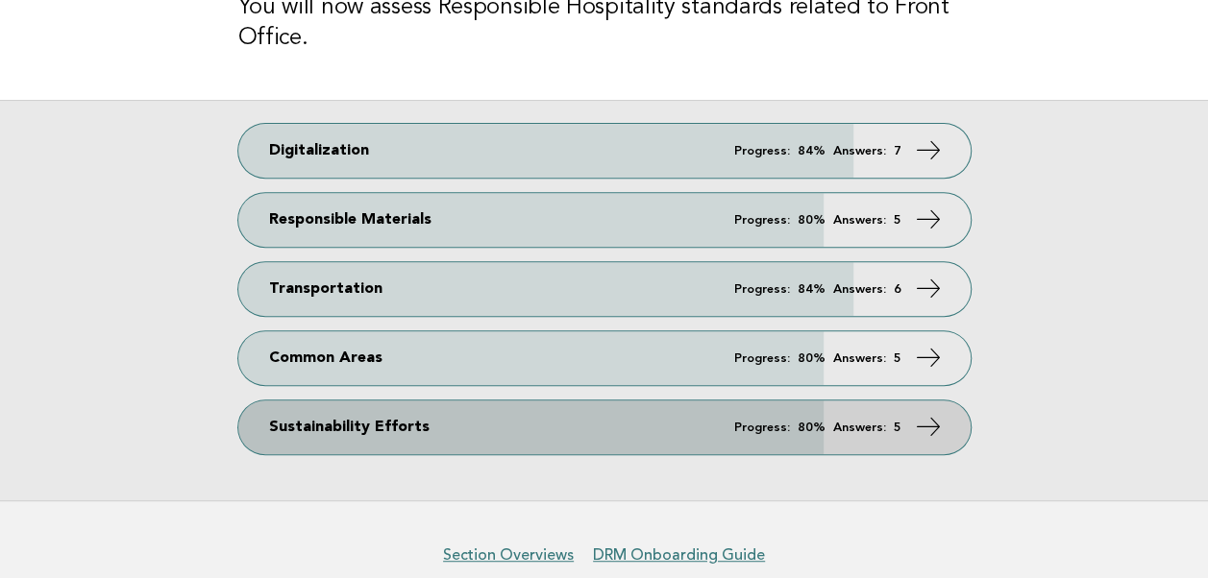
click at [344, 427] on link "Sustainability Efforts Progress: 80% Answers: 5" at bounding box center [604, 428] width 732 height 54
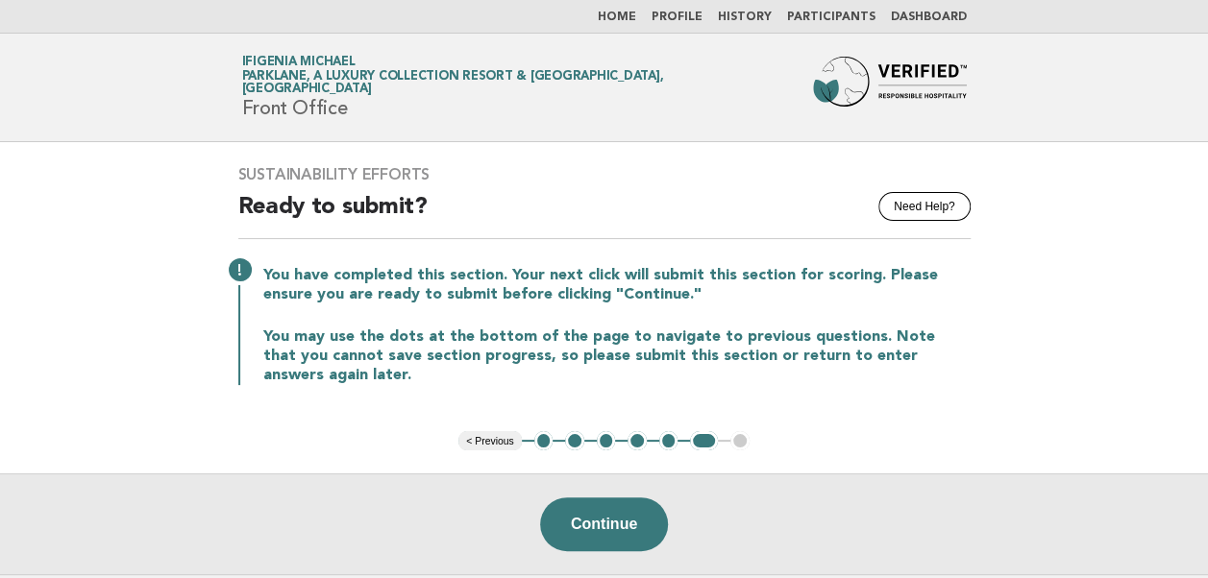
click at [484, 442] on button "< Previous" at bounding box center [489, 440] width 62 height 19
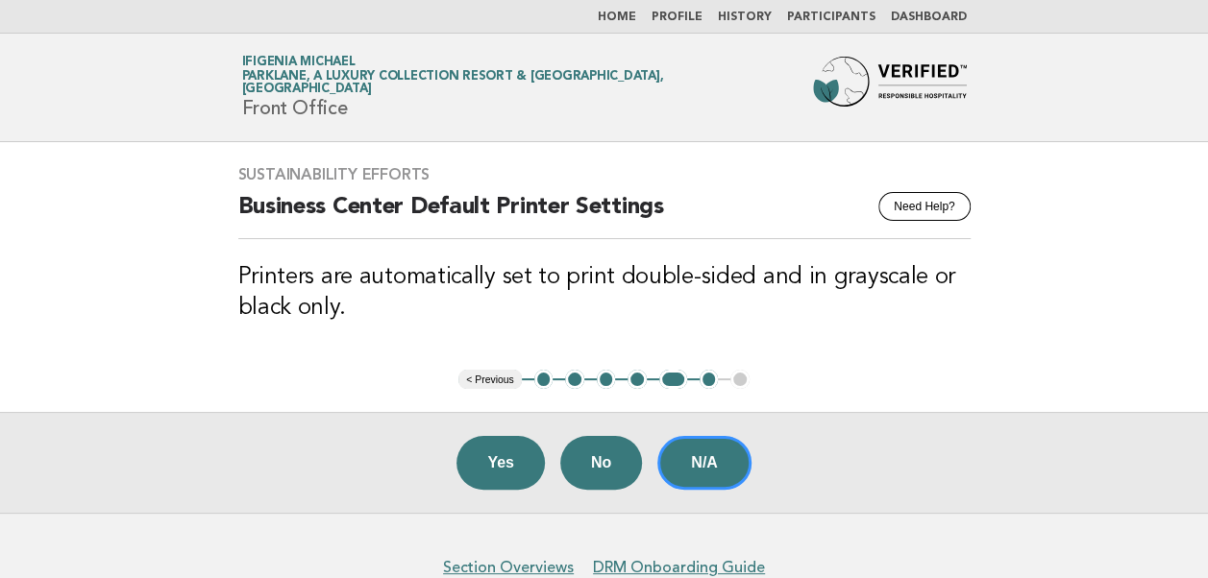
click at [497, 373] on button "< Previous" at bounding box center [489, 379] width 62 height 19
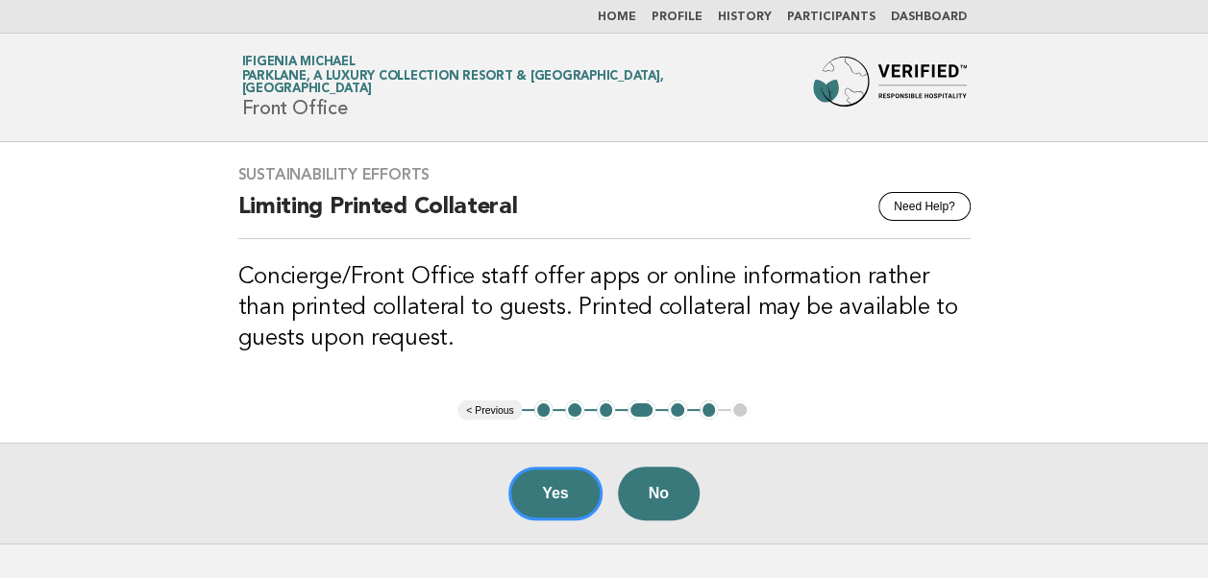
click at [482, 411] on button "< Previous" at bounding box center [489, 410] width 62 height 19
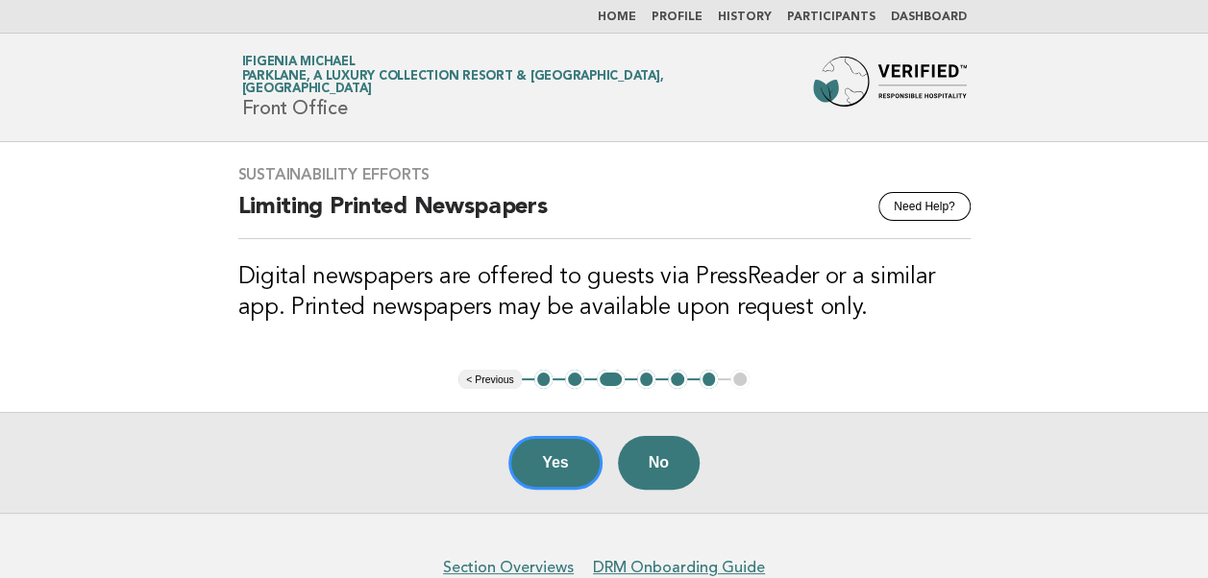
click at [497, 373] on button "< Previous" at bounding box center [489, 379] width 62 height 19
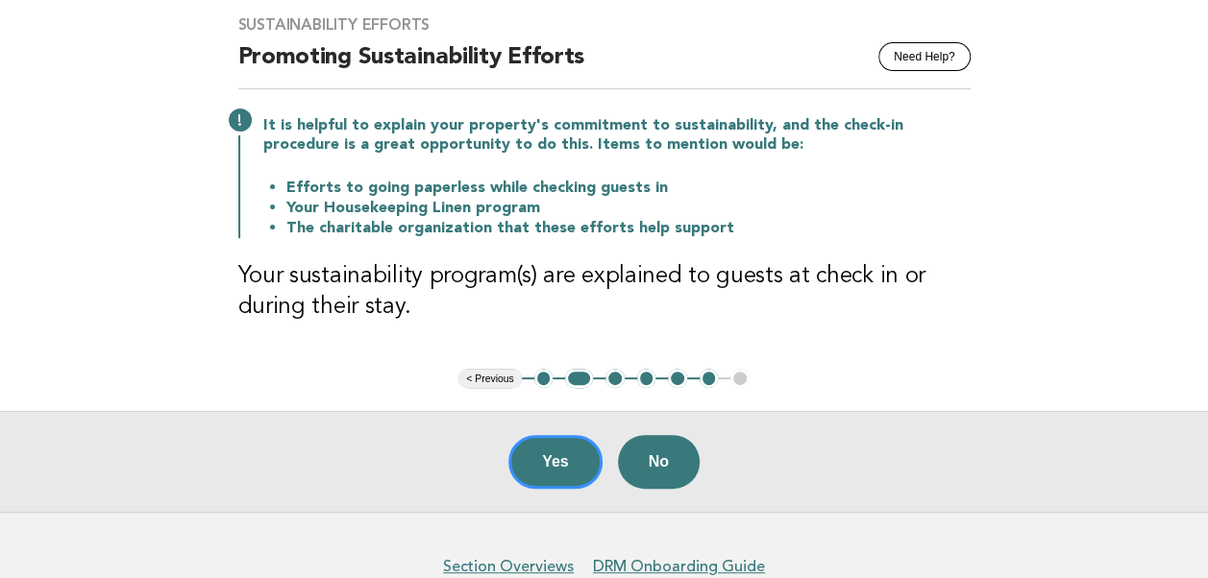
scroll to position [192, 0]
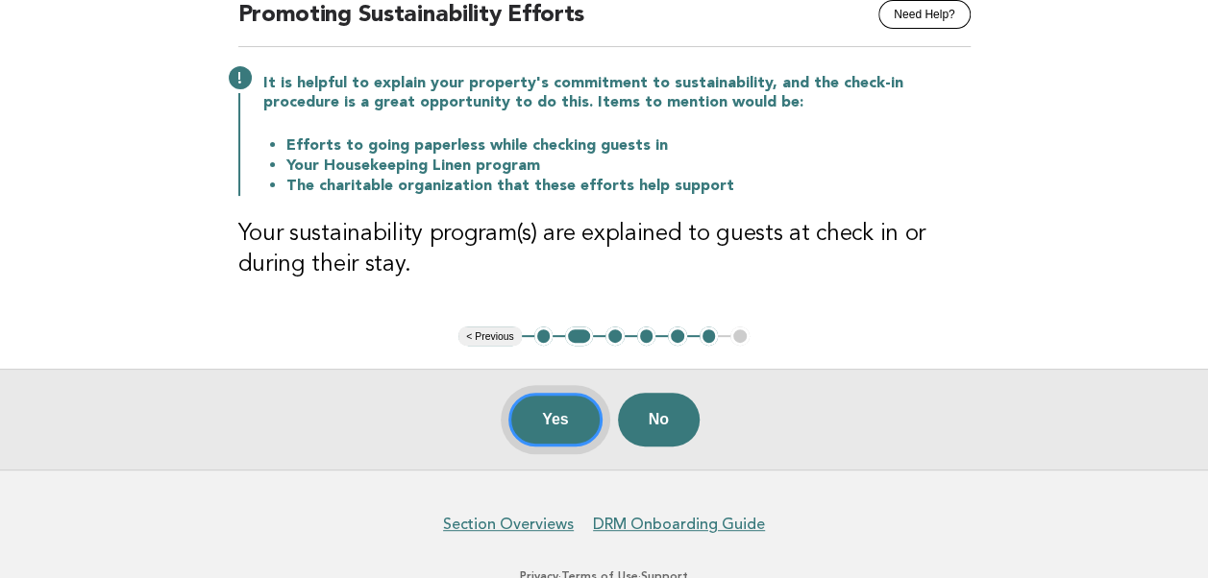
click at [562, 419] on button "Yes" at bounding box center [555, 420] width 94 height 54
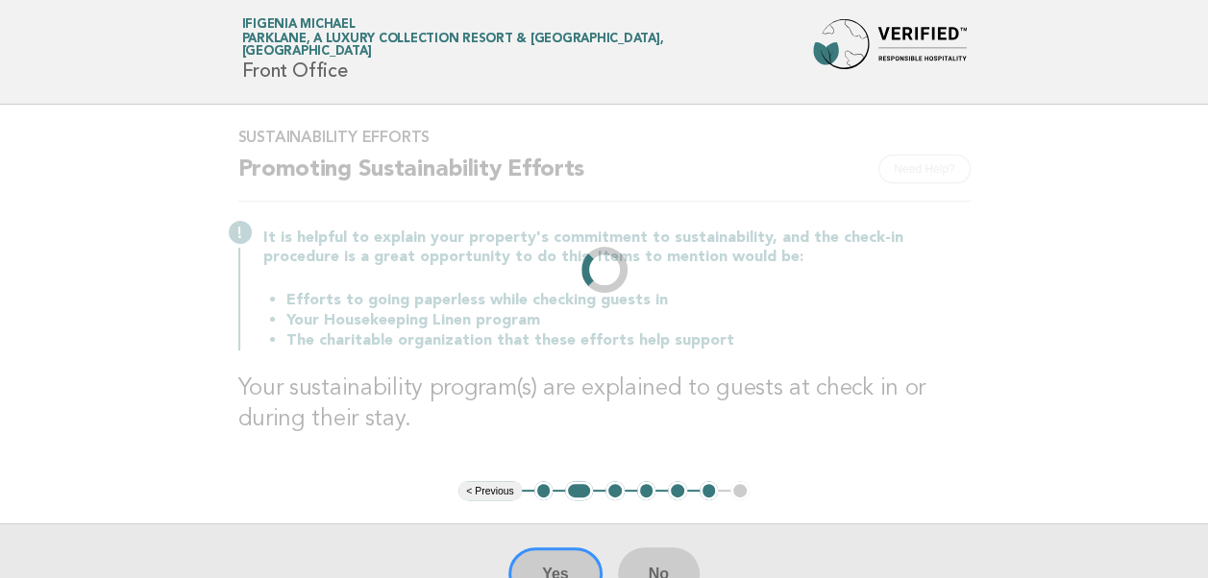
scroll to position [0, 0]
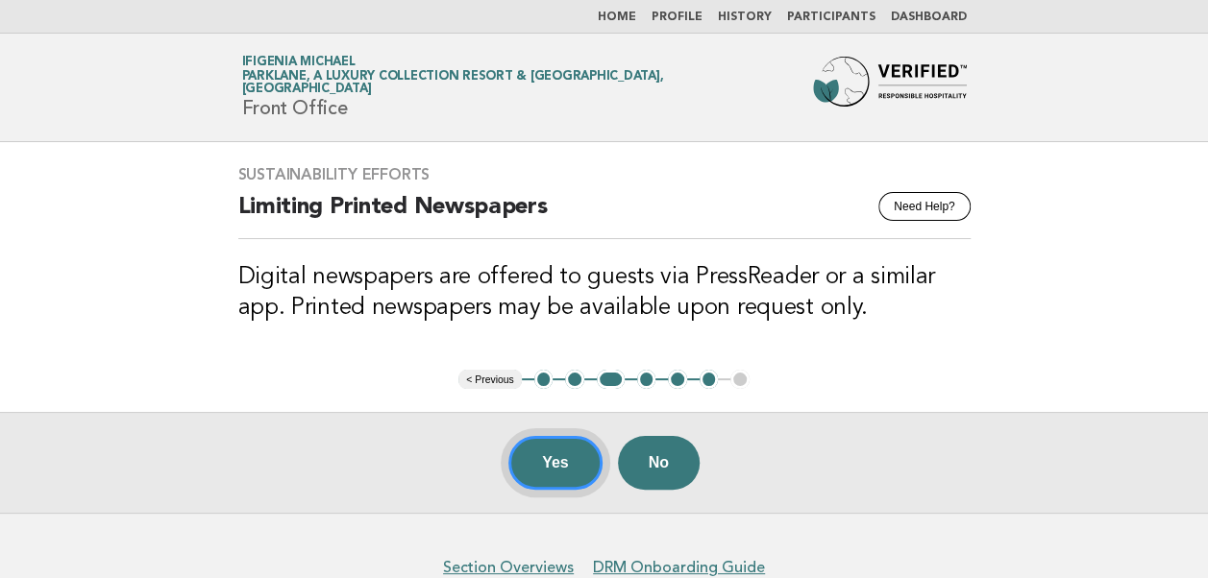
click at [561, 459] on button "Yes" at bounding box center [555, 463] width 94 height 54
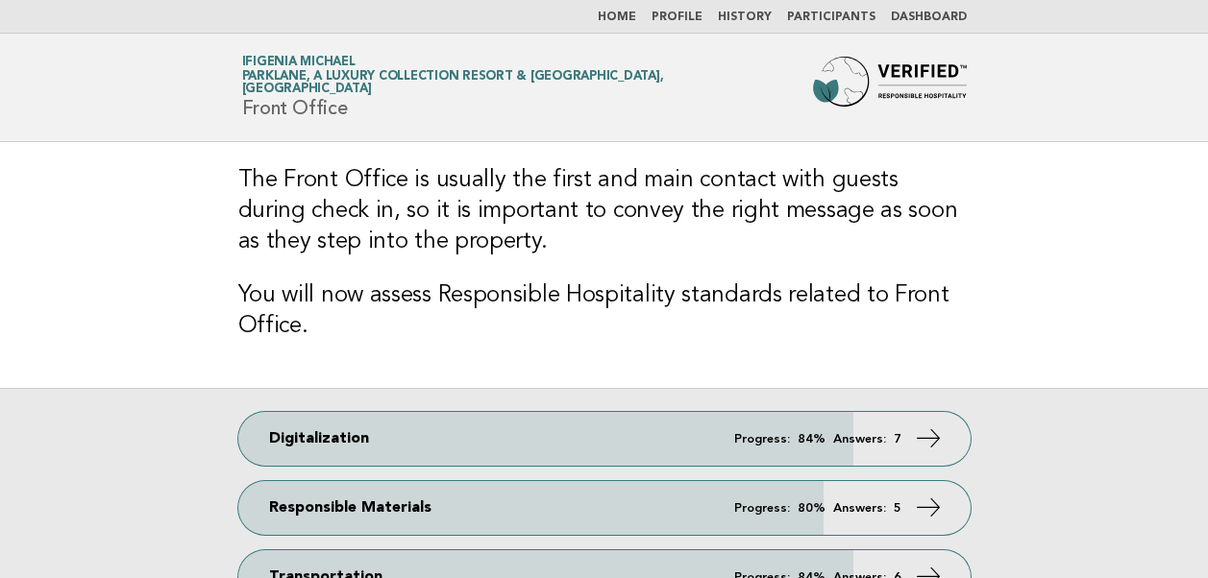
scroll to position [288, 0]
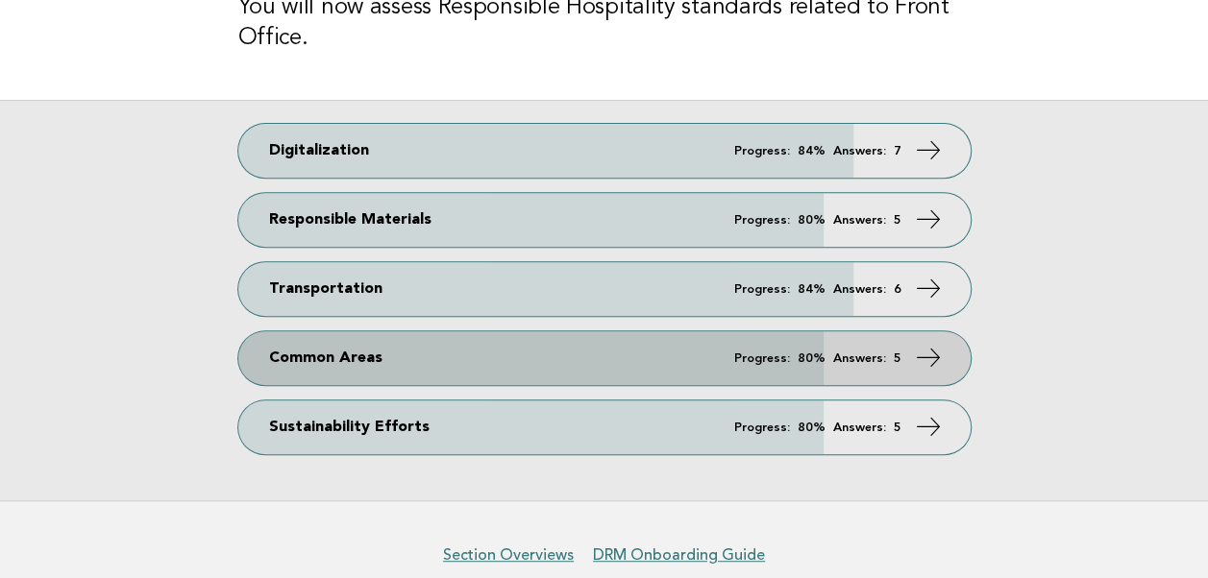
click at [380, 359] on link "Common Areas Progress: 80% Answers: 5" at bounding box center [604, 358] width 732 height 54
click at [361, 355] on link "Common Areas Progress: 80% Answers: 5" at bounding box center [604, 358] width 732 height 54
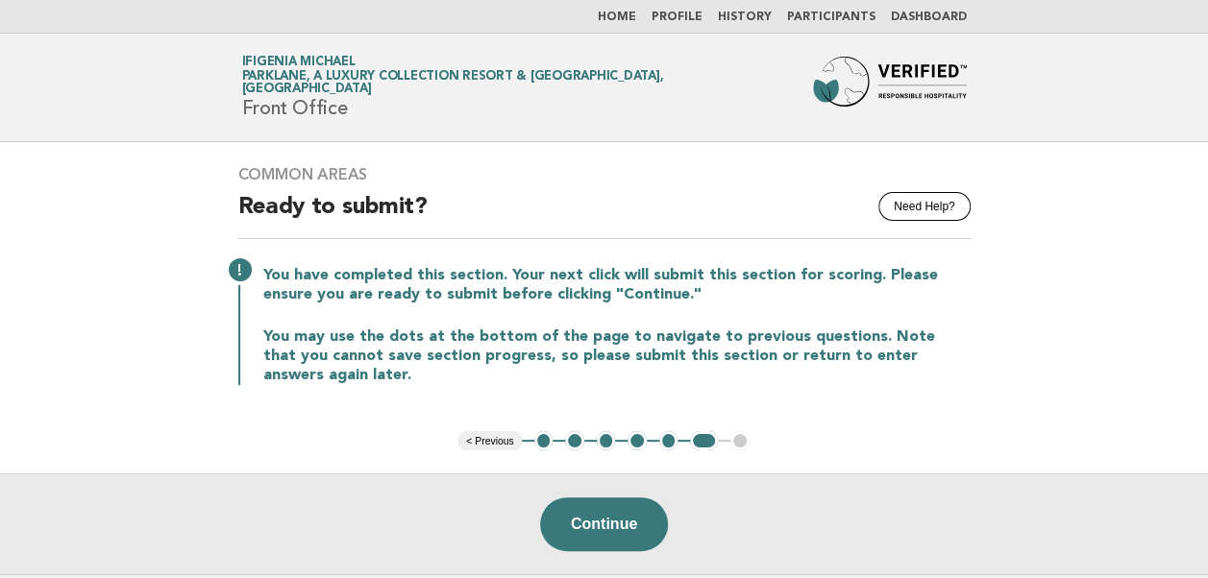
click at [490, 440] on button "< Previous" at bounding box center [489, 440] width 62 height 19
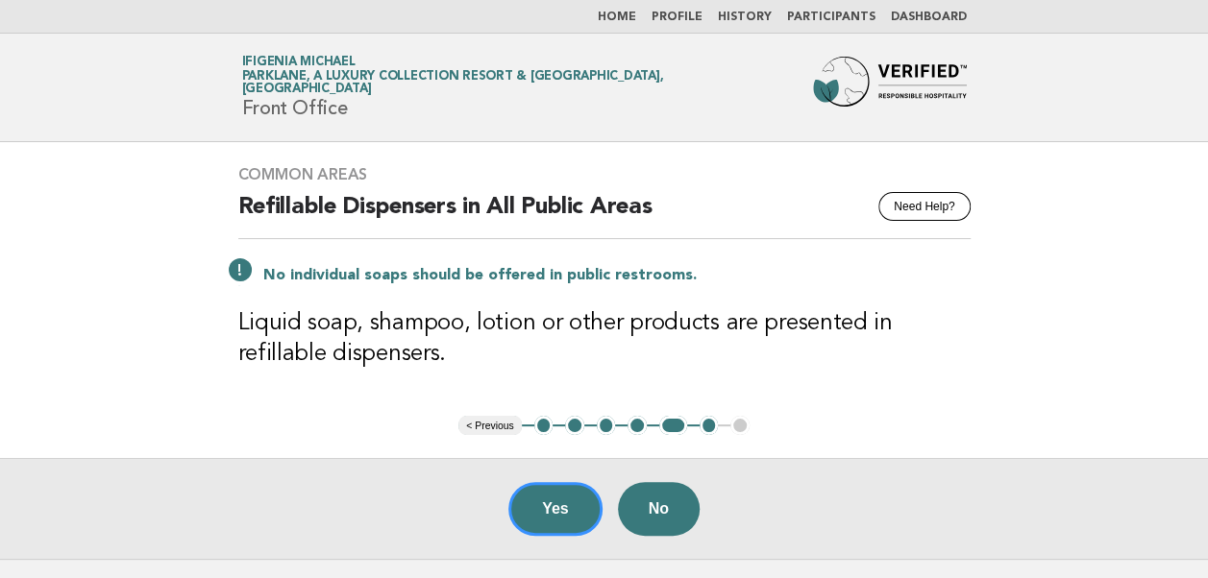
click at [485, 421] on button "< Previous" at bounding box center [489, 425] width 62 height 19
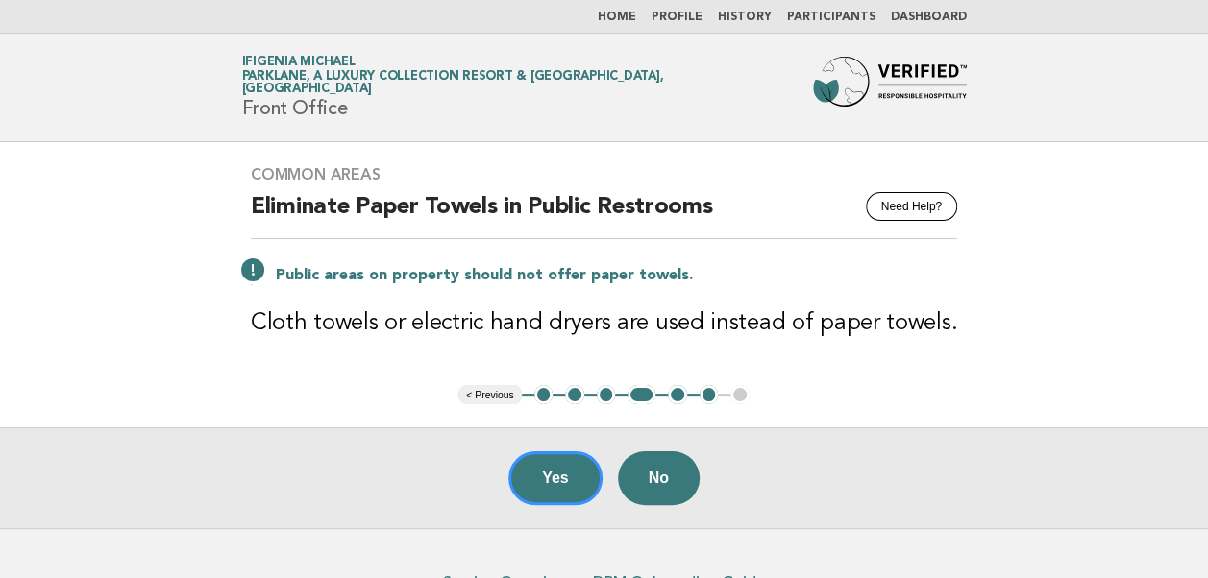
click at [498, 395] on button "< Previous" at bounding box center [489, 394] width 62 height 19
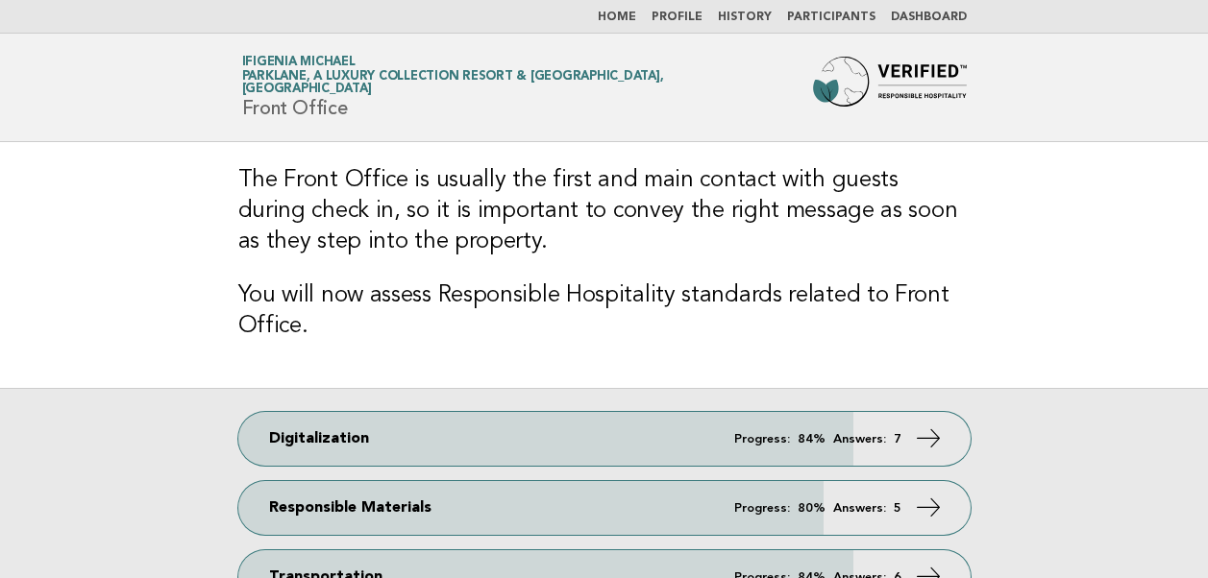
scroll to position [288, 0]
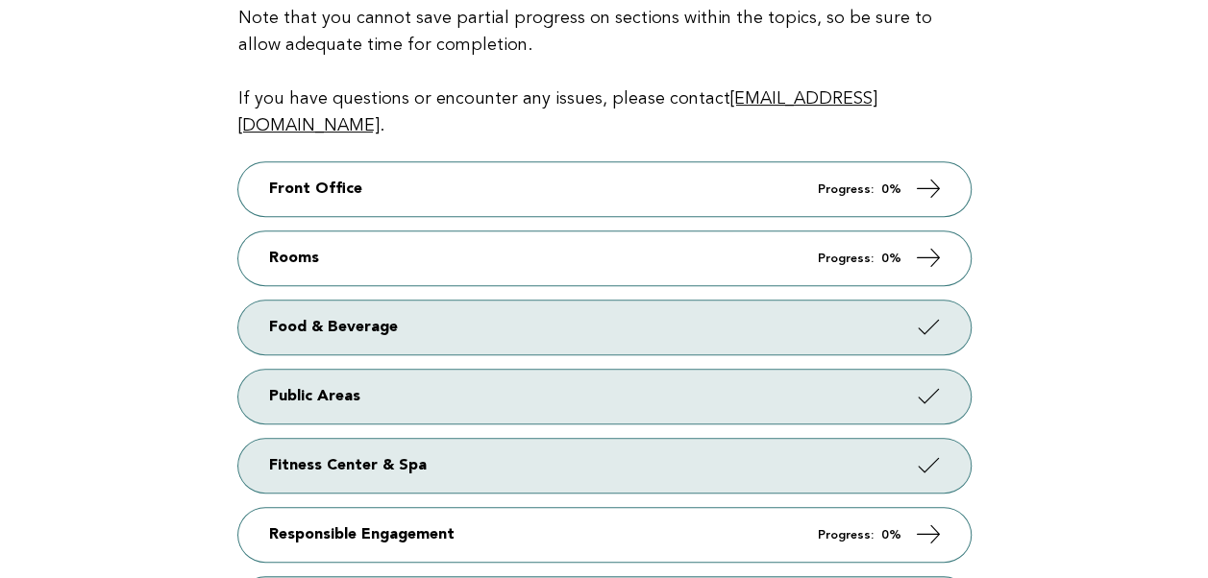
scroll to position [573, 0]
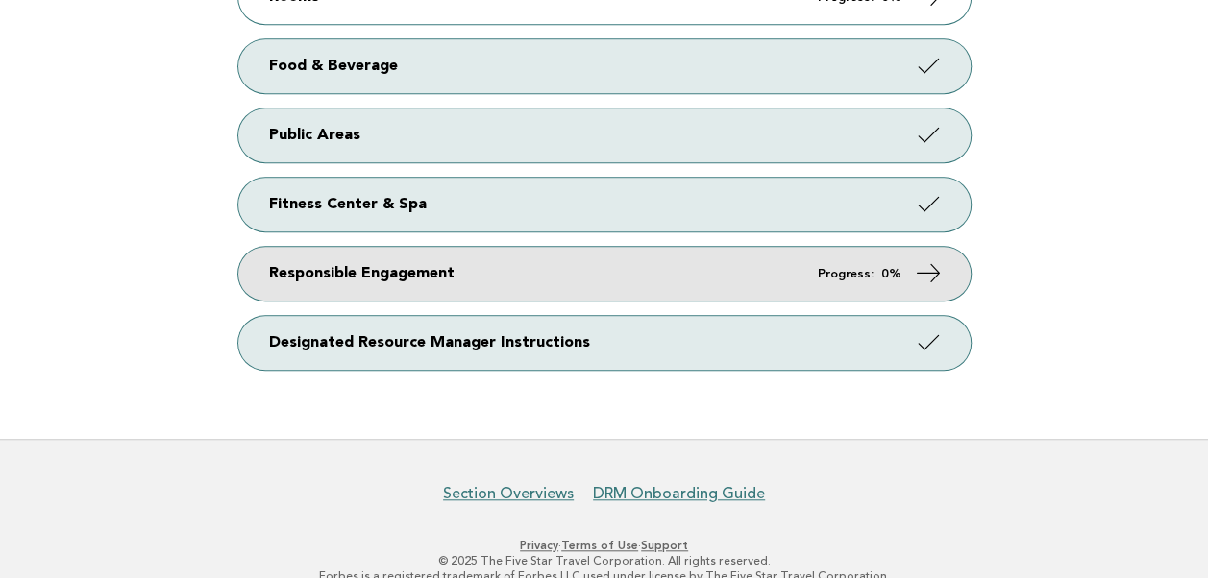
click at [430, 248] on link "Responsible Engagement Progress: 0%" at bounding box center [604, 274] width 732 height 54
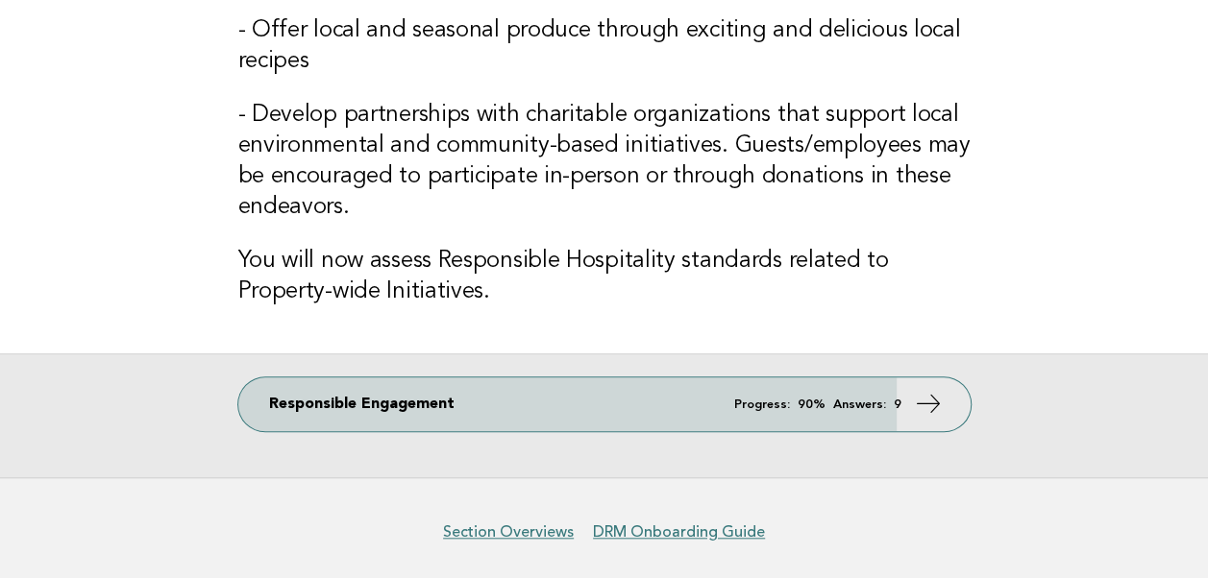
scroll to position [669, 0]
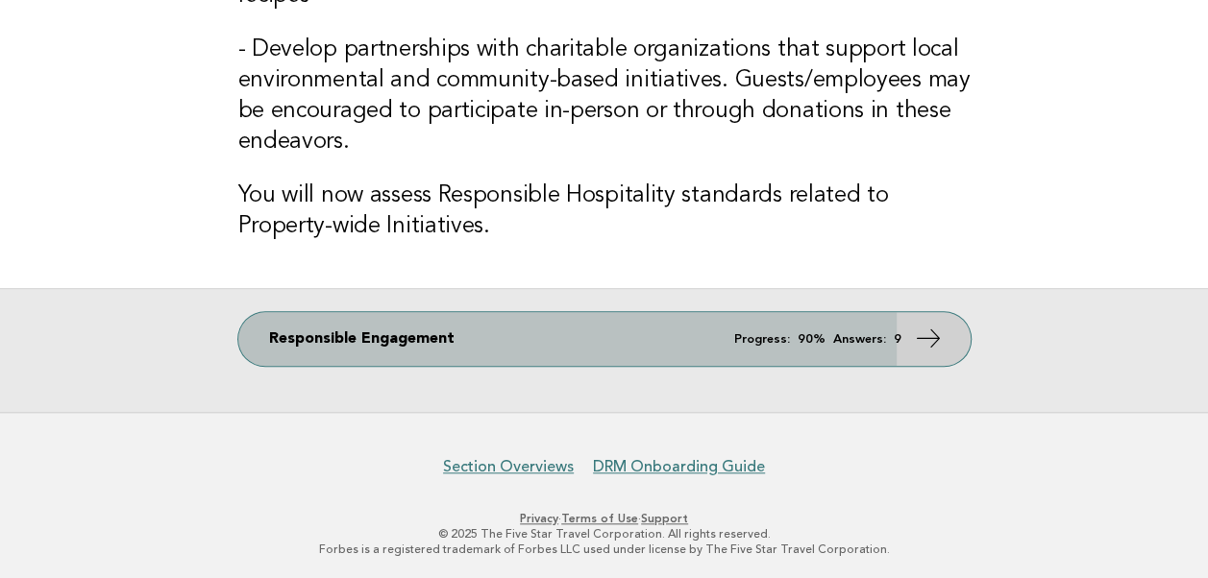
click at [305, 336] on link "Responsible Engagement Progress: 90% Answers: 9" at bounding box center [604, 339] width 732 height 54
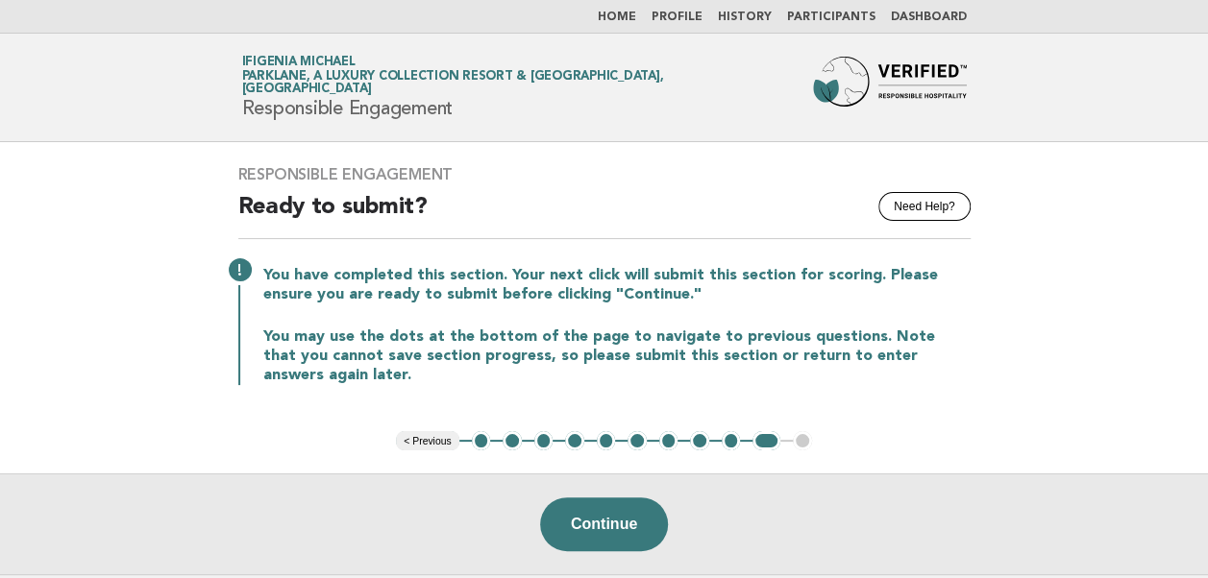
click at [434, 435] on button "< Previous" at bounding box center [427, 440] width 62 height 19
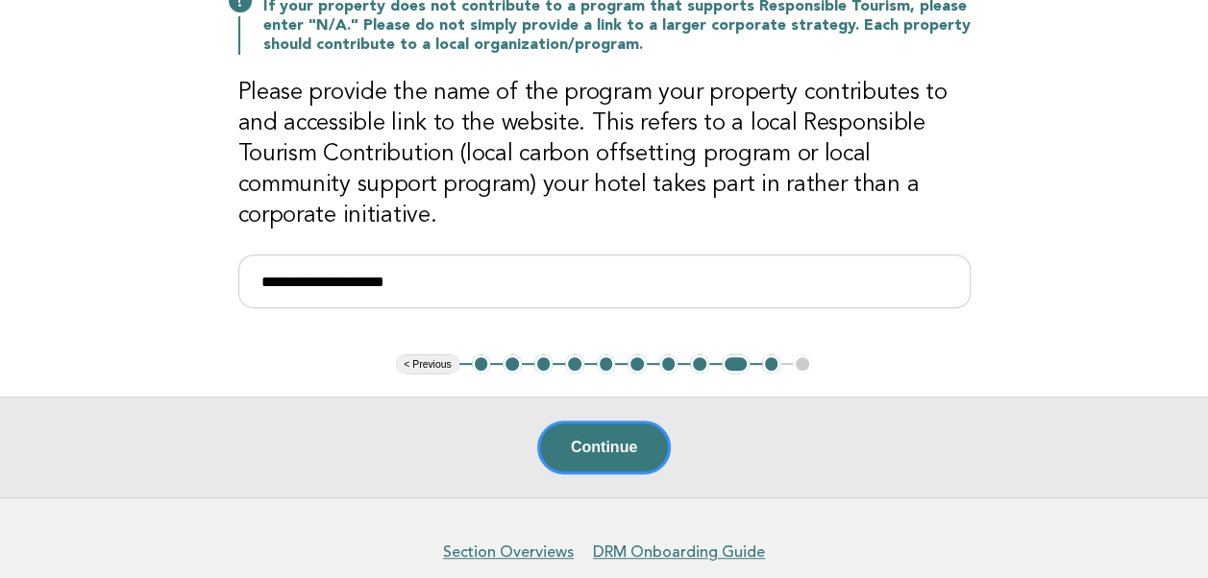
scroll to position [354, 0]
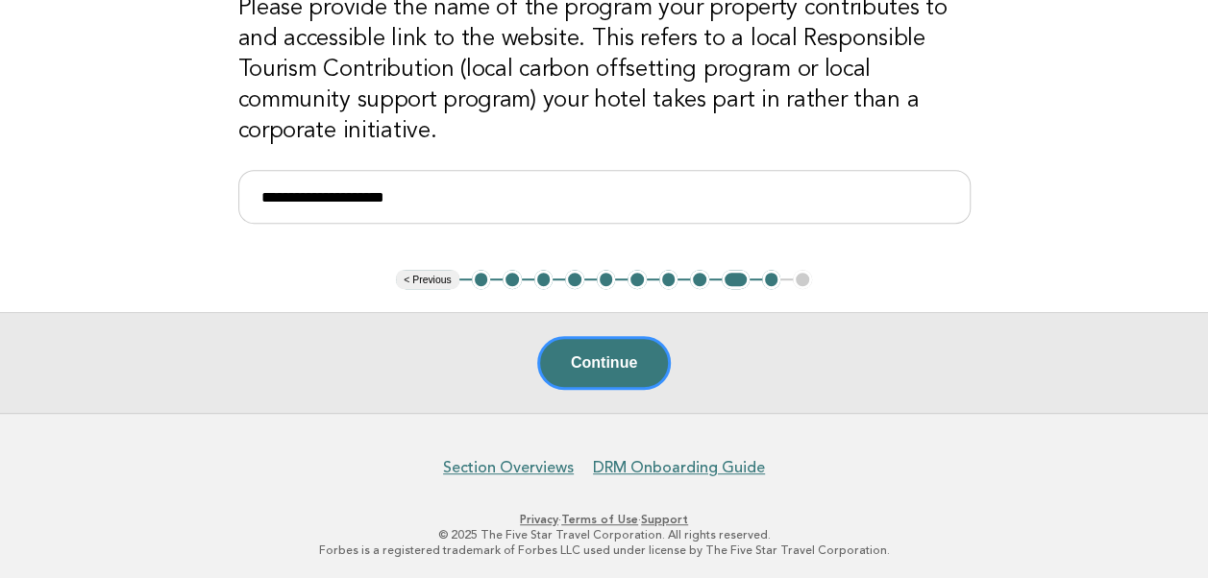
click at [437, 275] on button "< Previous" at bounding box center [427, 279] width 62 height 19
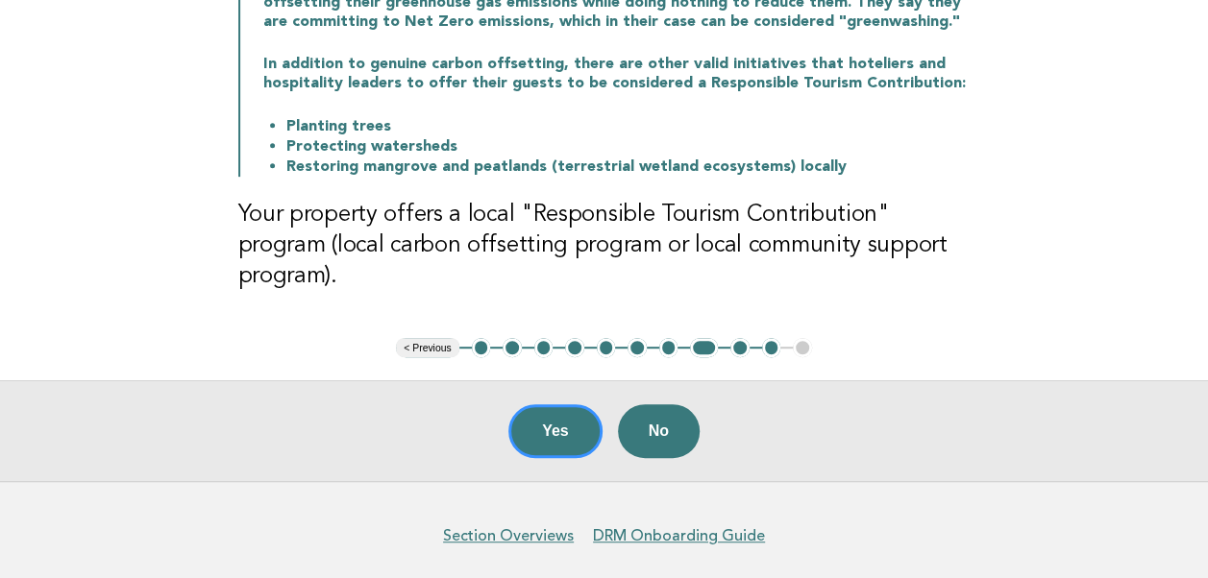
click at [437, 338] on button "< Previous" at bounding box center [427, 347] width 62 height 19
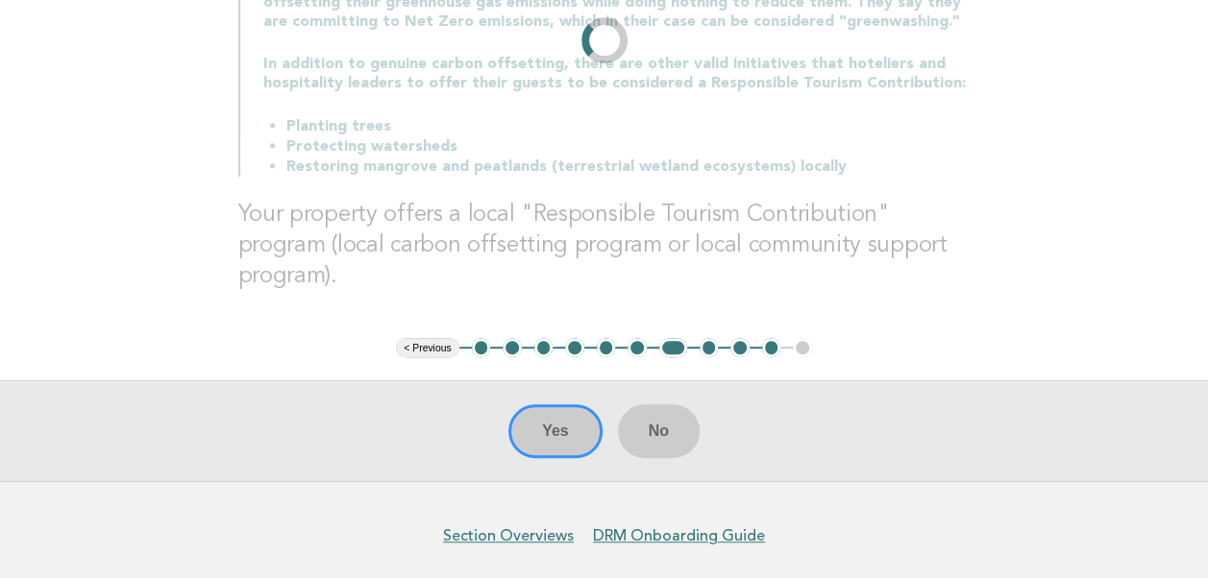
scroll to position [222, 0]
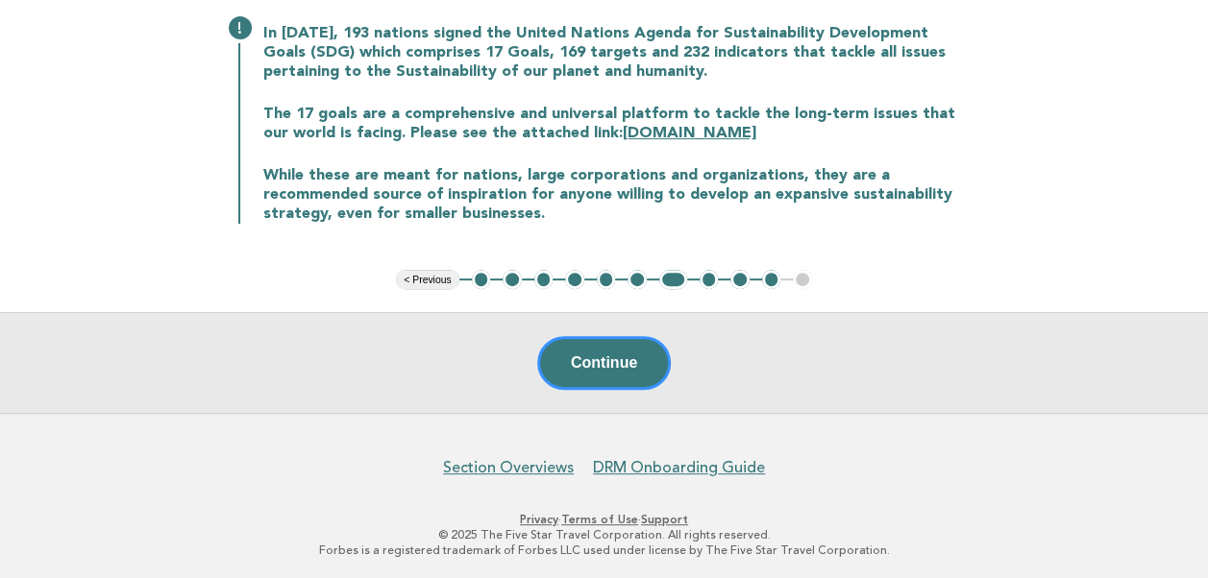
click at [427, 286] on button "< Previous" at bounding box center [427, 279] width 62 height 19
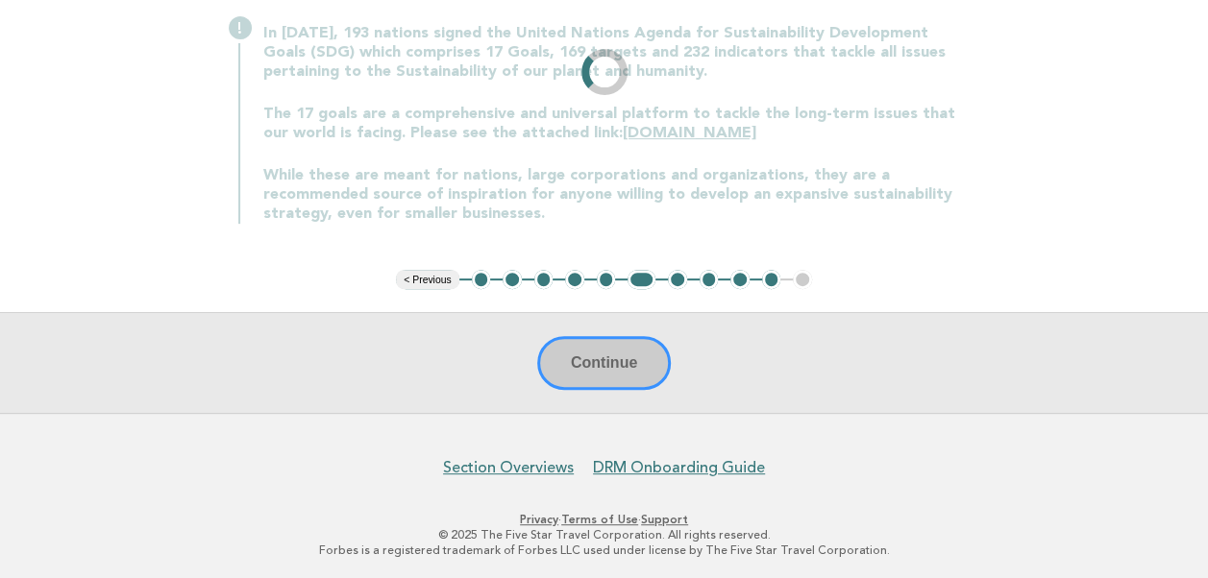
scroll to position [242, 0]
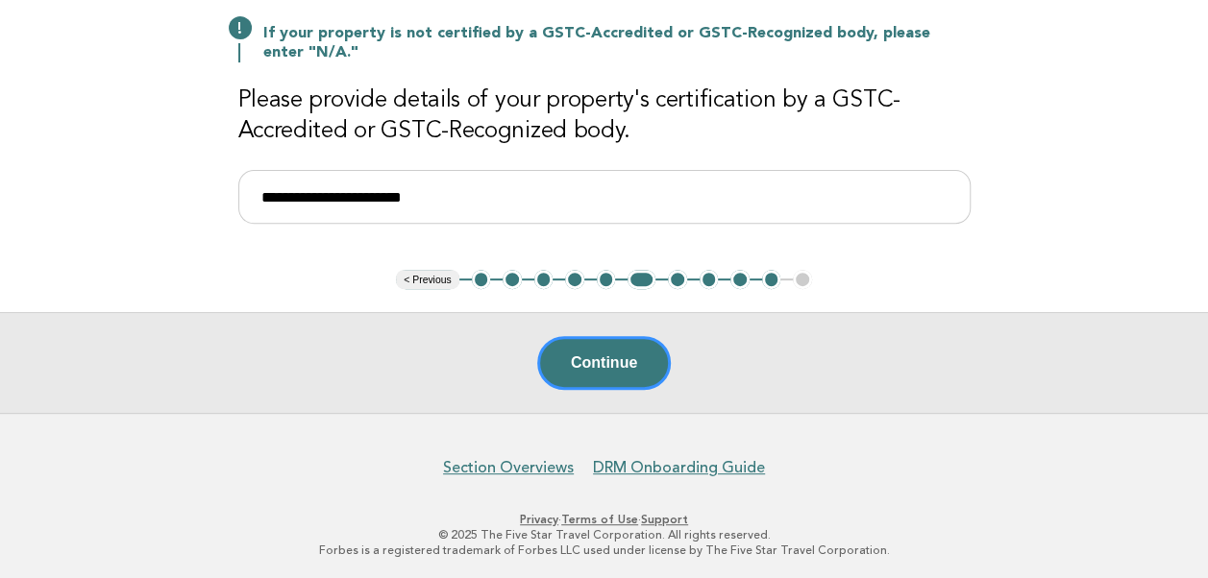
click at [428, 277] on button "< Previous" at bounding box center [427, 279] width 62 height 19
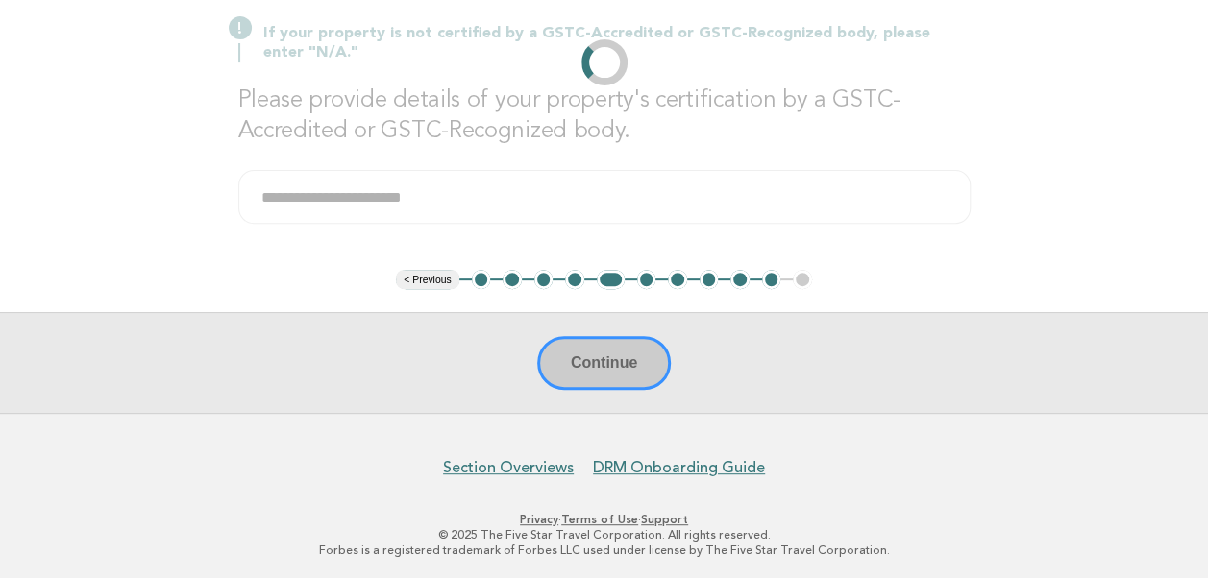
scroll to position [317, 0]
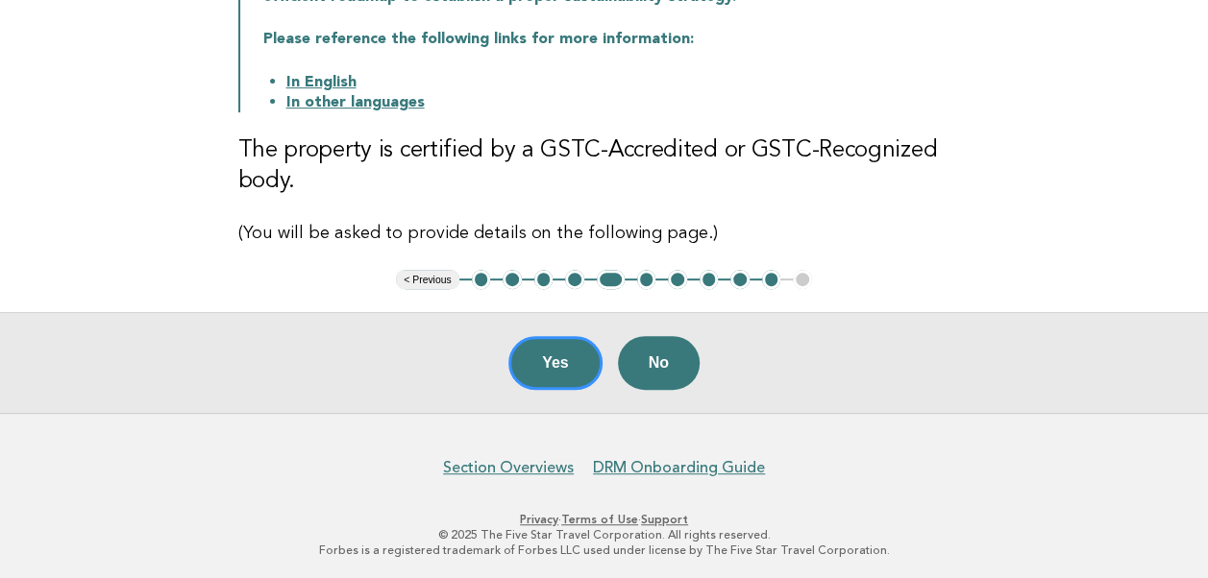
click at [428, 277] on button "< Previous" at bounding box center [427, 279] width 62 height 19
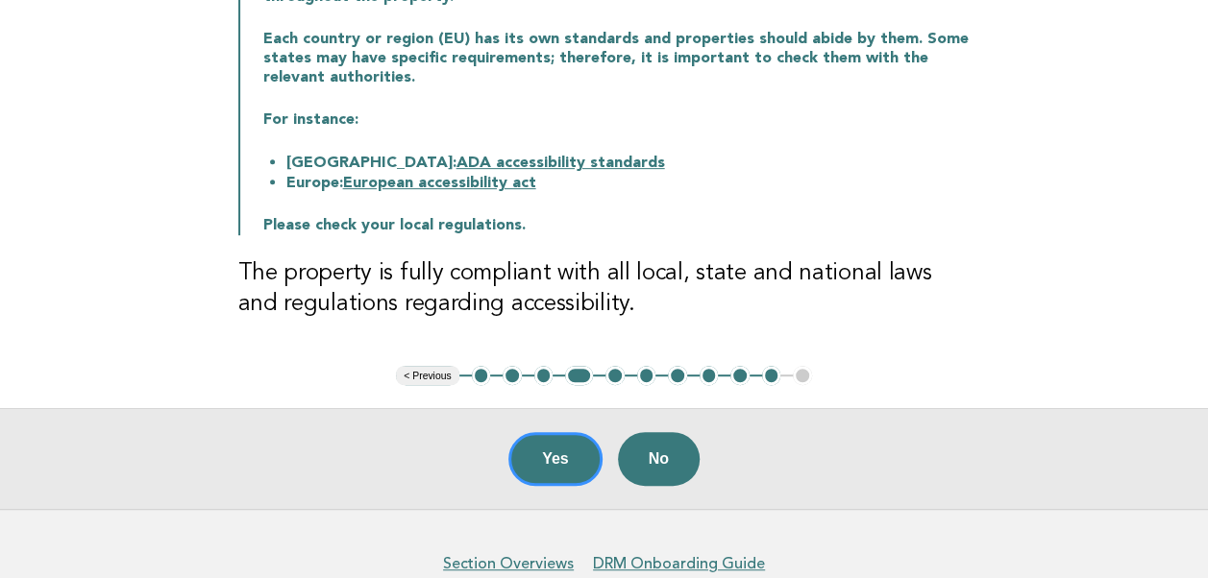
scroll to position [354, 0]
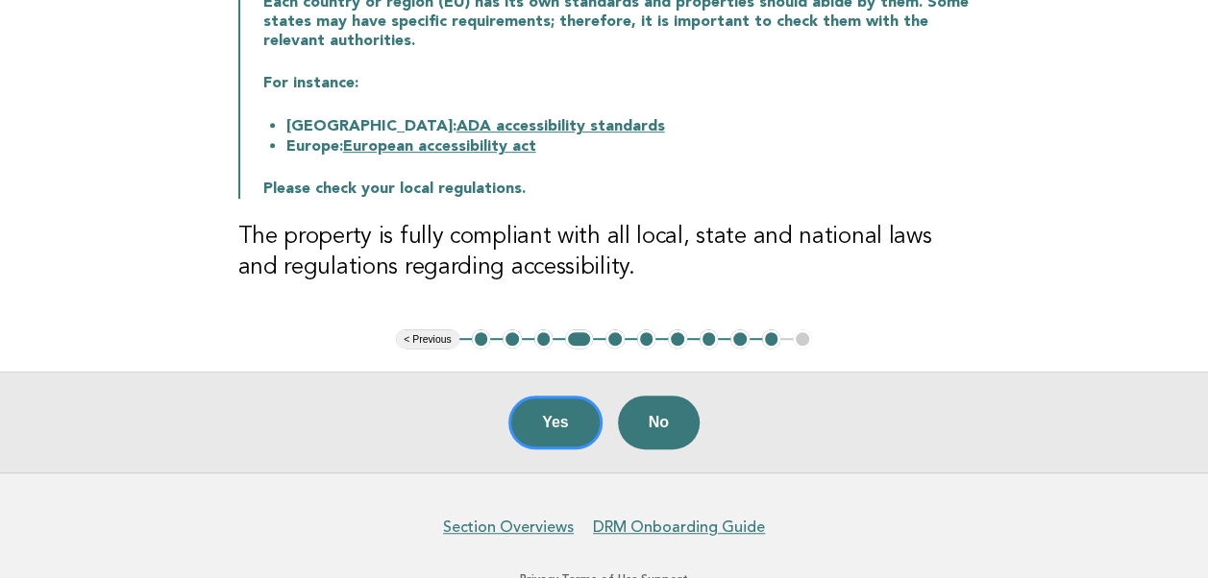
click at [428, 277] on h3 "The property is fully compliant with all local, state and national laws and reg…" at bounding box center [604, 252] width 732 height 61
click at [427, 335] on button "< Previous" at bounding box center [427, 339] width 62 height 19
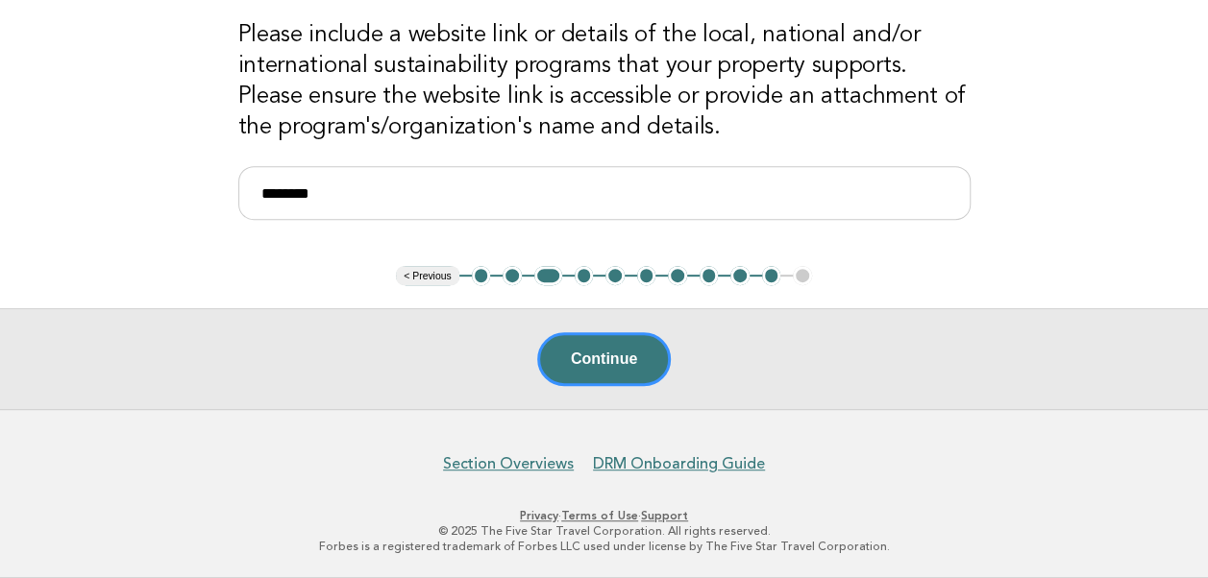
scroll to position [315, 0]
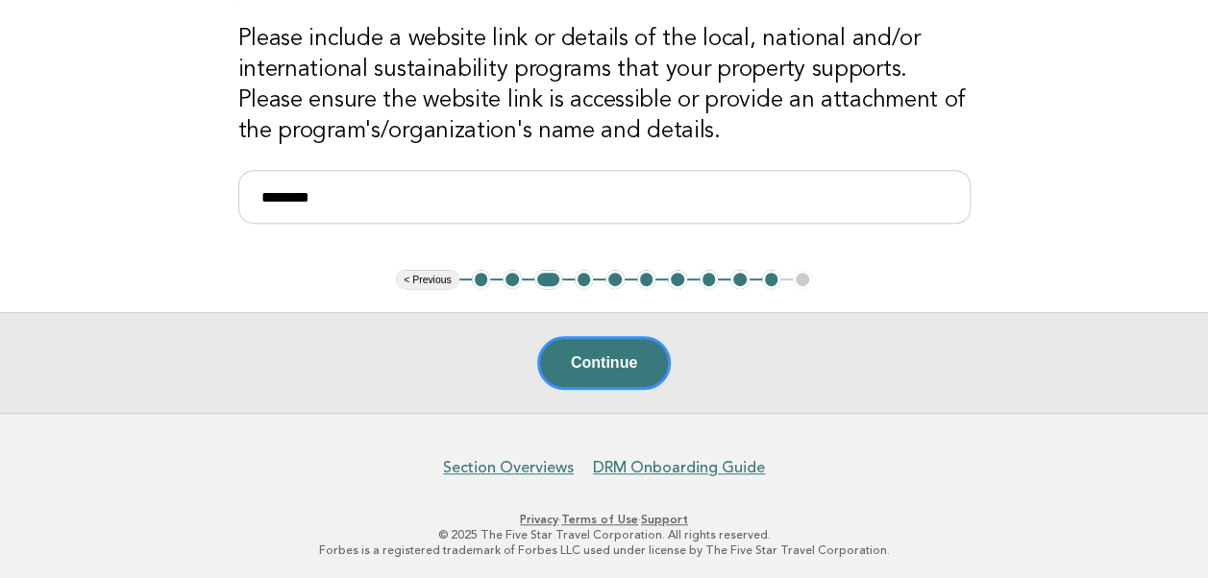
click at [452, 272] on button "< Previous" at bounding box center [427, 279] width 62 height 19
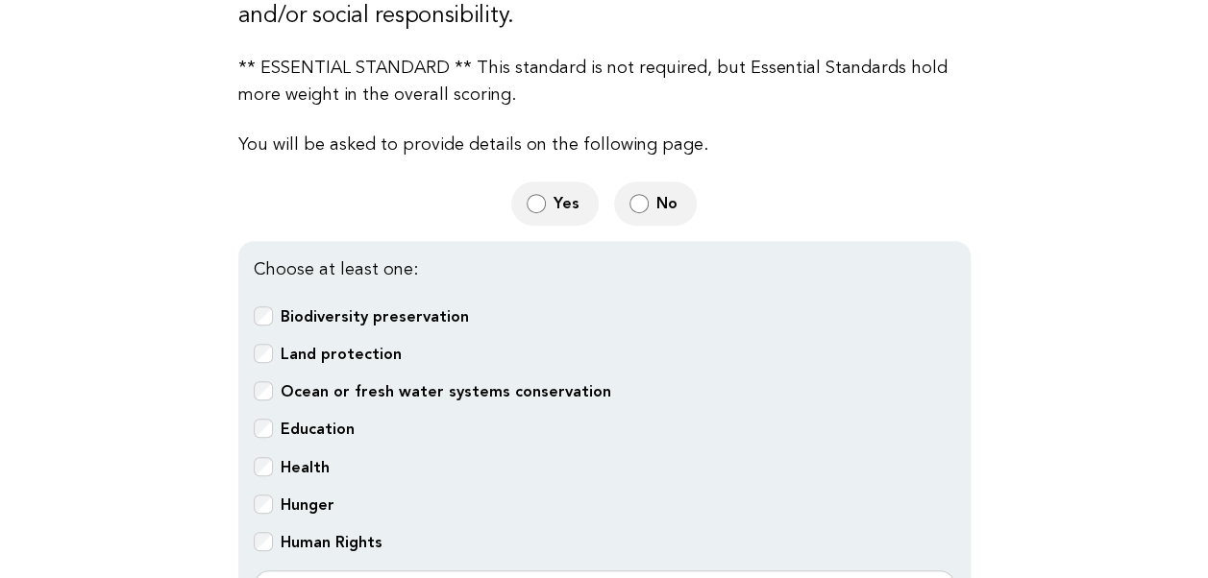
scroll to position [642, 0]
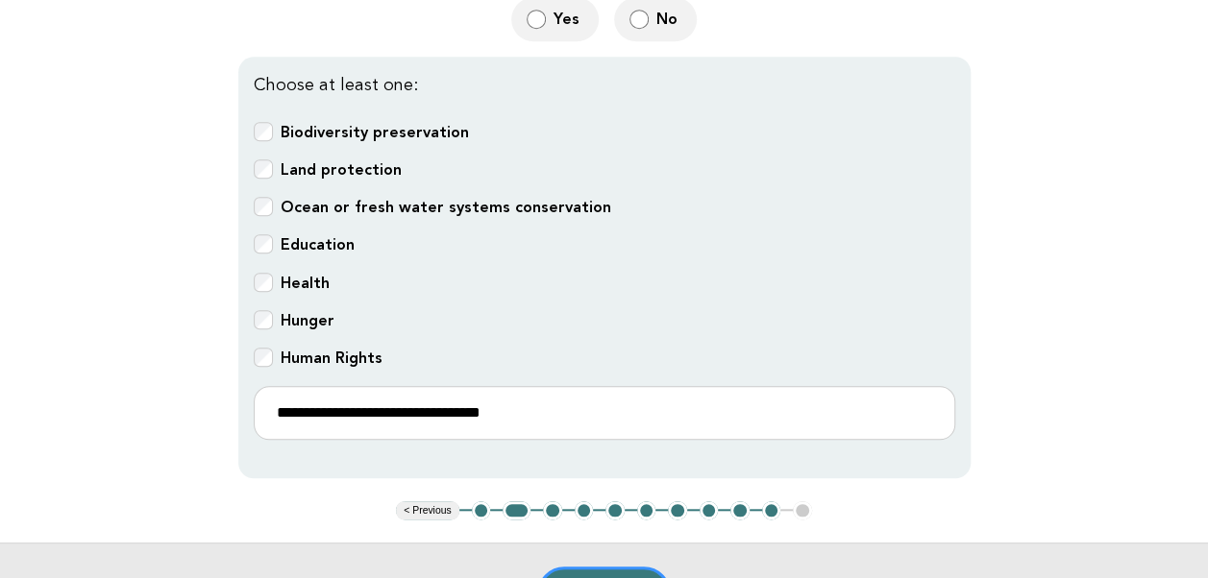
click at [423, 501] on button "< Previous" at bounding box center [427, 510] width 62 height 19
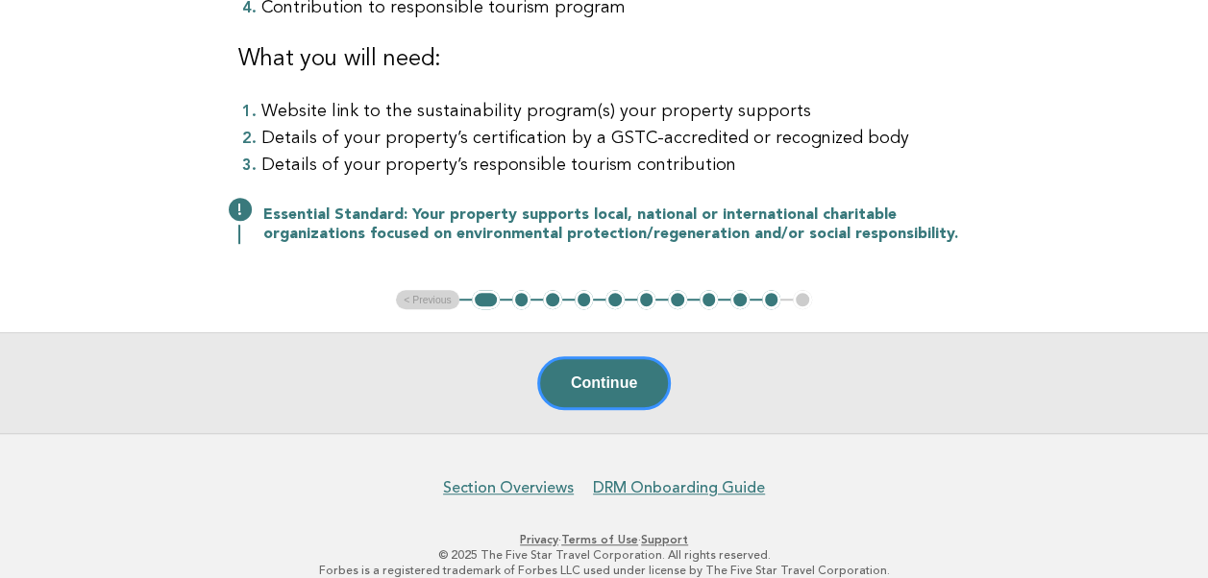
scroll to position [511, 0]
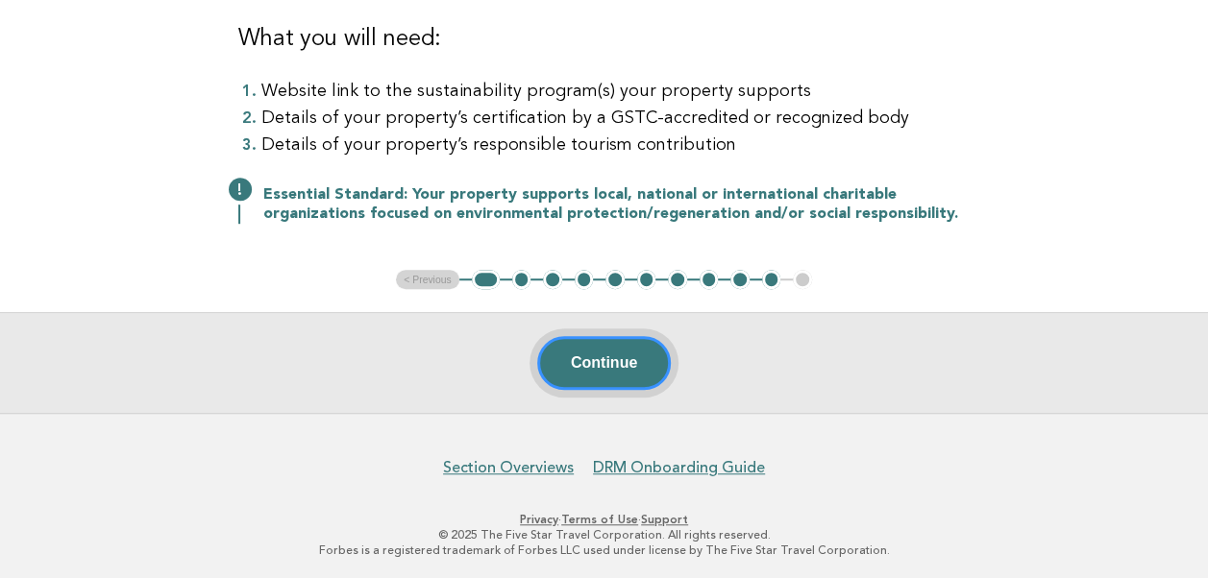
click at [626, 364] on button "Continue" at bounding box center [604, 363] width 134 height 54
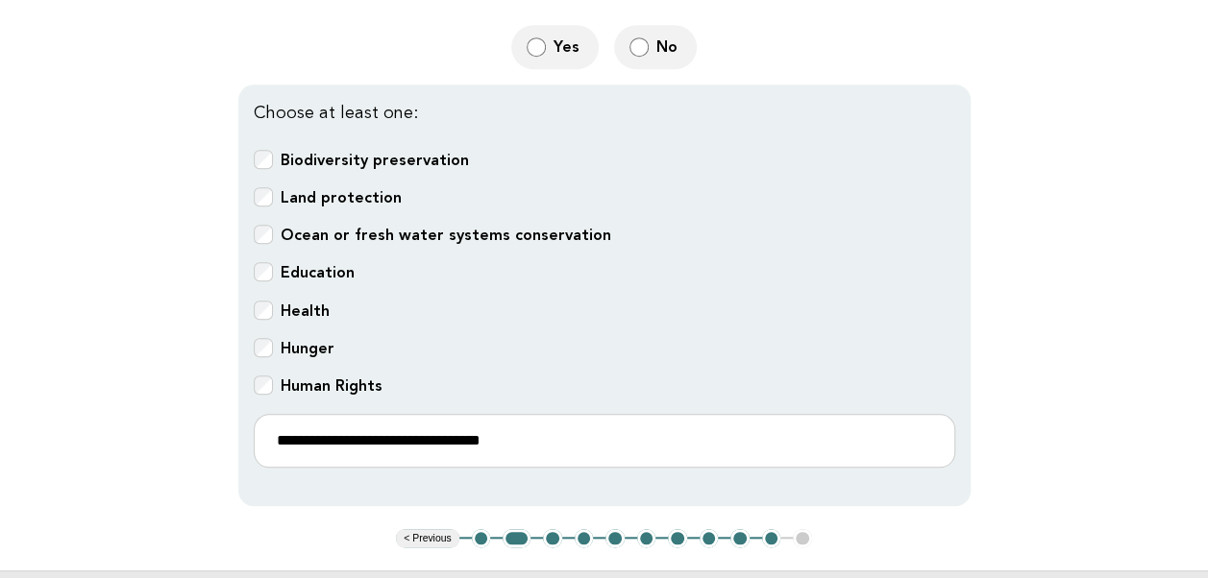
scroll to position [672, 0]
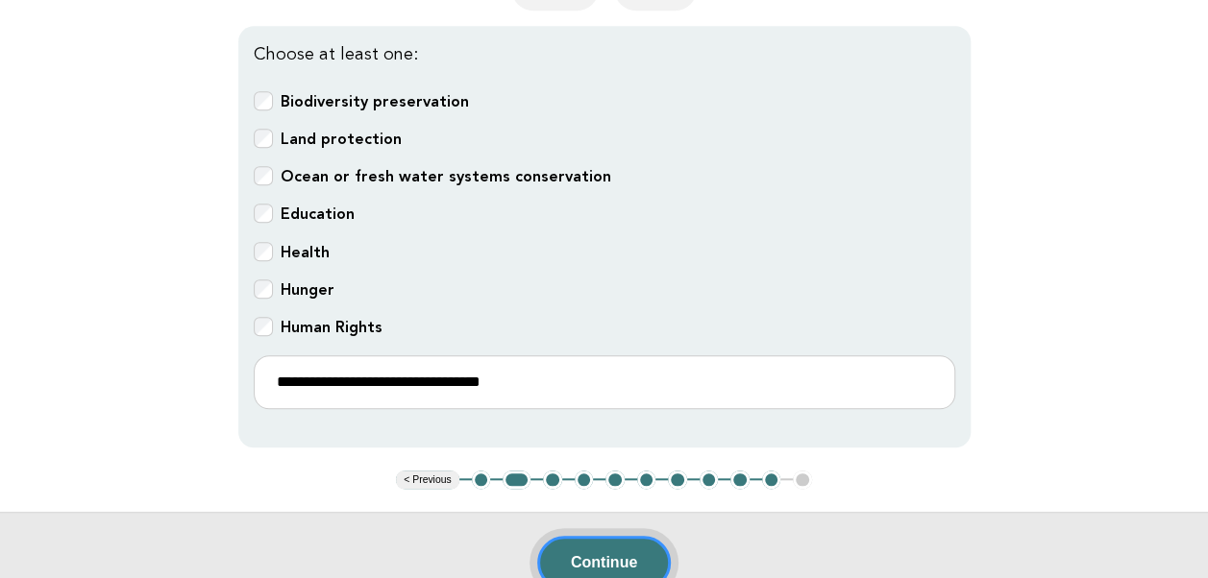
click at [578, 548] on button "Continue" at bounding box center [604, 563] width 134 height 54
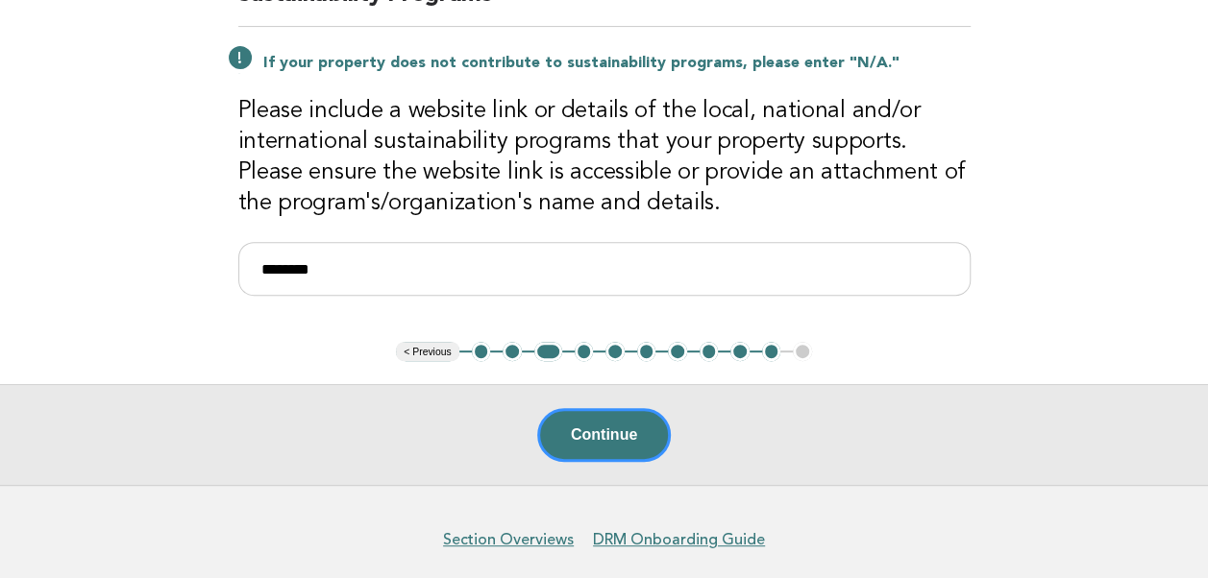
scroll to position [288, 0]
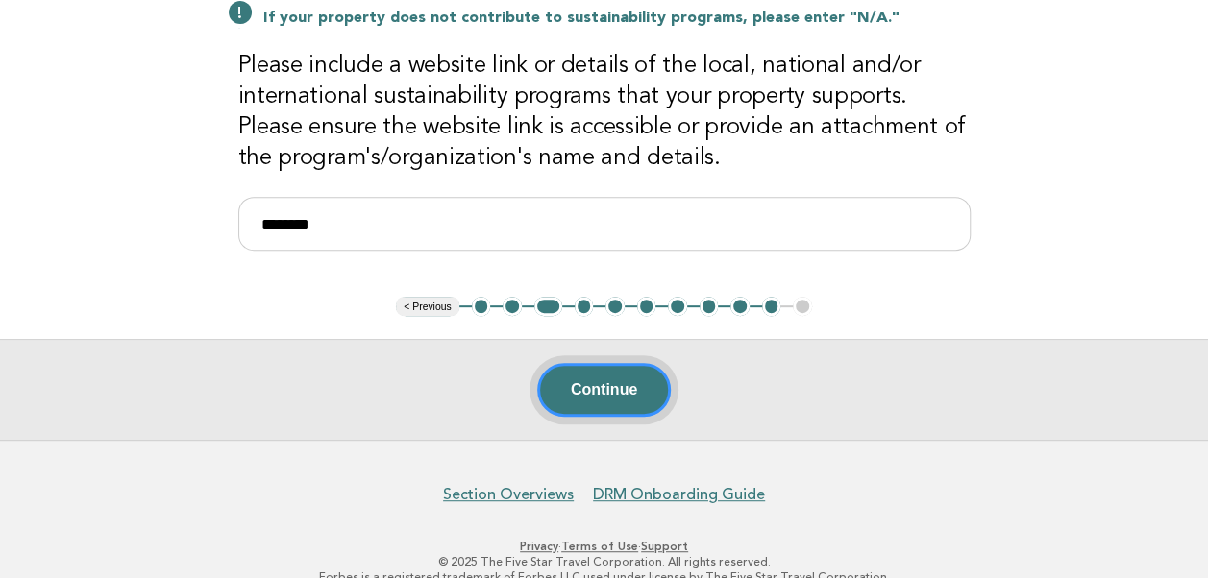
click at [621, 386] on button "Continue" at bounding box center [604, 390] width 134 height 54
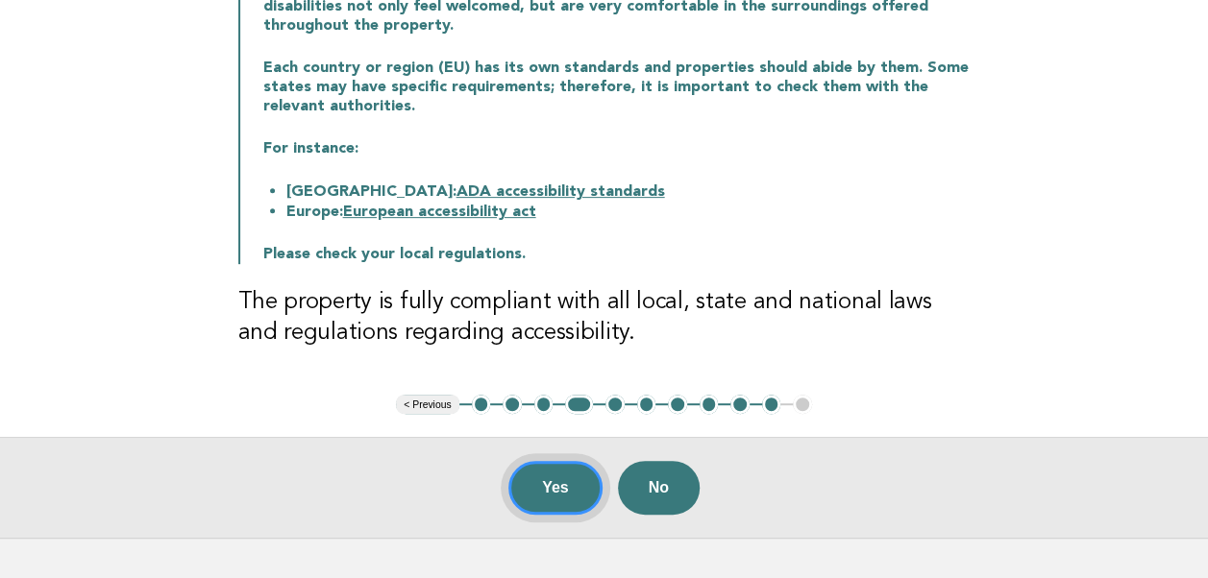
click at [555, 477] on button "Yes" at bounding box center [555, 488] width 94 height 54
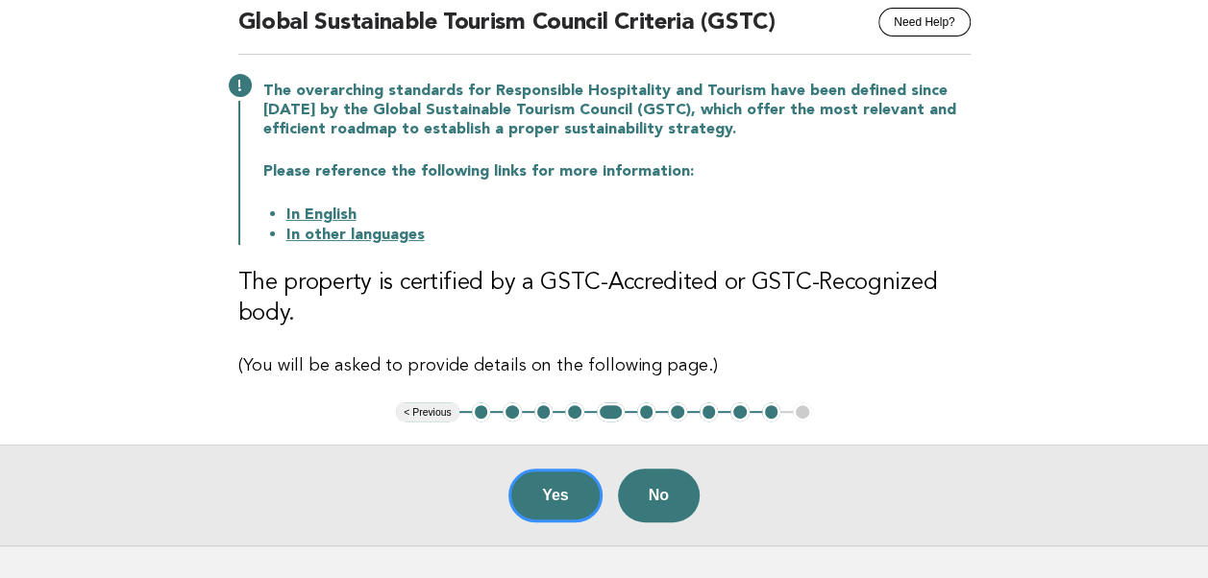
scroll to position [192, 0]
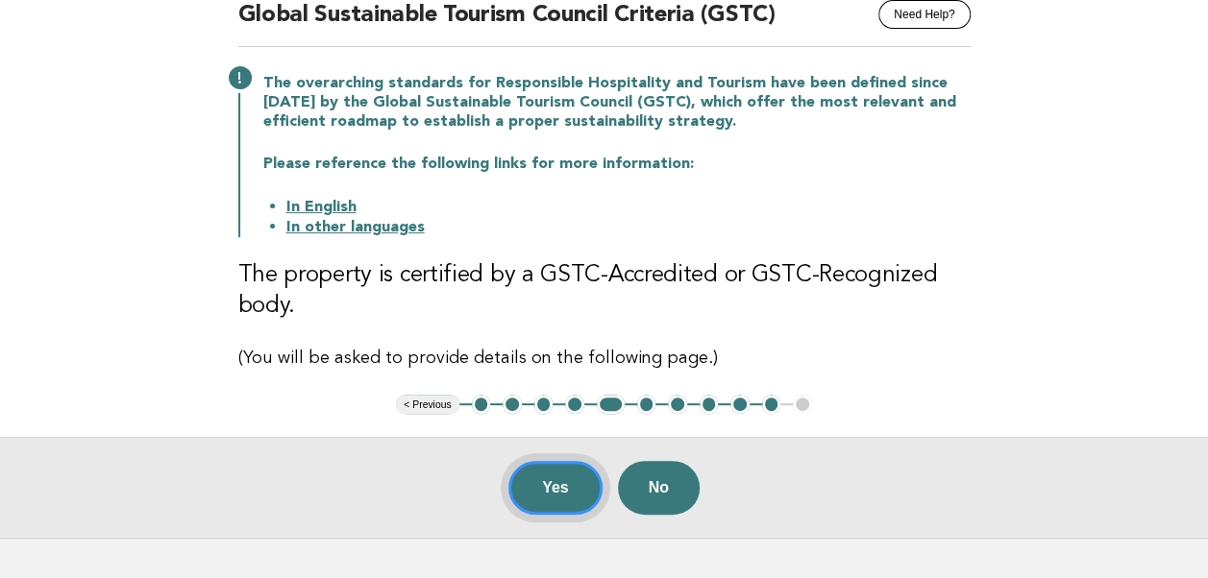
click at [534, 478] on button "Yes" at bounding box center [555, 488] width 94 height 54
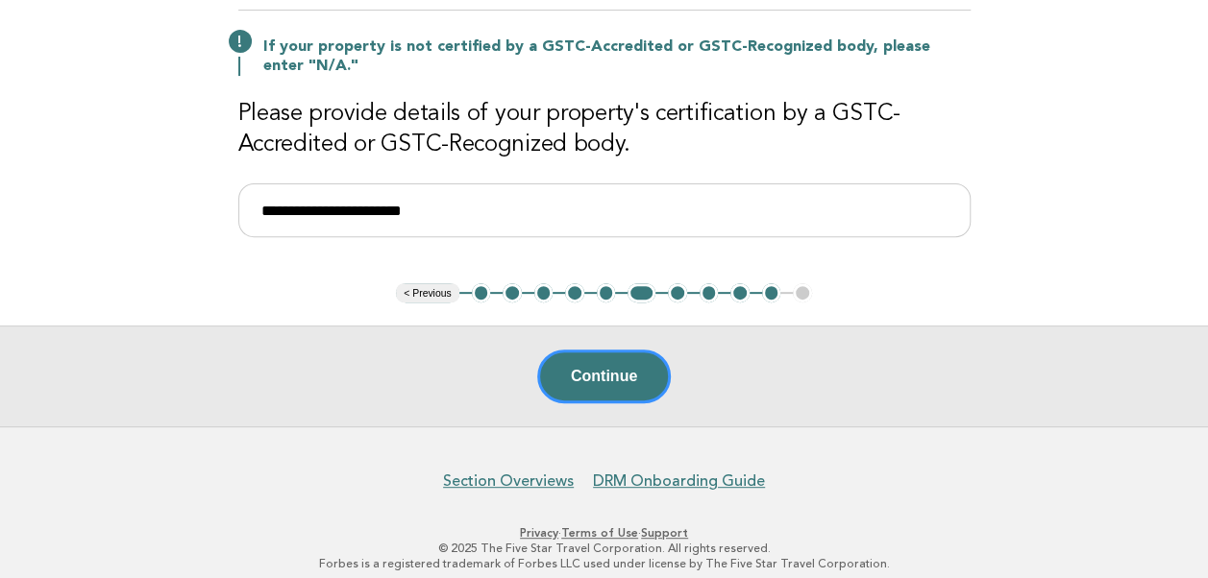
scroll to position [242, 0]
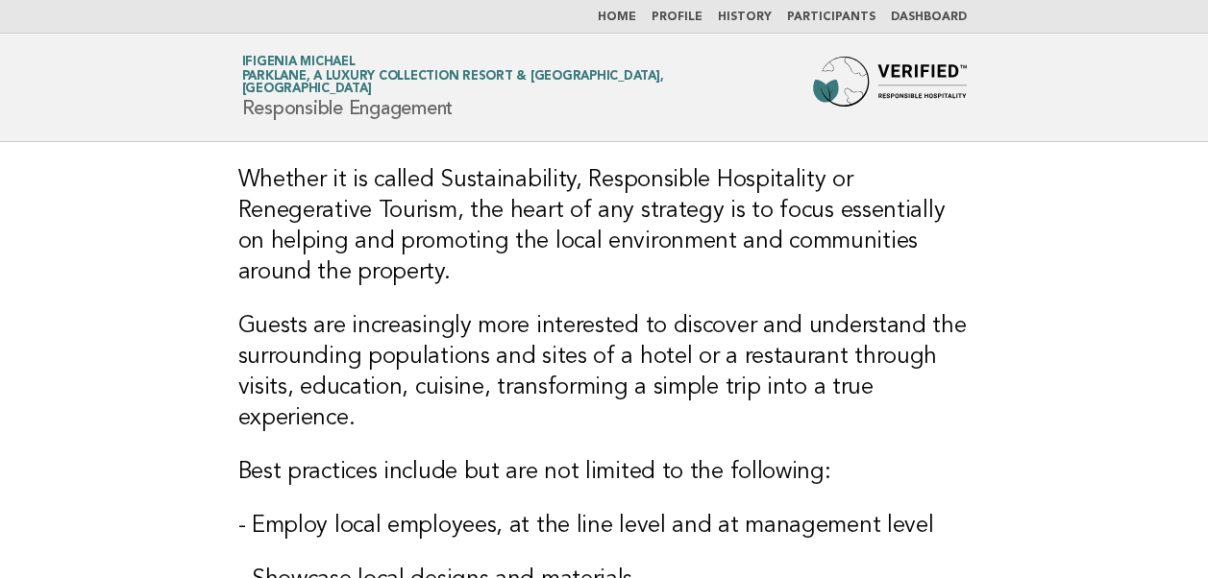
scroll to position [669, 0]
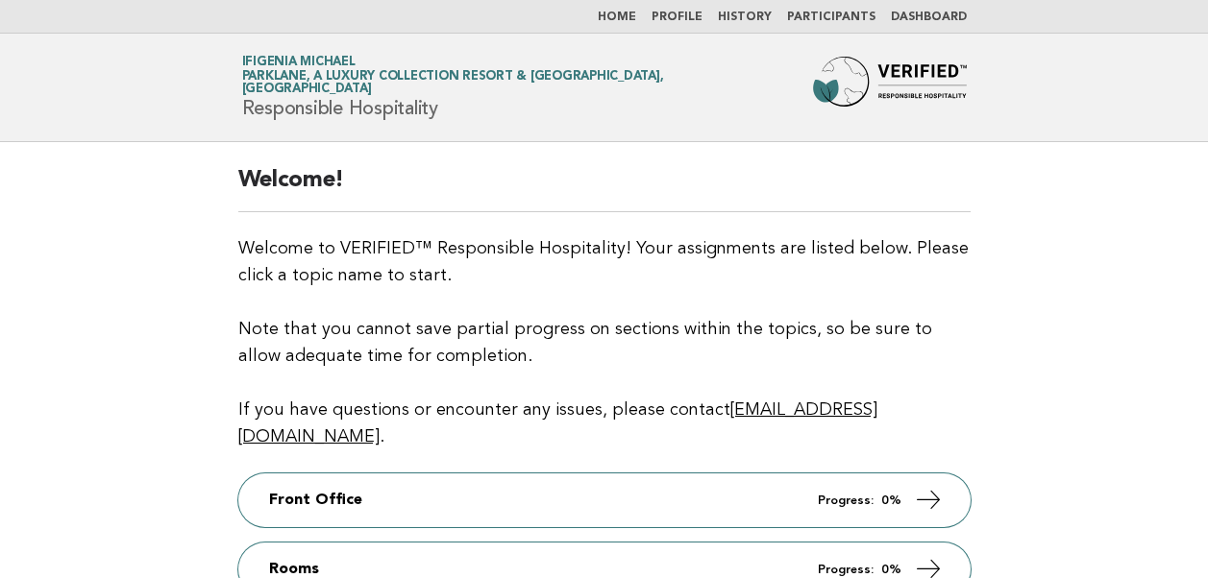
scroll to position [573, 0]
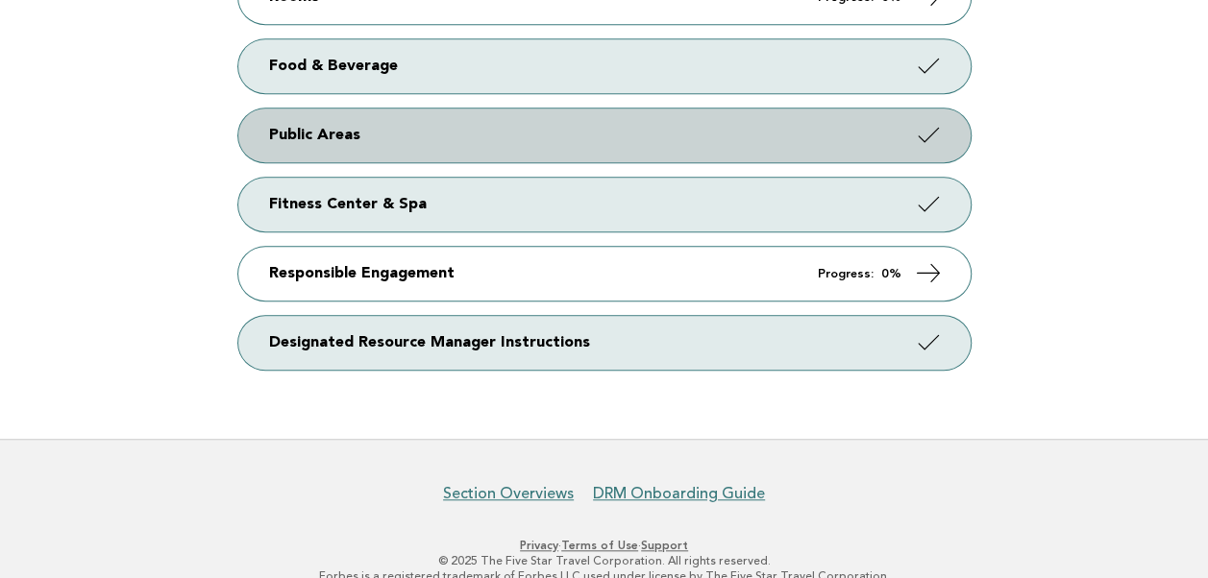
click at [594, 110] on link "Public Areas" at bounding box center [604, 136] width 732 height 54
click at [926, 121] on icon at bounding box center [928, 135] width 28 height 28
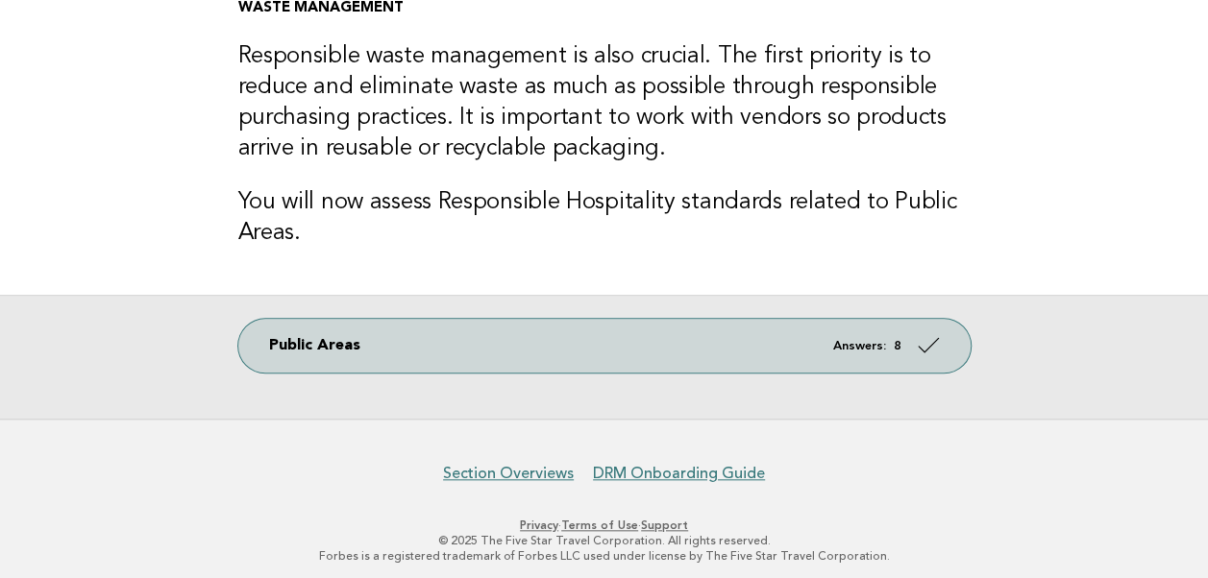
scroll to position [719, 0]
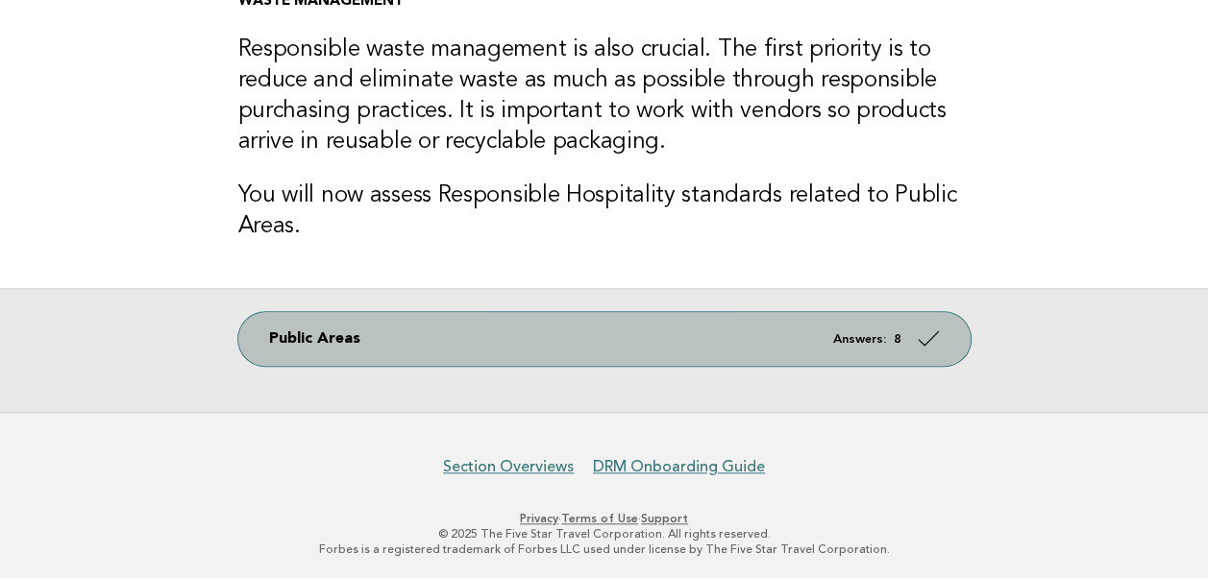
drag, startPoint x: 857, startPoint y: 329, endPoint x: 829, endPoint y: 334, distance: 28.5
click at [857, 329] on link "Public Areas Answers: 8" at bounding box center [604, 339] width 732 height 54
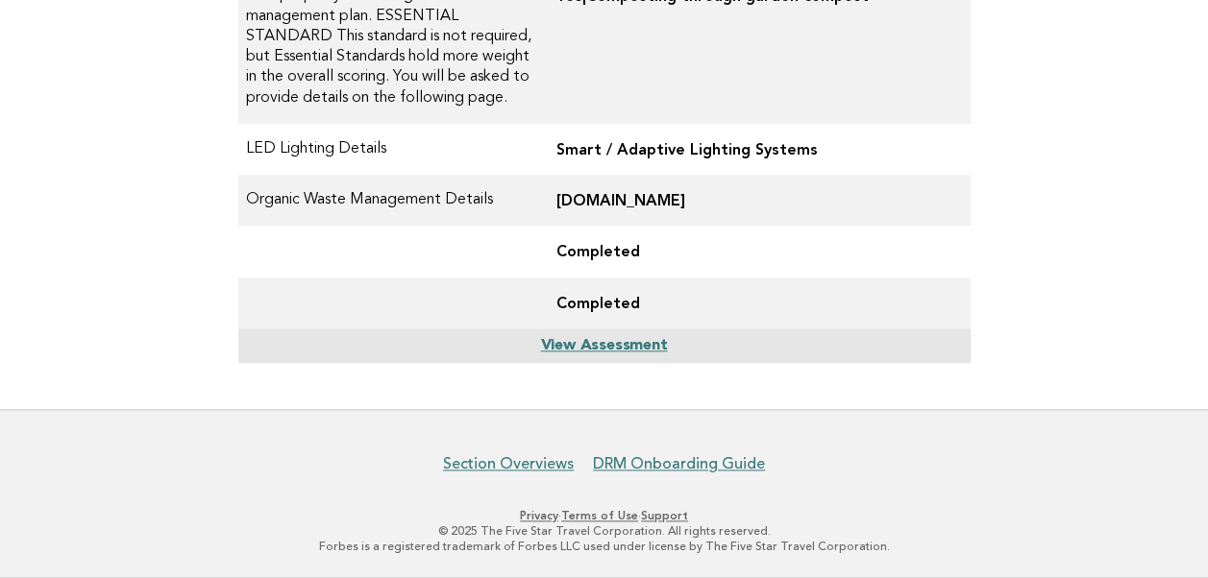
scroll to position [961, 0]
drag, startPoint x: 542, startPoint y: 205, endPoint x: 625, endPoint y: 197, distance: 83.9
click at [625, 197] on td "[DOMAIN_NAME]" at bounding box center [755, 200] width 428 height 51
drag, startPoint x: 625, startPoint y: 197, endPoint x: 773, endPoint y: 204, distance: 148.1
click at [773, 204] on td "[DOMAIN_NAME]" at bounding box center [755, 200] width 428 height 51
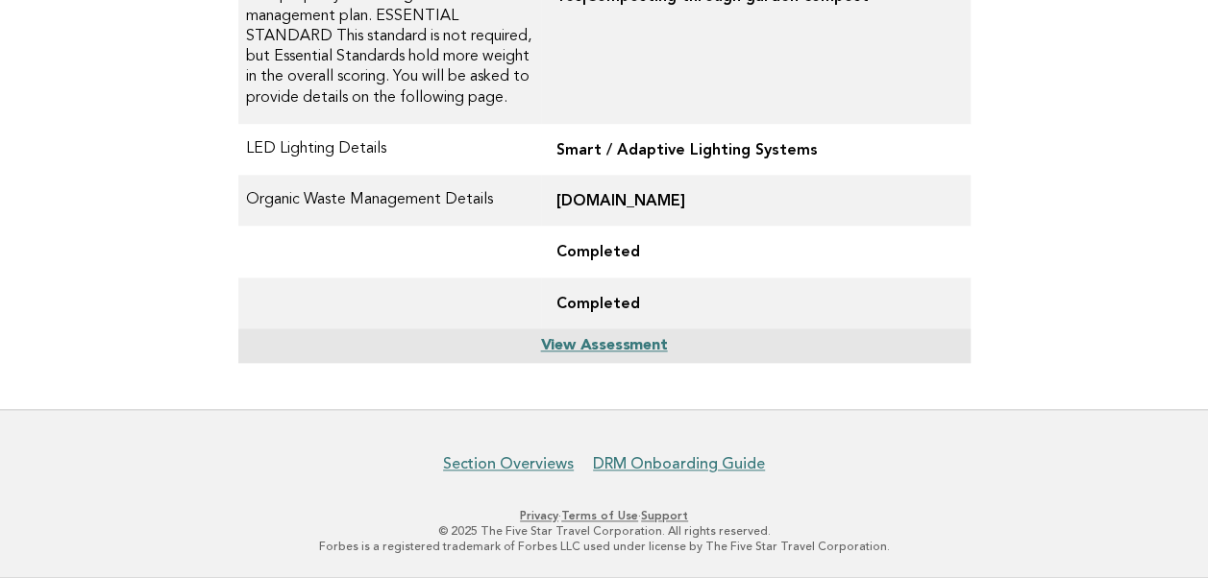
drag, startPoint x: 698, startPoint y: 204, endPoint x: 513, endPoint y: 222, distance: 186.3
click at [513, 222] on tr "Organic Waste Management Details www.parkalnecprus.com" at bounding box center [604, 200] width 732 height 51
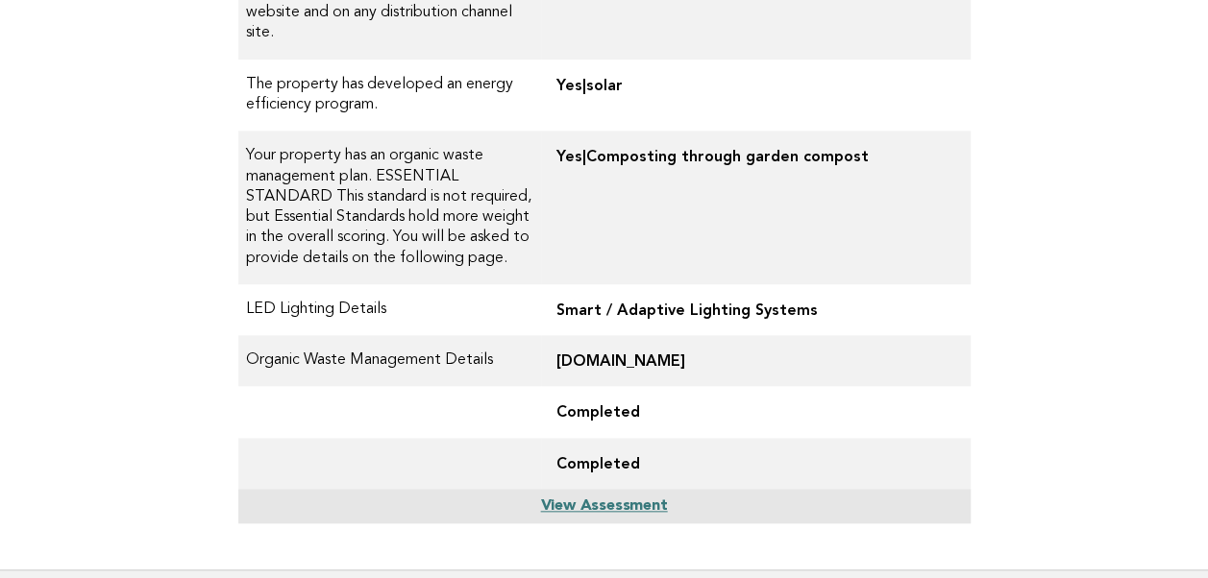
scroll to position [769, 0]
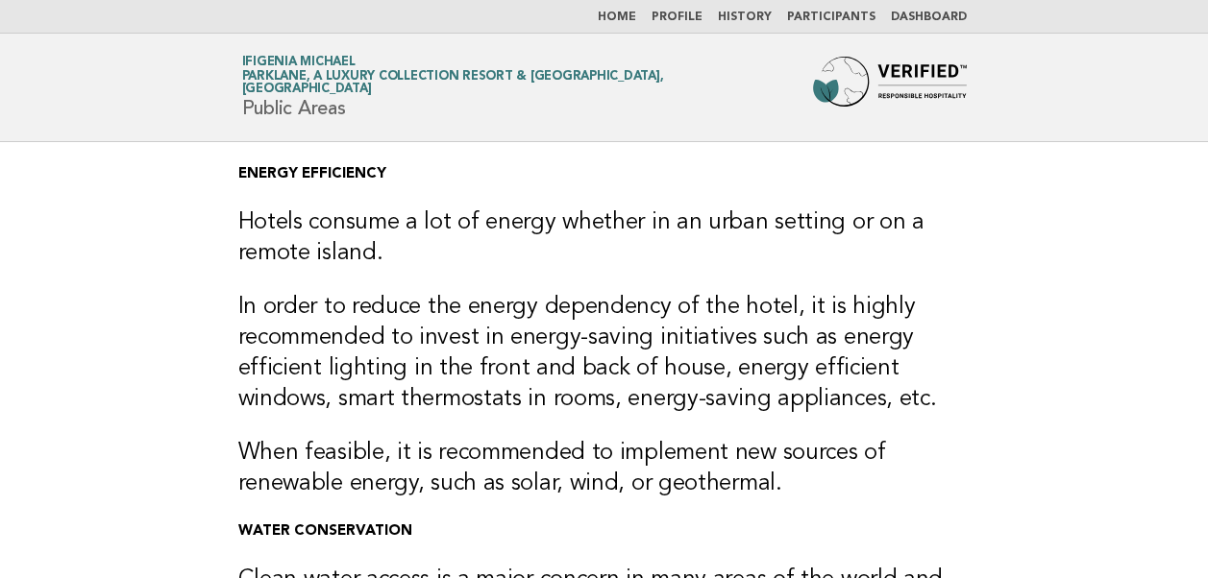
scroll to position [719, 0]
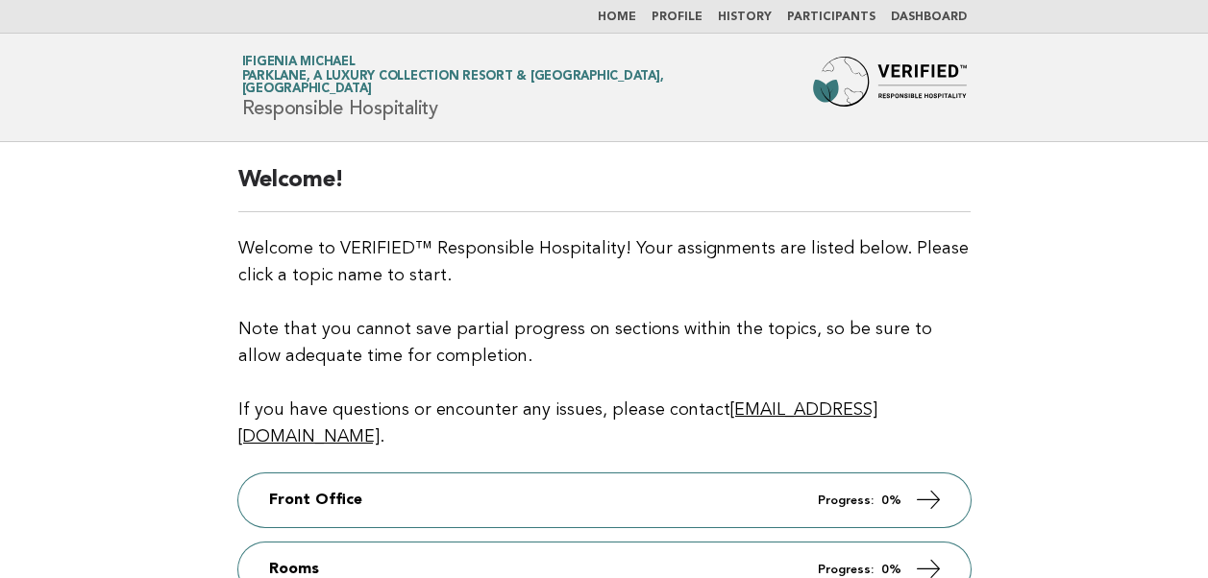
scroll to position [573, 0]
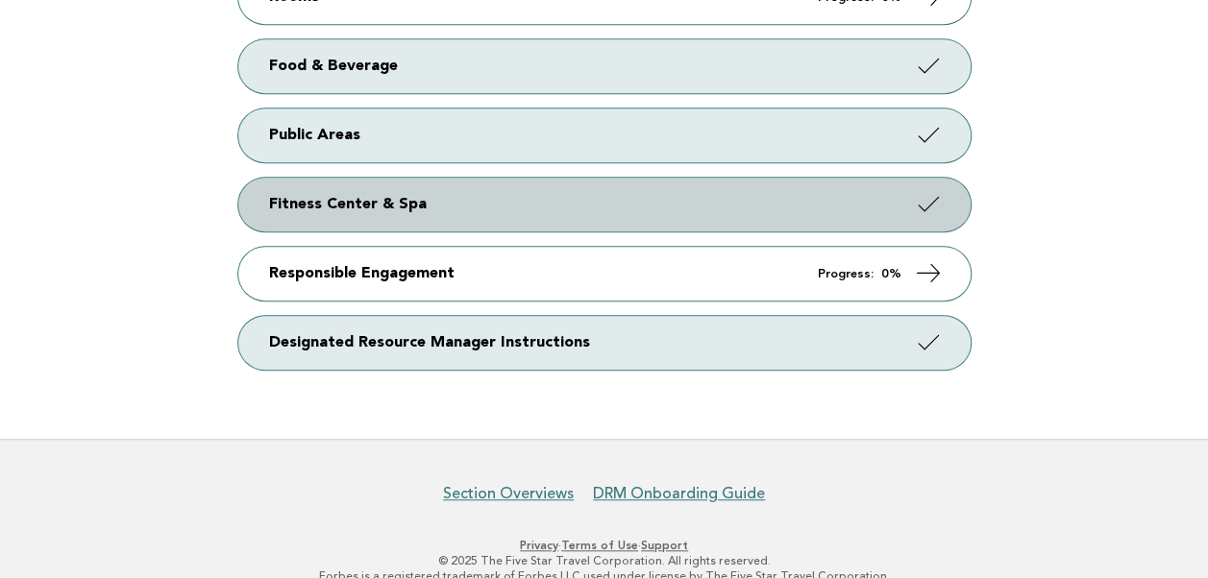
click at [917, 190] on icon at bounding box center [928, 204] width 28 height 28
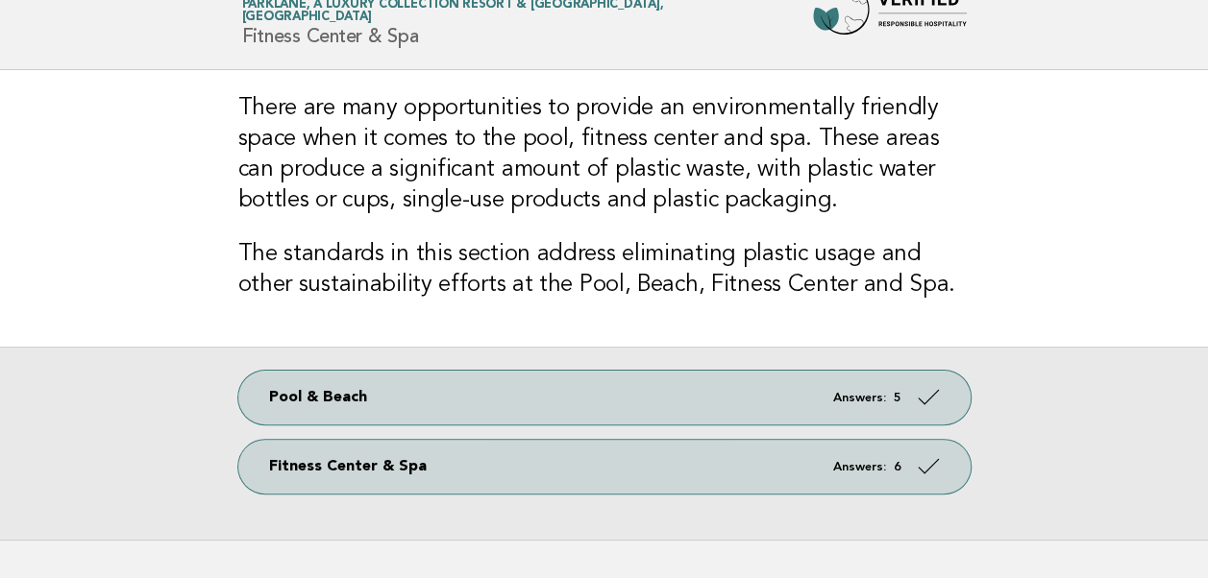
scroll to position [200, 0]
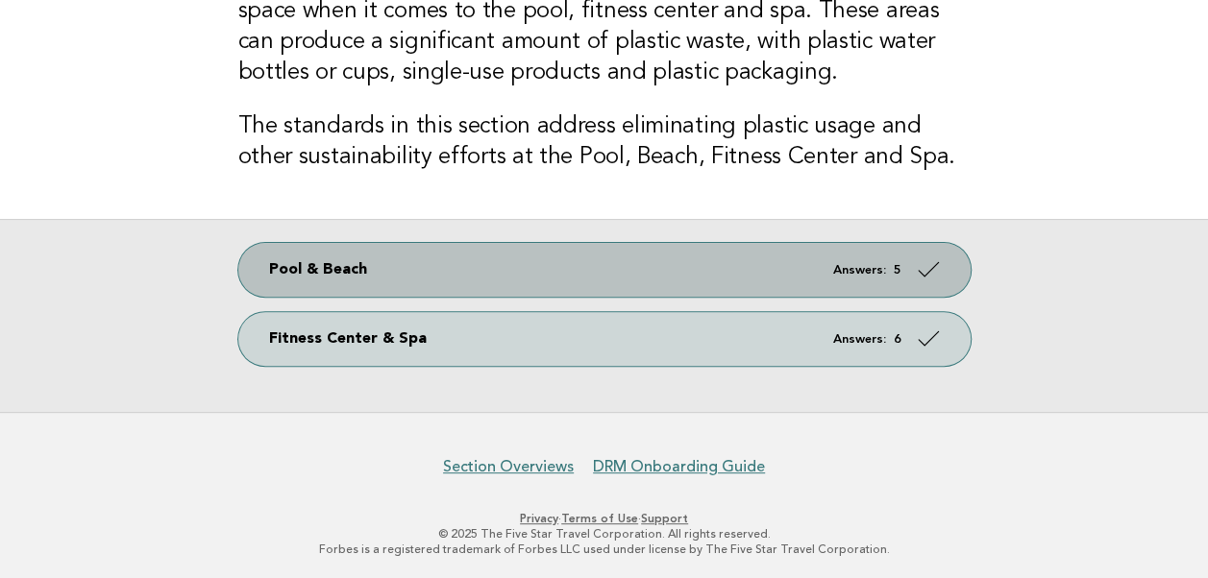
click at [874, 264] on em "Answers:" at bounding box center [859, 270] width 53 height 12
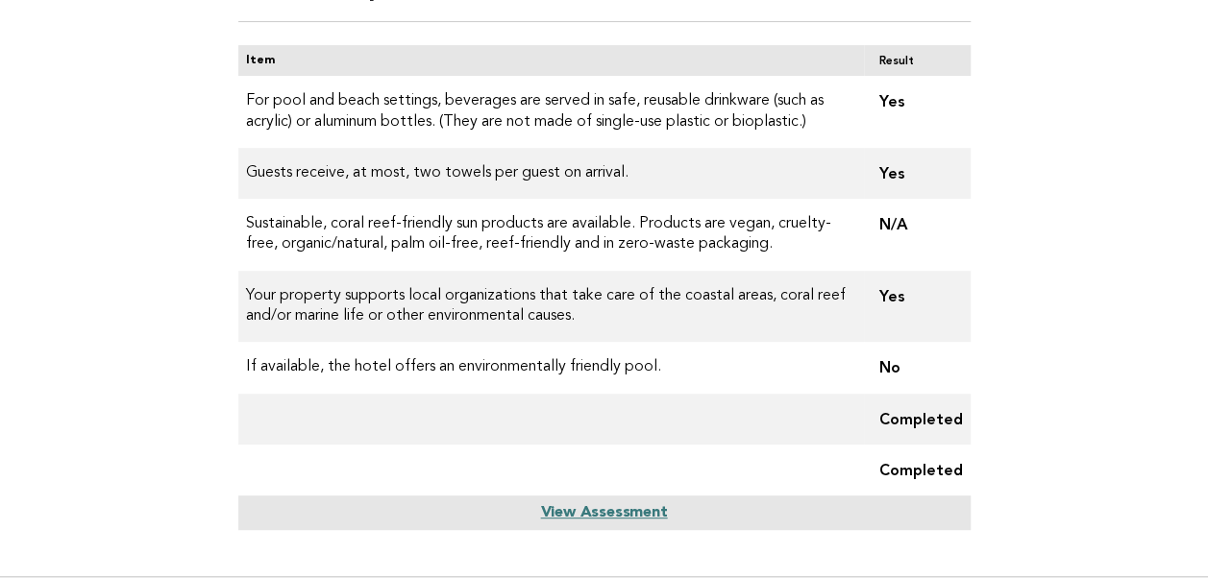
scroll to position [288, 0]
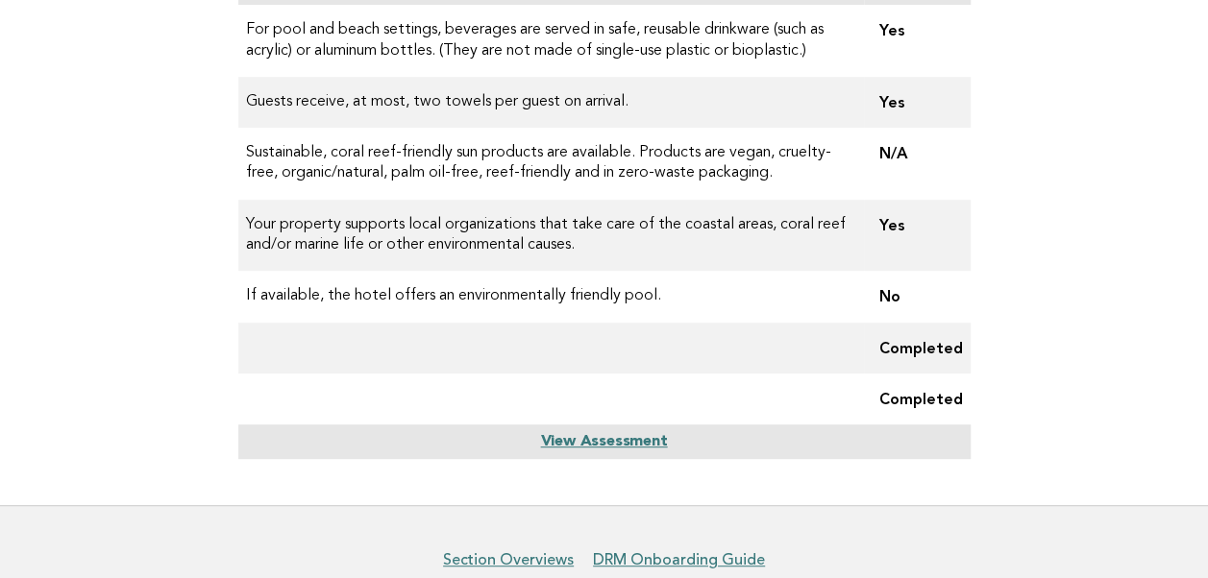
click at [574, 439] on link "View Assessment" at bounding box center [603, 441] width 127 height 15
click at [616, 439] on link "View Assessment" at bounding box center [603, 441] width 127 height 15
click at [574, 440] on link "View Assessment" at bounding box center [603, 441] width 127 height 15
click at [611, 434] on link "View Assessment" at bounding box center [603, 441] width 127 height 15
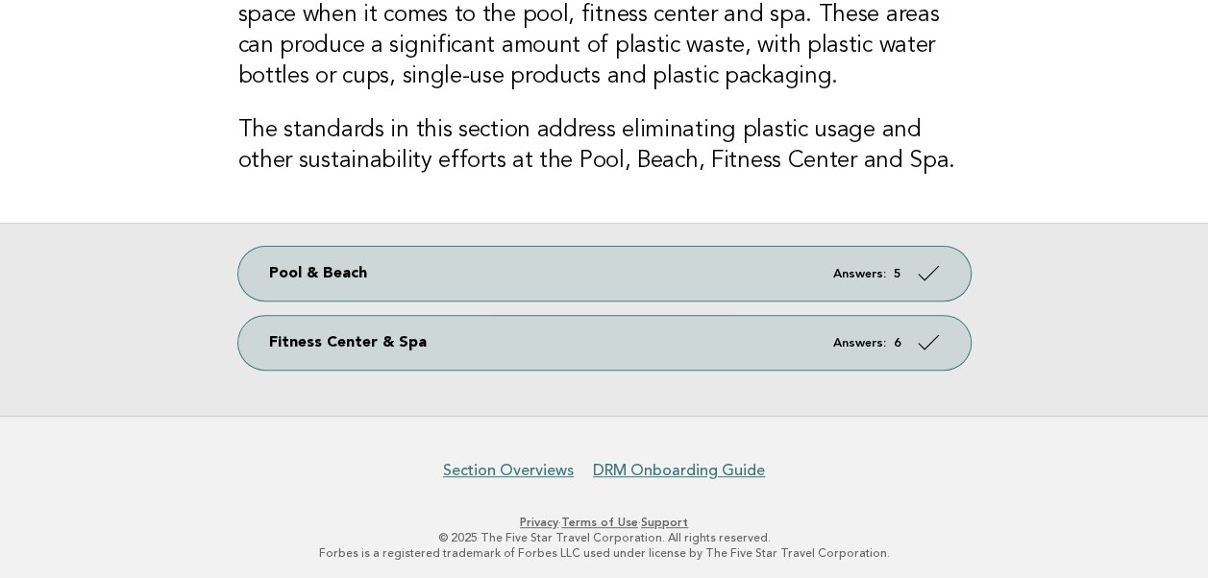
scroll to position [200, 0]
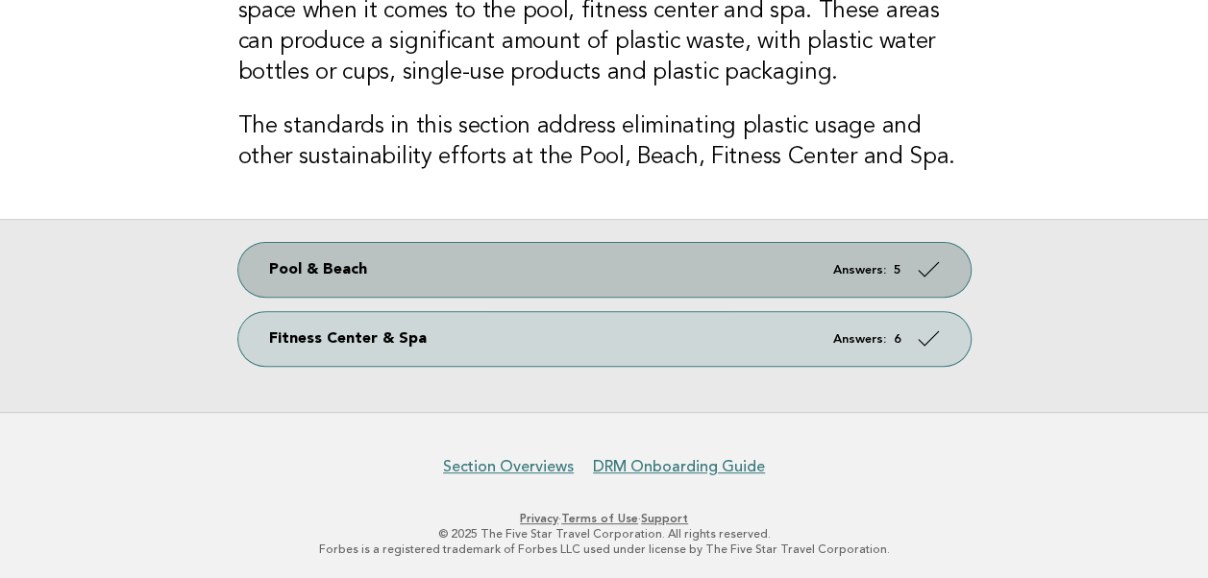
click at [879, 265] on em "Answers:" at bounding box center [859, 270] width 53 height 12
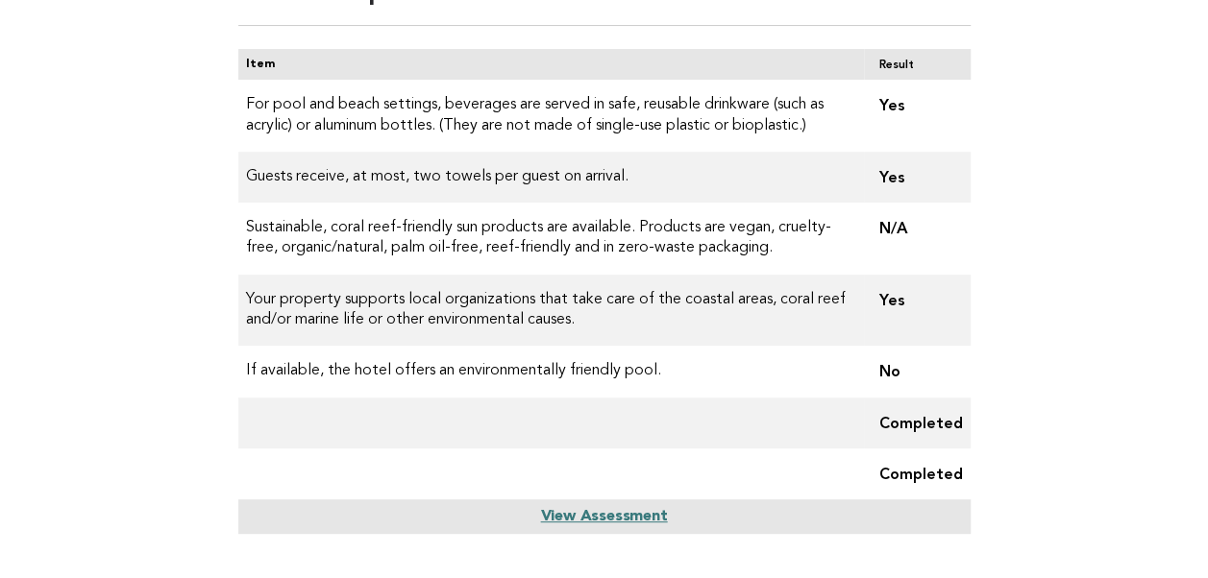
scroll to position [380, 0]
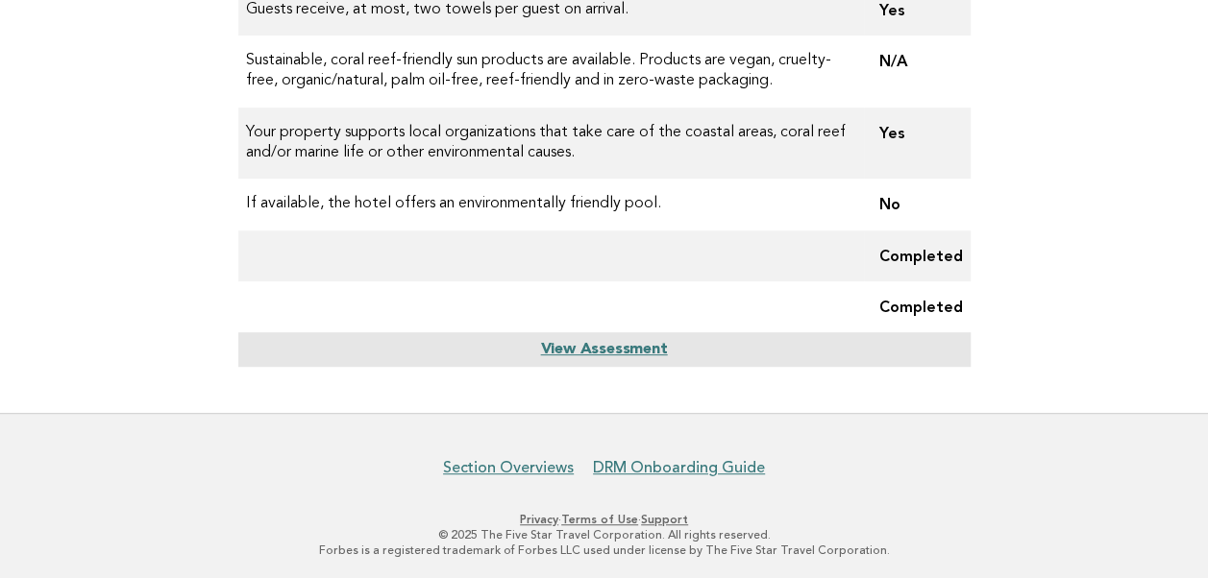
click at [611, 353] on link "View Assessment" at bounding box center [603, 349] width 127 height 15
drag, startPoint x: 599, startPoint y: 337, endPoint x: 592, endPoint y: 348, distance: 12.5
drag, startPoint x: 592, startPoint y: 348, endPoint x: 573, endPoint y: 345, distance: 19.4
click at [573, 345] on link "View Assessment" at bounding box center [603, 349] width 127 height 15
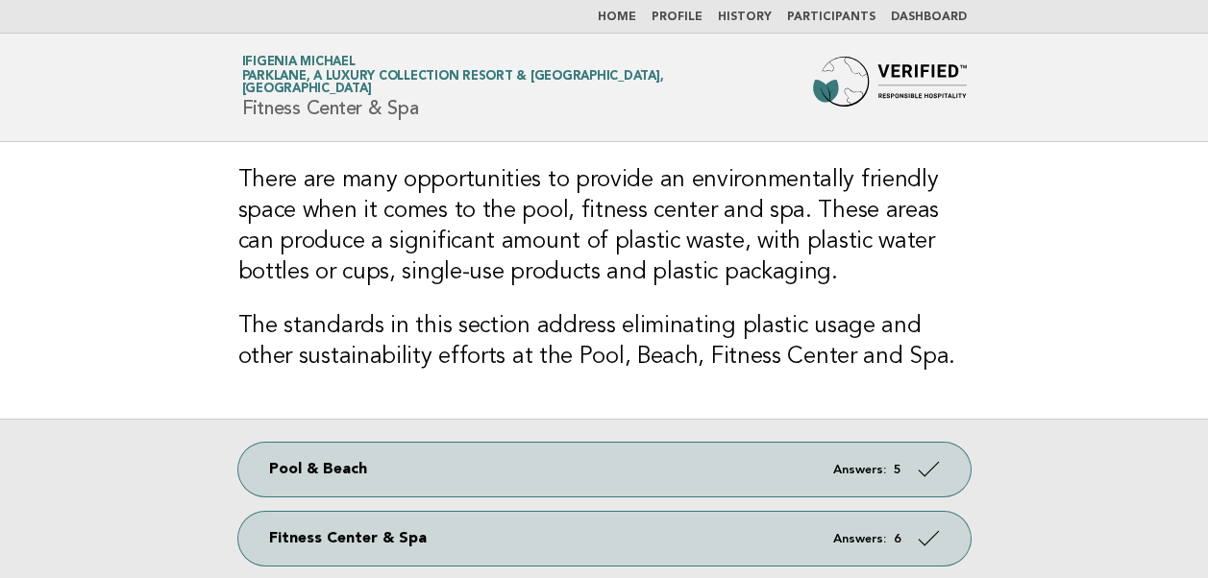
scroll to position [200, 0]
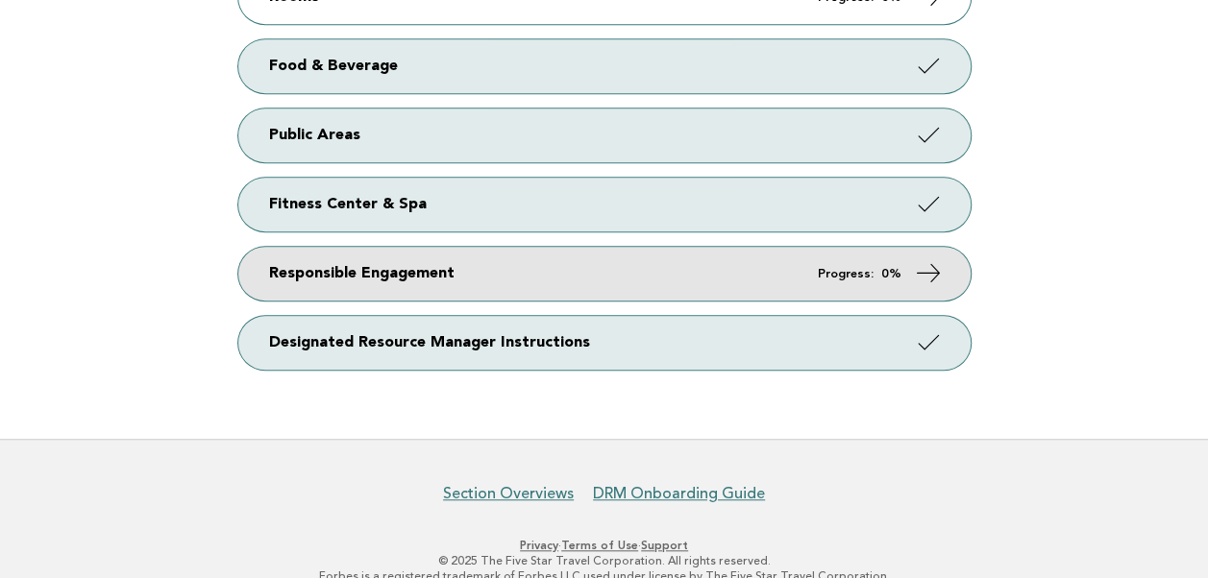
scroll to position [477, 0]
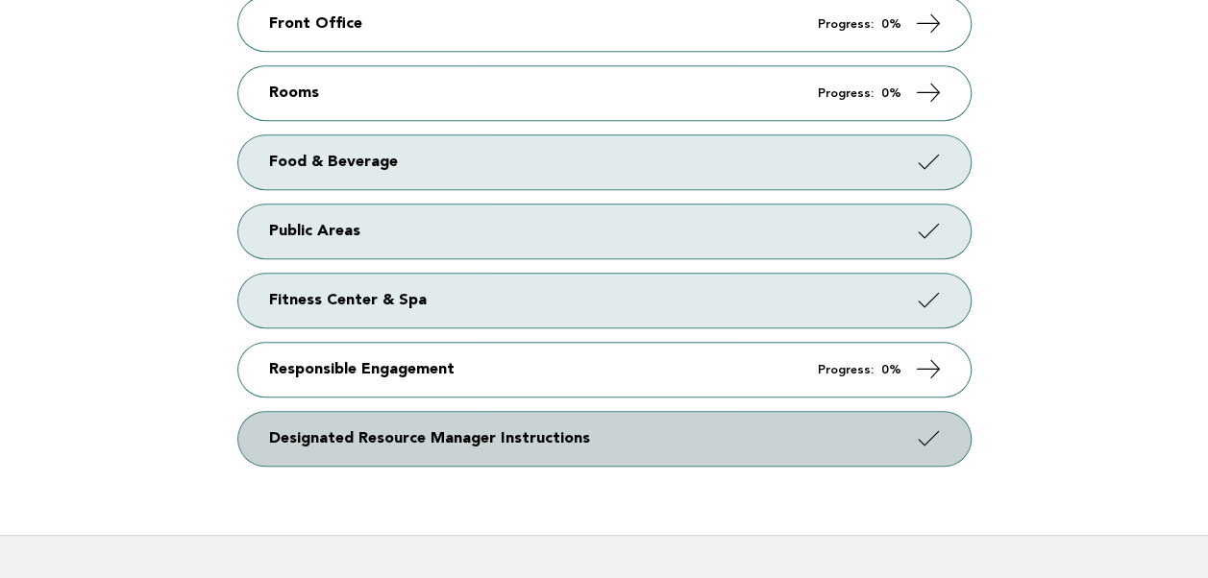
click at [469, 412] on link "Designated Resource Manager Instructions" at bounding box center [604, 439] width 732 height 54
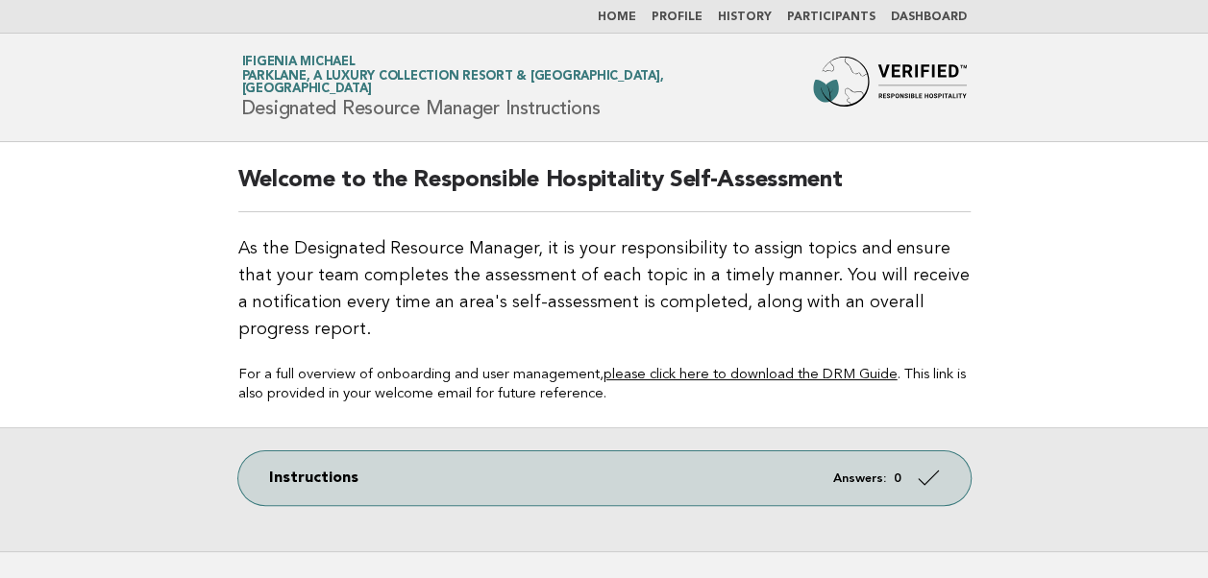
drag, startPoint x: 94, startPoint y: 1, endPoint x: 45, endPoint y: 246, distance: 249.8
click at [48, 280] on main "Welcome to the Responsible Hospitality Self-Assessment As the Designated Resour…" at bounding box center [604, 346] width 1208 height 409
